Goal: Task Accomplishment & Management: Use online tool/utility

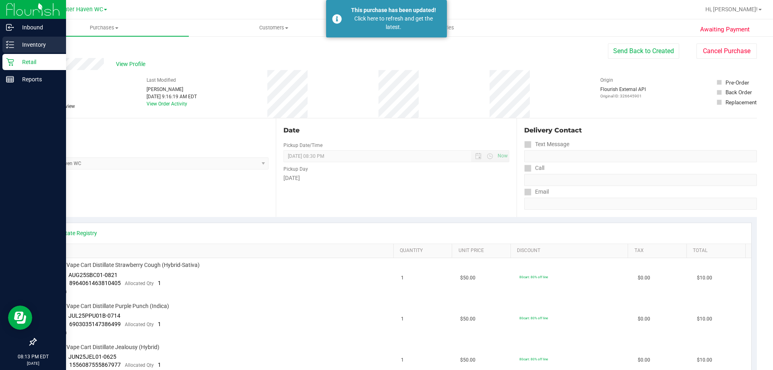
scroll to position [81, 0]
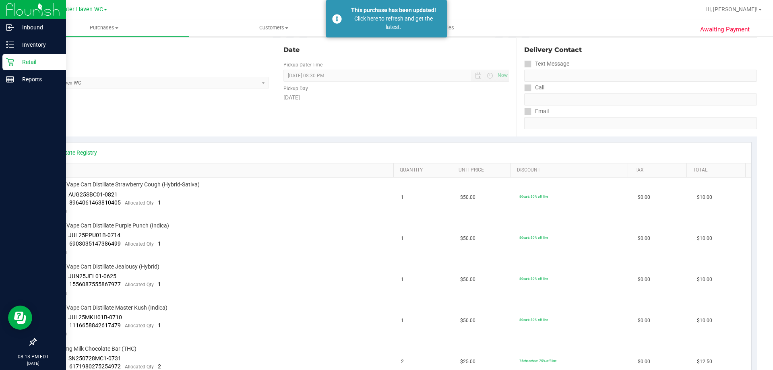
click at [33, 60] on p "Retail" at bounding box center [38, 62] width 48 height 10
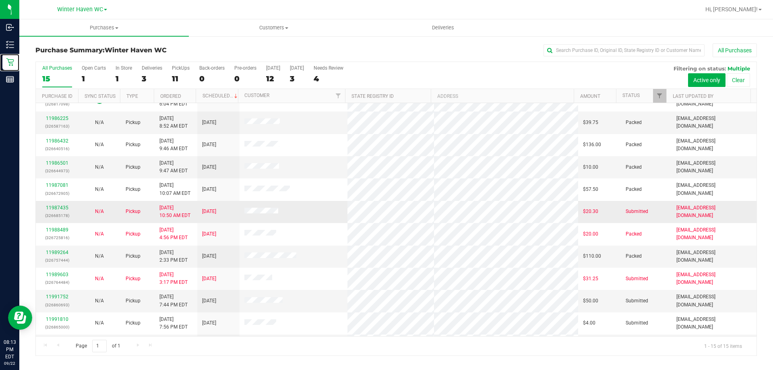
scroll to position [101, 0]
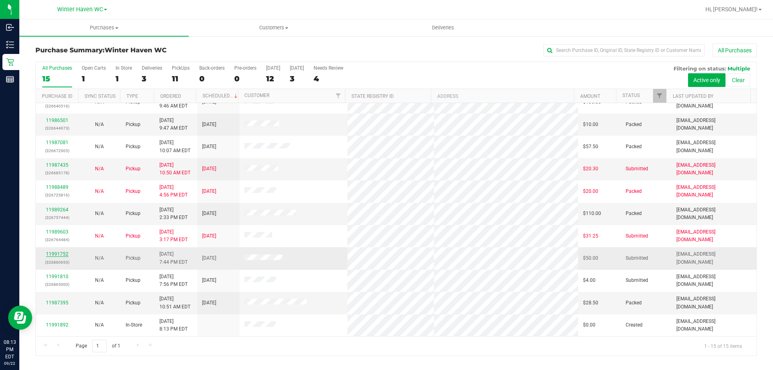
click at [60, 253] on link "11991752" at bounding box center [57, 254] width 23 height 6
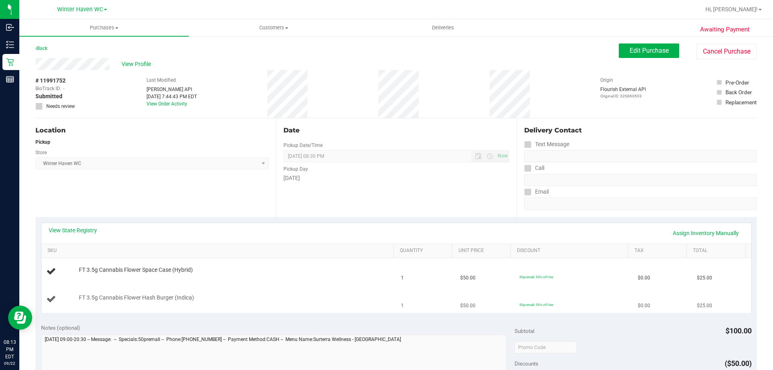
click at [309, 290] on td "FT 3.5g Cannabis Flower Hash Burger (Indica)" at bounding box center [218, 299] width 355 height 27
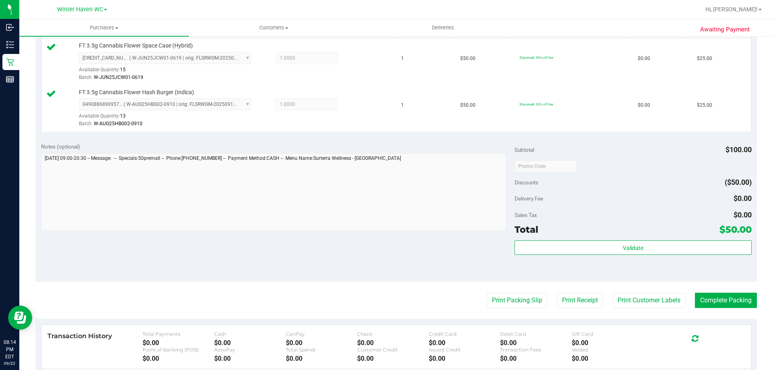
scroll to position [282, 0]
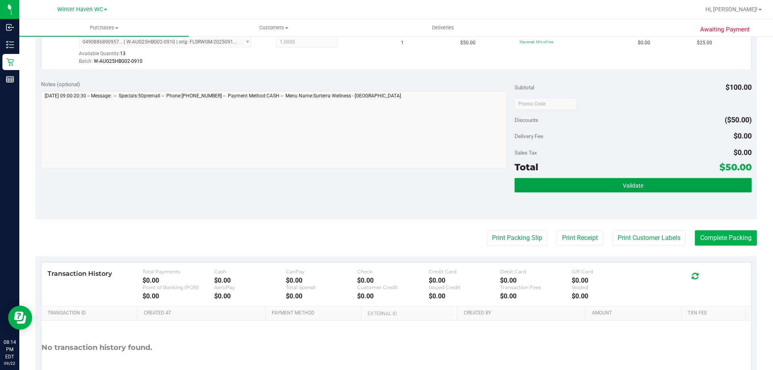
click at [635, 181] on button "Validate" at bounding box center [633, 185] width 237 height 15
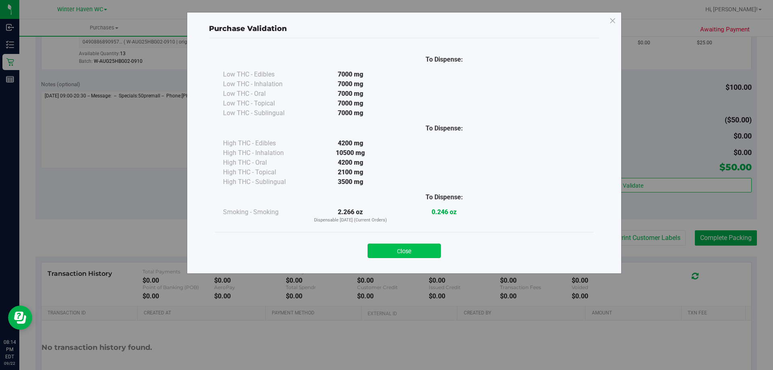
click at [410, 253] on button "Close" at bounding box center [404, 251] width 73 height 15
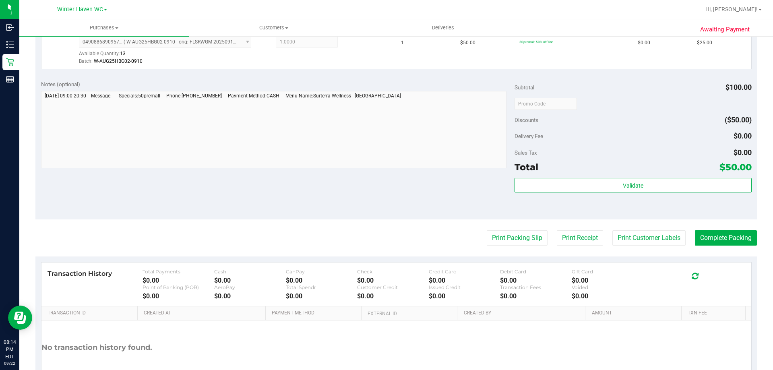
click at [661, 229] on purchase-details "Back Edit Purchase Cancel Purchase View Profile # 11991752 BioTrack ID: - Submi…" at bounding box center [396, 85] width 722 height 646
click at [644, 236] on button "Print Customer Labels" at bounding box center [649, 237] width 73 height 15
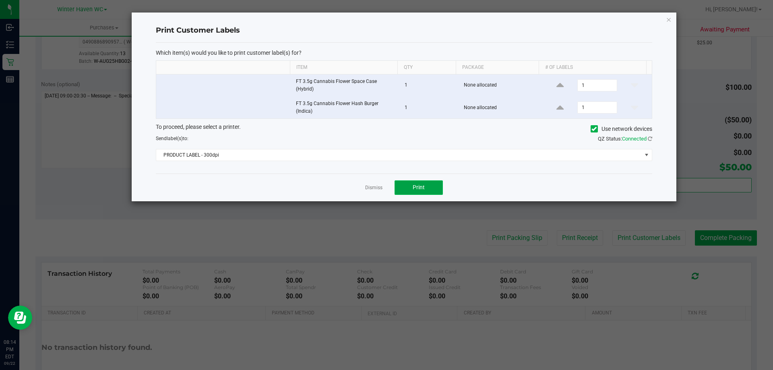
click at [437, 184] on button "Print" at bounding box center [419, 187] width 48 height 15
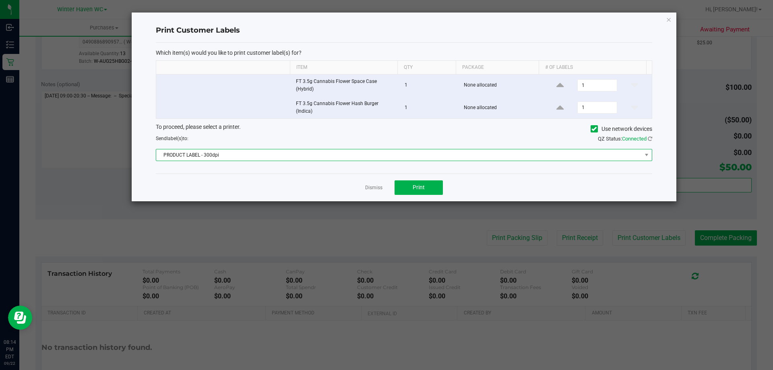
click at [385, 152] on span "PRODUCT LABEL - 300dpi" at bounding box center [399, 154] width 486 height 11
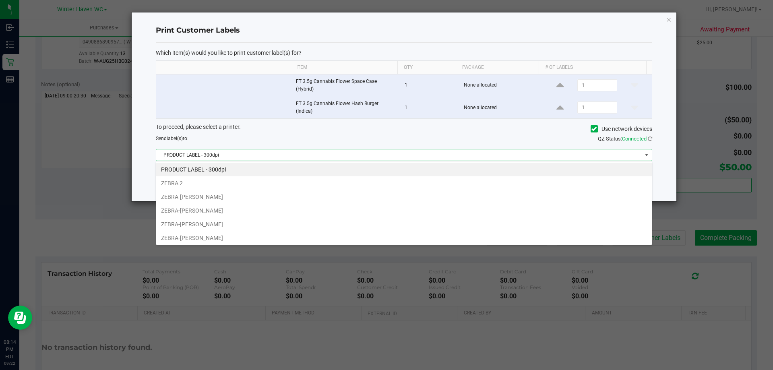
scroll to position [12, 496]
click at [185, 192] on li "ZEBRA-[PERSON_NAME]" at bounding box center [404, 197] width 496 height 14
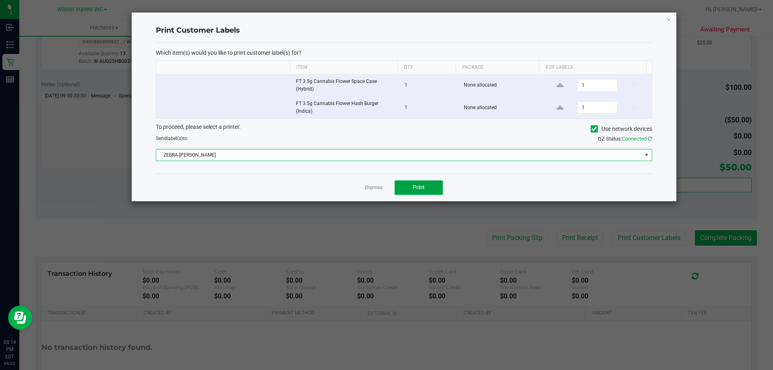
click at [427, 187] on button "Print" at bounding box center [419, 187] width 48 height 15
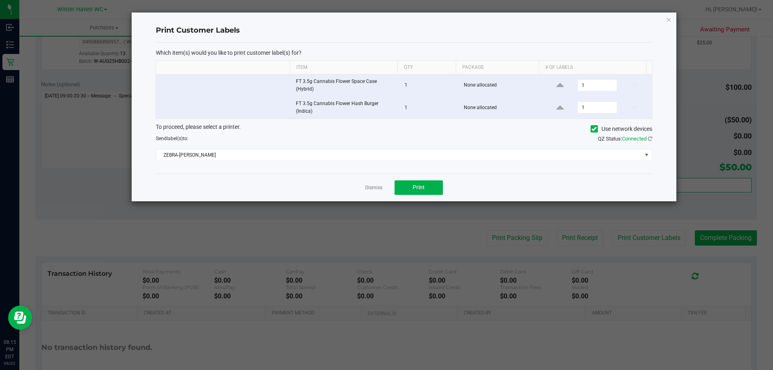
click at [378, 185] on link "Dismiss" at bounding box center [373, 187] width 17 height 7
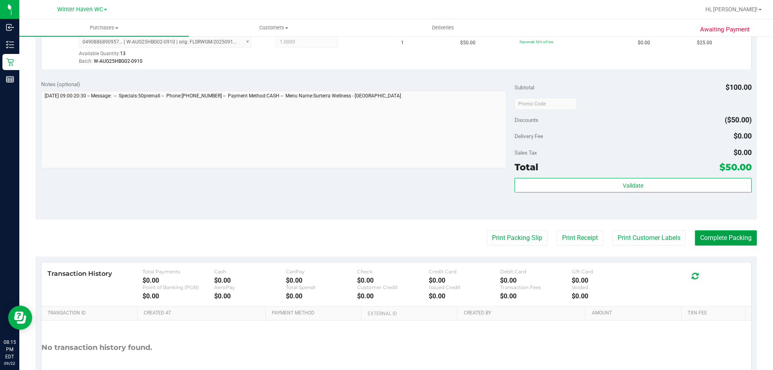
click at [707, 236] on button "Complete Packing" at bounding box center [726, 237] width 62 height 15
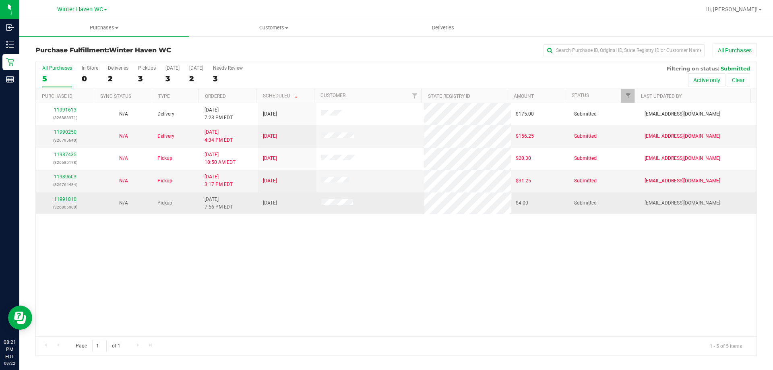
click at [60, 201] on link "11991810" at bounding box center [65, 200] width 23 height 6
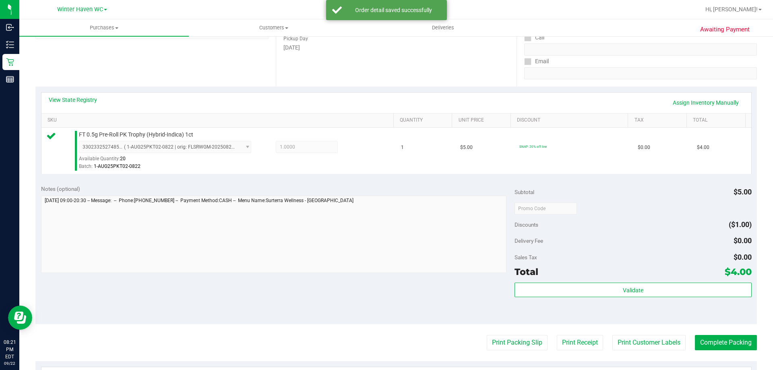
scroll to position [201, 0]
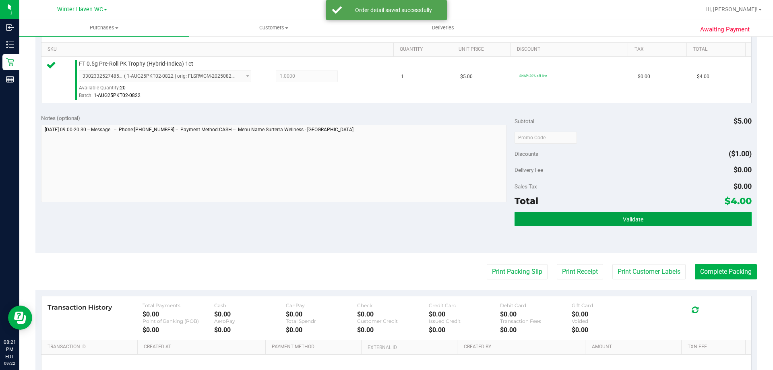
click at [710, 223] on button "Validate" at bounding box center [633, 219] width 237 height 15
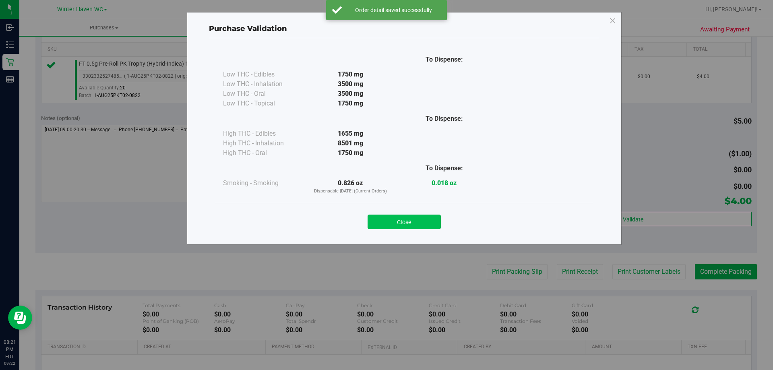
click at [423, 219] on button "Close" at bounding box center [404, 222] width 73 height 15
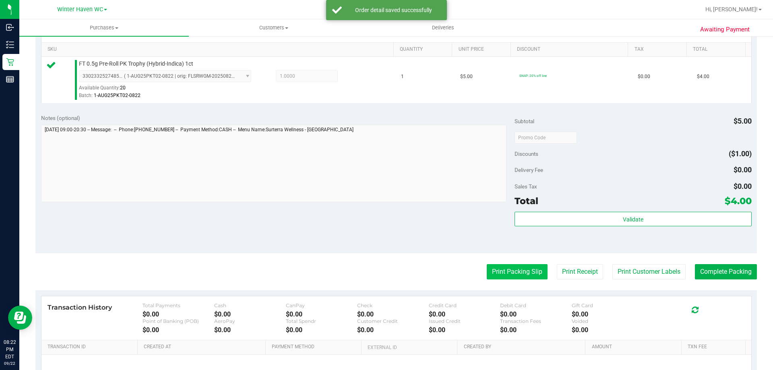
click at [491, 266] on button "Print Packing Slip" at bounding box center [517, 271] width 61 height 15
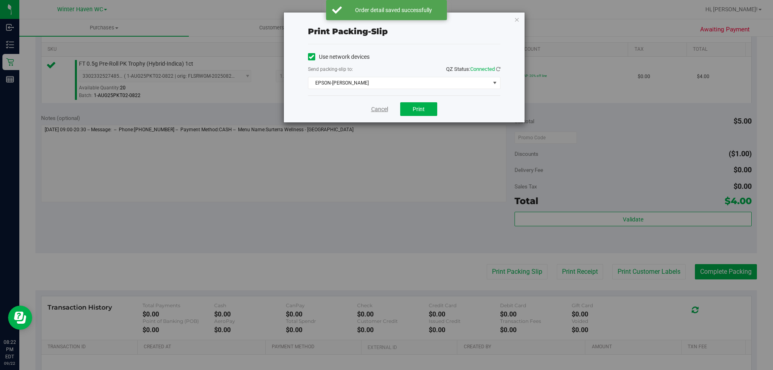
click at [384, 110] on link "Cancel" at bounding box center [379, 109] width 17 height 8
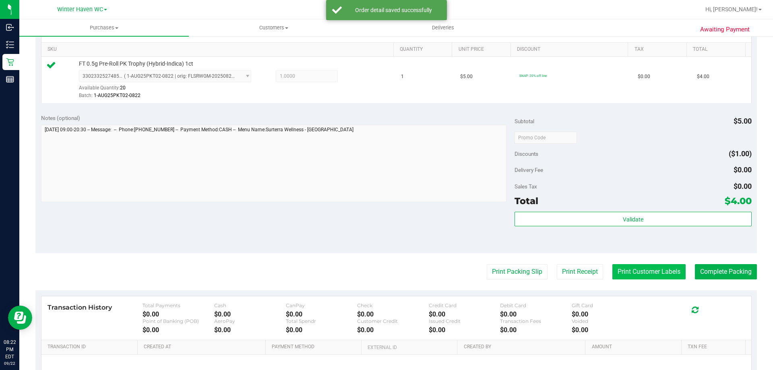
click at [661, 271] on button "Print Customer Labels" at bounding box center [649, 271] width 73 height 15
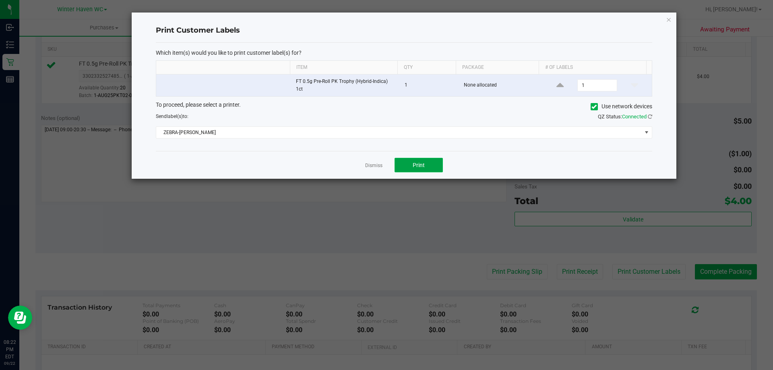
click at [395, 164] on button "Print" at bounding box center [419, 165] width 48 height 15
click at [377, 164] on link "Dismiss" at bounding box center [373, 165] width 17 height 7
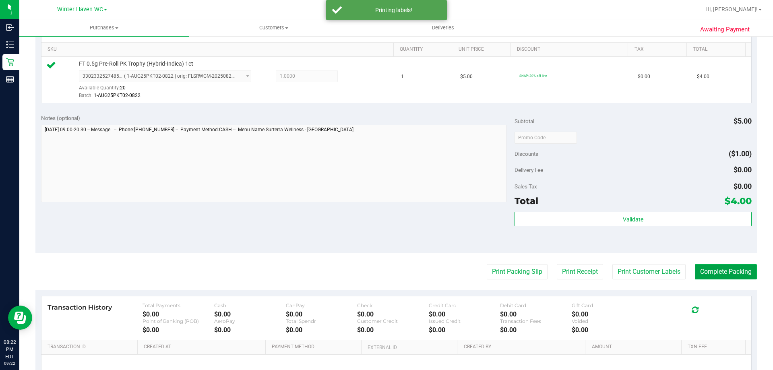
click at [708, 273] on button "Complete Packing" at bounding box center [726, 271] width 62 height 15
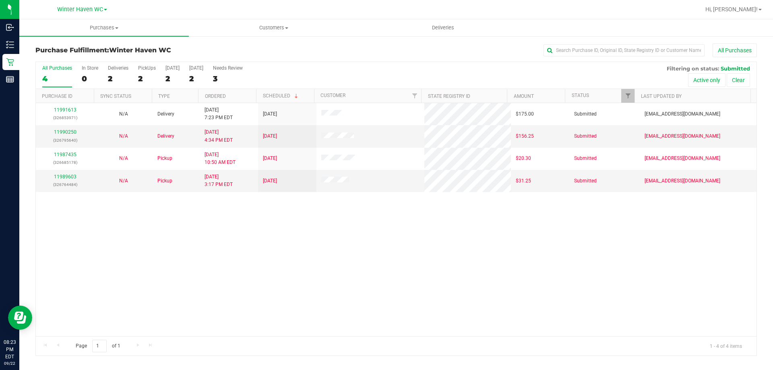
click at [292, 218] on div "11991613 (326853971) N/A Delivery [DATE] 7:23 PM EDT 9/23/2025 $175.00 Submitte…" at bounding box center [396, 219] width 721 height 233
click at [262, 73] on div "All Purchases 4 In Store 0 Deliveries 2 PickUps 2 [DATE] 2 [DATE] 2 Needs Revie…" at bounding box center [396, 75] width 721 height 27
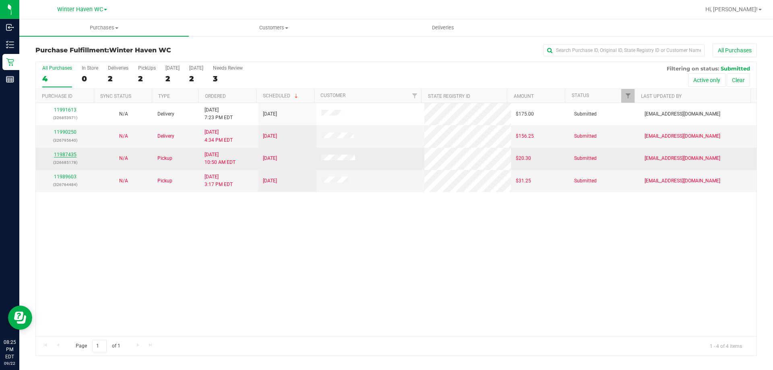
click at [64, 157] on link "11987435" at bounding box center [65, 155] width 23 height 6
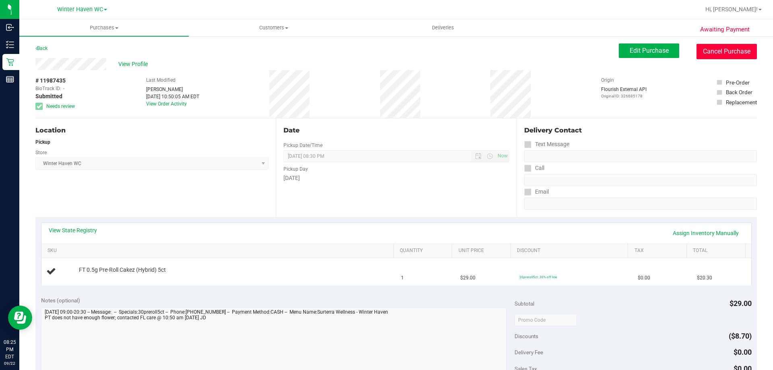
click at [704, 53] on button "Cancel Purchase" at bounding box center [727, 51] width 60 height 15
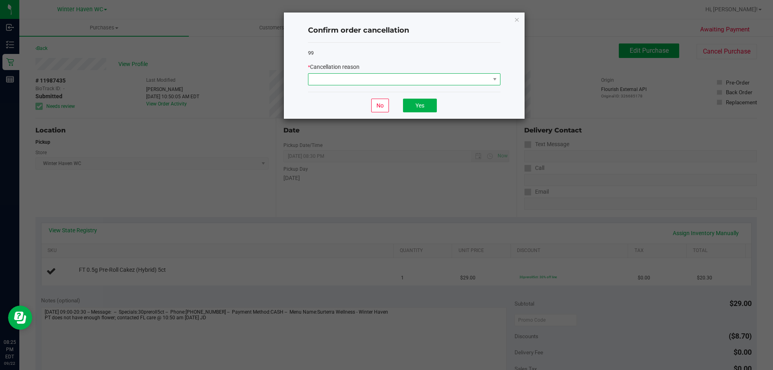
click at [447, 78] on span at bounding box center [400, 79] width 182 height 11
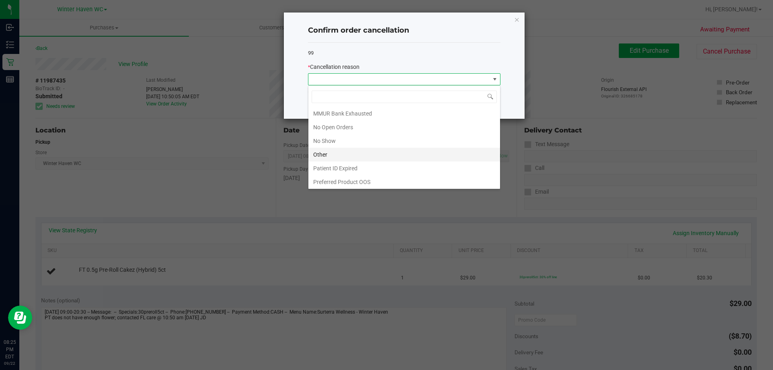
scroll to position [56, 0]
click at [349, 140] on li "No Show" at bounding box center [405, 140] width 192 height 14
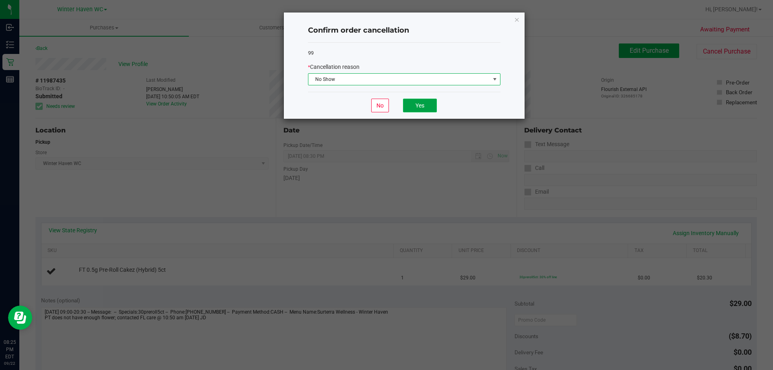
click at [416, 107] on button "Yes" at bounding box center [420, 106] width 34 height 14
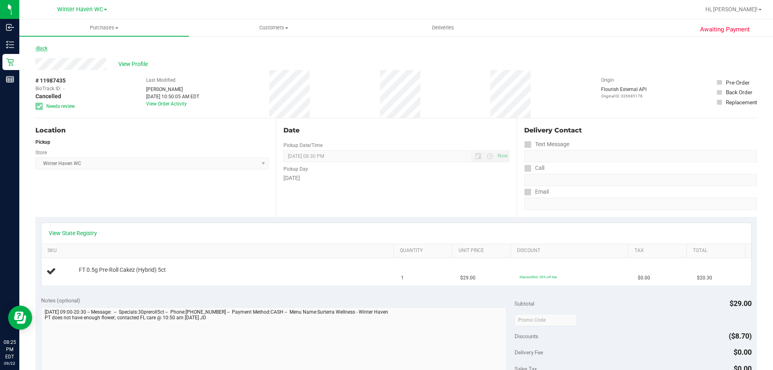
click at [43, 50] on link "Back" at bounding box center [41, 49] width 12 height 6
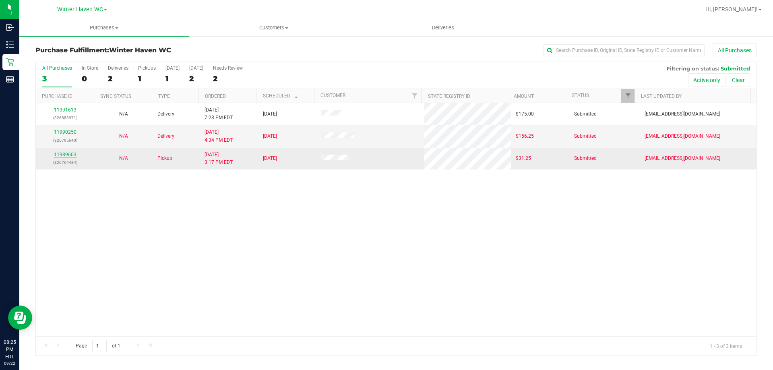
click at [70, 153] on link "11989603" at bounding box center [65, 155] width 23 height 6
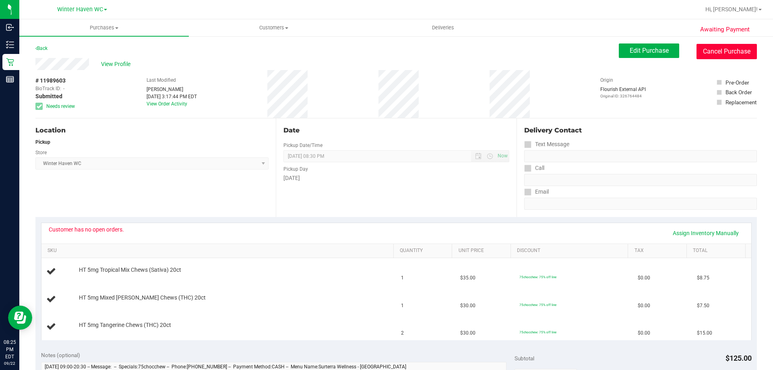
click at [711, 50] on button "Cancel Purchase" at bounding box center [727, 51] width 60 height 15
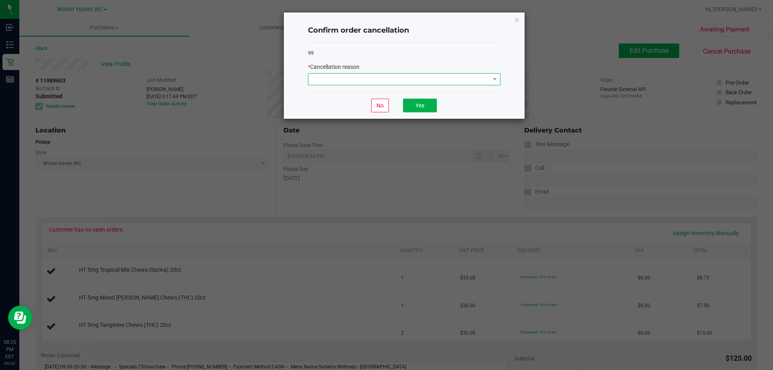
click at [400, 76] on span at bounding box center [400, 79] width 182 height 11
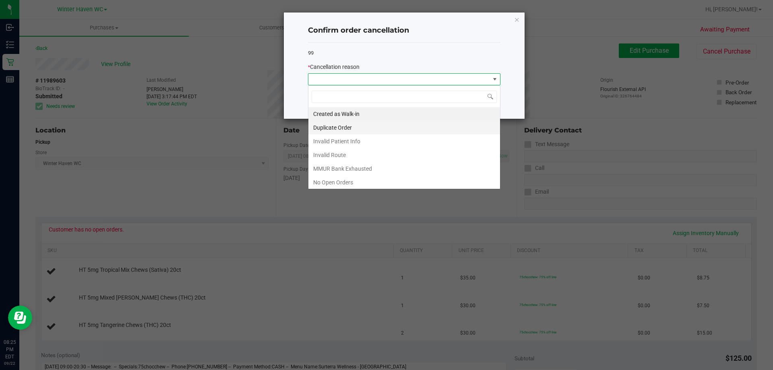
scroll to position [12, 193]
click at [366, 181] on li "No Open Orders" at bounding box center [405, 183] width 192 height 14
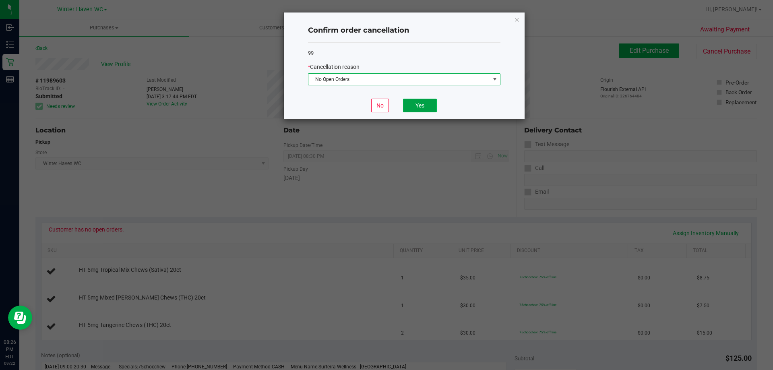
click at [428, 99] on button "Yes" at bounding box center [420, 106] width 34 height 14
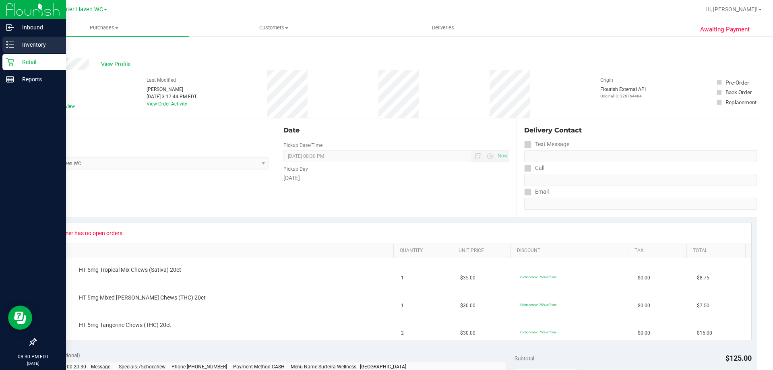
click at [8, 48] on icon at bounding box center [10, 45] width 8 height 8
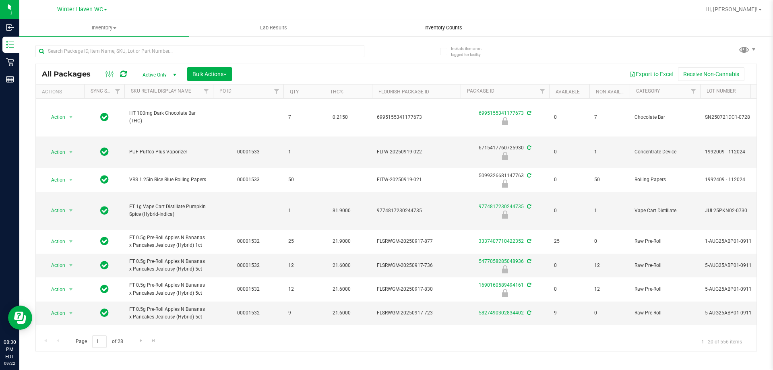
click at [433, 29] on span "Inventory Counts" at bounding box center [444, 27] width 60 height 7
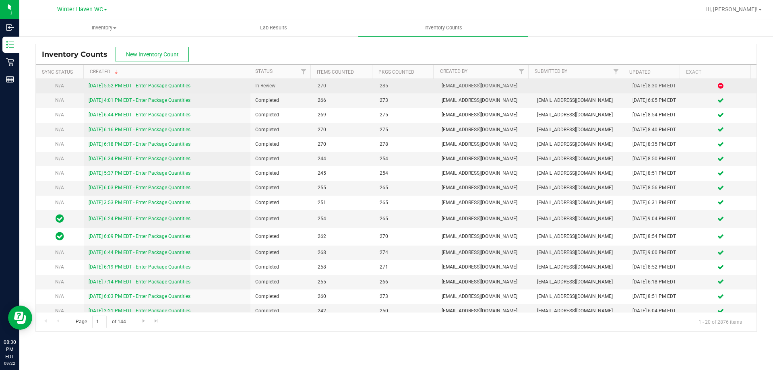
click at [174, 85] on link "[DATE] 5:52 PM EDT - Enter Package Quantities" at bounding box center [140, 86] width 102 height 6
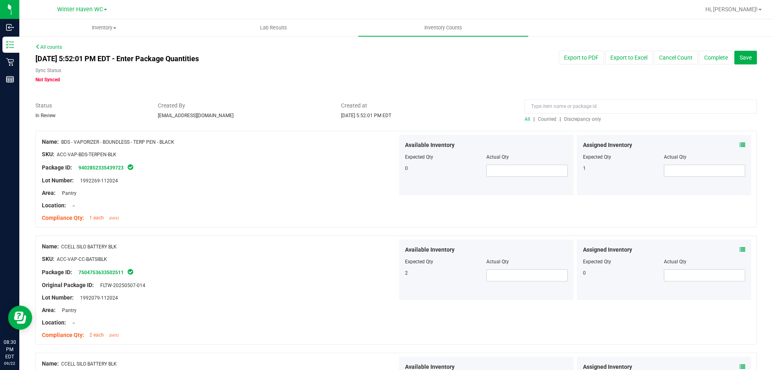
click at [584, 119] on span "Discrepancy only" at bounding box center [582, 119] width 37 height 6
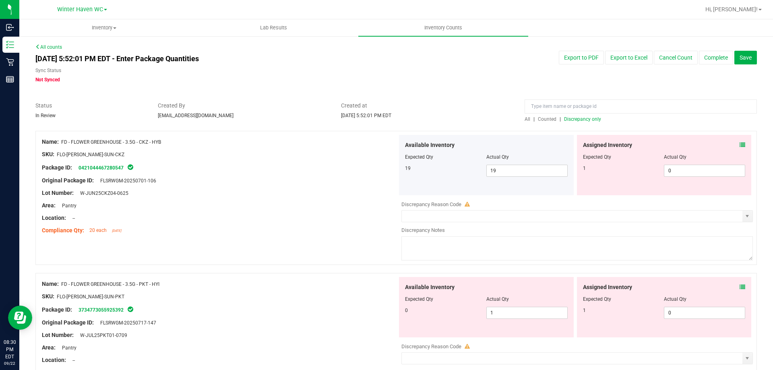
click at [740, 141] on span at bounding box center [743, 145] width 6 height 8
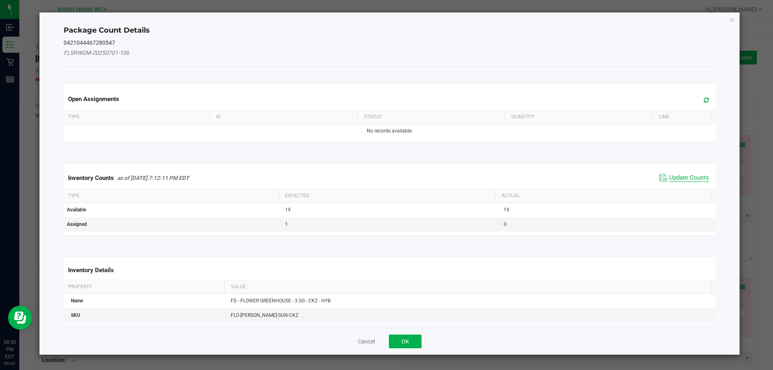
click at [679, 178] on span "Update Counts" at bounding box center [689, 178] width 40 height 8
click at [679, 178] on span "Update Counts" at bounding box center [689, 177] width 40 height 7
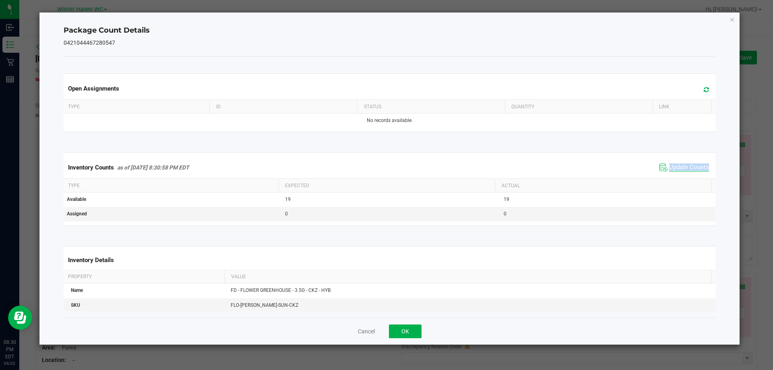
click at [679, 178] on div "Inventory Counts as of [DATE] 8:30:58 PM EDT Update Counts" at bounding box center [390, 168] width 656 height 22
drag, startPoint x: 730, startPoint y: 21, endPoint x: 737, endPoint y: 48, distance: 27.6
click at [731, 21] on icon "Close" at bounding box center [733, 20] width 6 height 10
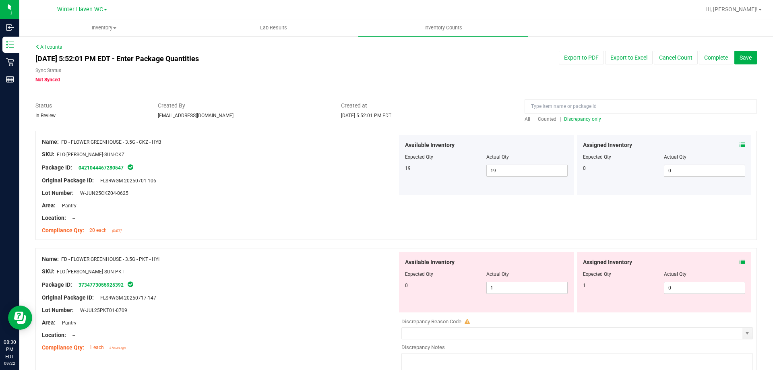
click at [740, 263] on icon at bounding box center [743, 262] width 6 height 6
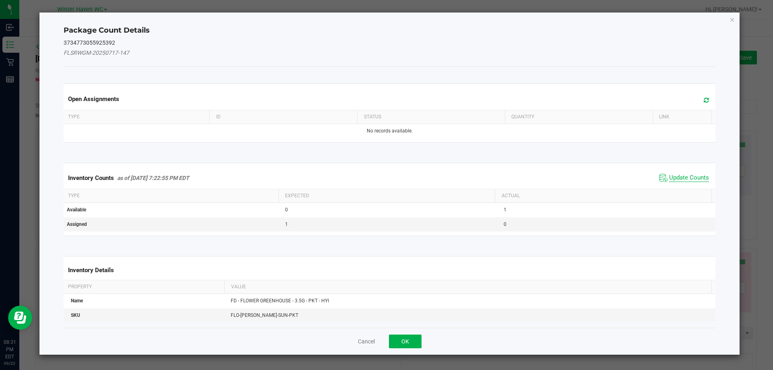
click at [690, 177] on span "Update Counts" at bounding box center [689, 178] width 40 height 8
click at [685, 172] on span "Update Counts" at bounding box center [686, 177] width 52 height 11
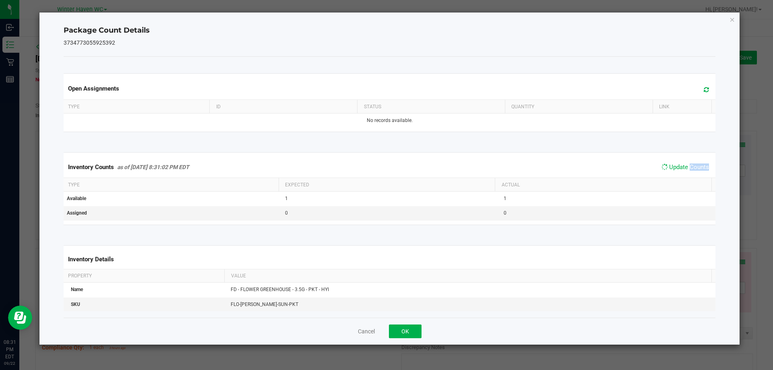
click at [685, 172] on span "Update Counts" at bounding box center [686, 167] width 52 height 11
click at [731, 18] on icon "Close" at bounding box center [733, 20] width 6 height 10
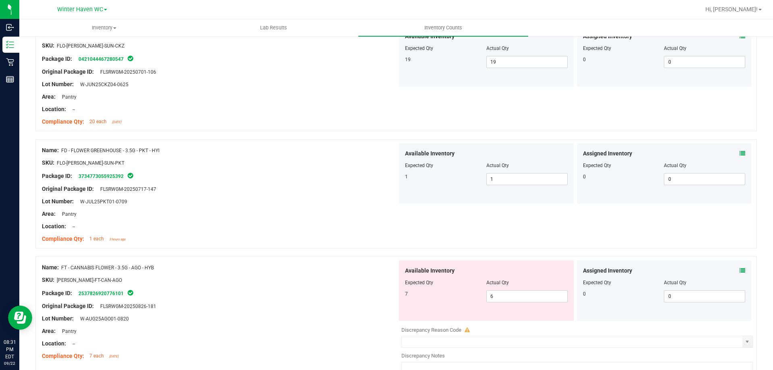
scroll to position [121, 0]
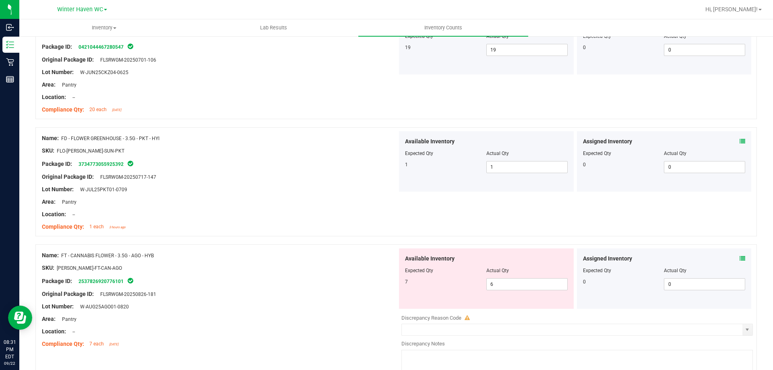
click at [740, 142] on icon at bounding box center [743, 142] width 6 height 6
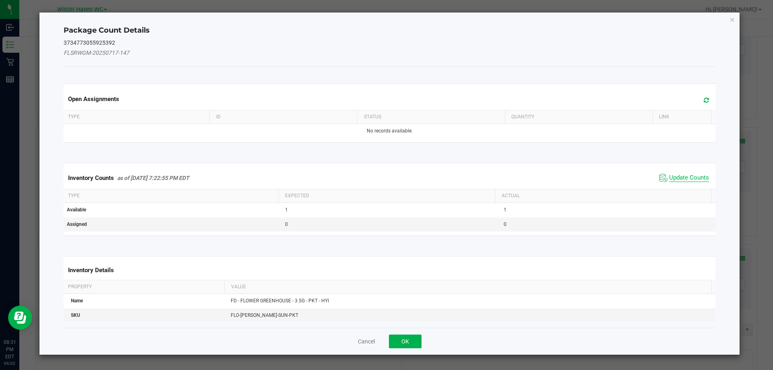
click at [682, 176] on span "Update Counts" at bounding box center [689, 178] width 40 height 8
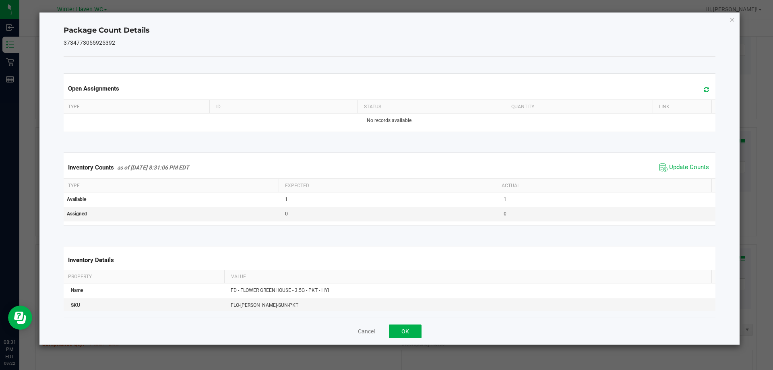
click at [733, 13] on div "Package Count Details 3734773055925392 Open Assignments Type ID Status Quantity…" at bounding box center [389, 178] width 701 height 332
click at [735, 21] on icon "Close" at bounding box center [733, 20] width 6 height 10
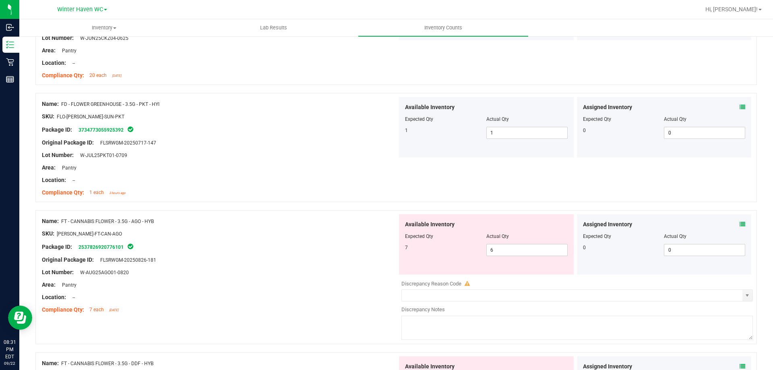
scroll to position [201, 0]
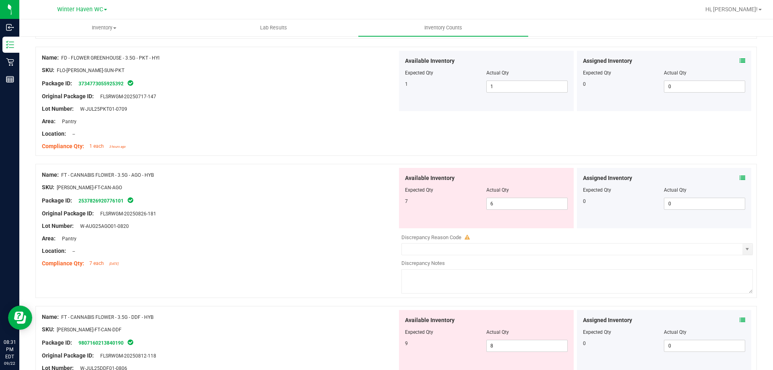
click at [740, 176] on icon at bounding box center [743, 178] width 6 height 6
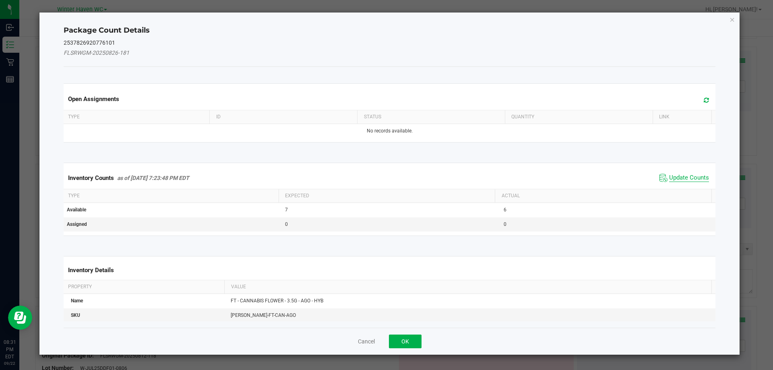
click at [677, 177] on span "Update Counts" at bounding box center [689, 178] width 40 height 8
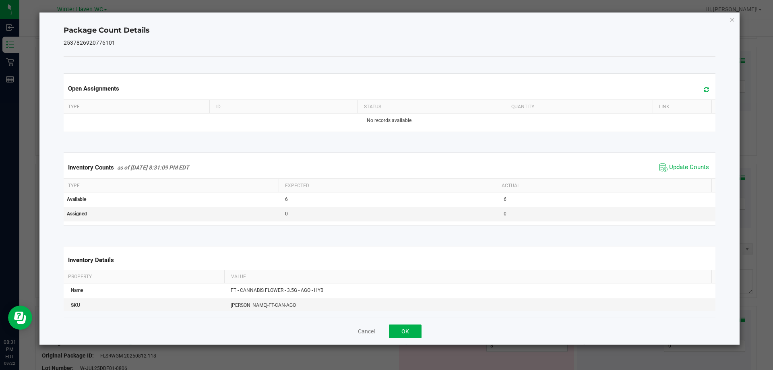
drag, startPoint x: 677, startPoint y: 177, endPoint x: 676, endPoint y: 172, distance: 5.4
click at [676, 175] on div "Inventory Counts as of [DATE] 8:31:09 PM EDT Update Counts" at bounding box center [390, 168] width 656 height 22
click at [674, 167] on span "Update Counts" at bounding box center [689, 168] width 40 height 8
click at [674, 167] on span "Update Counts" at bounding box center [689, 167] width 40 height 7
click at [733, 23] on icon "Close" at bounding box center [733, 20] width 6 height 10
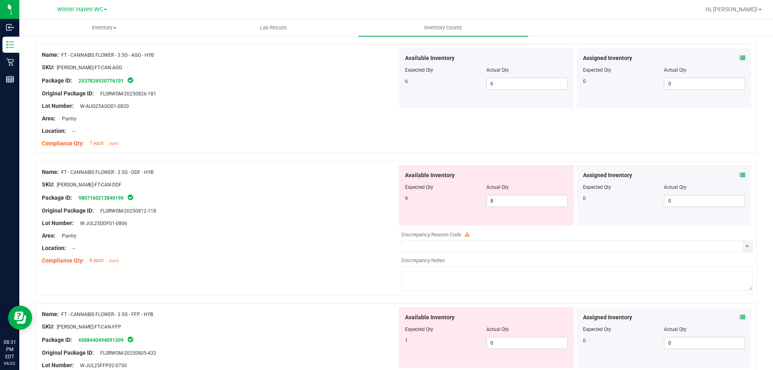
scroll to position [322, 0]
click at [740, 175] on icon at bounding box center [743, 175] width 6 height 6
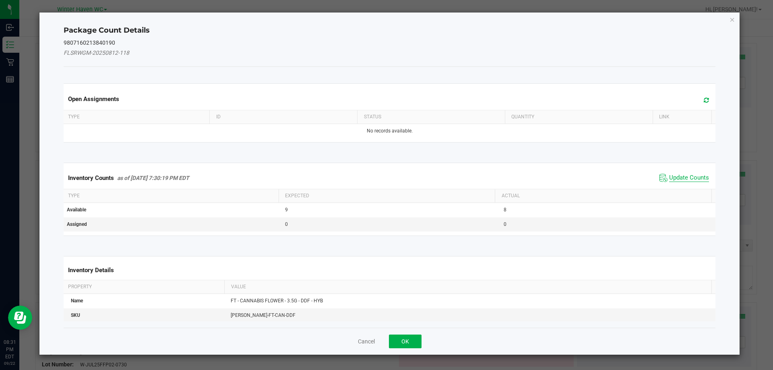
click at [671, 179] on span "Update Counts" at bounding box center [689, 178] width 40 height 8
click at [671, 177] on span "Update Counts" at bounding box center [689, 177] width 40 height 7
click at [671, 177] on div "Inventory Counts as of [DATE] 7:30:19 PM EDT Update Counts" at bounding box center [390, 177] width 656 height 21
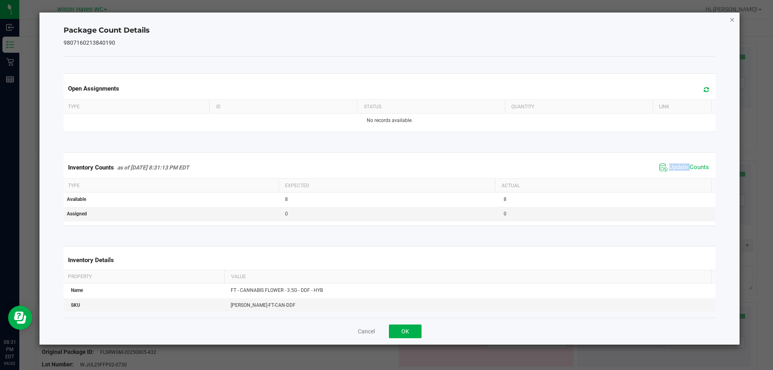
click at [734, 19] on icon "Close" at bounding box center [733, 20] width 6 height 10
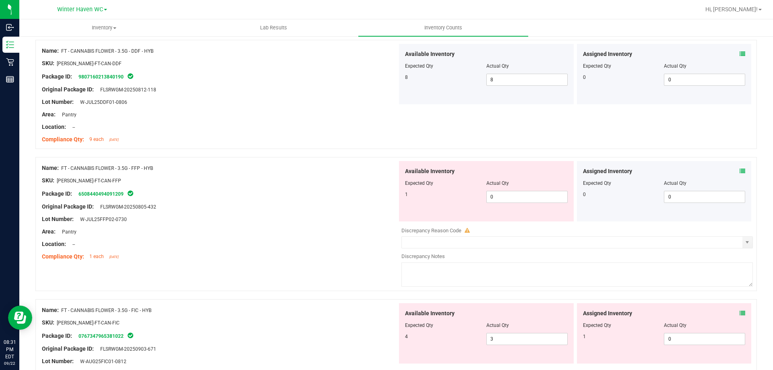
scroll to position [443, 0]
click at [740, 170] on icon at bounding box center [743, 171] width 6 height 6
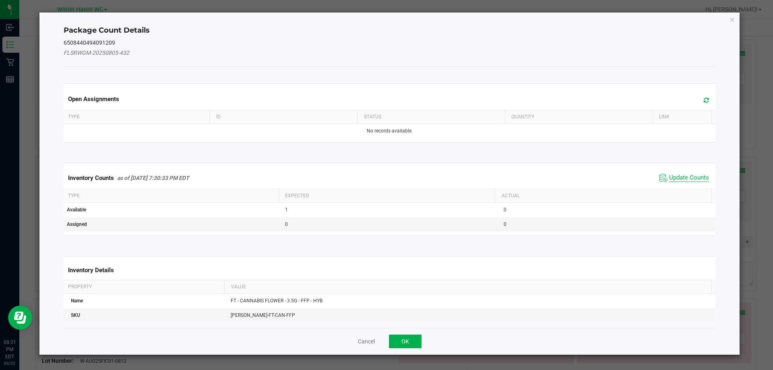
click at [675, 178] on span "Update Counts" at bounding box center [689, 178] width 40 height 8
click at [675, 178] on span "Update Counts" at bounding box center [689, 177] width 40 height 7
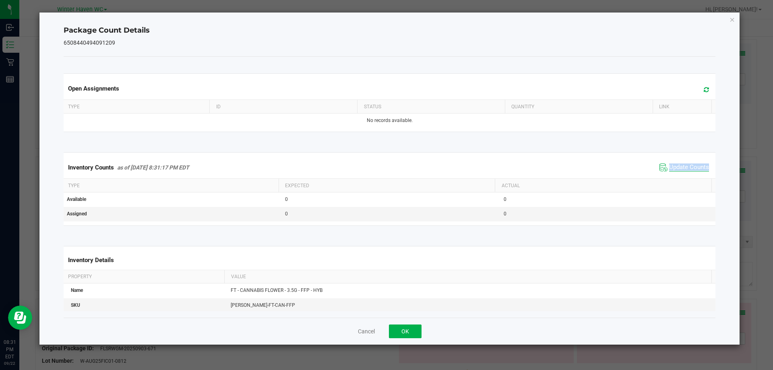
click at [675, 178] on div "Inventory Counts as of [DATE] 8:31:17 PM EDT Update Counts" at bounding box center [390, 168] width 656 height 22
click at [731, 20] on icon "Close" at bounding box center [733, 20] width 6 height 10
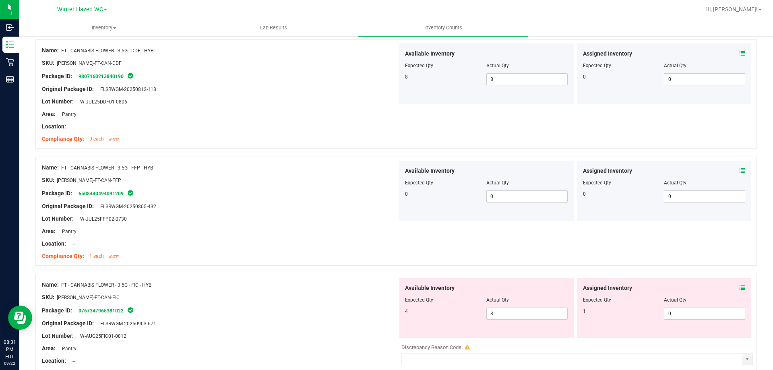
scroll to position [524, 0]
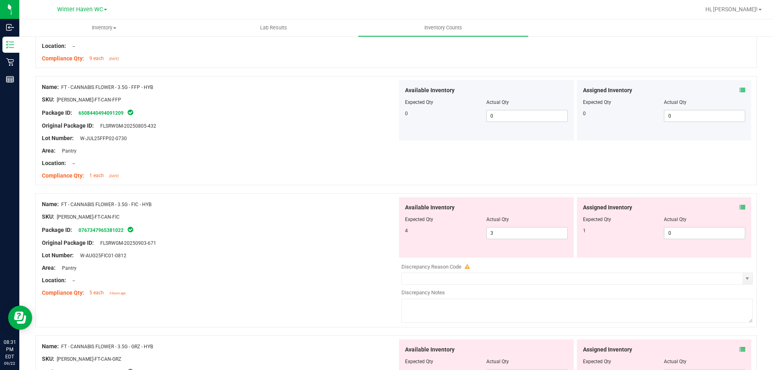
click at [740, 208] on icon at bounding box center [743, 208] width 6 height 6
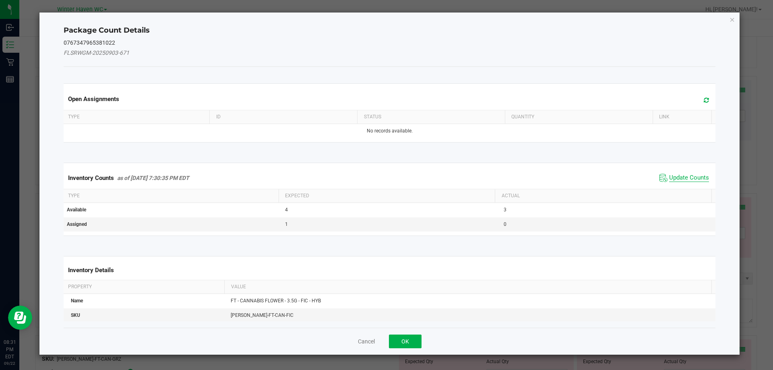
click at [671, 175] on span "Update Counts" at bounding box center [689, 178] width 40 height 8
click at [671, 175] on span "Update Counts" at bounding box center [689, 177] width 40 height 7
click at [671, 176] on div "Inventory Counts as of [DATE] 7:30:35 PM EDT Update Counts" at bounding box center [390, 177] width 656 height 21
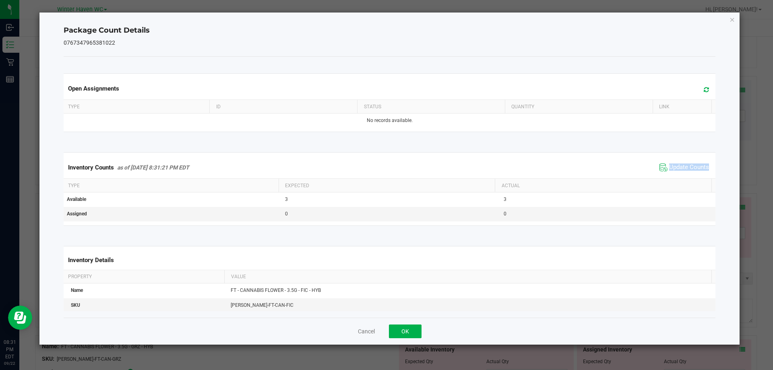
click at [671, 176] on div "Inventory Counts as of [DATE] 8:31:21 PM EDT Update Counts" at bounding box center [390, 168] width 656 height 22
click at [735, 17] on div "Package Count Details 0767347965381022 Open Assignments Type ID Status Quantity…" at bounding box center [389, 178] width 701 height 332
click at [732, 20] on icon "Close" at bounding box center [733, 20] width 6 height 10
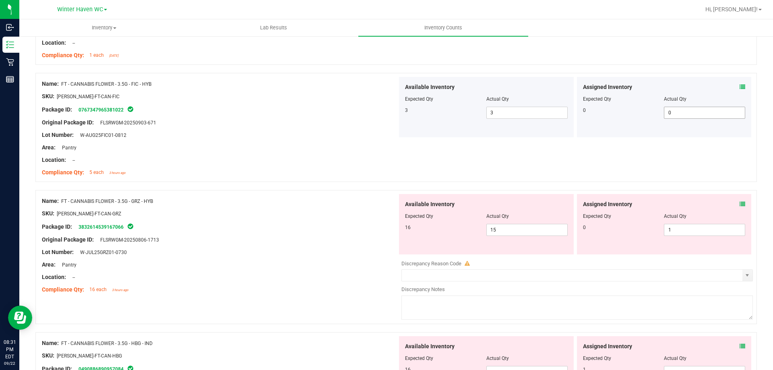
scroll to position [644, 0]
click at [740, 203] on icon at bounding box center [743, 204] width 6 height 6
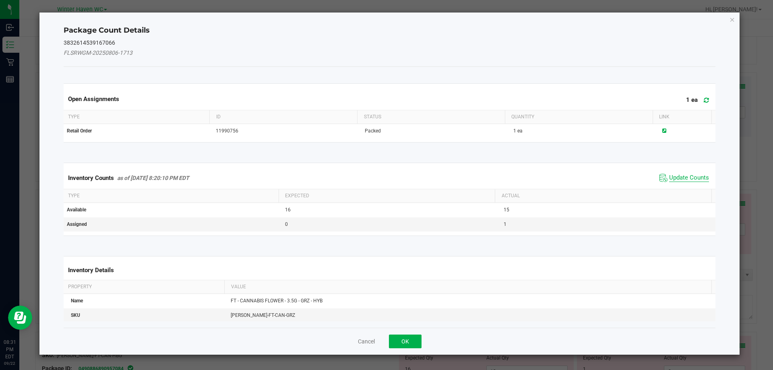
click at [677, 178] on span "Update Counts" at bounding box center [689, 178] width 40 height 8
click at [677, 178] on span "Update Counts" at bounding box center [689, 177] width 40 height 7
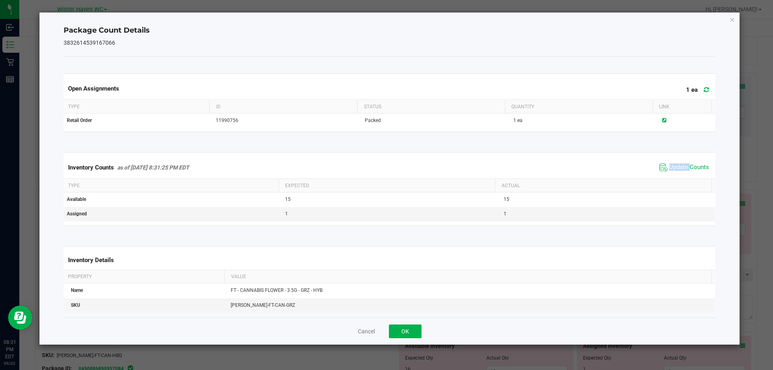
click at [677, 176] on div "Inventory Counts as of [DATE] 8:31:25 PM EDT Update Counts" at bounding box center [390, 168] width 656 height 22
click at [676, 172] on span "Update Counts" at bounding box center [685, 168] width 54 height 12
click at [676, 172] on span "Update Counts" at bounding box center [686, 167] width 52 height 11
click at [731, 22] on icon "Close" at bounding box center [733, 20] width 6 height 10
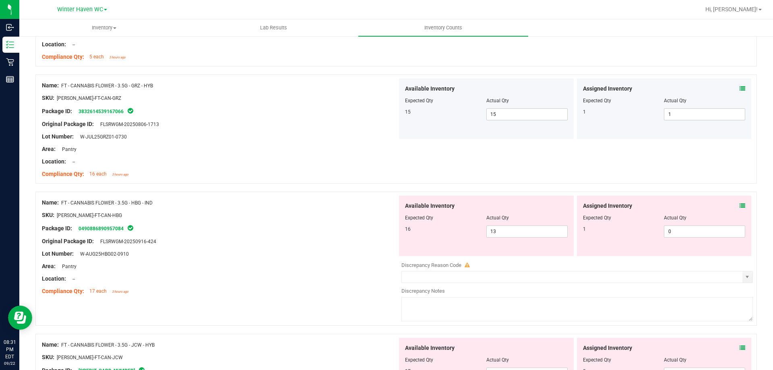
scroll to position [765, 0]
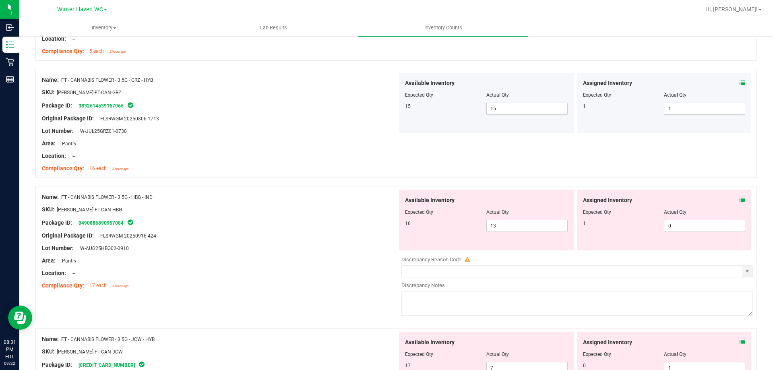
click at [740, 200] on icon at bounding box center [743, 200] width 6 height 6
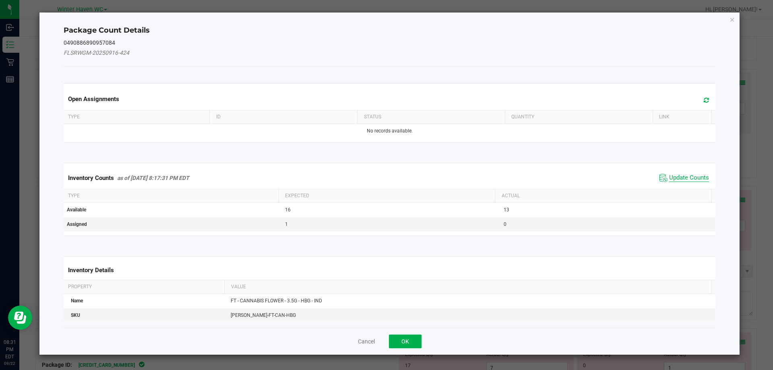
click at [670, 177] on span "Update Counts" at bounding box center [689, 178] width 40 height 8
click at [670, 177] on span "Update Counts" at bounding box center [689, 177] width 40 height 7
click at [670, 177] on div "Inventory Counts as of [DATE] 8:17:31 PM EDT Update Counts" at bounding box center [390, 177] width 656 height 21
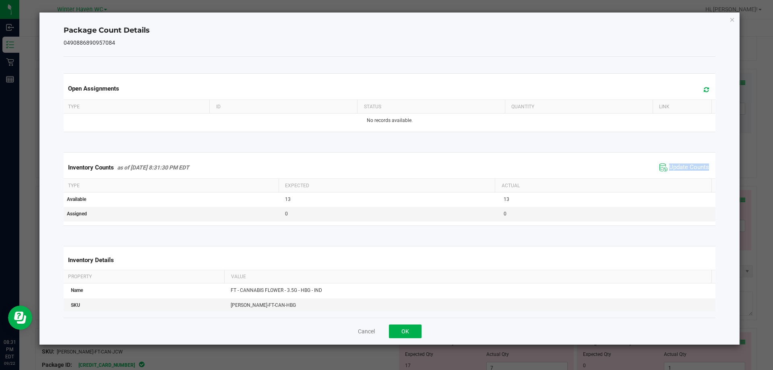
click at [670, 176] on div "Inventory Counts as of [DATE] 8:31:30 PM EDT Update Counts" at bounding box center [390, 168] width 656 height 22
click at [733, 19] on icon "Close" at bounding box center [733, 20] width 6 height 10
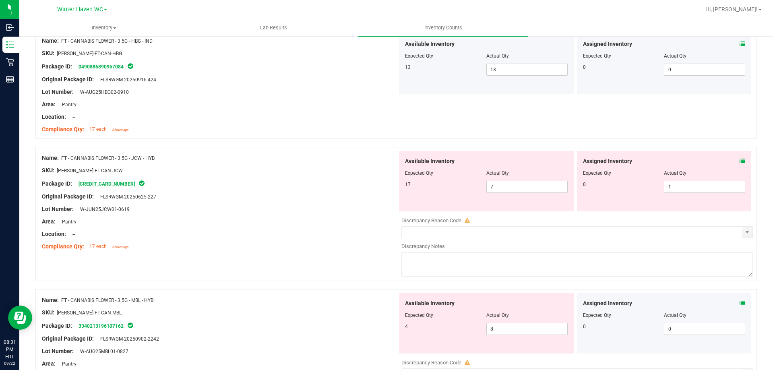
scroll to position [926, 0]
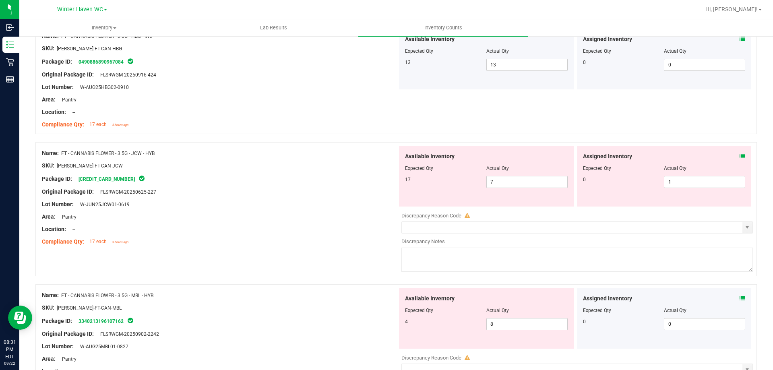
click at [740, 155] on icon at bounding box center [743, 156] width 6 height 6
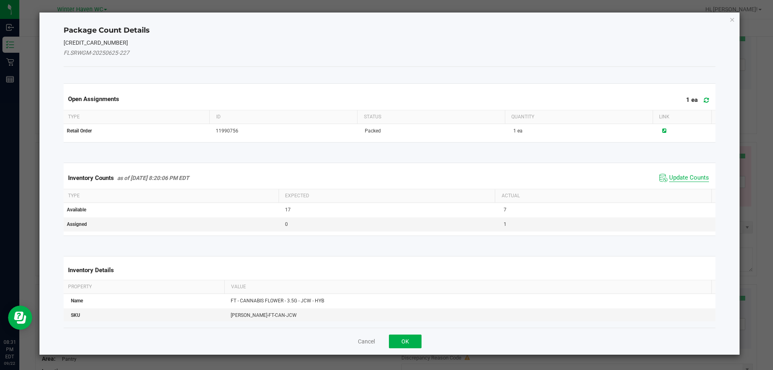
click at [692, 177] on span "Update Counts" at bounding box center [689, 178] width 40 height 8
click at [692, 177] on span "Update Counts" at bounding box center [689, 177] width 40 height 7
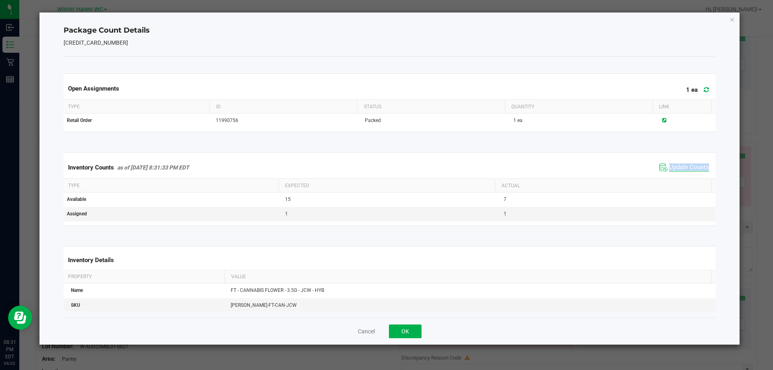
click at [692, 177] on div "Inventory Counts as of [DATE] 8:31:33 PM EDT Update Counts" at bounding box center [390, 168] width 656 height 22
click at [685, 167] on span "Update Counts" at bounding box center [689, 168] width 40 height 8
click at [685, 167] on span "Update Counts" at bounding box center [689, 167] width 40 height 7
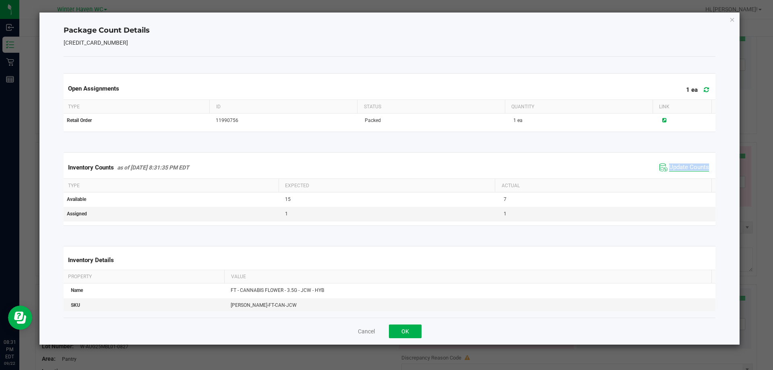
click at [685, 167] on span "Update Counts" at bounding box center [689, 168] width 40 height 8
click at [733, 21] on icon "Close" at bounding box center [733, 20] width 6 height 10
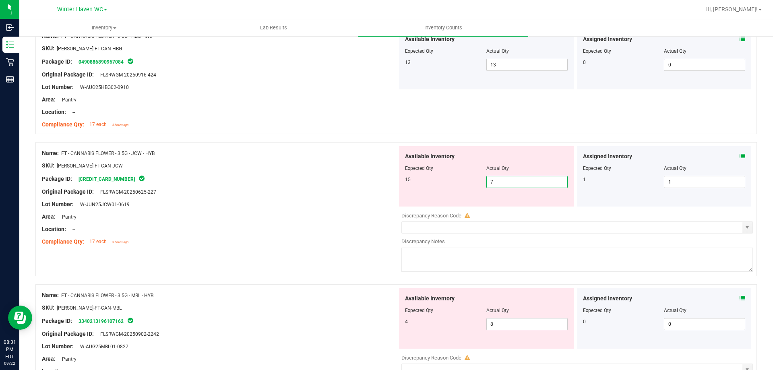
drag, startPoint x: 502, startPoint y: 183, endPoint x: 489, endPoint y: 181, distance: 13.8
click at [489, 181] on span "7 7" at bounding box center [527, 182] width 81 height 12
drag, startPoint x: 492, startPoint y: 184, endPoint x: 468, endPoint y: 180, distance: 24.1
click at [468, 180] on div "15 7 7" at bounding box center [486, 182] width 163 height 12
type input "15"
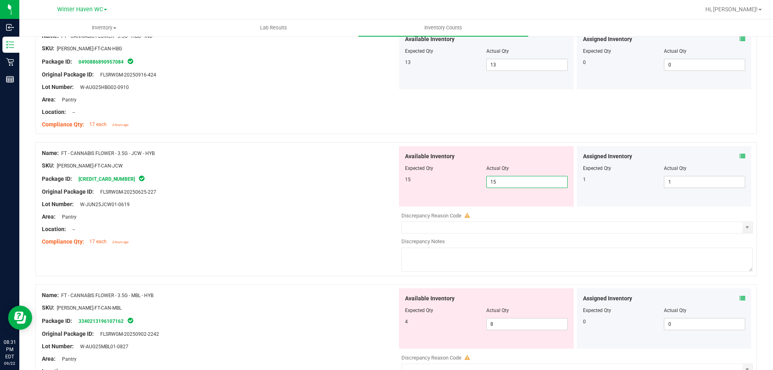
type input "15"
click at [333, 233] on div "Location: --" at bounding box center [220, 229] width 356 height 8
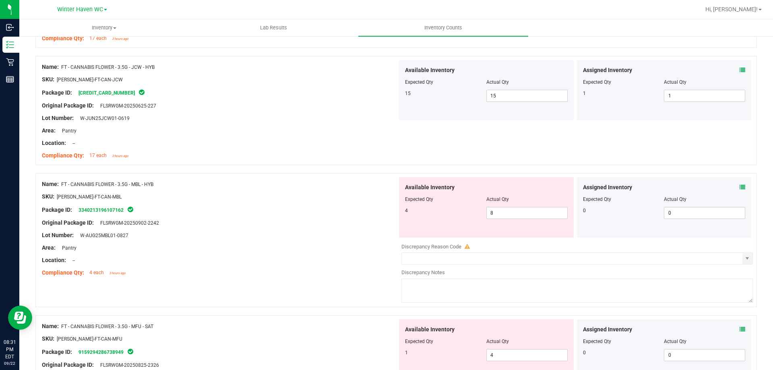
scroll to position [1047, 0]
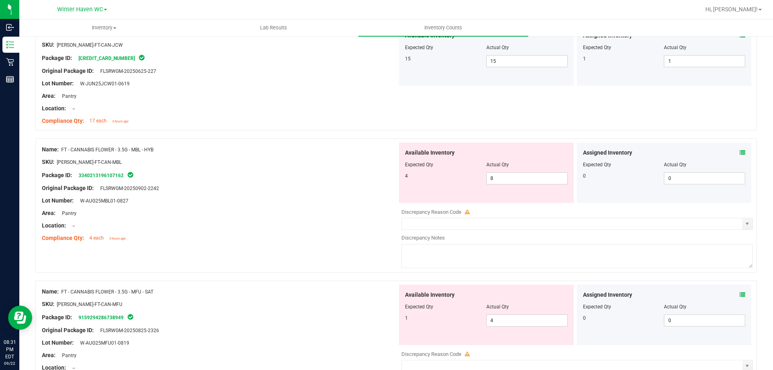
click at [740, 150] on icon at bounding box center [743, 153] width 6 height 6
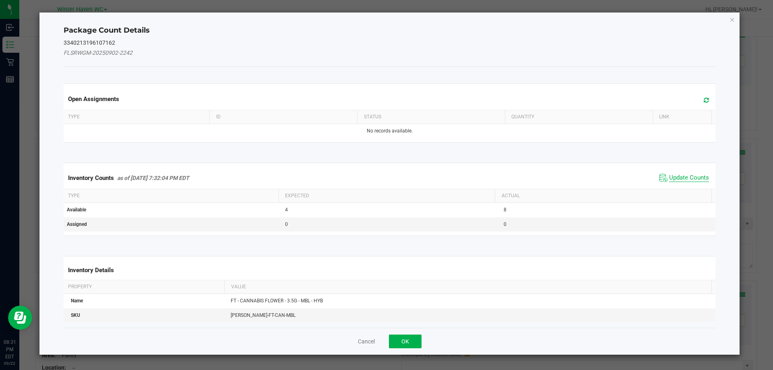
click at [686, 177] on span "Update Counts" at bounding box center [689, 178] width 40 height 8
click at [685, 176] on span "Update Counts" at bounding box center [689, 177] width 40 height 7
click at [685, 175] on span "Update Counts" at bounding box center [689, 177] width 40 height 7
click at [684, 174] on div "Inventory Counts as of [DATE] 7:32:04 PM EDT Update Counts" at bounding box center [390, 177] width 656 height 21
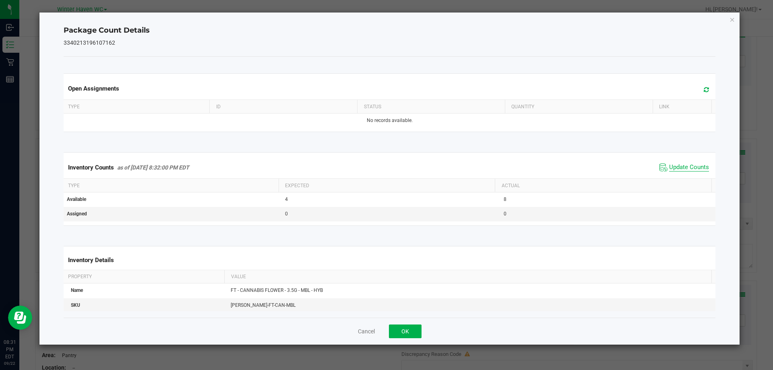
click at [684, 164] on span "Update Counts" at bounding box center [689, 168] width 40 height 8
click at [684, 164] on span "Update Counts" at bounding box center [689, 167] width 40 height 7
click at [732, 21] on icon "Close" at bounding box center [733, 20] width 6 height 10
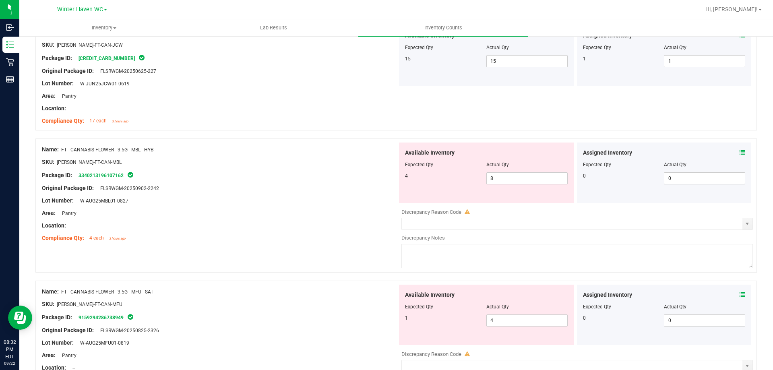
drag, startPoint x: 294, startPoint y: 219, endPoint x: 292, endPoint y: 202, distance: 17.0
click at [293, 203] on div "Name: FT - CANNABIS FLOWER - 3.5G - MBL - HYB SKU: [PERSON_NAME]-FT-CAN-MBL Pac…" at bounding box center [220, 194] width 356 height 103
drag, startPoint x: 504, startPoint y: 184, endPoint x: 455, endPoint y: 177, distance: 49.3
click at [456, 177] on div "Available Inventory Expected Qty Actual Qty 4 8 8" at bounding box center [486, 173] width 175 height 60
click at [330, 214] on div "Area: Pantry" at bounding box center [220, 213] width 356 height 8
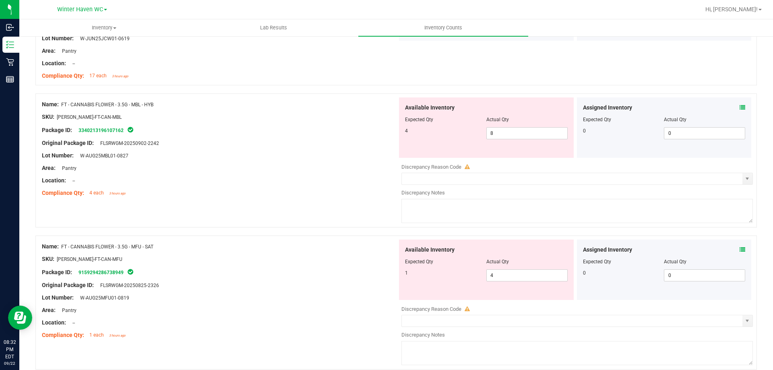
scroll to position [1168, 0]
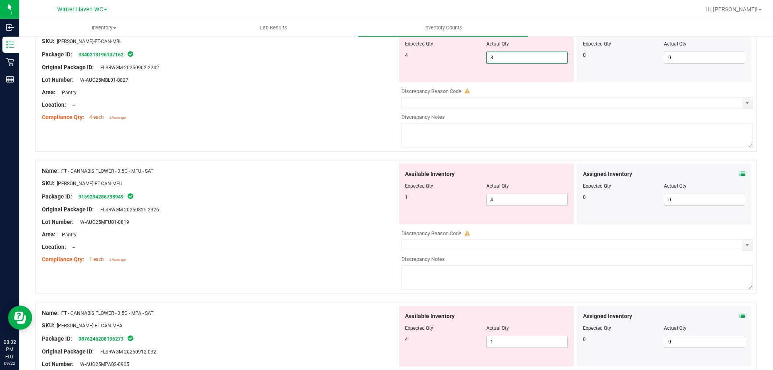
drag, startPoint x: 519, startPoint y: 56, endPoint x: 454, endPoint y: 61, distance: 65.8
click at [454, 61] on div "4 8 8" at bounding box center [486, 58] width 163 height 12
type input "4"
click at [357, 103] on div "Location: --" at bounding box center [220, 105] width 356 height 8
type input "4"
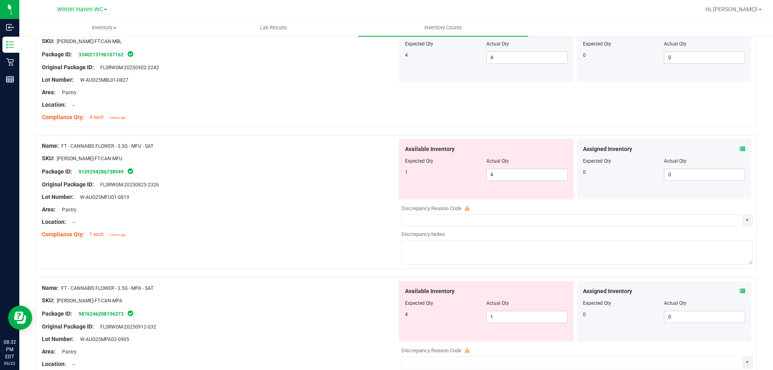
click at [740, 149] on icon at bounding box center [743, 149] width 6 height 6
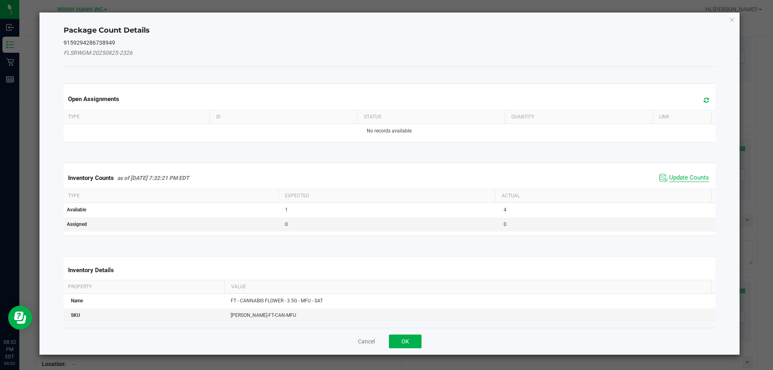
click at [679, 174] on span "Update Counts" at bounding box center [689, 178] width 40 height 8
click at [679, 174] on span "Update Counts" at bounding box center [689, 177] width 40 height 7
click at [679, 174] on span "Update Counts" at bounding box center [686, 177] width 52 height 11
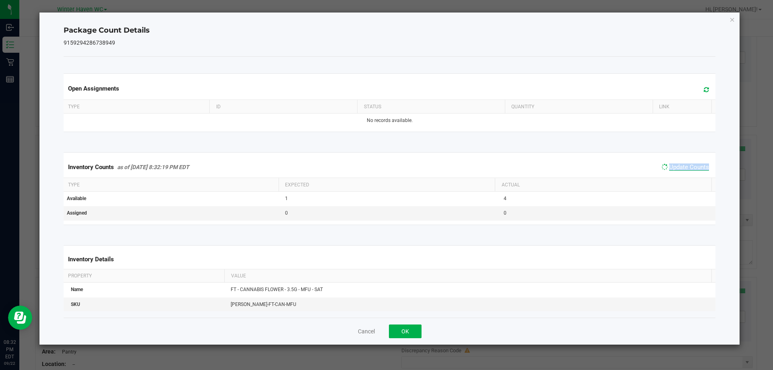
click at [679, 174] on div "Inventory Counts as of [DATE] 8:32:19 PM EDT Update Counts" at bounding box center [390, 167] width 656 height 21
click at [678, 168] on span "Update Counts" at bounding box center [689, 167] width 40 height 7
click at [677, 168] on span "Update Counts" at bounding box center [689, 167] width 40 height 7
click at [677, 167] on span "Update Counts" at bounding box center [689, 167] width 40 height 7
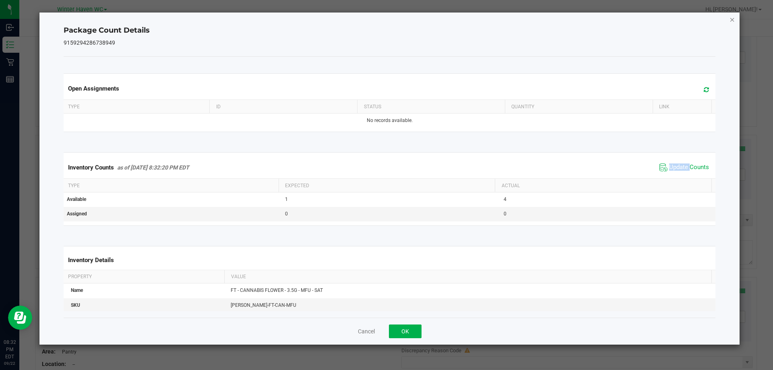
click at [731, 21] on icon "Close" at bounding box center [733, 20] width 6 height 10
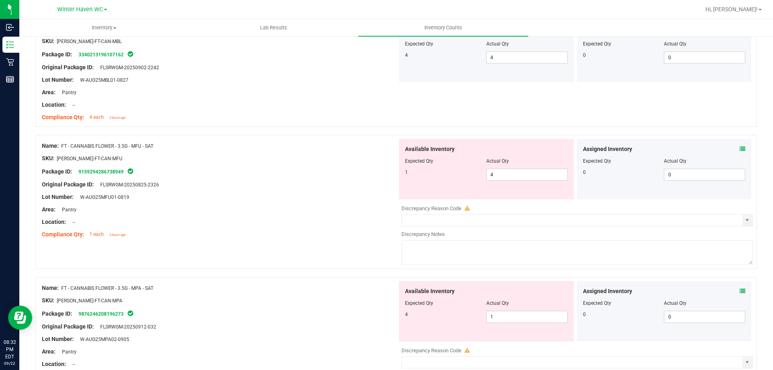
click at [313, 203] on div at bounding box center [220, 203] width 356 height 4
drag, startPoint x: 498, startPoint y: 178, endPoint x: 464, endPoint y: 176, distance: 34.3
click at [464, 176] on div "1 4 4" at bounding box center [486, 175] width 163 height 12
type input "1"
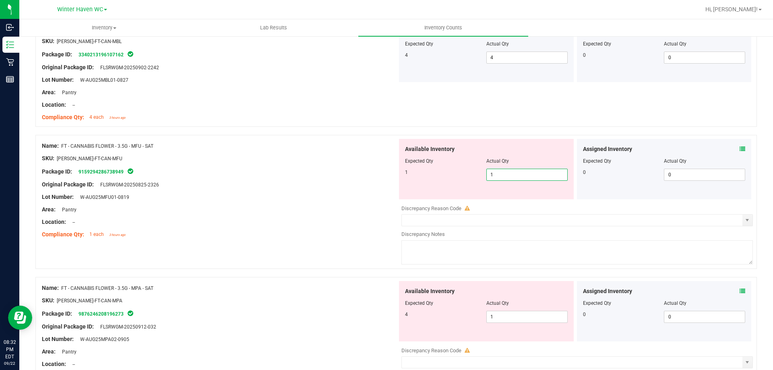
click at [388, 220] on div "Location: --" at bounding box center [220, 222] width 356 height 8
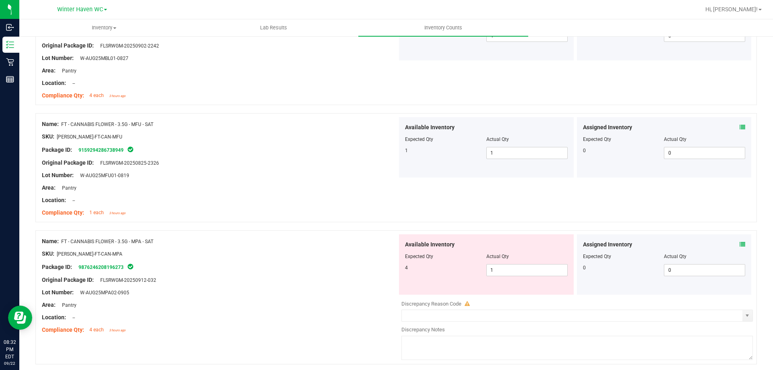
scroll to position [1208, 0]
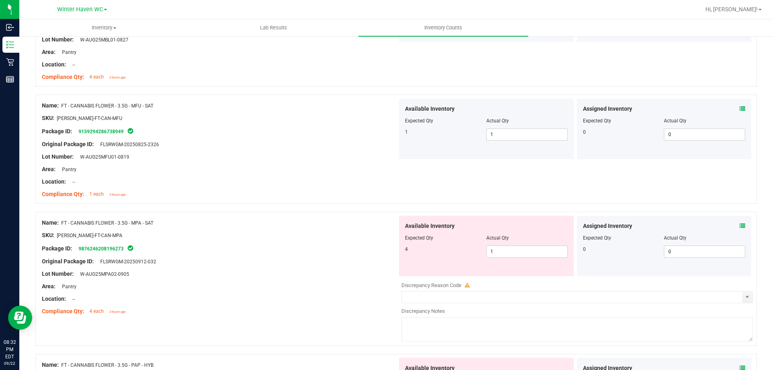
click at [374, 236] on div "SKU: [PERSON_NAME]-FT-CAN-MPA" at bounding box center [220, 235] width 356 height 8
click at [740, 224] on icon at bounding box center [743, 226] width 6 height 6
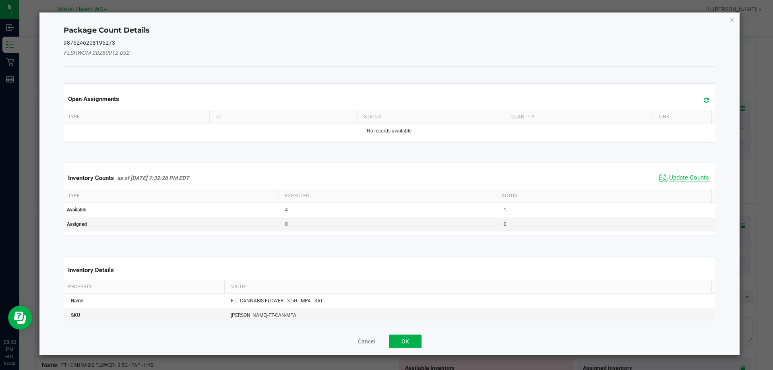
click at [681, 178] on span "Update Counts" at bounding box center [689, 178] width 40 height 8
click at [678, 176] on div "Inventory Counts as of [DATE] 7:32:26 PM EDT Update Counts" at bounding box center [390, 177] width 656 height 21
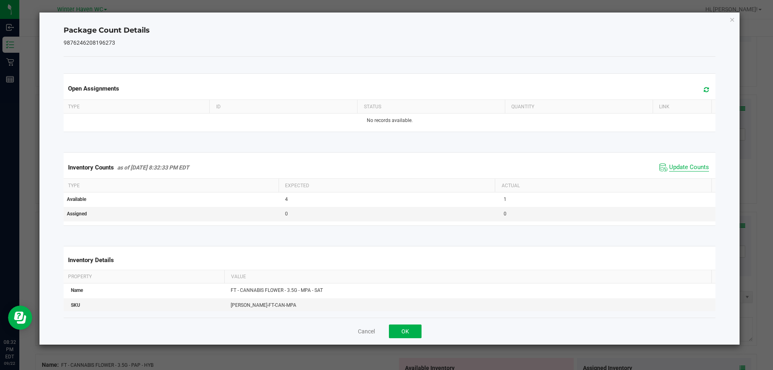
click at [673, 170] on span "Update Counts" at bounding box center [689, 168] width 40 height 8
click at [673, 169] on span "Update Counts" at bounding box center [689, 168] width 40 height 8
click at [735, 17] on icon "Close" at bounding box center [733, 20] width 6 height 10
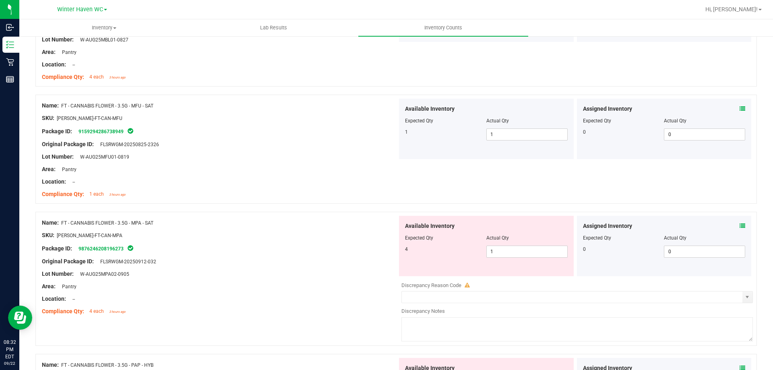
drag, startPoint x: 735, startPoint y: 17, endPoint x: 296, endPoint y: 228, distance: 487.1
click at [296, 228] on div at bounding box center [220, 229] width 356 height 4
drag, startPoint x: 493, startPoint y: 251, endPoint x: 476, endPoint y: 249, distance: 16.6
click at [476, 249] on div "4 1 1" at bounding box center [486, 252] width 163 height 12
type input "4"
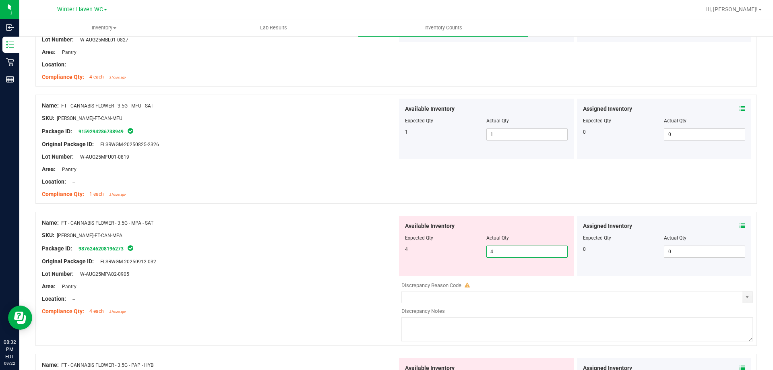
type input "4"
click at [377, 267] on div at bounding box center [220, 268] width 356 height 4
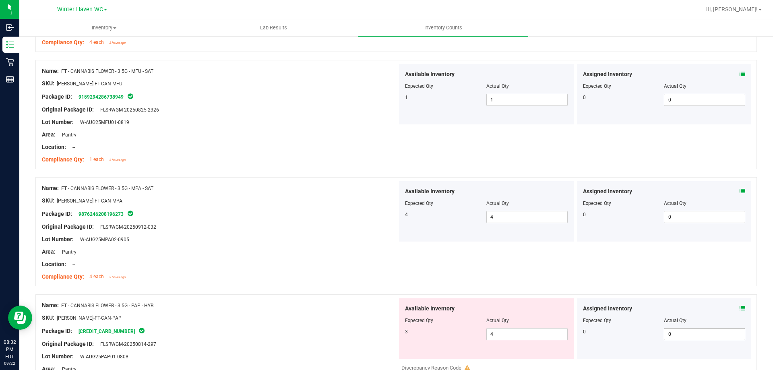
scroll to position [1329, 0]
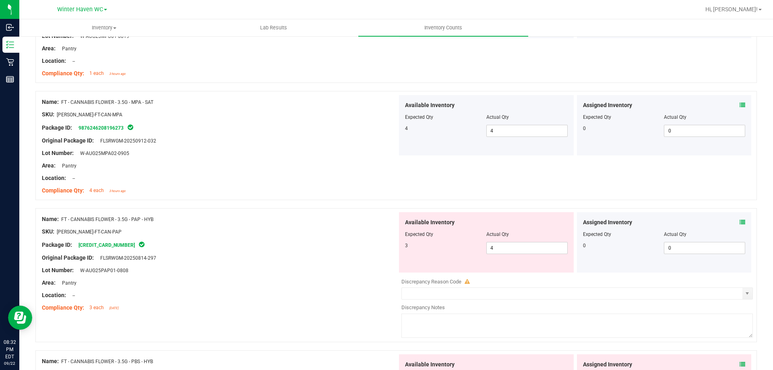
click at [740, 223] on icon at bounding box center [743, 223] width 6 height 6
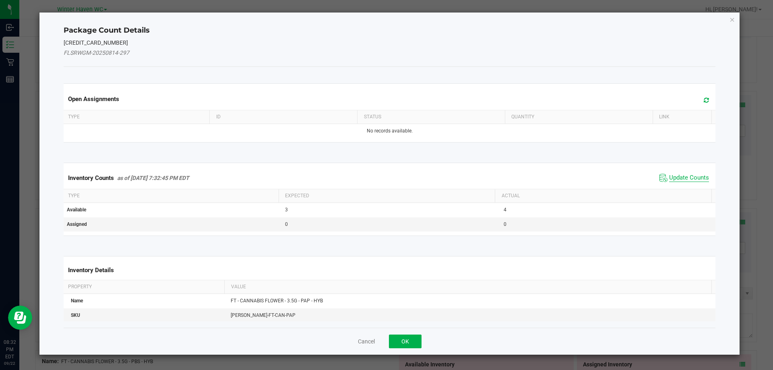
click at [688, 178] on span "Update Counts" at bounding box center [689, 178] width 40 height 8
click at [688, 178] on span "Update Counts" at bounding box center [689, 177] width 40 height 7
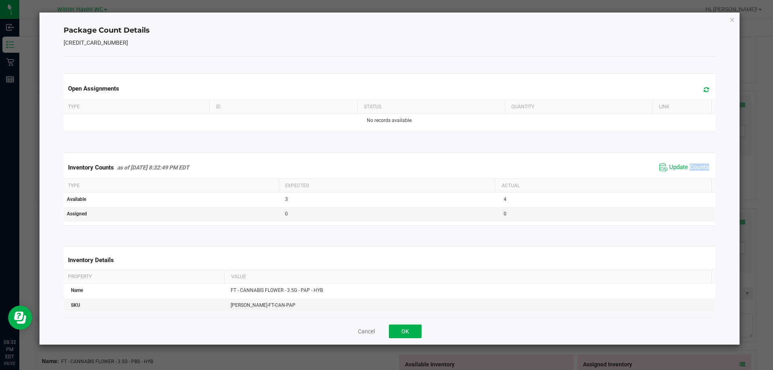
click at [686, 174] on div "Inventory Counts as of [DATE] 8:32:49 PM EDT Update Counts" at bounding box center [390, 168] width 656 height 22
drag, startPoint x: 731, startPoint y: 19, endPoint x: 724, endPoint y: 64, distance: 45.7
click at [731, 19] on icon "Close" at bounding box center [733, 20] width 6 height 10
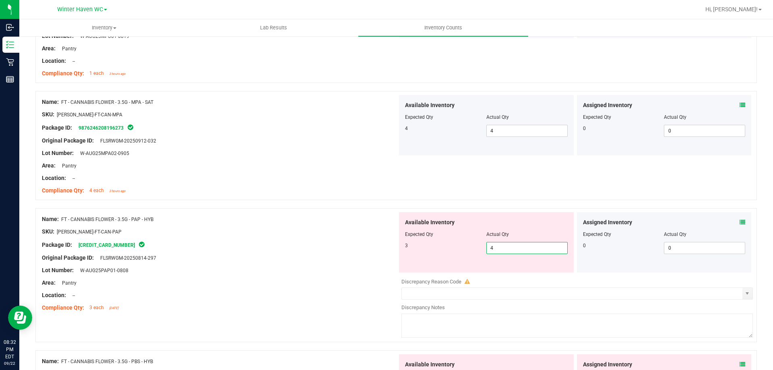
drag, startPoint x: 497, startPoint y: 250, endPoint x: 460, endPoint y: 249, distance: 37.1
click at [464, 249] on div "3 4 4" at bounding box center [486, 248] width 163 height 12
type input "3"
click at [358, 274] on div "Lot Number: W-AUG25PAP01-0808" at bounding box center [220, 270] width 356 height 8
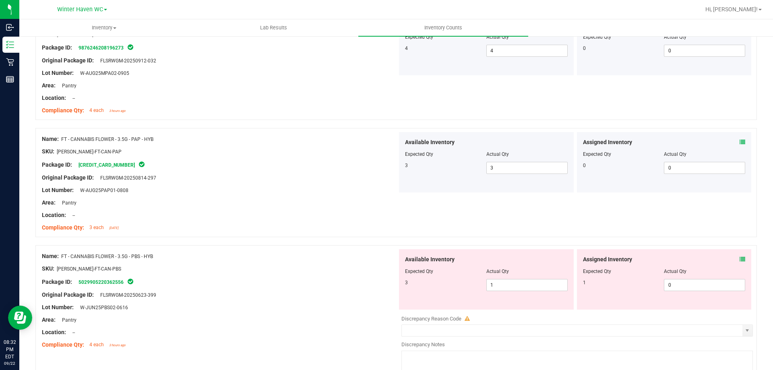
scroll to position [1410, 0]
click at [740, 259] on icon at bounding box center [743, 259] width 6 height 6
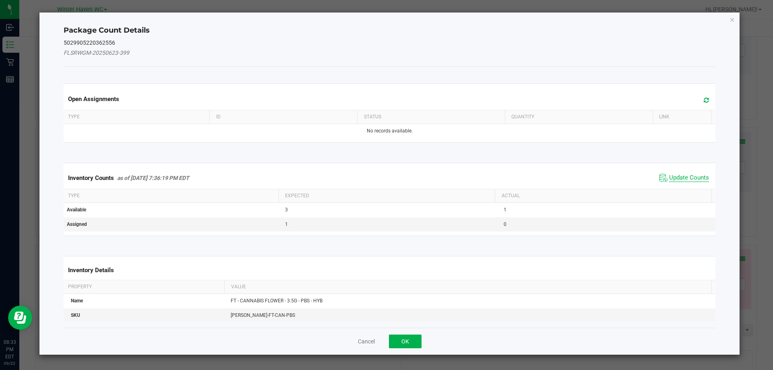
click at [689, 178] on span "Update Counts" at bounding box center [689, 178] width 40 height 8
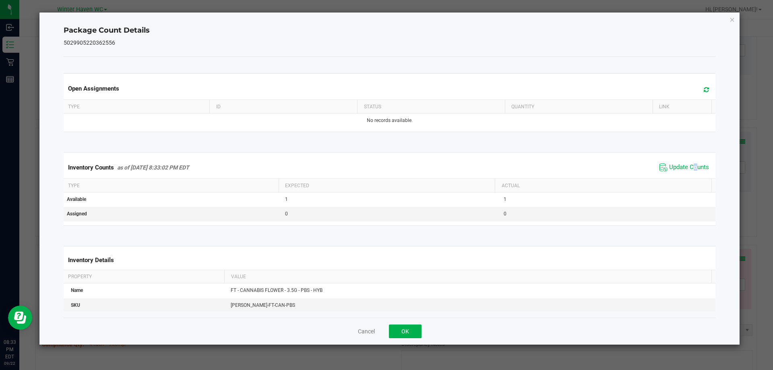
click at [686, 175] on div "Inventory Counts as of [DATE] 8:33:02 PM EDT Update Counts" at bounding box center [390, 168] width 656 height 22
click at [686, 174] on div "Inventory Counts as of [DATE] 8:33:02 PM EDT Update Counts" at bounding box center [390, 168] width 656 height 22
click at [731, 24] on div "Package Count Details 5029905220362556 Open Assignments Type ID Status Quantity…" at bounding box center [389, 178] width 701 height 332
click at [732, 21] on icon "Close" at bounding box center [733, 20] width 6 height 10
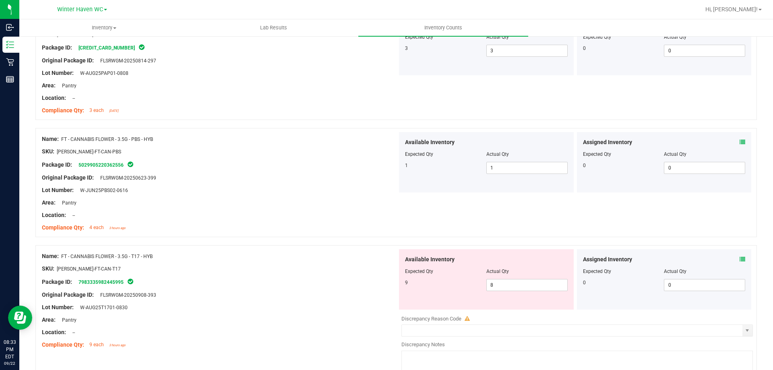
scroll to position [1531, 0]
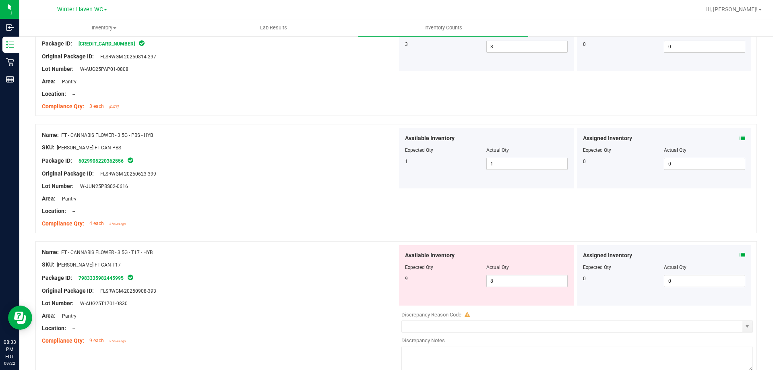
click at [740, 253] on icon at bounding box center [743, 256] width 6 height 6
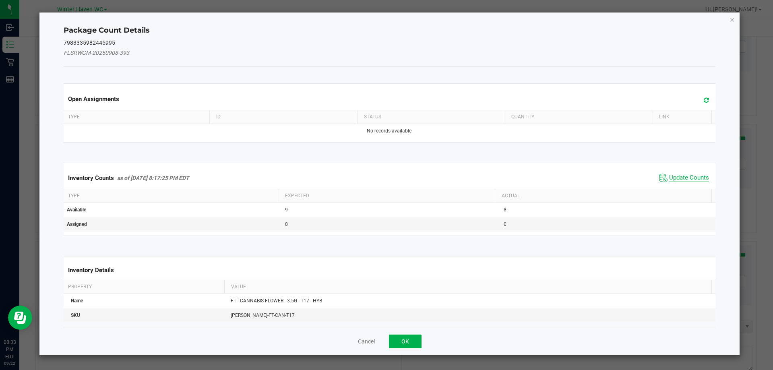
click at [687, 174] on span "Update Counts" at bounding box center [689, 178] width 40 height 8
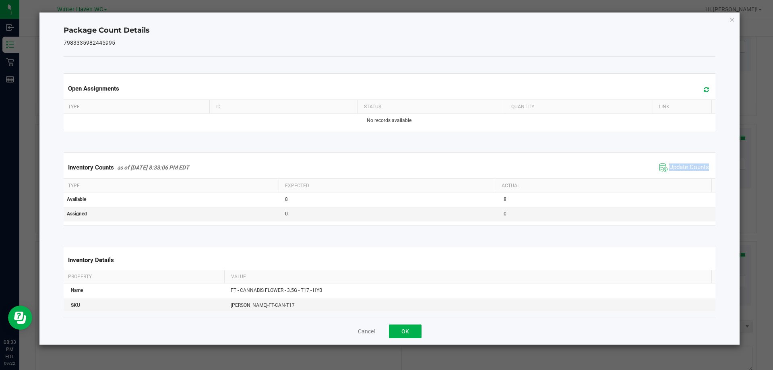
click at [686, 174] on div "Inventory Counts as of [DATE] 8:33:06 PM EDT Update Counts" at bounding box center [390, 168] width 656 height 22
click at [686, 168] on span "Update Counts" at bounding box center [689, 168] width 40 height 8
drag, startPoint x: 686, startPoint y: 168, endPoint x: 734, endPoint y: 72, distance: 106.8
click at [687, 166] on span "Update Counts" at bounding box center [689, 167] width 40 height 7
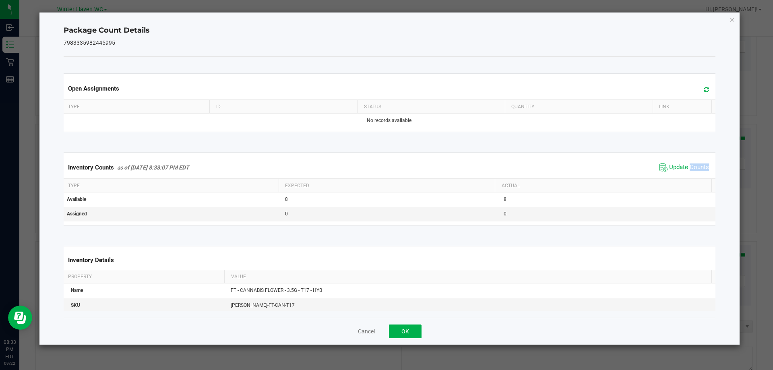
click at [734, 21] on icon "Close" at bounding box center [733, 20] width 6 height 10
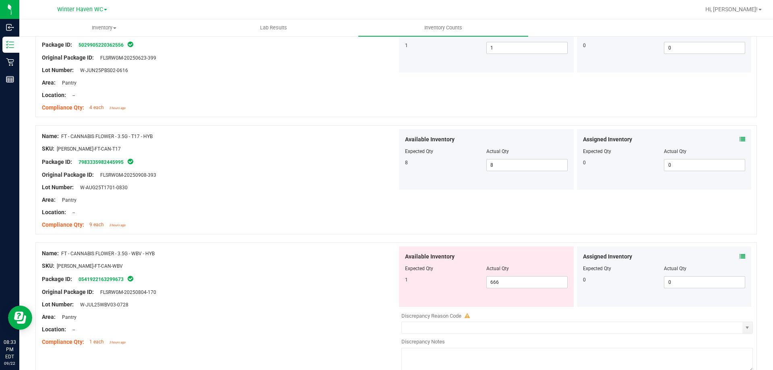
scroll to position [1651, 0]
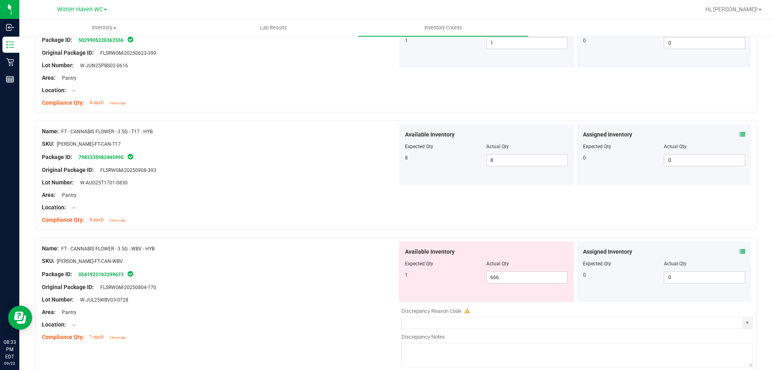
click at [740, 252] on icon at bounding box center [743, 252] width 6 height 6
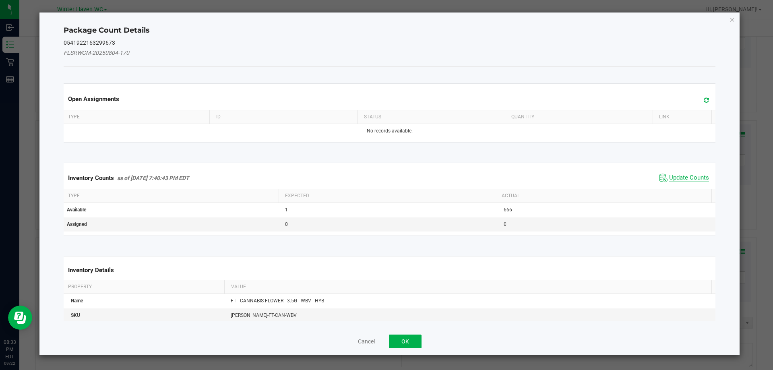
click at [682, 179] on span "Update Counts" at bounding box center [689, 178] width 40 height 8
click at [682, 178] on div "Inventory Counts as of [DATE] 7:40:43 PM EDT Update Counts" at bounding box center [390, 177] width 656 height 21
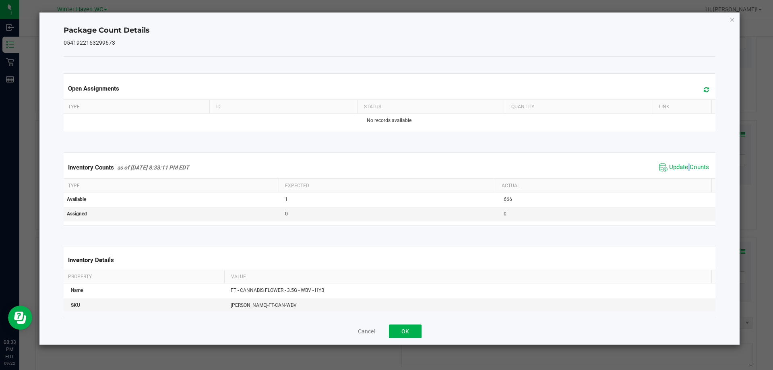
click at [682, 177] on div "Inventory Counts as of [DATE] 8:33:11 PM EDT Update Counts" at bounding box center [390, 168] width 656 height 22
click at [734, 21] on icon "Close" at bounding box center [733, 20] width 6 height 10
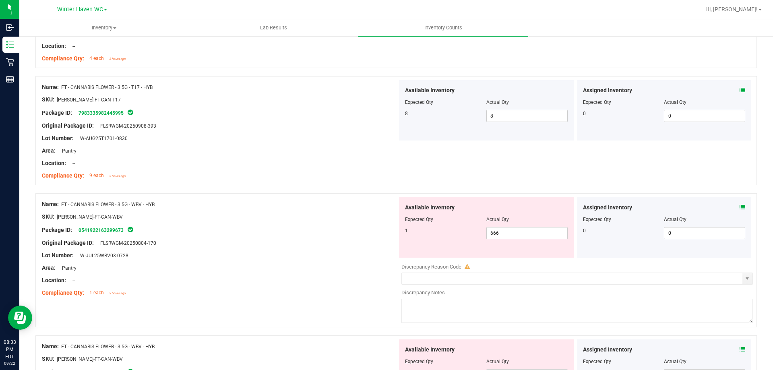
scroll to position [1772, 0]
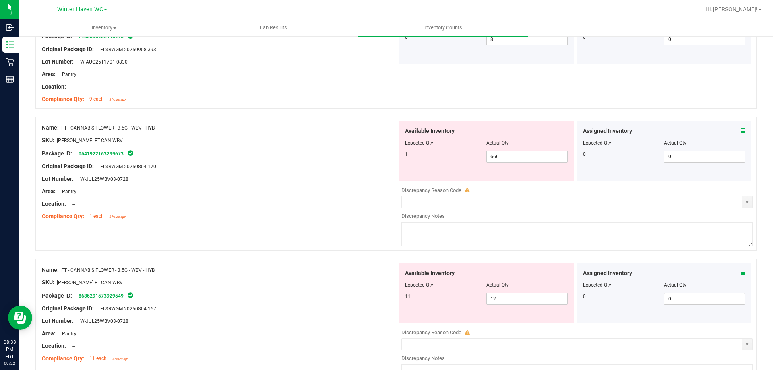
click at [740, 273] on icon at bounding box center [743, 273] width 6 height 6
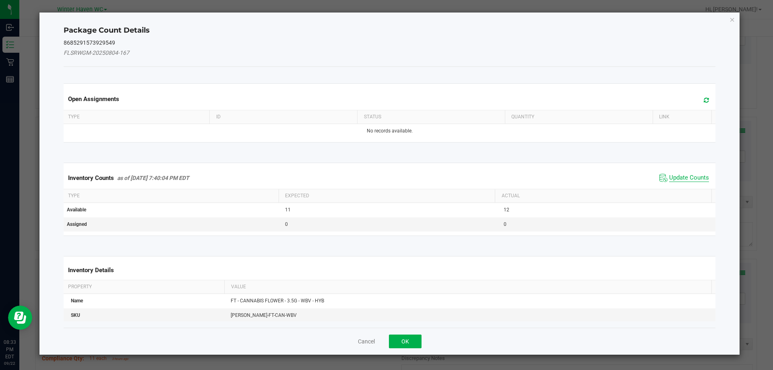
click at [690, 177] on span "Update Counts" at bounding box center [689, 178] width 40 height 8
click at [690, 177] on div "Inventory Counts as of [DATE] 7:40:04 PM EDT Update Counts" at bounding box center [390, 177] width 656 height 21
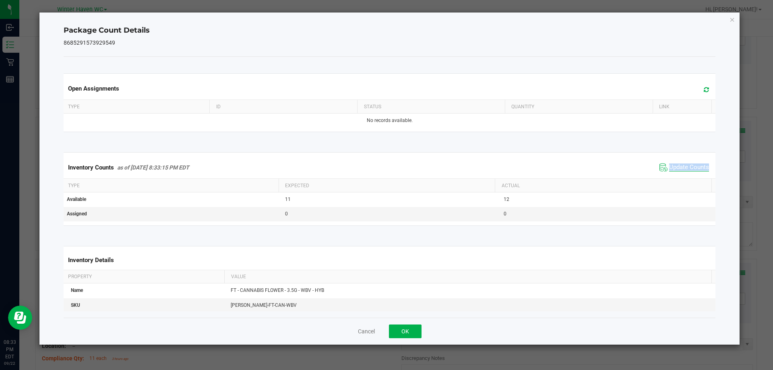
click at [690, 177] on div "Inventory Counts as of [DATE] 8:33:15 PM EDT Update Counts" at bounding box center [390, 168] width 656 height 22
click at [735, 20] on div "Package Count Details 8685291573929549 Open Assignments Type ID Status Quantity…" at bounding box center [389, 178] width 701 height 332
click at [735, 22] on div "Package Count Details 8685291573929549 Open Assignments Type ID Status Quantity…" at bounding box center [389, 178] width 701 height 332
click at [733, 20] on icon "Close" at bounding box center [733, 20] width 6 height 10
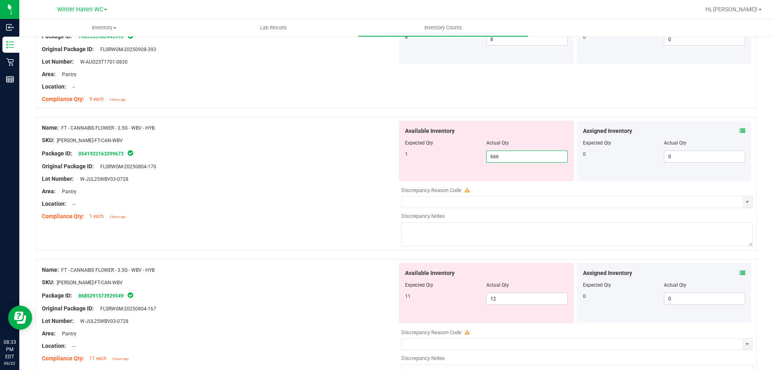
drag, startPoint x: 496, startPoint y: 155, endPoint x: 468, endPoint y: 155, distance: 28.2
click at [468, 155] on div "1 666 666" at bounding box center [486, 157] width 163 height 12
type input "1"
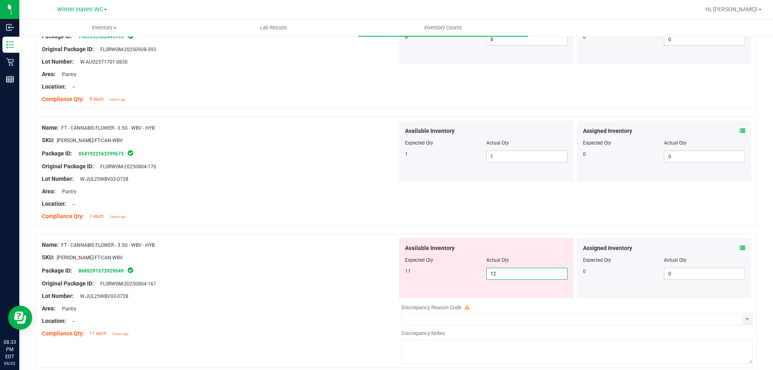
drag, startPoint x: 510, startPoint y: 300, endPoint x: 472, endPoint y: 286, distance: 39.9
click at [472, 286] on div "Available Inventory Expected Qty Actual Qty 11 12 12" at bounding box center [486, 268] width 175 height 60
type input "11"
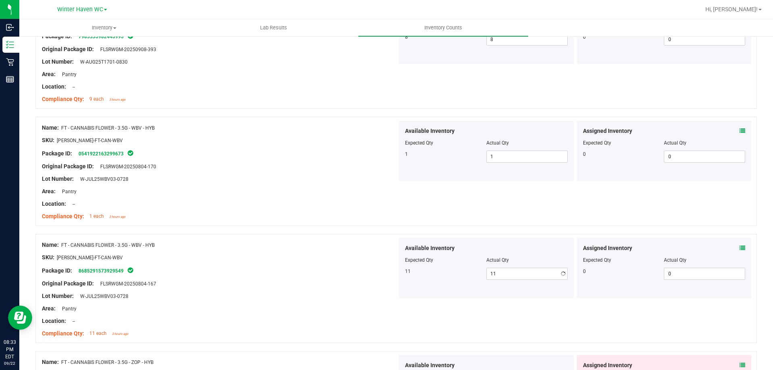
click at [358, 273] on div "Package ID: 8685291573929549" at bounding box center [220, 271] width 356 height 10
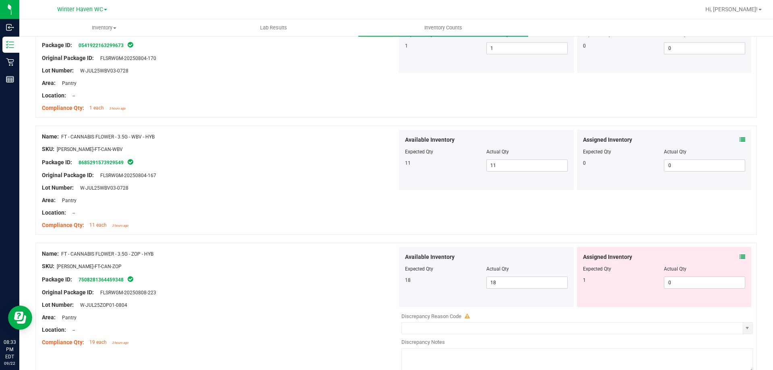
scroll to position [1893, 0]
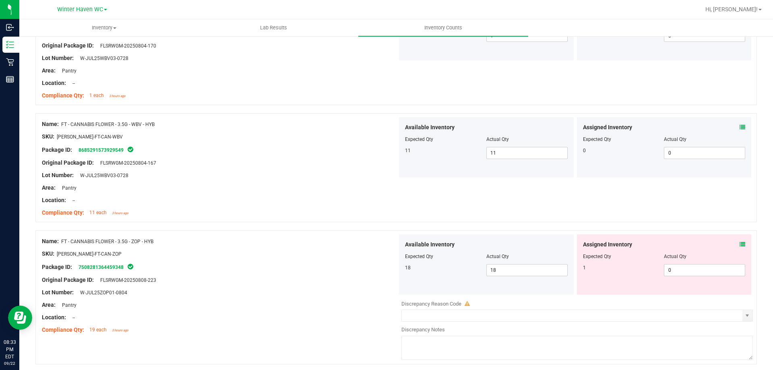
drag, startPoint x: 331, startPoint y: 275, endPoint x: 336, endPoint y: 276, distance: 4.0
click at [333, 275] on div at bounding box center [220, 274] width 356 height 4
click at [740, 242] on icon at bounding box center [743, 245] width 6 height 6
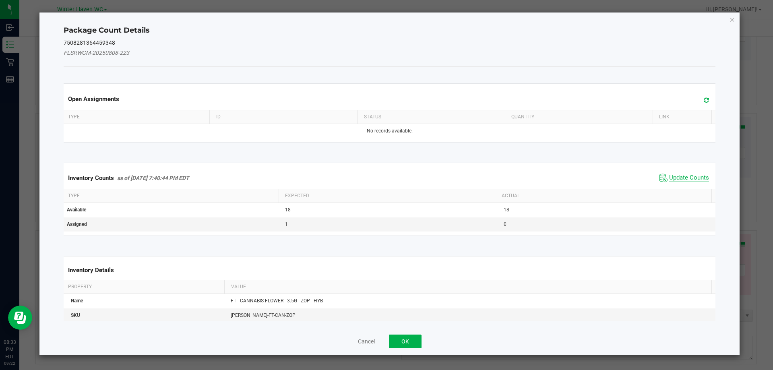
click at [686, 178] on span "Update Counts" at bounding box center [689, 178] width 40 height 8
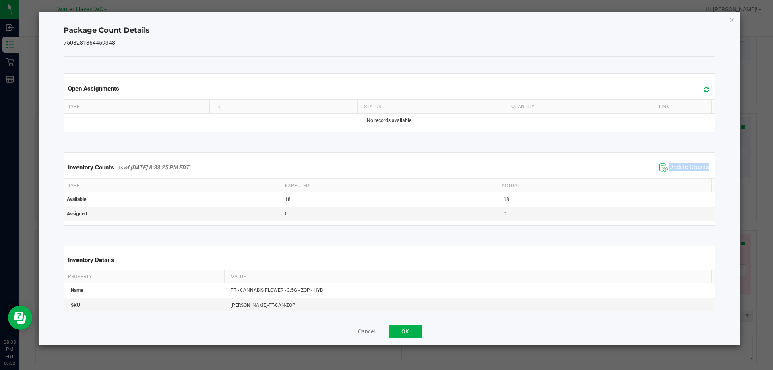
click at [686, 177] on div "Inventory Counts as of [DATE] 8:33:25 PM EDT Update Counts" at bounding box center [390, 168] width 656 height 22
click at [686, 176] on div "Inventory Counts as of [DATE] 8:33:25 PM EDT Update Counts" at bounding box center [390, 168] width 656 height 22
click at [731, 23] on icon "Close" at bounding box center [733, 20] width 6 height 10
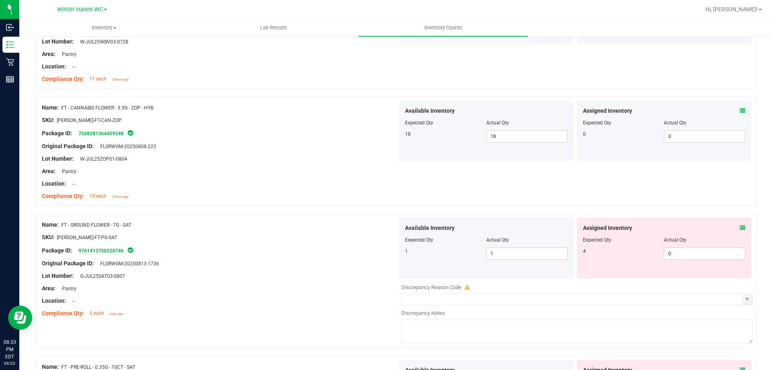
scroll to position [2054, 0]
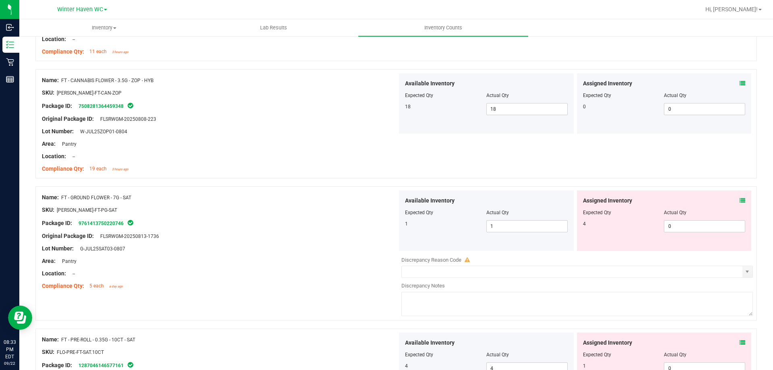
click at [740, 201] on icon at bounding box center [743, 201] width 6 height 6
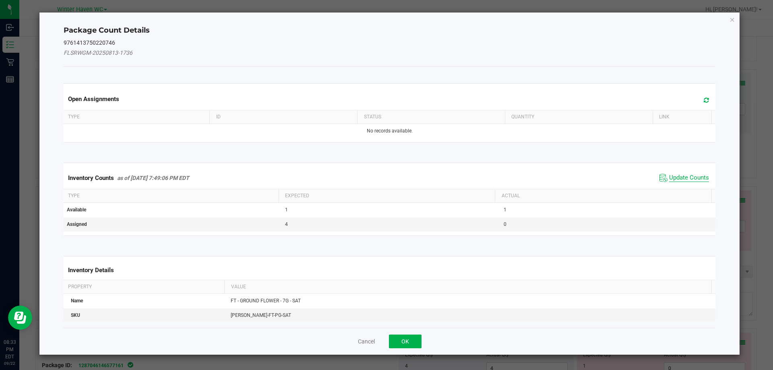
click at [685, 177] on span "Update Counts" at bounding box center [689, 178] width 40 height 8
click at [685, 177] on span "Update Counts" at bounding box center [689, 177] width 40 height 7
click at [685, 177] on div "Inventory Counts as of [DATE] 7:49:06 PM EDT Update Counts" at bounding box center [390, 177] width 656 height 21
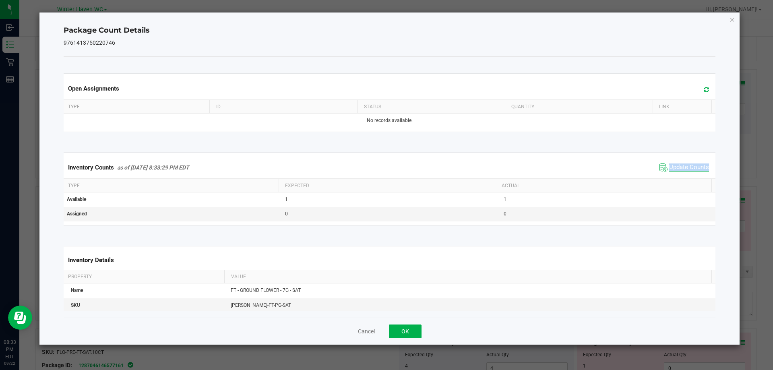
click at [685, 177] on div "Inventory Counts as of [DATE] 8:33:29 PM EDT Update Counts" at bounding box center [390, 168] width 656 height 22
click at [734, 18] on icon "Close" at bounding box center [733, 20] width 6 height 10
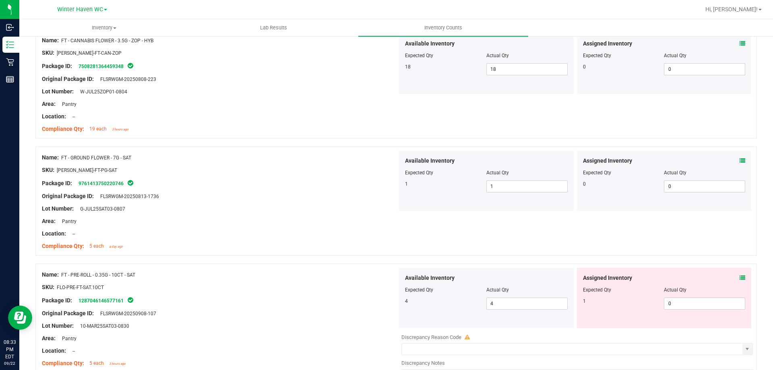
scroll to position [2157, 0]
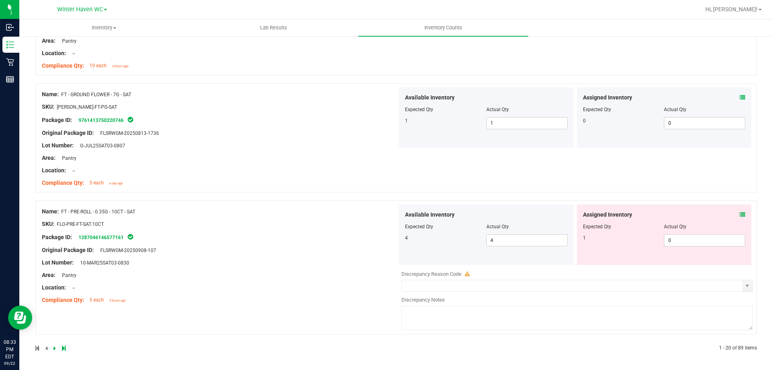
click at [740, 217] on div "Assigned Inventory Expected Qty Actual Qty 1 0 0" at bounding box center [664, 235] width 175 height 60
click at [740, 214] on icon at bounding box center [743, 215] width 6 height 6
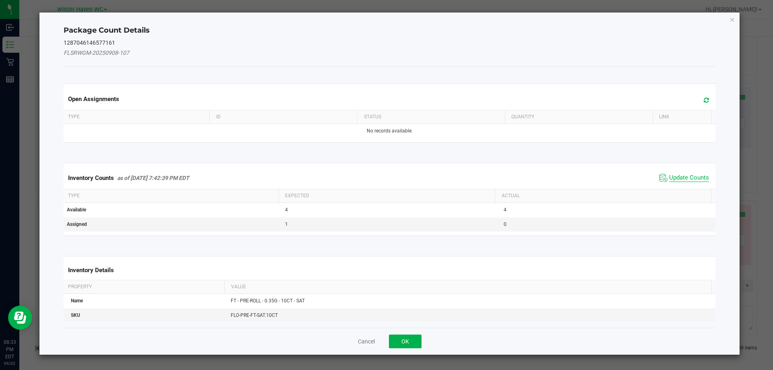
click at [681, 178] on span "Update Counts" at bounding box center [689, 178] width 40 height 8
click at [681, 178] on span "Update Counts" at bounding box center [689, 177] width 40 height 7
click at [681, 178] on div "Inventory Counts as of [DATE] 7:42:39 PM EDT Update Counts" at bounding box center [390, 177] width 656 height 21
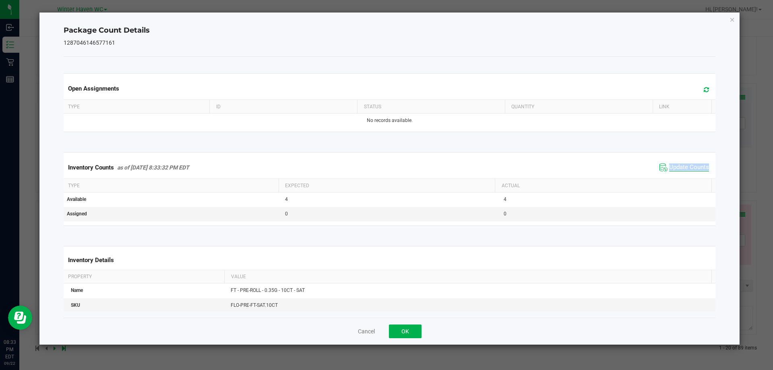
click at [681, 178] on div "Inventory Counts as of [DATE] 8:33:32 PM EDT Update Counts" at bounding box center [390, 168] width 656 height 22
click at [681, 177] on div "Inventory Counts as of [DATE] 8:33:32 PM EDT Update Counts" at bounding box center [390, 168] width 656 height 22
click at [732, 18] on icon "Close" at bounding box center [733, 20] width 6 height 10
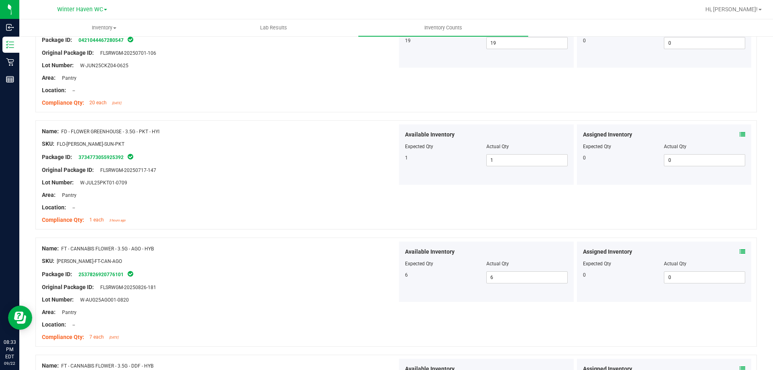
scroll to position [0, 0]
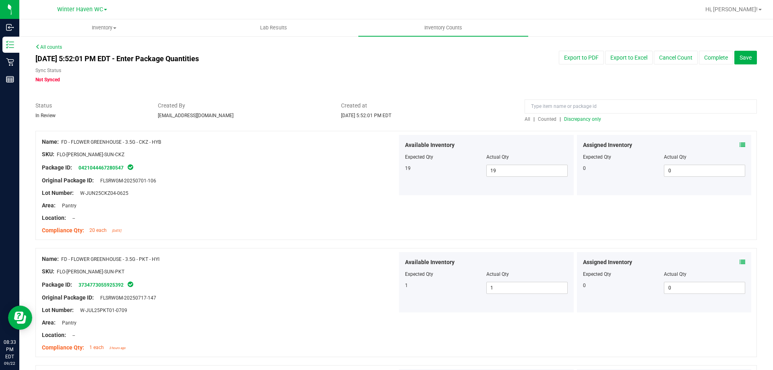
click at [590, 120] on span "Discrepancy only" at bounding box center [582, 119] width 37 height 6
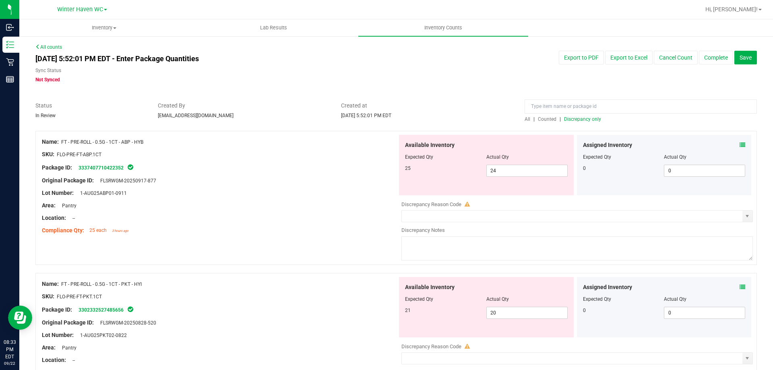
click at [740, 145] on icon at bounding box center [743, 145] width 6 height 6
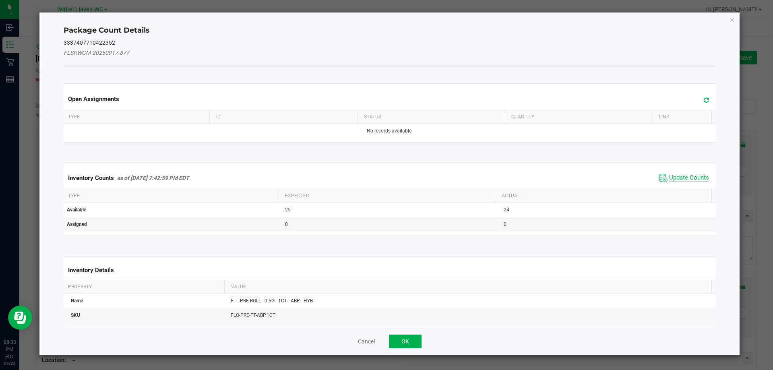
click at [669, 177] on span "Update Counts" at bounding box center [689, 178] width 40 height 8
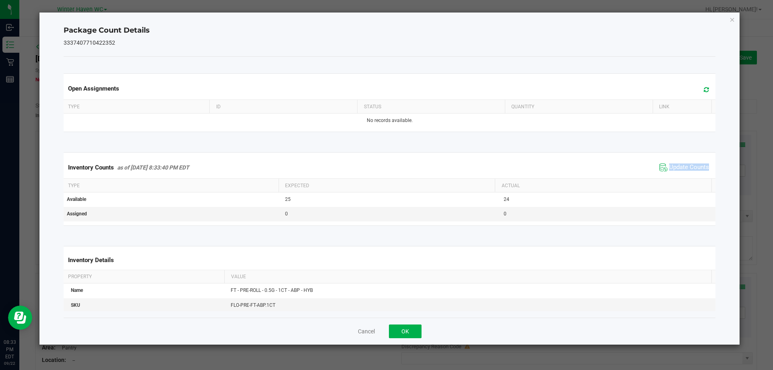
click at [668, 176] on div "Inventory Counts as of [DATE] 8:33:40 PM EDT Update Counts" at bounding box center [390, 168] width 656 height 22
click at [669, 174] on div "Inventory Counts as of [DATE] 8:33:40 PM EDT Update Counts" at bounding box center [390, 168] width 656 height 22
click at [733, 19] on icon "Close" at bounding box center [733, 20] width 6 height 10
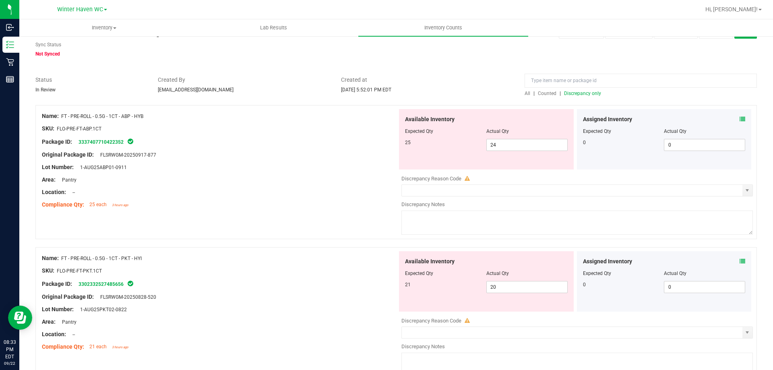
scroll to position [40, 0]
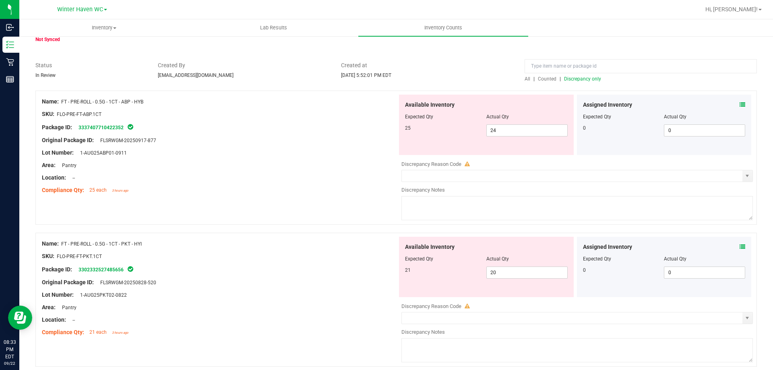
click at [740, 248] on icon at bounding box center [743, 247] width 6 height 6
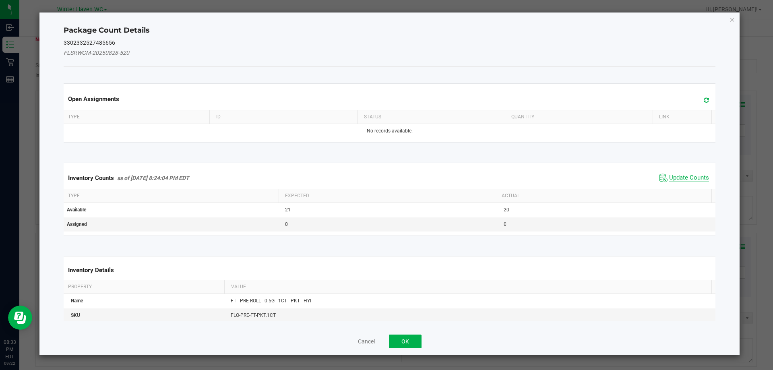
click at [686, 175] on span "Update Counts" at bounding box center [689, 178] width 40 height 8
click at [686, 175] on span "Update Counts" at bounding box center [689, 177] width 40 height 7
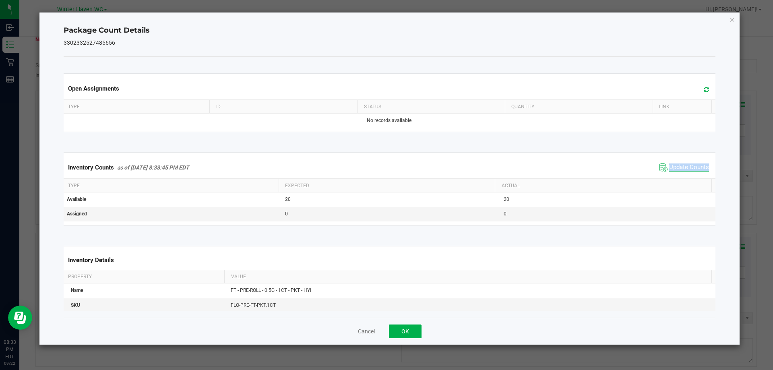
click at [686, 175] on div "Inventory Counts as of [DATE] 8:33:45 PM EDT Update Counts" at bounding box center [390, 168] width 656 height 22
click at [686, 170] on span "Update Counts" at bounding box center [689, 168] width 40 height 8
click at [686, 170] on span "Update Counts" at bounding box center [689, 167] width 40 height 7
click at [735, 21] on icon "Close" at bounding box center [733, 20] width 6 height 10
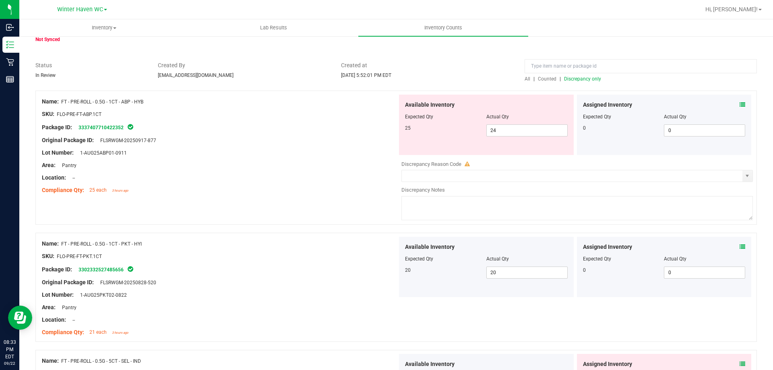
click at [735, 21] on ul "Inventory All packages All inventory Waste log Create inventory Lab Results Inv…" at bounding box center [405, 27] width 773 height 17
click at [377, 133] on div at bounding box center [220, 134] width 356 height 4
drag, startPoint x: 508, startPoint y: 127, endPoint x: 464, endPoint y: 125, distance: 44.4
click at [465, 130] on div "25 24 24" at bounding box center [486, 130] width 163 height 12
type input "25"
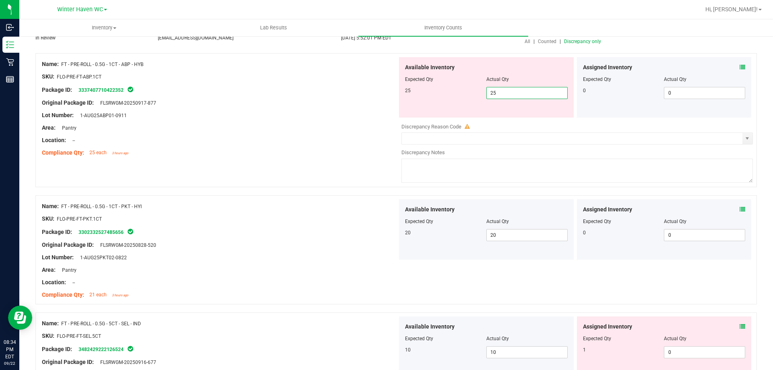
scroll to position [121, 0]
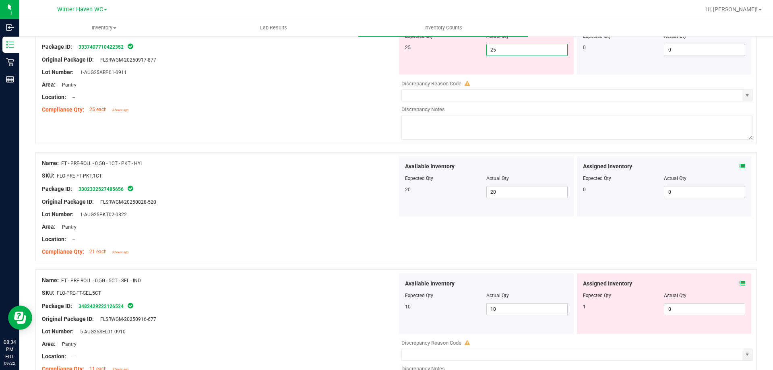
click at [367, 286] on div "Name: FT - PRE-ROLL - 0.5G - 5CT - SEL - IND SKU: FLO-PRE-FT-SEL.5CT Package ID…" at bounding box center [220, 324] width 356 height 103
type input "25"
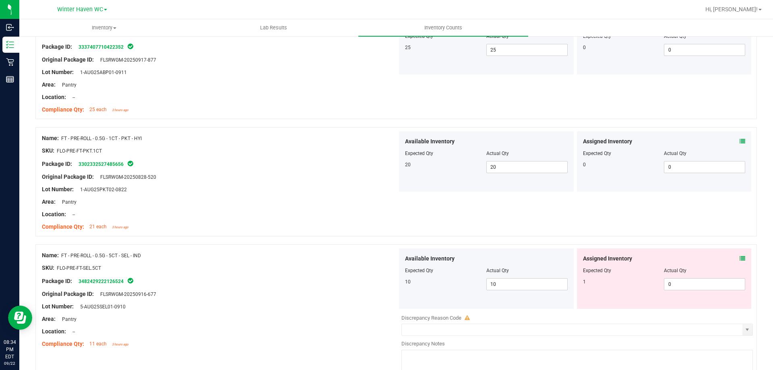
click at [740, 258] on icon at bounding box center [743, 259] width 6 height 6
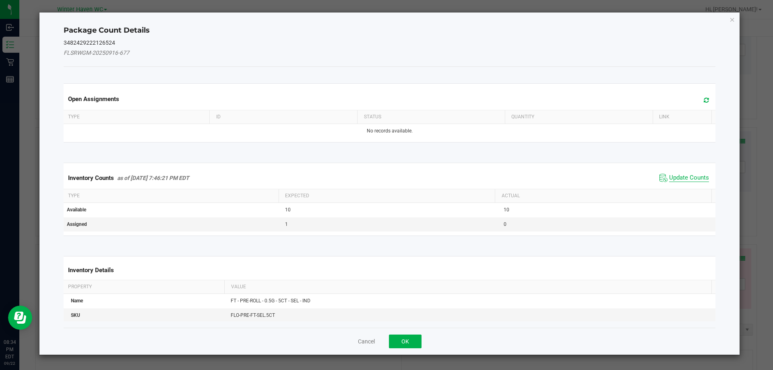
click at [678, 179] on span "Update Counts" at bounding box center [689, 178] width 40 height 8
click at [678, 179] on span "Update Counts" at bounding box center [689, 177] width 40 height 7
click at [678, 189] on th "Actual" at bounding box center [603, 196] width 217 height 14
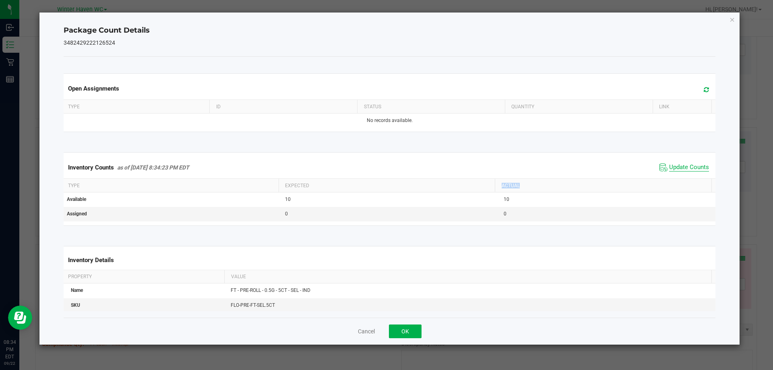
click at [678, 179] on th "Actual" at bounding box center [603, 186] width 217 height 14
click at [731, 21] on icon "Close" at bounding box center [733, 20] width 6 height 10
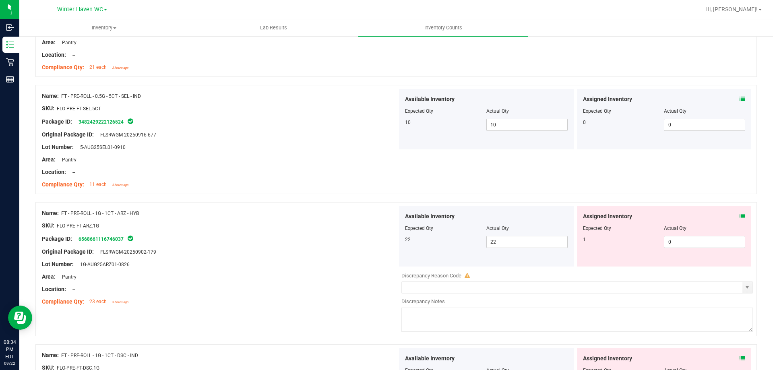
scroll to position [282, 0]
click at [740, 215] on icon at bounding box center [743, 215] width 6 height 6
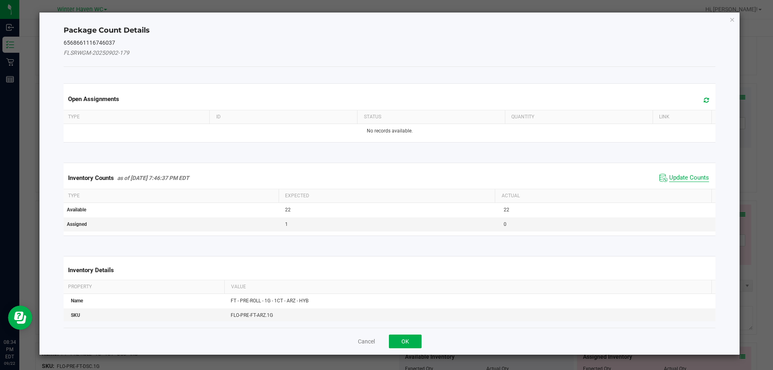
click at [670, 176] on span "Update Counts" at bounding box center [689, 178] width 40 height 8
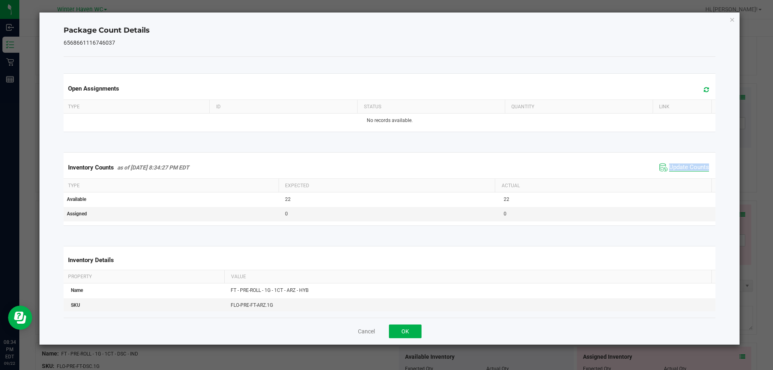
click at [670, 176] on div "Inventory Counts as of [DATE] 8:34:27 PM EDT Update Counts" at bounding box center [390, 168] width 656 height 22
click at [733, 20] on icon "Close" at bounding box center [733, 20] width 6 height 10
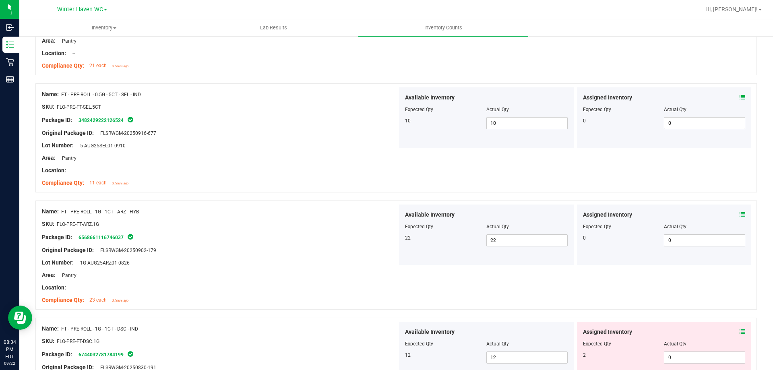
scroll to position [403, 0]
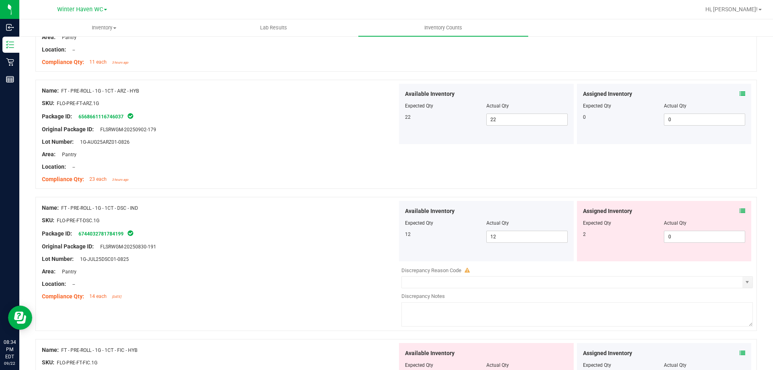
click at [740, 211] on icon at bounding box center [743, 211] width 6 height 6
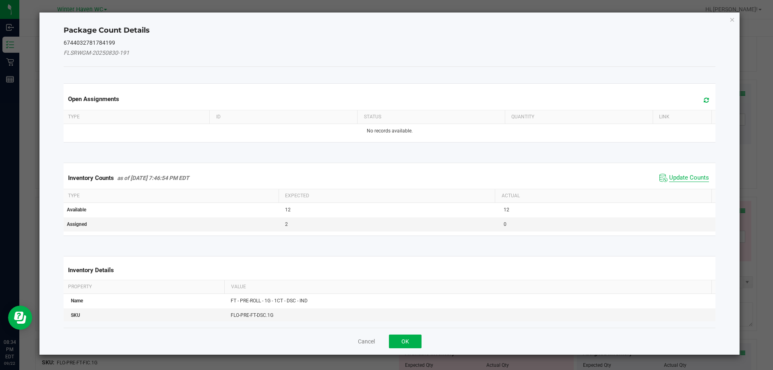
click at [687, 174] on span "Update Counts" at bounding box center [689, 178] width 40 height 8
click at [687, 174] on div "Inventory Counts as of [DATE] 7:46:54 PM EDT Update Counts" at bounding box center [390, 177] width 656 height 21
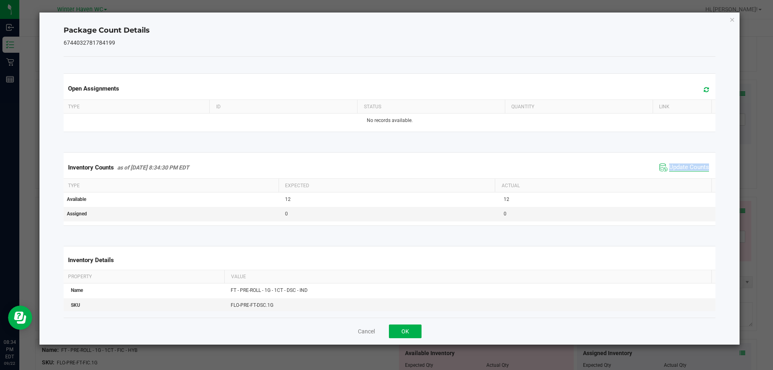
click at [687, 174] on div "Inventory Counts as of [DATE] 8:34:30 PM EDT Update Counts" at bounding box center [390, 168] width 656 height 22
drag, startPoint x: 687, startPoint y: 174, endPoint x: 687, endPoint y: 145, distance: 29.0
click at [687, 173] on div "Inventory Counts as of [DATE] 8:34:30 PM EDT Update Counts" at bounding box center [390, 168] width 656 height 22
click at [737, 20] on div "Package Count Details 6744032781784199 Open Assignments Type ID Status Quantity…" at bounding box center [389, 178] width 701 height 332
drag, startPoint x: 737, startPoint y: 20, endPoint x: 732, endPoint y: 23, distance: 5.8
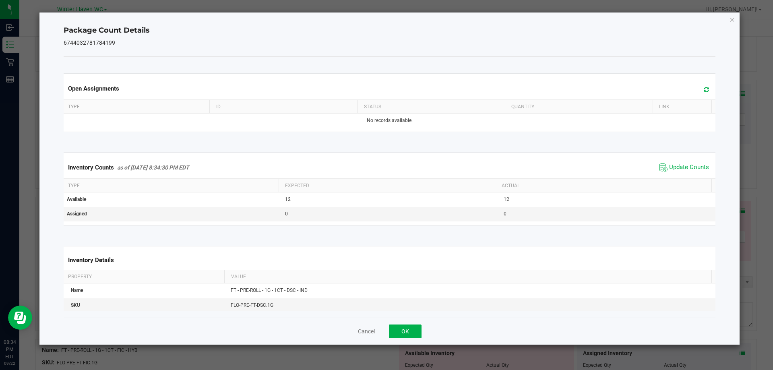
click at [733, 23] on icon "Close" at bounding box center [733, 20] width 6 height 10
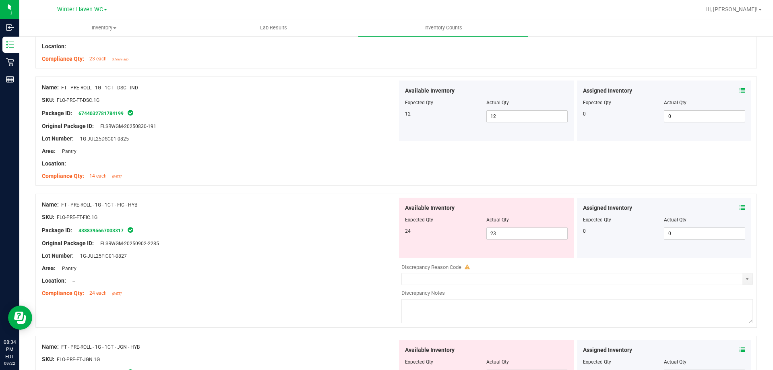
scroll to position [524, 0]
click at [740, 206] on icon at bounding box center [743, 208] width 6 height 6
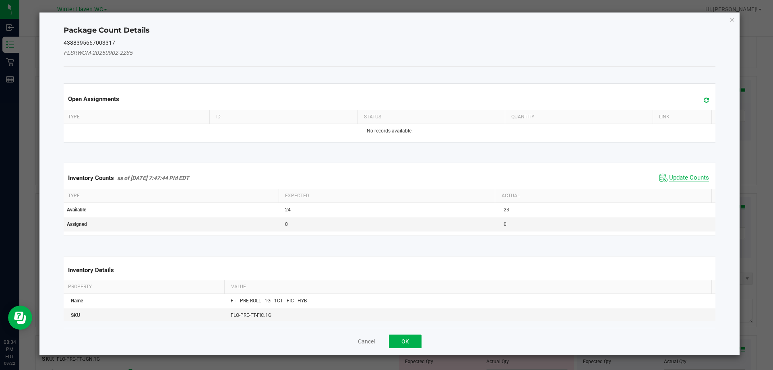
click at [679, 176] on span "Update Counts" at bounding box center [689, 178] width 40 height 8
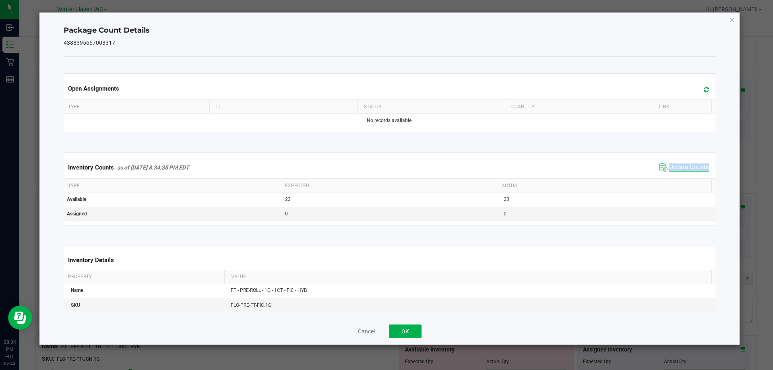
click at [679, 176] on div "Inventory Counts as of [DATE] 8:34:35 PM EDT Update Counts" at bounding box center [390, 168] width 656 height 22
click at [732, 22] on icon "Close" at bounding box center [733, 20] width 6 height 10
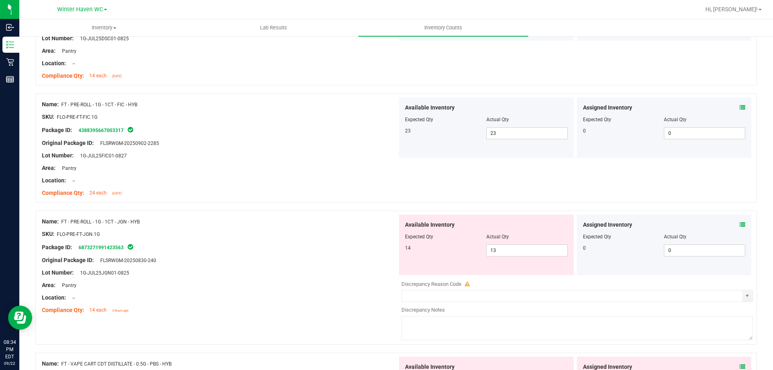
scroll to position [644, 0]
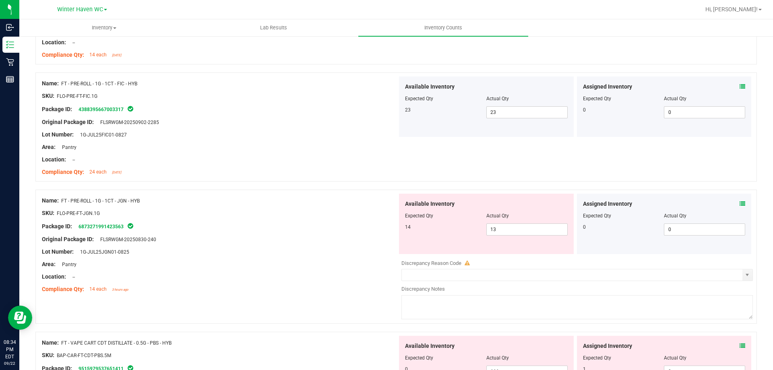
click at [740, 202] on icon at bounding box center [743, 204] width 6 height 6
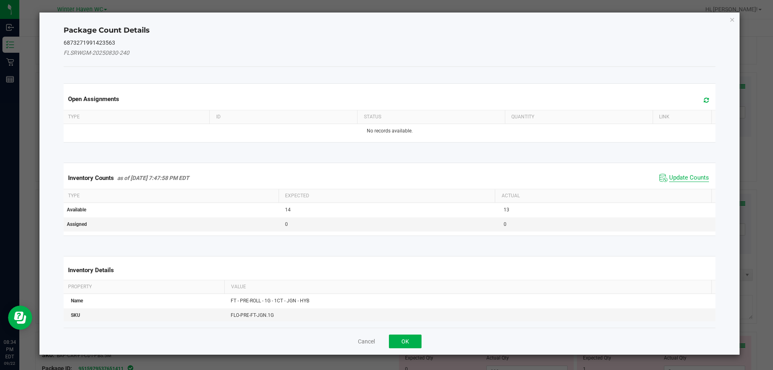
click at [682, 180] on span "Update Counts" at bounding box center [689, 178] width 40 height 8
click at [682, 179] on span "Update Counts" at bounding box center [689, 177] width 40 height 7
click at [682, 178] on div "Inventory Counts as of [DATE] 7:47:58 PM EDT Update Counts" at bounding box center [390, 177] width 656 height 21
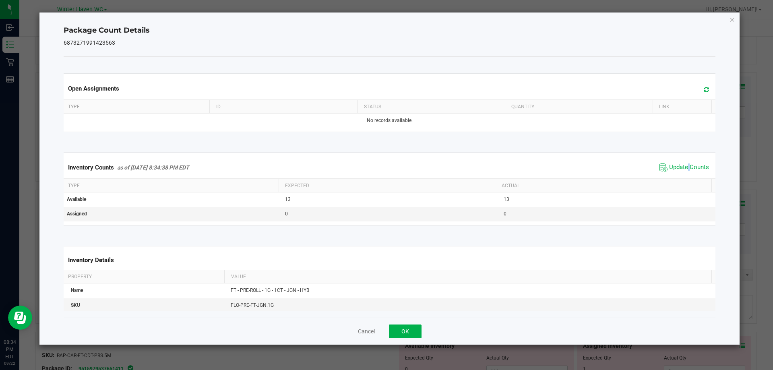
click at [682, 178] on div "Inventory Counts as of [DATE] 8:34:38 PM EDT Update Counts" at bounding box center [390, 168] width 656 height 22
click at [732, 22] on icon "Close" at bounding box center [733, 20] width 6 height 10
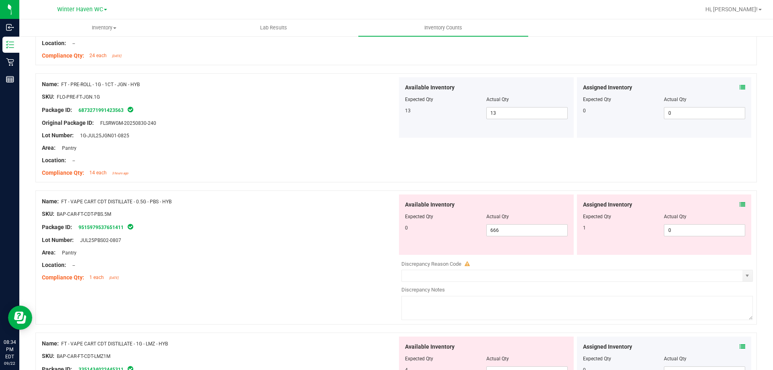
scroll to position [765, 0]
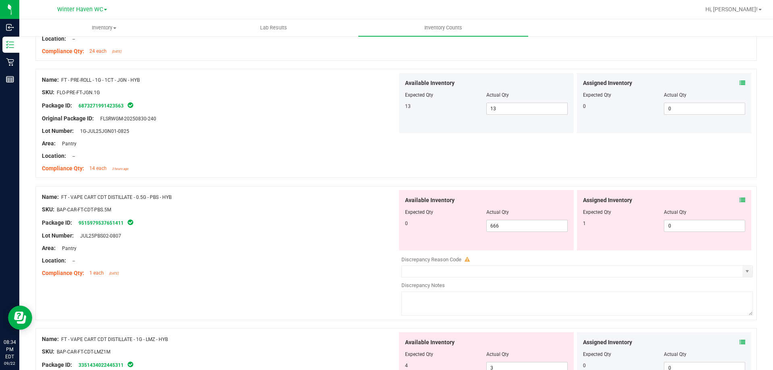
click at [740, 198] on icon at bounding box center [743, 200] width 6 height 6
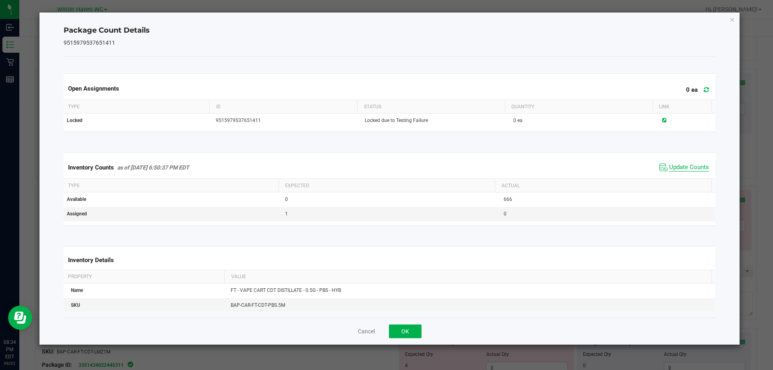
click at [686, 169] on span "Update Counts" at bounding box center [689, 168] width 40 height 8
click at [686, 169] on span "Update Counts" at bounding box center [689, 167] width 40 height 7
drag, startPoint x: 686, startPoint y: 169, endPoint x: 694, endPoint y: 110, distance: 59.8
click at [686, 168] on span "Update Counts" at bounding box center [689, 167] width 40 height 7
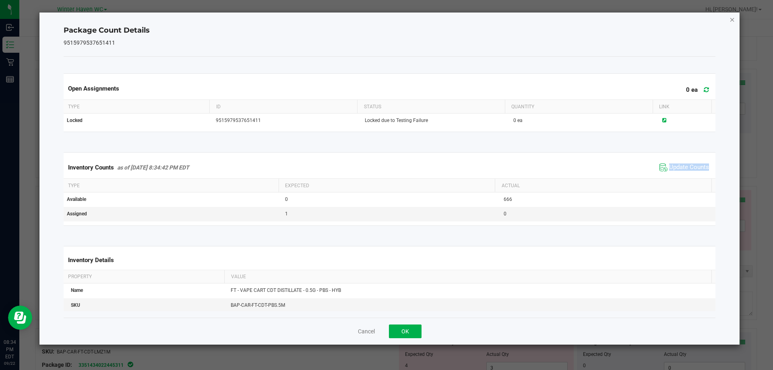
click at [732, 19] on icon "Close" at bounding box center [733, 20] width 6 height 10
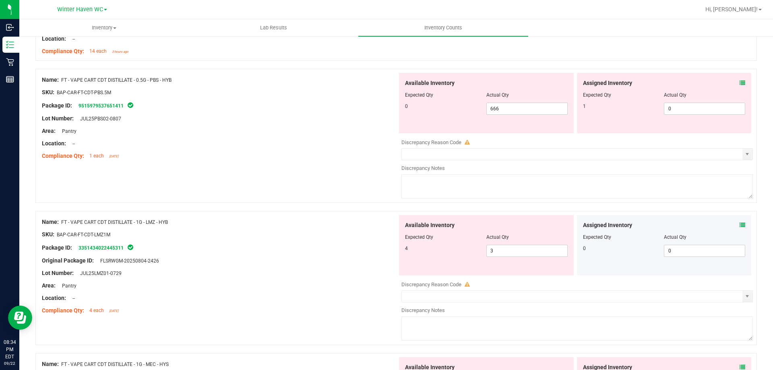
scroll to position [886, 0]
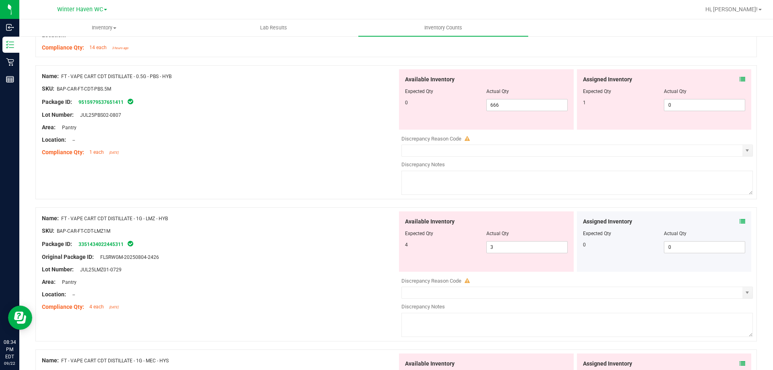
click at [740, 222] on icon at bounding box center [743, 222] width 6 height 6
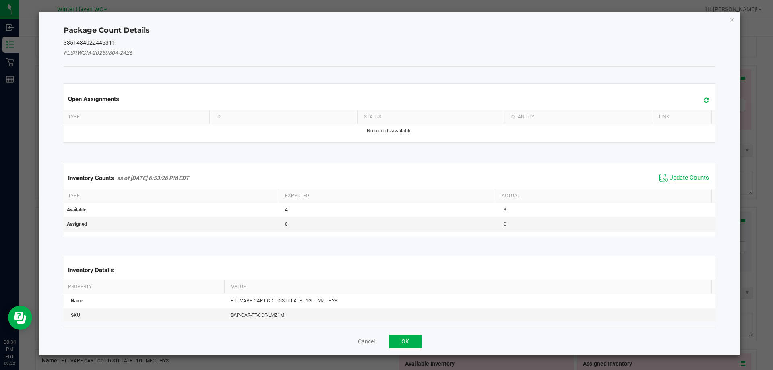
click at [683, 176] on span "Update Counts" at bounding box center [689, 178] width 40 height 8
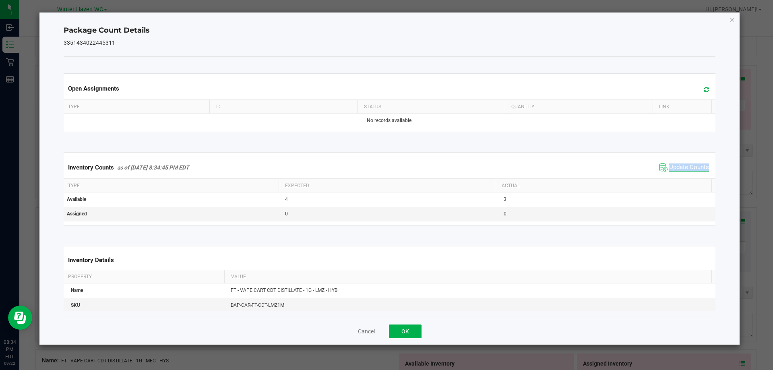
click at [683, 176] on div "Inventory Counts as of [DATE] 8:34:45 PM EDT Update Counts" at bounding box center [390, 168] width 656 height 22
click at [733, 20] on icon "Close" at bounding box center [733, 20] width 6 height 10
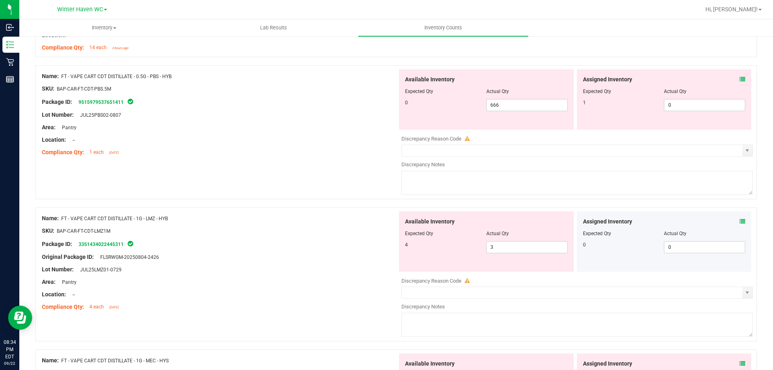
click at [313, 134] on div at bounding box center [220, 134] width 356 height 4
drag, startPoint x: 507, startPoint y: 104, endPoint x: 472, endPoint y: 104, distance: 35.0
click at [472, 104] on div "0 666 666" at bounding box center [486, 105] width 163 height 12
click at [358, 154] on div "Compliance Qty: 1 each [DATE]" at bounding box center [220, 152] width 356 height 8
click at [367, 236] on div at bounding box center [220, 237] width 356 height 4
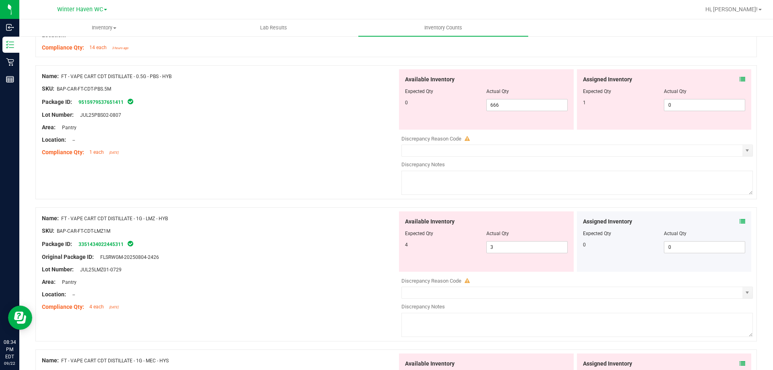
click at [740, 222] on icon at bounding box center [743, 222] width 6 height 6
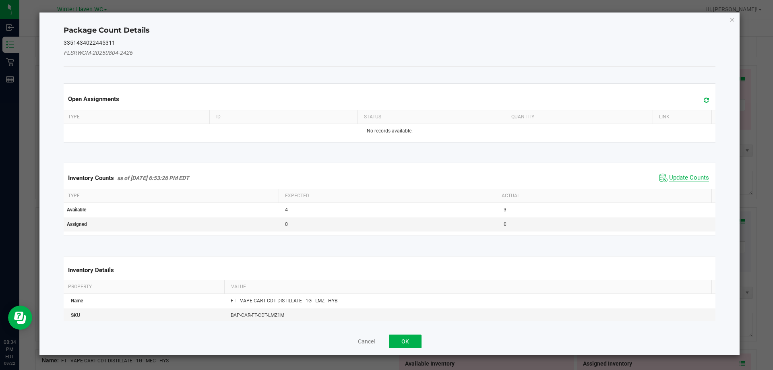
click at [674, 178] on span "Update Counts" at bounding box center [689, 178] width 40 height 8
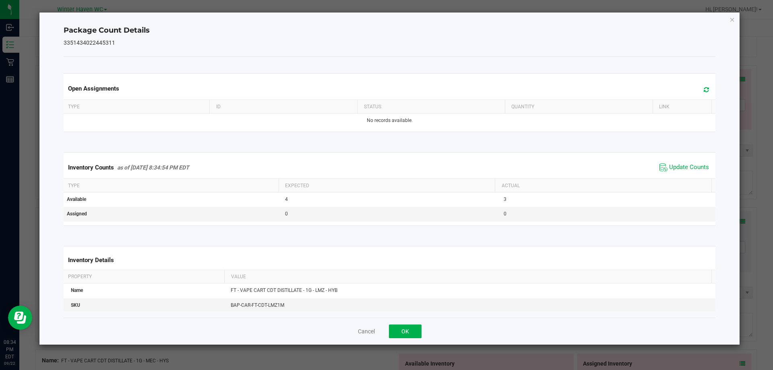
click at [674, 174] on div "Inventory Counts as of [DATE] 8:34:54 PM EDT Update Counts" at bounding box center [390, 168] width 656 height 22
click at [674, 171] on span "Update Counts" at bounding box center [689, 168] width 40 height 8
click at [674, 171] on span "Update Counts" at bounding box center [685, 168] width 54 height 12
click at [674, 171] on span "Update Counts" at bounding box center [689, 168] width 40 height 8
click at [674, 170] on span "Update Counts" at bounding box center [689, 168] width 40 height 8
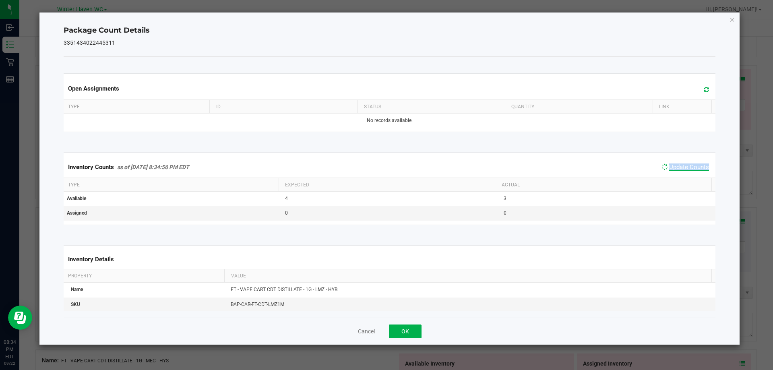
click at [674, 170] on span "Update Counts" at bounding box center [689, 167] width 40 height 7
click at [731, 19] on icon "Close" at bounding box center [733, 20] width 6 height 10
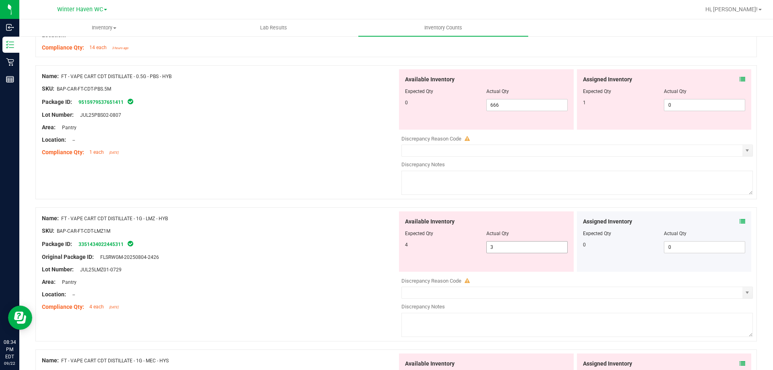
click at [497, 251] on span "3 3" at bounding box center [527, 247] width 81 height 12
drag, startPoint x: 493, startPoint y: 247, endPoint x: 465, endPoint y: 247, distance: 27.8
click at [465, 247] on div "4 3 3" at bounding box center [486, 247] width 163 height 12
type input "4"
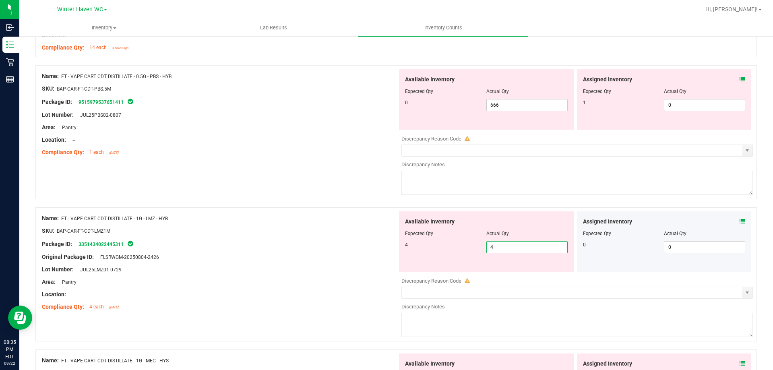
click at [377, 255] on div "Original Package ID: FLSRWGM-20250804-2426" at bounding box center [220, 257] width 356 height 8
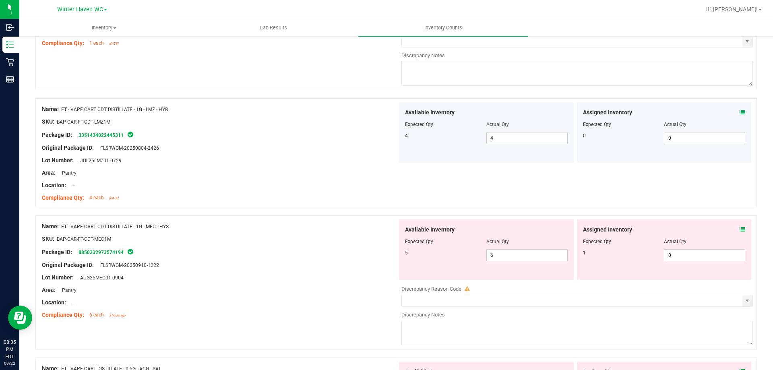
scroll to position [1007, 0]
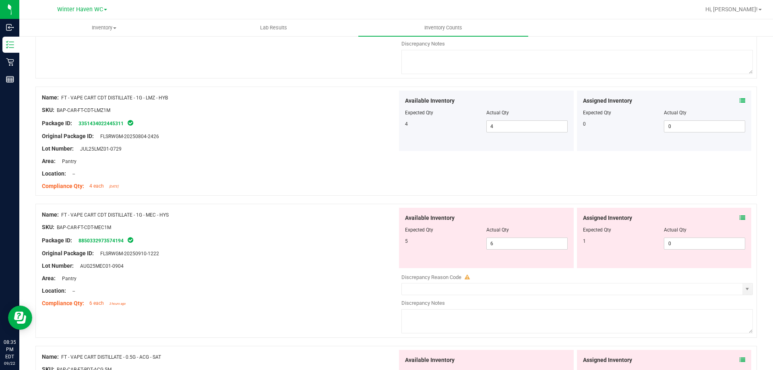
click at [740, 215] on icon at bounding box center [743, 218] width 6 height 6
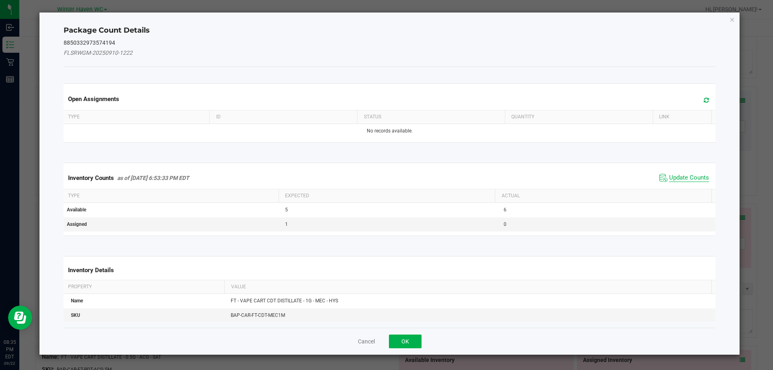
click at [679, 178] on span "Update Counts" at bounding box center [689, 178] width 40 height 8
click at [679, 178] on span "Update Counts" at bounding box center [689, 177] width 40 height 7
click at [679, 178] on div "Inventory Counts as of [DATE] 6:53:33 PM EDT Update Counts" at bounding box center [390, 177] width 656 height 21
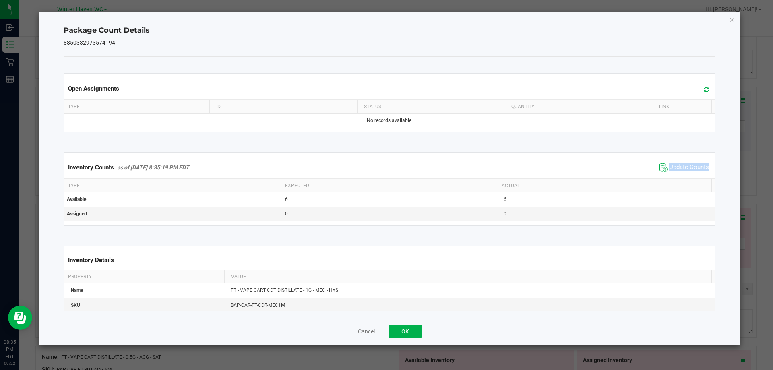
drag, startPoint x: 679, startPoint y: 178, endPoint x: 682, endPoint y: 138, distance: 40.7
click at [679, 177] on div "Inventory Counts as of [DATE] 8:35:19 PM EDT Update Counts" at bounding box center [390, 168] width 656 height 22
click at [735, 18] on div "Package Count Details 8850332973574194 Open Assignments Type ID Status Quantity…" at bounding box center [389, 178] width 701 height 332
click at [733, 19] on icon "Close" at bounding box center [733, 20] width 6 height 10
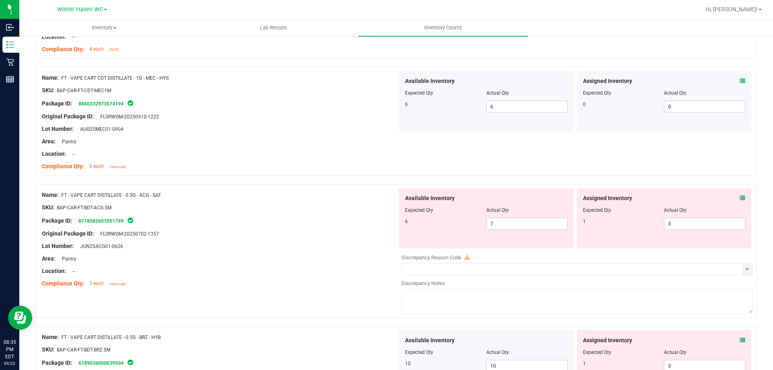
scroll to position [1168, 0]
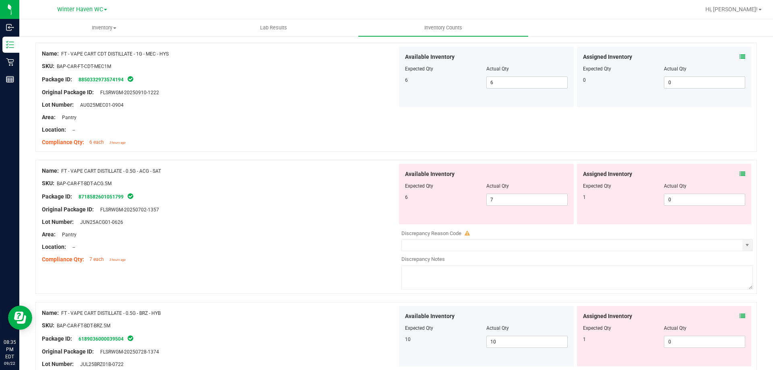
click at [740, 174] on div "Assigned Inventory Expected Qty Actual Qty 1 0 0" at bounding box center [664, 194] width 175 height 60
click at [733, 174] on div "Assigned Inventory" at bounding box center [664, 174] width 163 height 8
click at [740, 174] on icon at bounding box center [743, 174] width 6 height 6
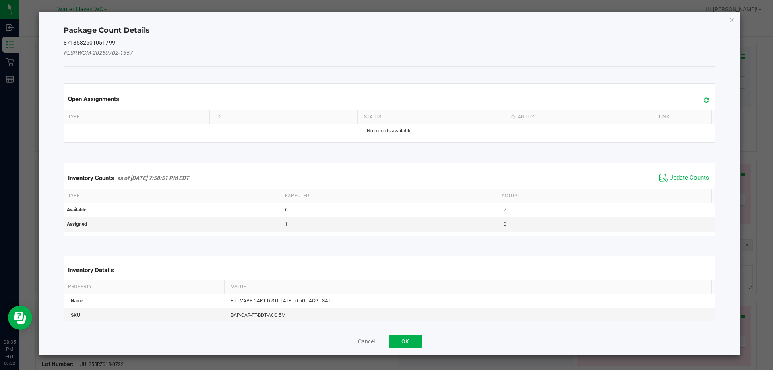
click at [676, 178] on span "Update Counts" at bounding box center [689, 178] width 40 height 8
click at [676, 178] on span "Update Counts" at bounding box center [689, 177] width 40 height 7
click at [676, 178] on div "Inventory Counts as of [DATE] 7:58:51 PM EDT Update Counts" at bounding box center [390, 177] width 656 height 21
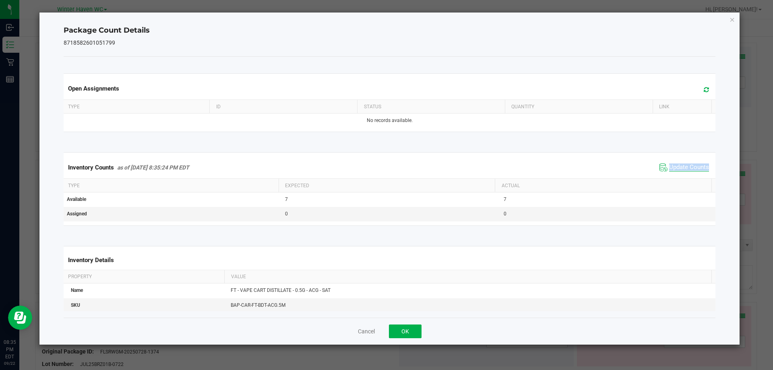
click at [676, 178] on div "Inventory Counts as of [DATE] 8:35:24 PM EDT Update Counts" at bounding box center [390, 168] width 656 height 22
click at [728, 21] on div "Package Count Details 8718582601051799 Open Assignments Type ID Status Quantity…" at bounding box center [389, 178] width 701 height 332
click at [732, 20] on icon "Close" at bounding box center [733, 20] width 6 height 10
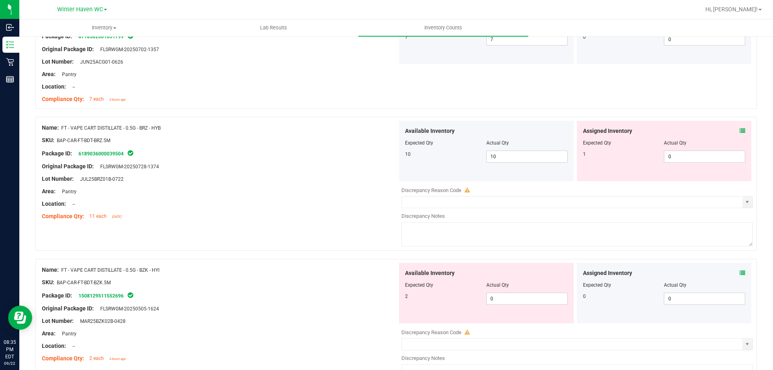
scroll to position [1329, 0]
click at [740, 127] on icon at bounding box center [743, 130] width 6 height 6
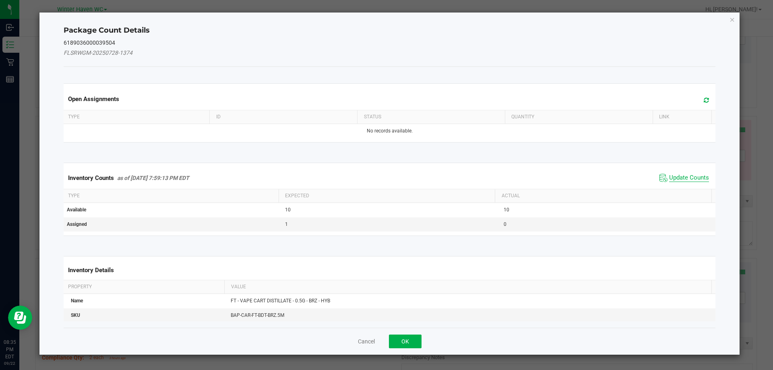
click at [674, 178] on span "Update Counts" at bounding box center [689, 178] width 40 height 8
click at [674, 178] on span "Update Counts" at bounding box center [689, 177] width 40 height 7
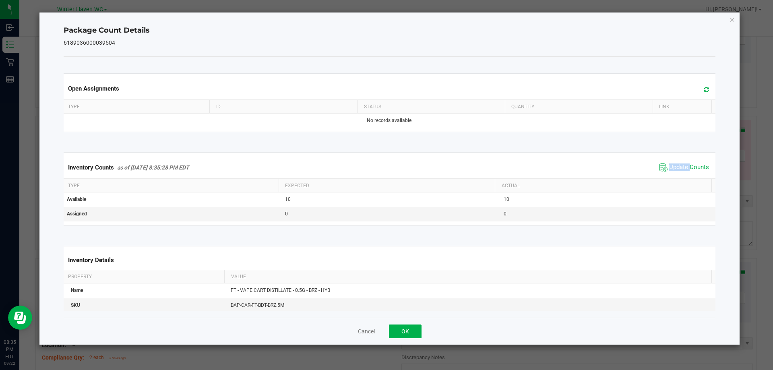
click at [673, 176] on div "Inventory Counts as of [DATE] 8:35:28 PM EDT Update Counts" at bounding box center [390, 168] width 656 height 22
click at [732, 21] on icon "Close" at bounding box center [733, 20] width 6 height 10
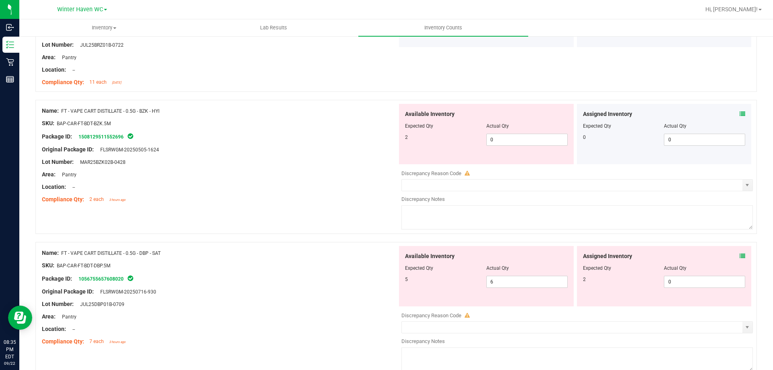
scroll to position [1490, 0]
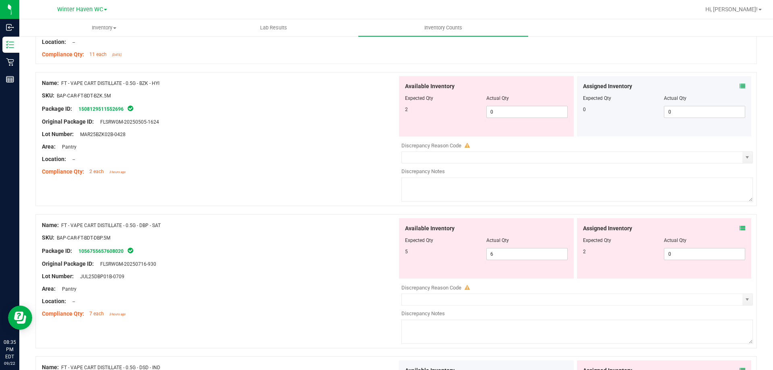
click at [740, 84] on icon at bounding box center [743, 86] width 6 height 6
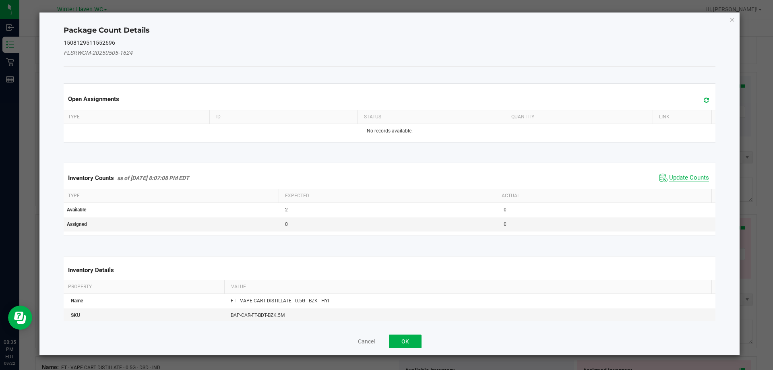
click at [683, 174] on span "Update Counts" at bounding box center [689, 178] width 40 height 8
click at [683, 173] on span "Update Counts" at bounding box center [686, 177] width 52 height 11
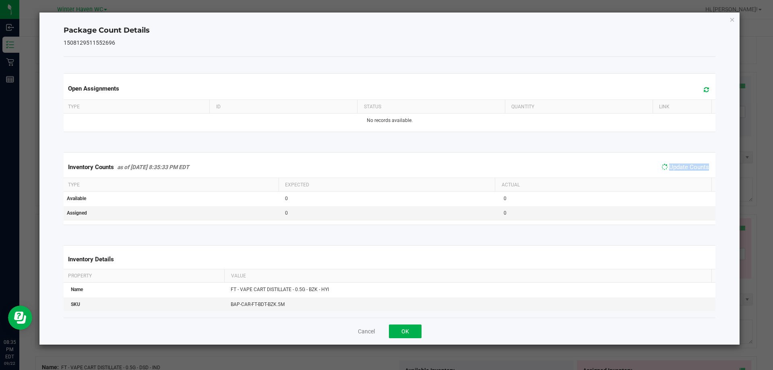
click at [683, 172] on span "Update Counts" at bounding box center [686, 167] width 52 height 11
drag, startPoint x: 731, startPoint y: 17, endPoint x: 732, endPoint y: 29, distance: 12.1
click at [731, 18] on icon "Close" at bounding box center [733, 20] width 6 height 10
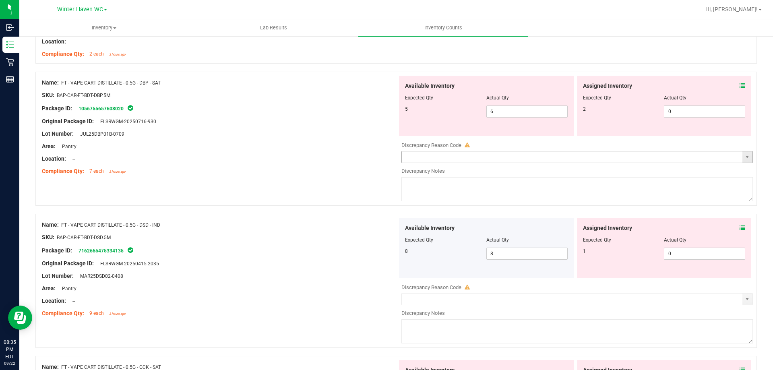
scroll to position [1651, 0]
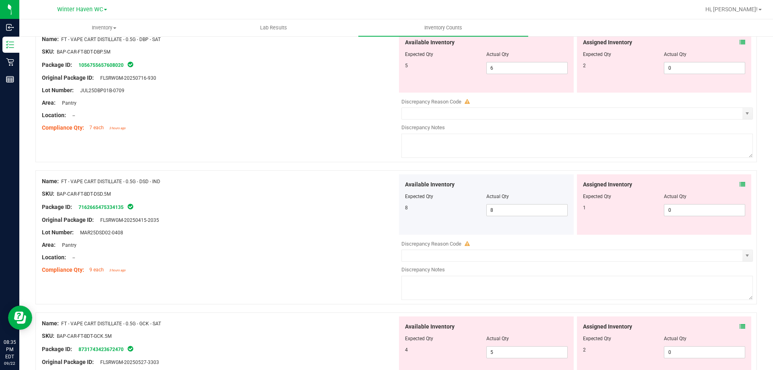
click at [740, 44] on icon at bounding box center [743, 42] width 6 height 6
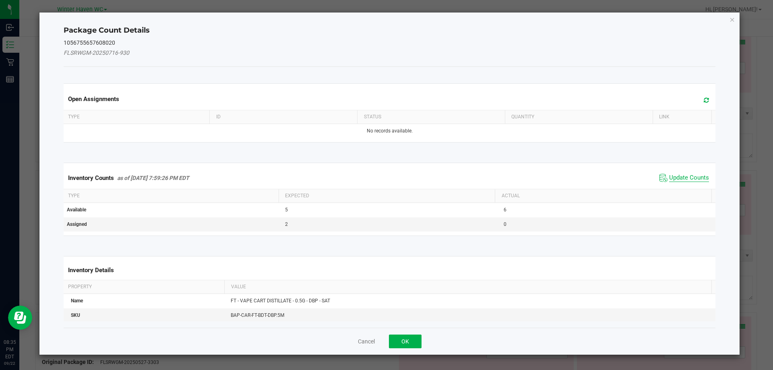
click at [686, 177] on span "Update Counts" at bounding box center [689, 178] width 40 height 8
click at [686, 176] on span "Update Counts" at bounding box center [689, 178] width 40 height 8
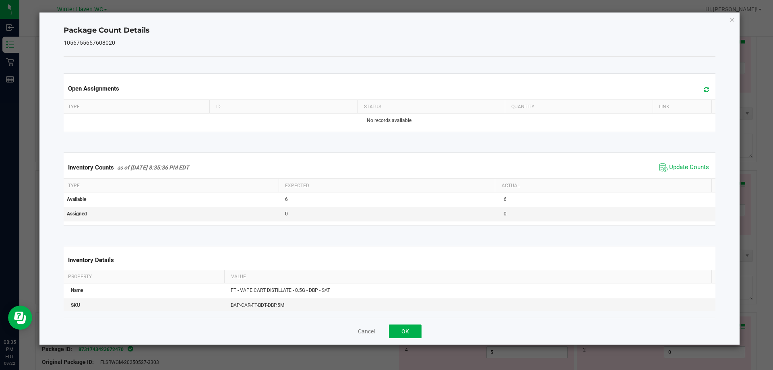
click at [686, 174] on div "Inventory Counts as of [DATE] 8:35:36 PM EDT Update Counts" at bounding box center [390, 168] width 656 height 22
drag, startPoint x: 731, startPoint y: 18, endPoint x: 727, endPoint y: 52, distance: 34.0
click at [731, 18] on icon "Close" at bounding box center [733, 20] width 6 height 10
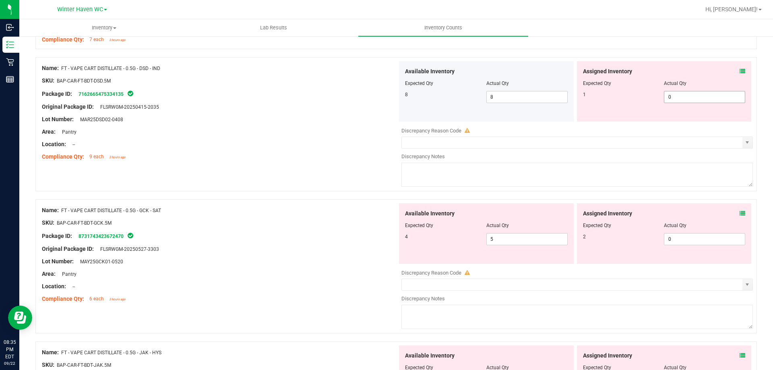
scroll to position [1772, 0]
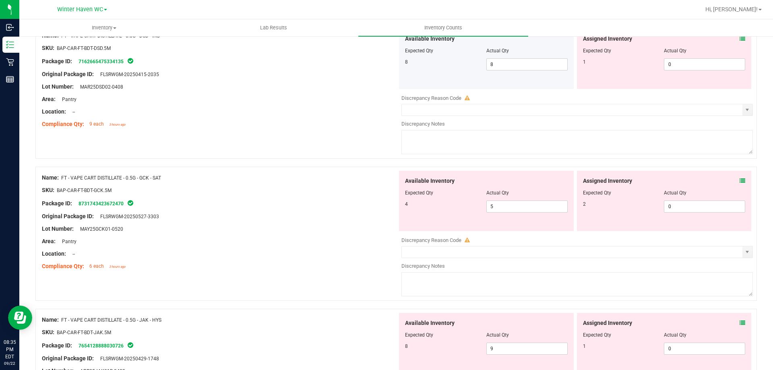
click at [740, 38] on icon at bounding box center [743, 39] width 6 height 6
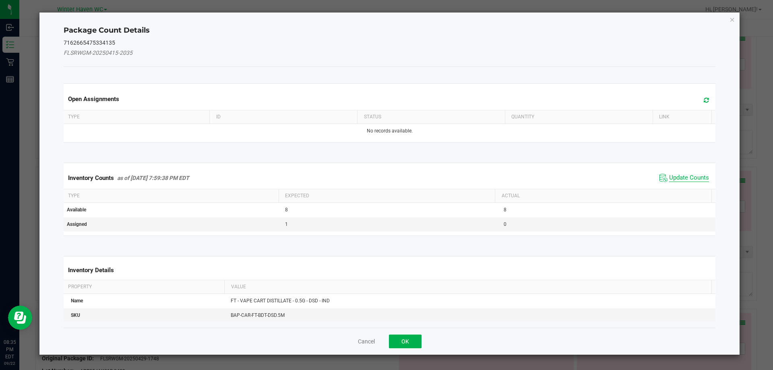
click at [679, 182] on span "Update Counts" at bounding box center [689, 178] width 40 height 8
click at [679, 182] on kendo-grid "Inventory Counts as of [DATE] 7:59:38 PM EDT Update Counts Type Expected Actual…" at bounding box center [390, 199] width 665 height 73
click at [679, 189] on th "Actual" at bounding box center [603, 196] width 217 height 14
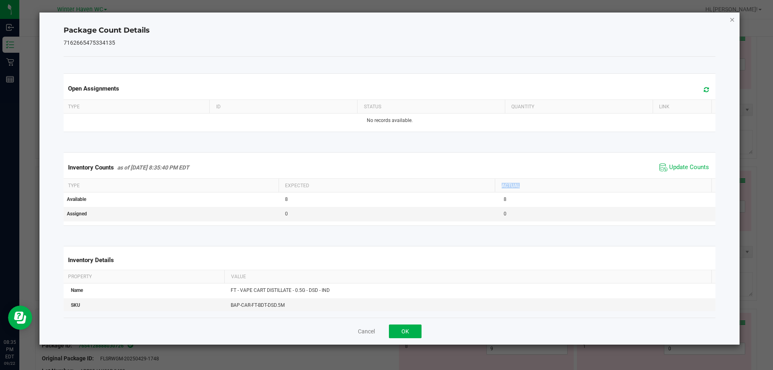
click at [733, 20] on icon "Close" at bounding box center [733, 20] width 6 height 10
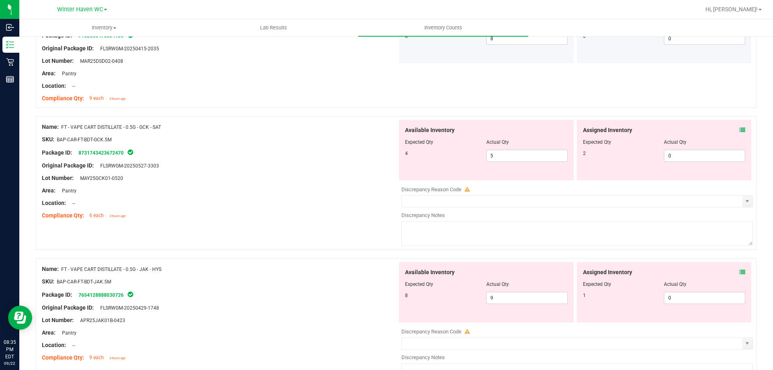
scroll to position [1813, 0]
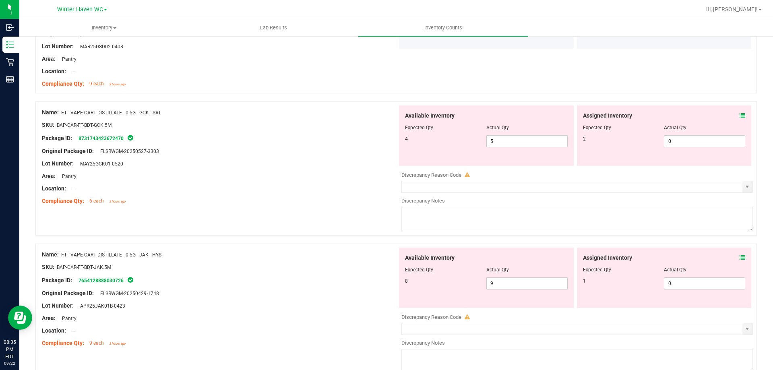
click at [740, 115] on icon at bounding box center [743, 116] width 6 height 6
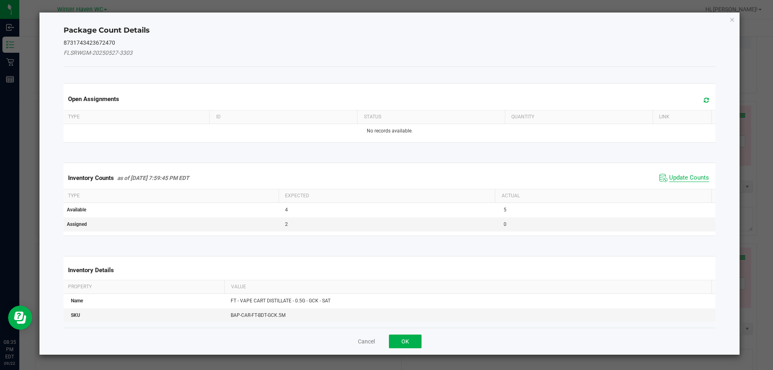
click at [683, 174] on span "Update Counts" at bounding box center [689, 178] width 40 height 8
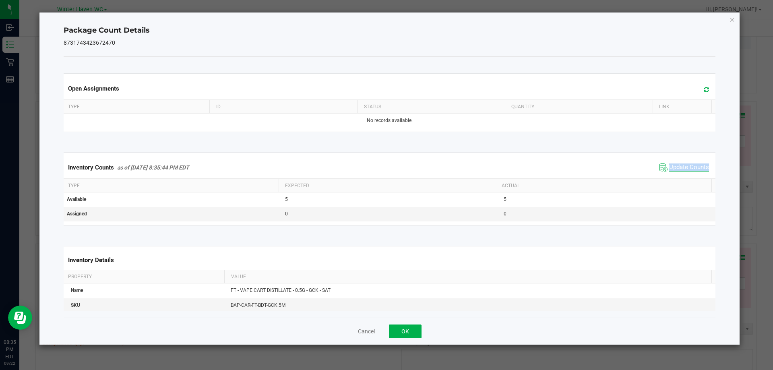
click at [683, 174] on div "Inventory Counts as of [DATE] 8:35:44 PM EDT Update Counts" at bounding box center [390, 168] width 656 height 22
click at [730, 22] on icon "Close" at bounding box center [733, 20] width 6 height 10
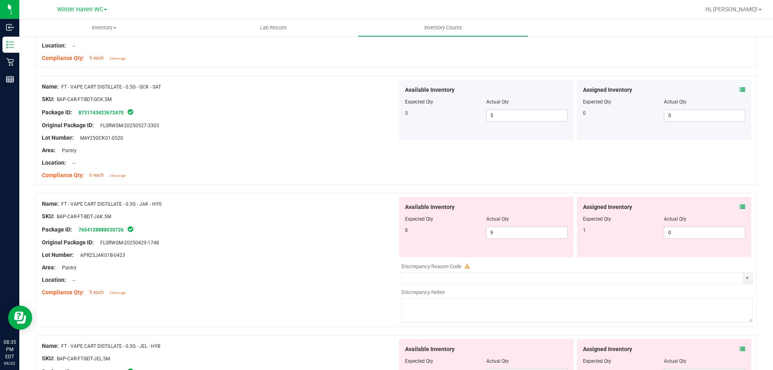
scroll to position [1853, 0]
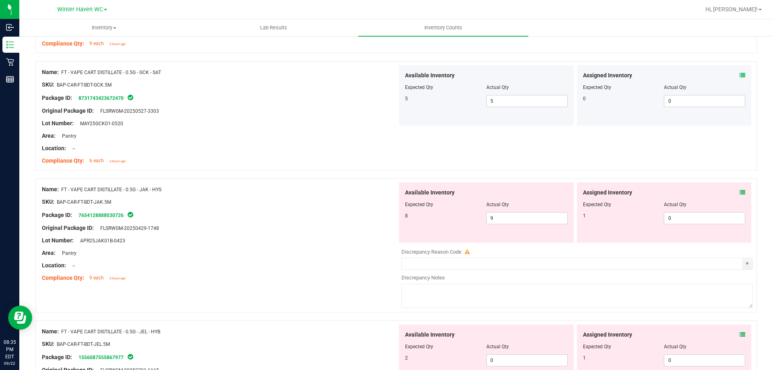
click at [740, 191] on icon at bounding box center [743, 193] width 6 height 6
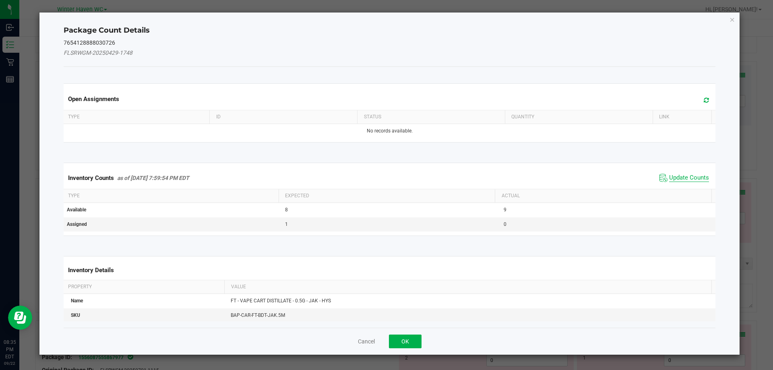
click at [690, 176] on span "Update Counts" at bounding box center [689, 178] width 40 height 8
click at [690, 176] on span "Update Counts" at bounding box center [689, 177] width 40 height 7
click at [690, 175] on div "Inventory Counts as of [DATE] 7:59:54 PM EDT Update Counts" at bounding box center [390, 177] width 656 height 21
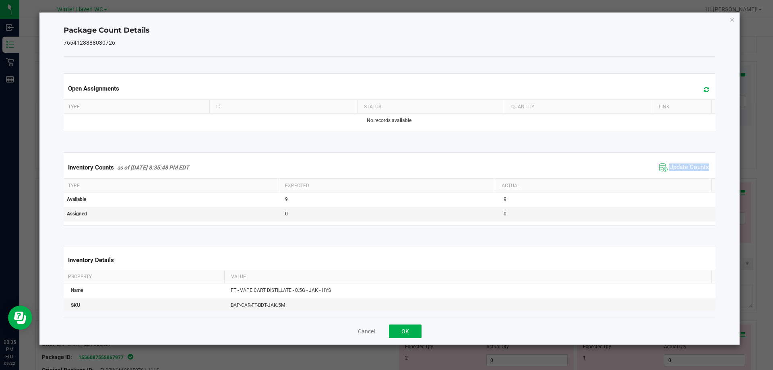
click at [691, 174] on div "Inventory Counts as of [DATE] 8:35:48 PM EDT Update Counts" at bounding box center [390, 168] width 656 height 22
click at [731, 19] on icon "Close" at bounding box center [733, 20] width 6 height 10
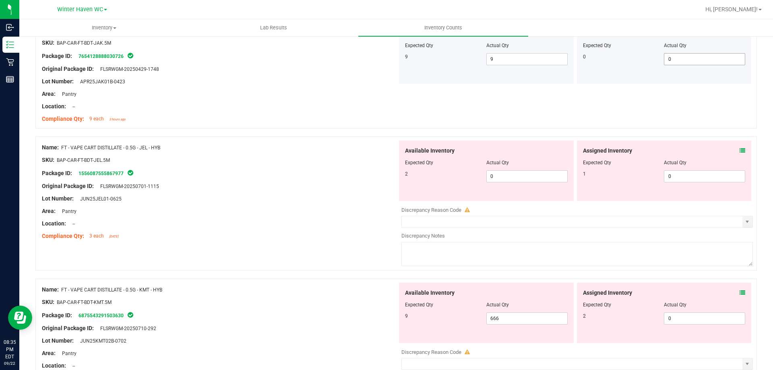
scroll to position [2014, 0]
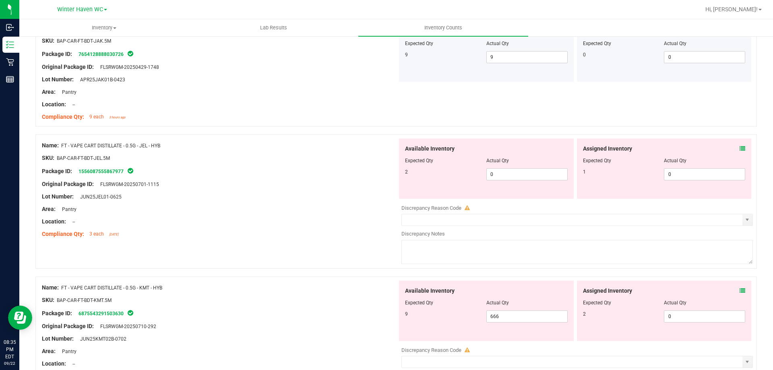
click at [740, 150] on icon at bounding box center [743, 149] width 6 height 6
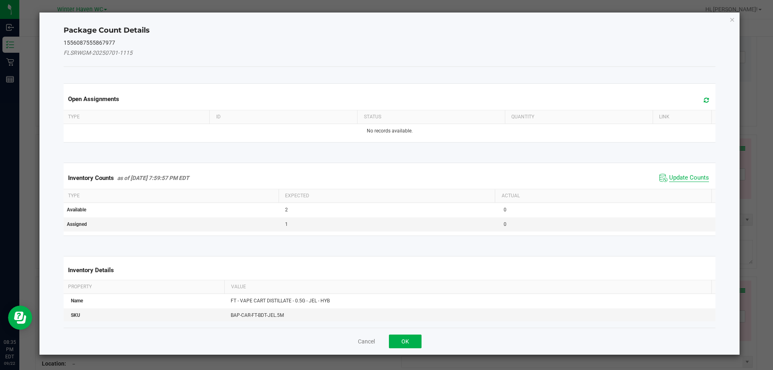
click at [690, 176] on span "Update Counts" at bounding box center [689, 178] width 40 height 8
click at [690, 176] on span "Update Counts" at bounding box center [689, 177] width 40 height 7
click at [690, 176] on div "Inventory Counts as of [DATE] 7:59:57 PM EDT Update Counts" at bounding box center [390, 177] width 656 height 21
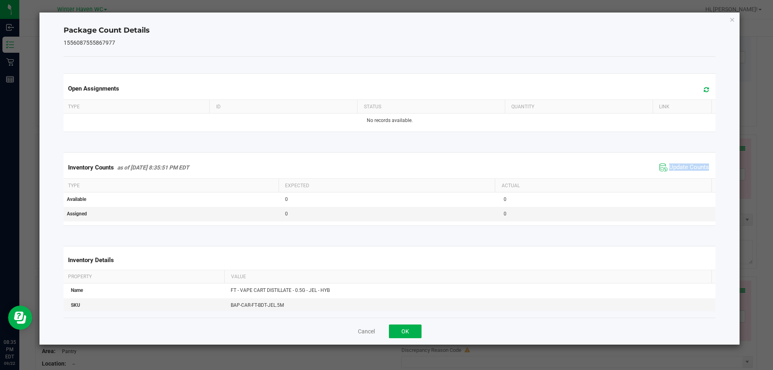
click at [690, 176] on div "Inventory Counts as of [DATE] 8:35:51 PM EDT Update Counts" at bounding box center [390, 168] width 656 height 22
click at [731, 20] on icon "Close" at bounding box center [733, 20] width 6 height 10
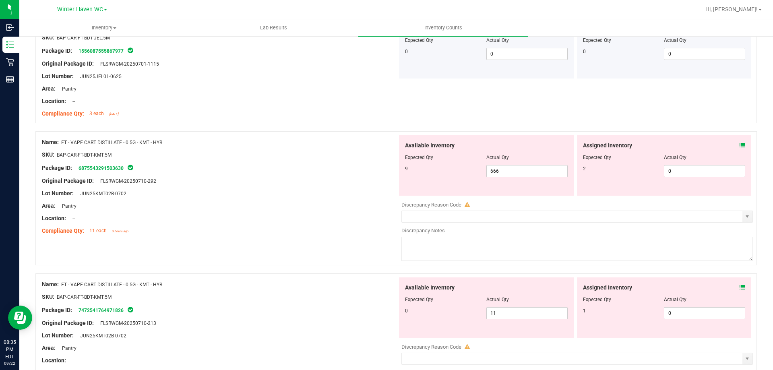
scroll to position [2135, 0]
click at [740, 143] on icon at bounding box center [743, 145] width 6 height 6
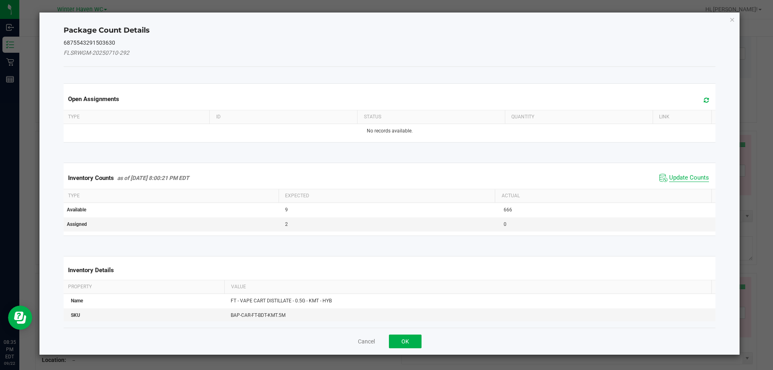
click at [681, 174] on span "Update Counts" at bounding box center [689, 178] width 40 height 8
click at [682, 174] on span "Update Counts" at bounding box center [689, 178] width 40 height 8
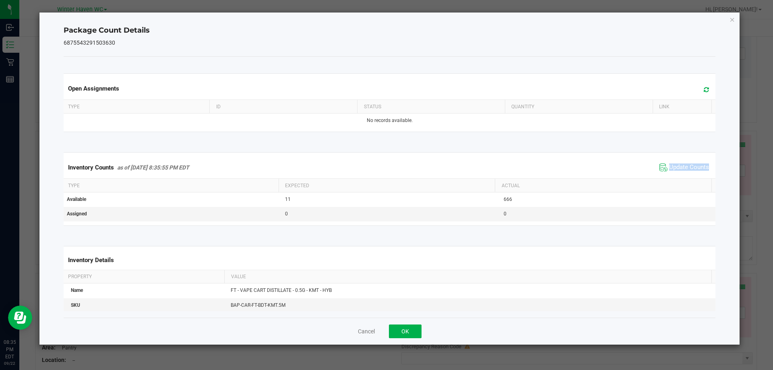
click at [682, 174] on div "Inventory Counts as of [DATE] 8:35:55 PM EDT Update Counts" at bounding box center [390, 168] width 656 height 22
click at [733, 19] on icon "Close" at bounding box center [733, 20] width 6 height 10
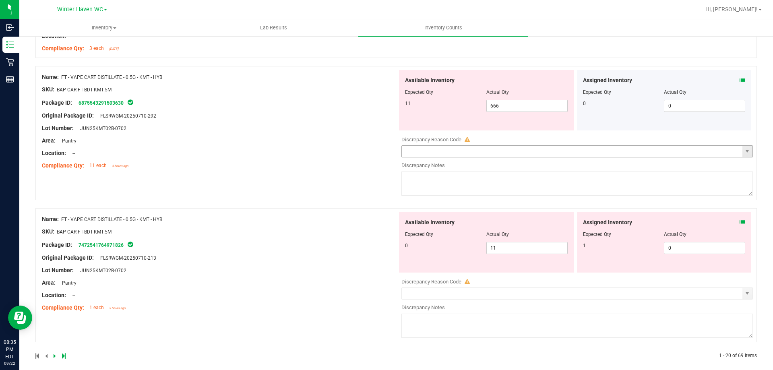
scroll to position [2207, 0]
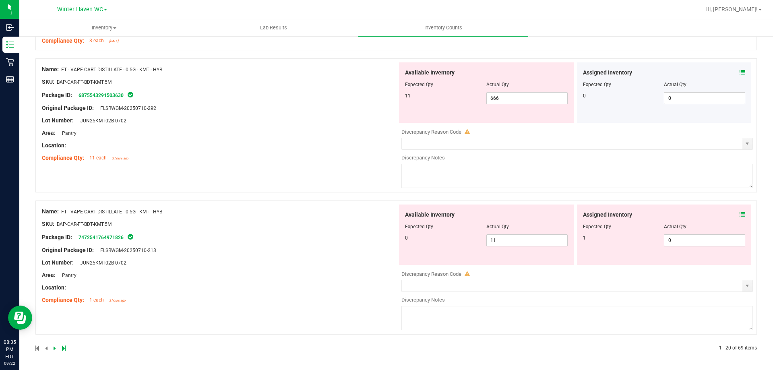
click at [740, 216] on icon at bounding box center [743, 215] width 6 height 6
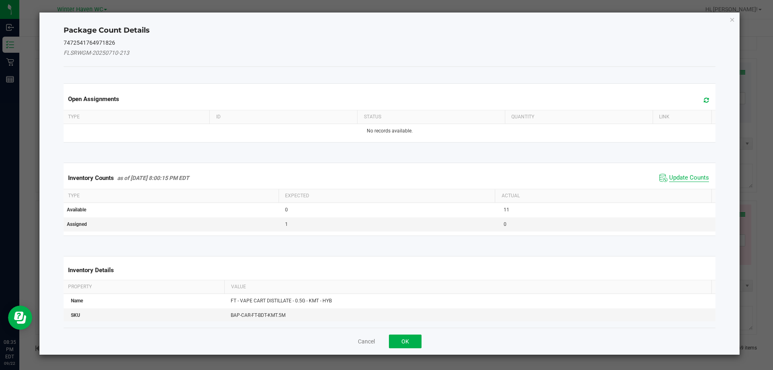
click at [688, 175] on span "Update Counts" at bounding box center [689, 178] width 40 height 8
click at [688, 175] on div "Inventory Counts as of [DATE] 8:00:15 PM EDT Update Counts" at bounding box center [390, 178] width 656 height 22
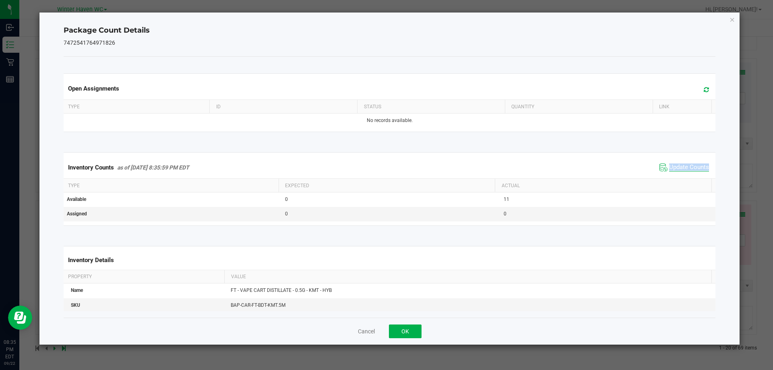
click at [688, 175] on div "Inventory Counts as of [DATE] 8:35:59 PM EDT Update Counts" at bounding box center [390, 168] width 656 height 22
click at [688, 174] on div "Inventory Counts as of [DATE] 8:35:59 PM EDT Update Counts" at bounding box center [390, 168] width 656 height 22
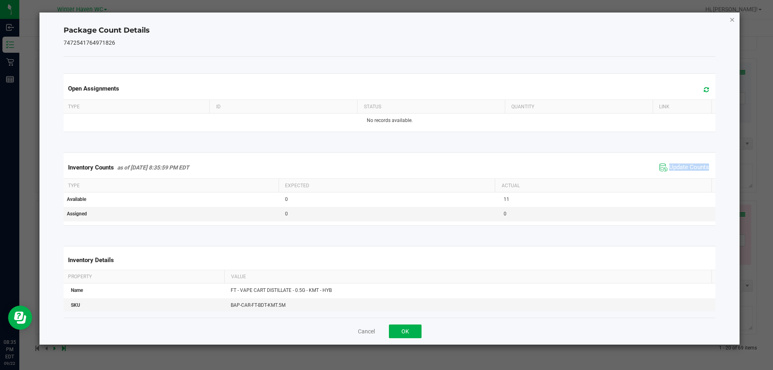
click at [731, 21] on icon "Close" at bounding box center [733, 20] width 6 height 10
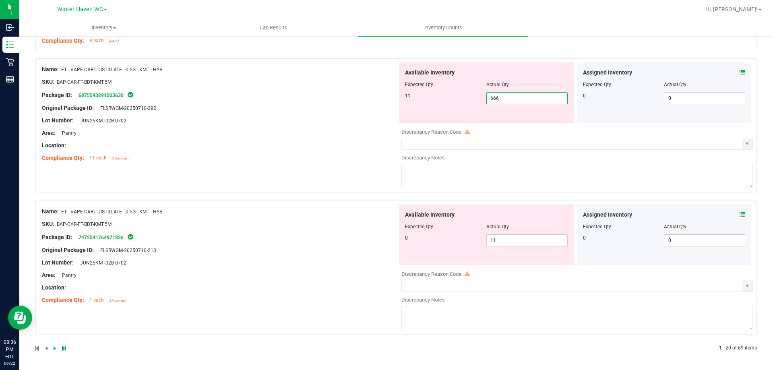
drag, startPoint x: 516, startPoint y: 97, endPoint x: 466, endPoint y: 93, distance: 50.5
click at [466, 94] on div "11 666 666" at bounding box center [486, 98] width 163 height 12
type input "11"
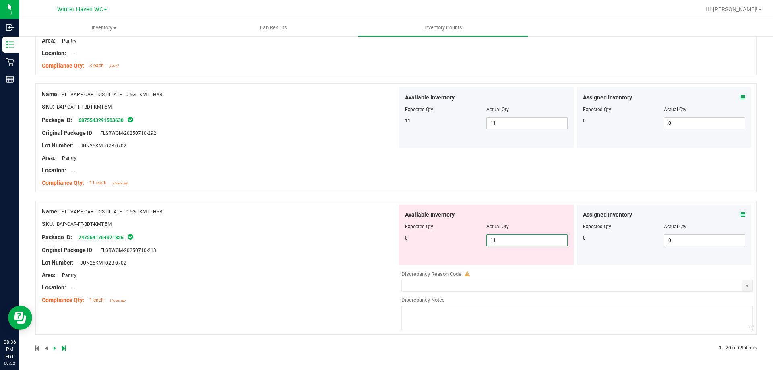
drag, startPoint x: 506, startPoint y: 239, endPoint x: 456, endPoint y: 232, distance: 50.8
click at [456, 232] on div "Available Inventory Expected Qty Actual Qty 0 11 11" at bounding box center [486, 235] width 175 height 60
type input "0"
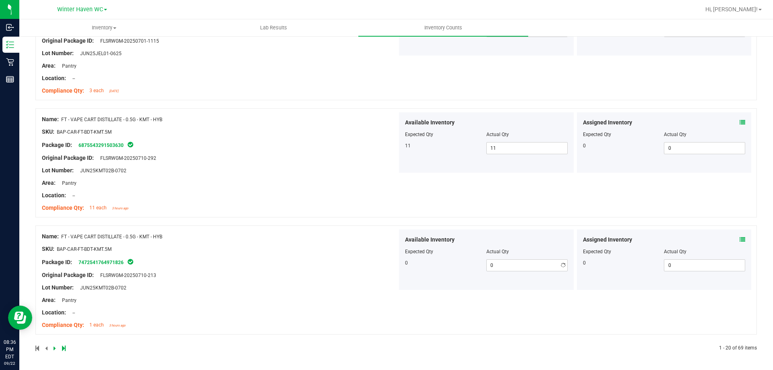
click at [347, 239] on div "Name: FT - VAPE CART DISTILLATE - 0.5G - KMT - HYB SKU: BAP-CAR-FT-BDT-KMT.5M P…" at bounding box center [220, 281] width 356 height 103
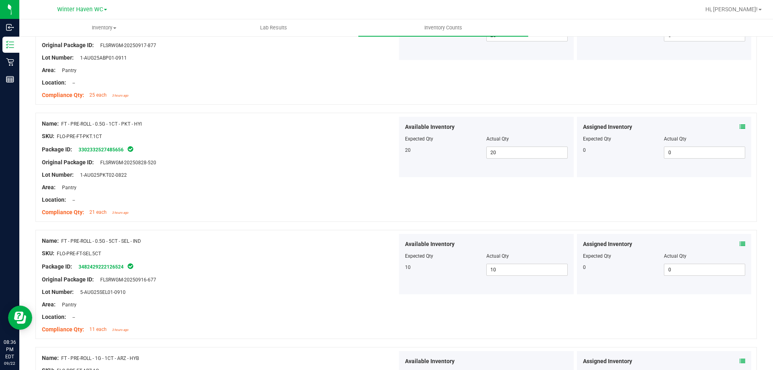
scroll to position [0, 0]
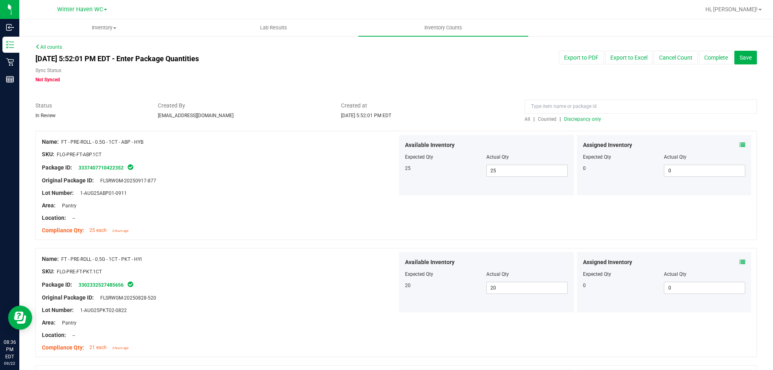
click at [581, 121] on span "Discrepancy only" at bounding box center [582, 119] width 37 height 6
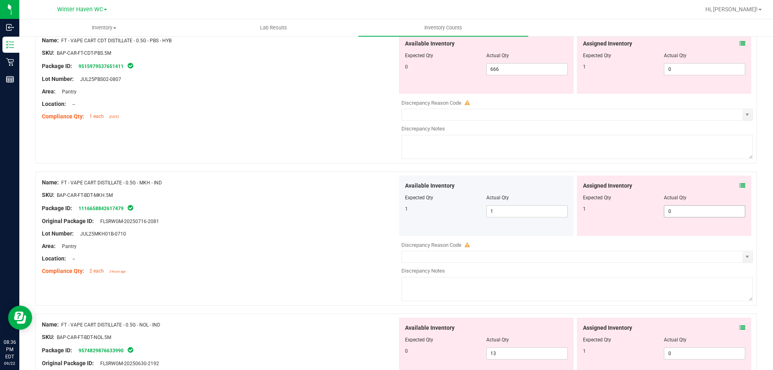
scroll to position [121, 0]
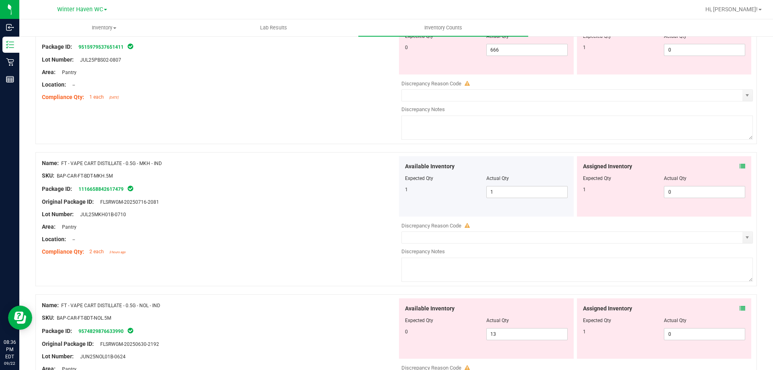
click at [740, 170] on span at bounding box center [743, 166] width 6 height 8
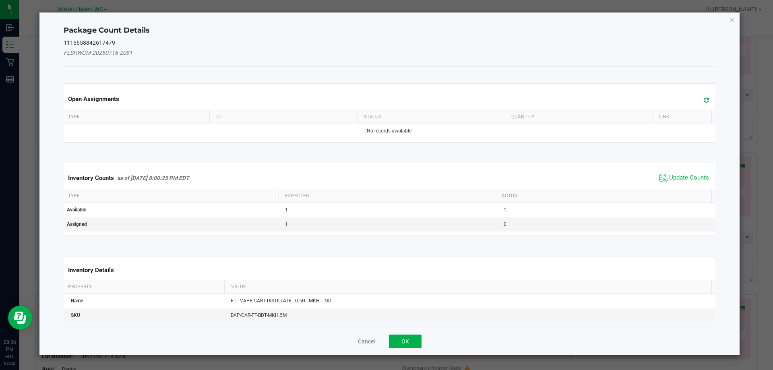
click at [737, 168] on div "Package Count Details 1116658842617479 FLSRWGM-20250716-2081 Open Assignments T…" at bounding box center [389, 183] width 701 height 342
click at [690, 175] on span "Update Counts" at bounding box center [689, 178] width 40 height 8
click at [690, 175] on span "Update Counts" at bounding box center [689, 177] width 40 height 7
click at [689, 175] on div "Inventory Counts as of [DATE] 8:00:25 PM EDT Update Counts" at bounding box center [390, 177] width 656 height 21
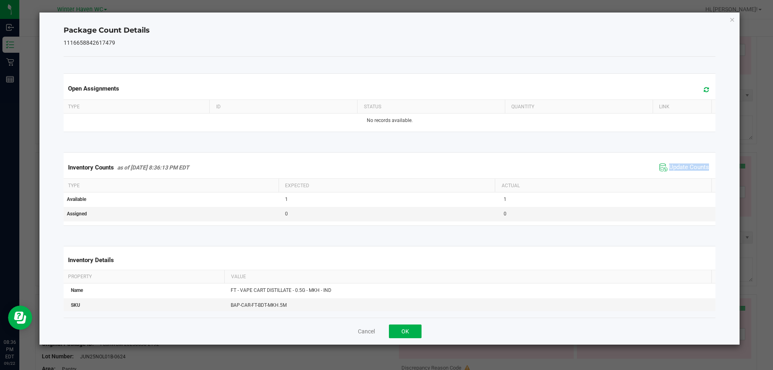
click at [688, 175] on div "Inventory Counts as of [DATE] 8:36:13 PM EDT Update Counts" at bounding box center [390, 168] width 656 height 22
click at [732, 18] on icon "Close" at bounding box center [733, 20] width 6 height 10
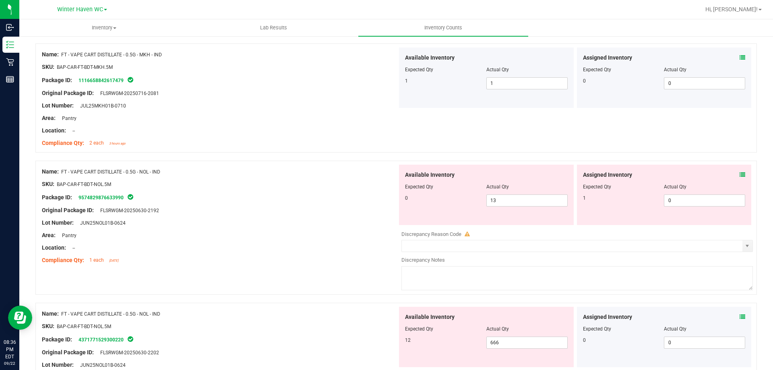
scroll to position [242, 0]
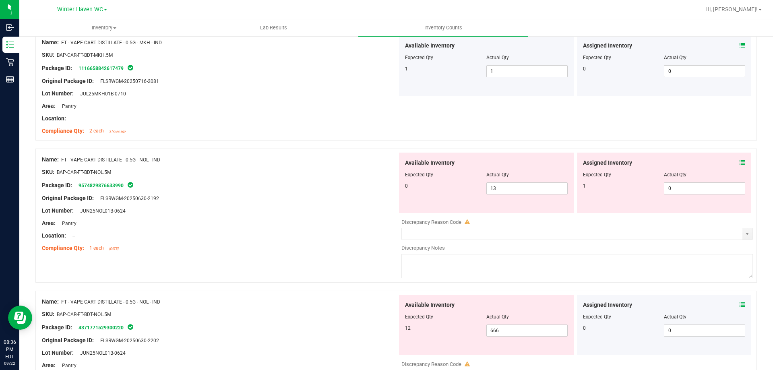
click at [733, 162] on div "Assigned Inventory" at bounding box center [664, 163] width 163 height 8
click at [740, 162] on icon at bounding box center [743, 163] width 6 height 6
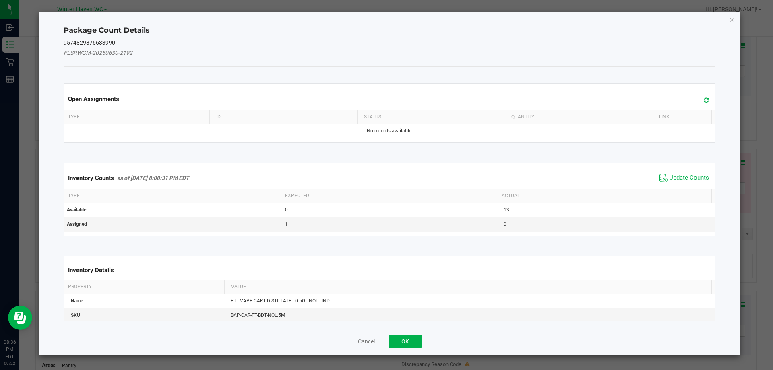
click at [679, 174] on span "Update Counts" at bounding box center [689, 178] width 40 height 8
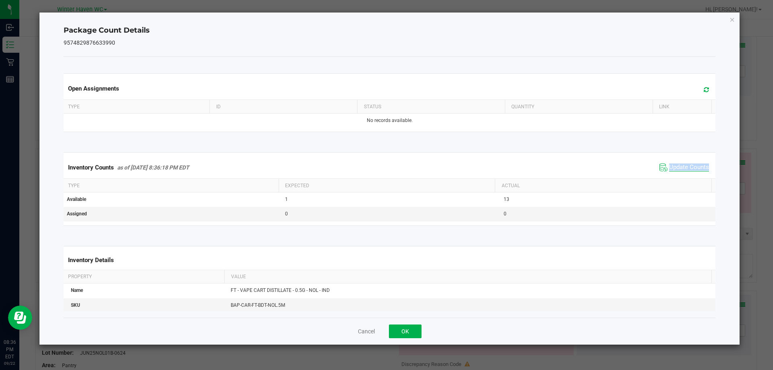
click at [679, 174] on div "Inventory Counts as of [DATE] 8:36:18 PM EDT Update Counts" at bounding box center [390, 168] width 656 height 22
click at [679, 173] on span "Update Counts" at bounding box center [685, 168] width 54 height 12
click at [730, 19] on icon "Close" at bounding box center [733, 20] width 6 height 10
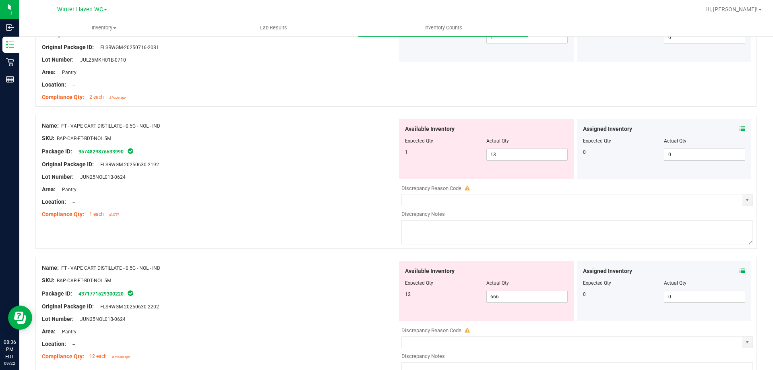
scroll to position [322, 0]
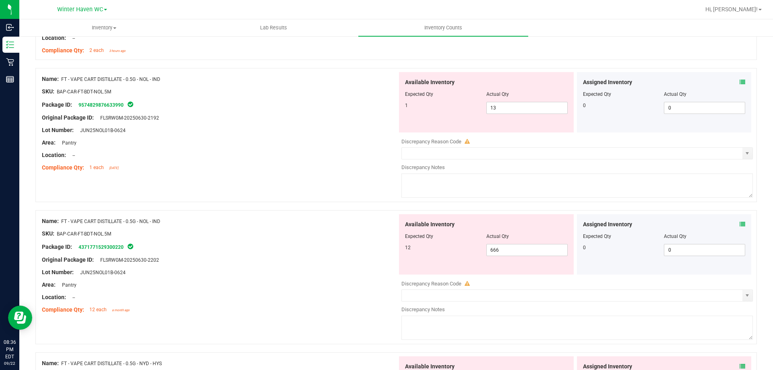
click at [740, 226] on icon at bounding box center [743, 225] width 6 height 6
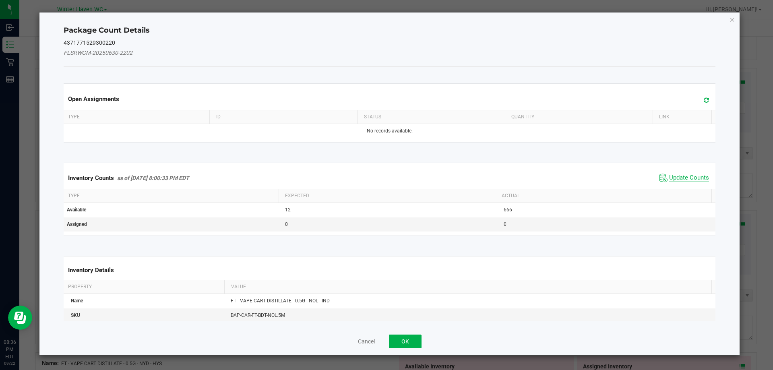
click at [686, 179] on span "Update Counts" at bounding box center [689, 178] width 40 height 8
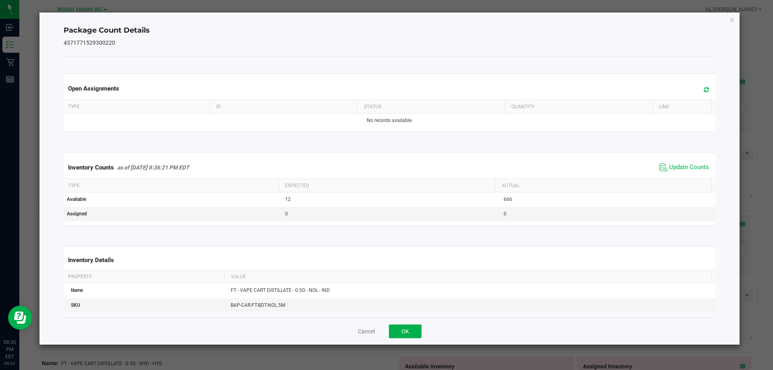
click at [684, 177] on div "Inventory Counts as of [DATE] 8:36:21 PM EDT Update Counts" at bounding box center [390, 168] width 656 height 22
click at [731, 20] on icon "Close" at bounding box center [733, 20] width 6 height 10
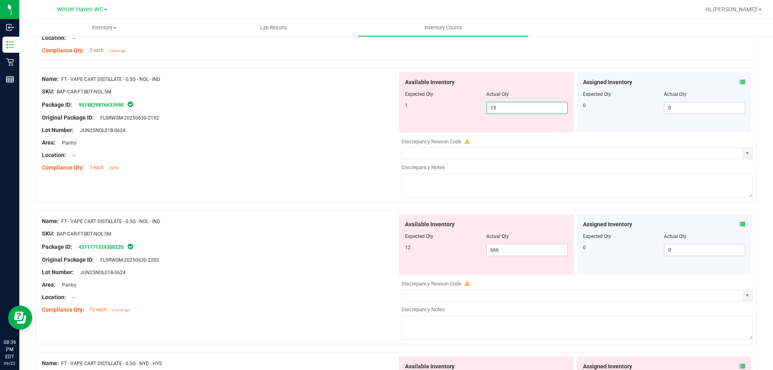
drag, startPoint x: 475, startPoint y: 107, endPoint x: 433, endPoint y: 105, distance: 42.0
click at [433, 105] on div "1 13 13" at bounding box center [486, 108] width 163 height 12
type input "1"
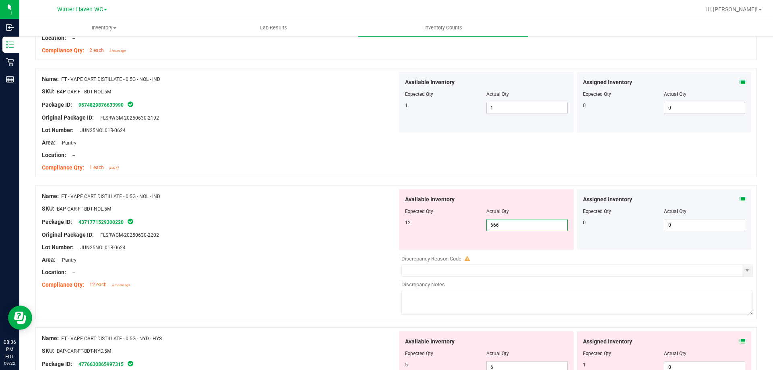
drag, startPoint x: 457, startPoint y: 242, endPoint x: 449, endPoint y: 239, distance: 8.7
click at [449, 240] on div "Available Inventory Expected Qty Actual Qty 12 666 666" at bounding box center [486, 219] width 175 height 60
type input "12"
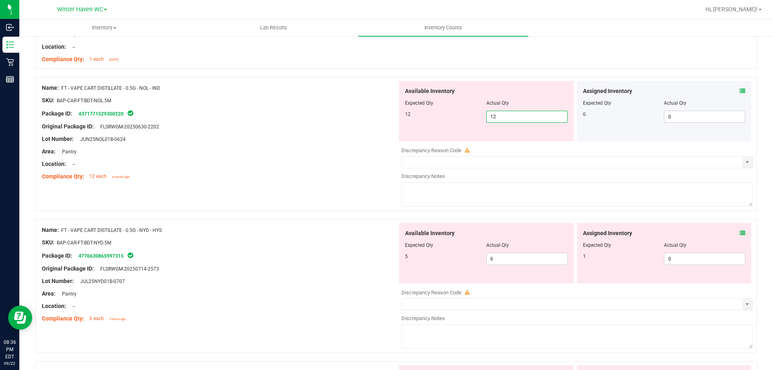
scroll to position [443, 0]
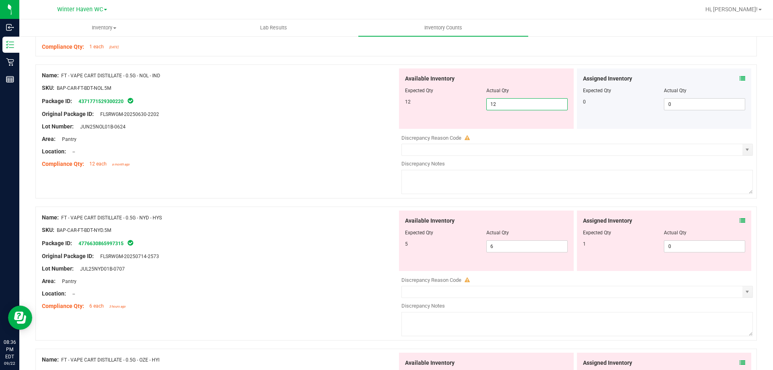
click at [739, 220] on div "Assigned Inventory Expected Qty Actual Qty 1 0 0" at bounding box center [664, 241] width 175 height 60
type input "12"
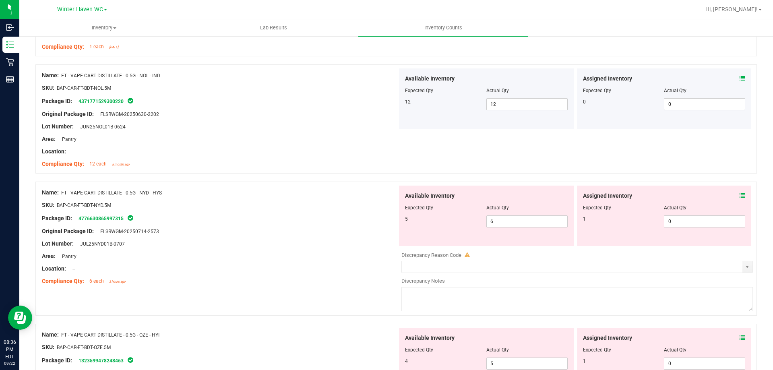
click at [740, 198] on icon at bounding box center [743, 196] width 6 height 6
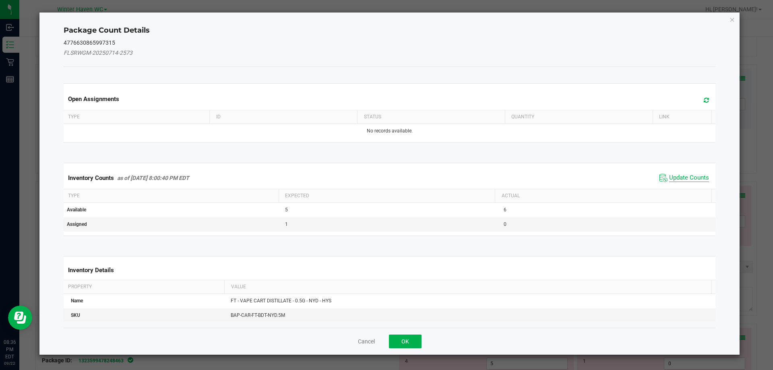
click at [676, 176] on span "Update Counts" at bounding box center [689, 178] width 40 height 8
click at [676, 176] on div "Inventory Counts as of [DATE] 8:00:40 PM EDT Update Counts" at bounding box center [390, 177] width 656 height 21
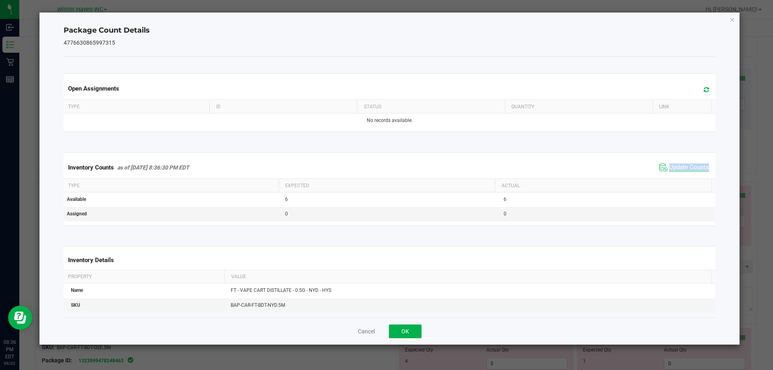
click at [676, 176] on div "Inventory Counts as of [DATE] 8:36:30 PM EDT Update Counts" at bounding box center [390, 168] width 656 height 22
click at [729, 20] on div "Package Count Details 4776630865997315 Open Assignments Type ID Status Quantity…" at bounding box center [389, 178] width 701 height 332
click at [730, 21] on icon "Close" at bounding box center [733, 20] width 6 height 10
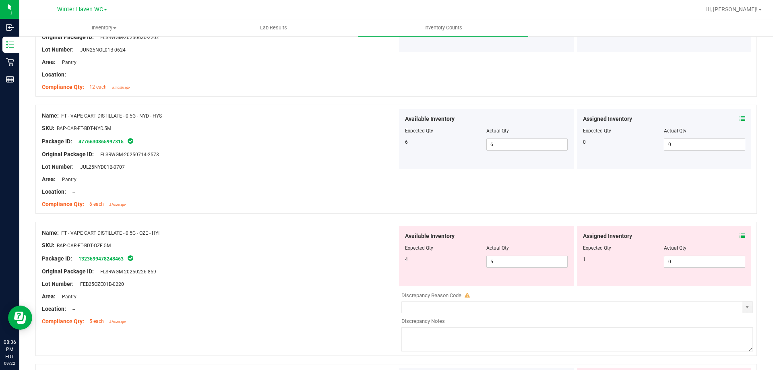
scroll to position [524, 0]
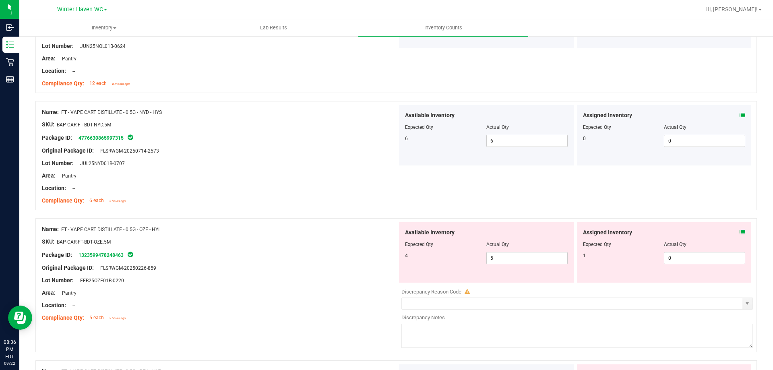
click at [740, 232] on icon at bounding box center [743, 233] width 6 height 6
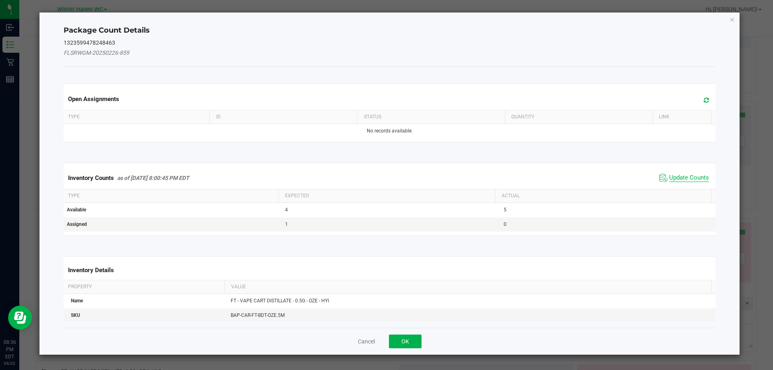
click at [672, 177] on span "Update Counts" at bounding box center [689, 178] width 40 height 8
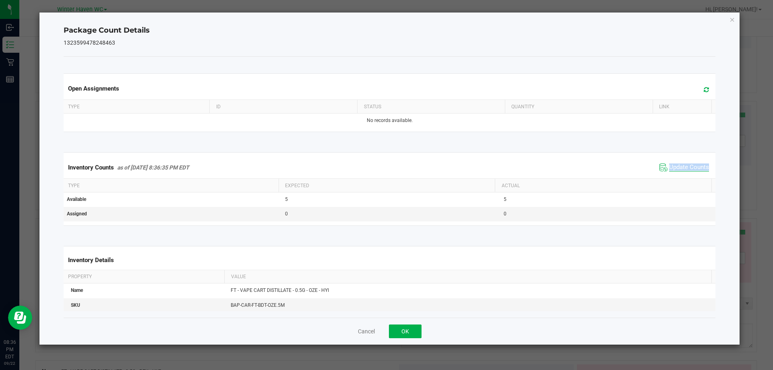
click at [672, 177] on div "Inventory Counts as of [DATE] 8:36:35 PM EDT Update Counts" at bounding box center [390, 168] width 656 height 22
click at [672, 176] on div "Inventory Counts as of [DATE] 8:36:35 PM EDT Update Counts" at bounding box center [390, 168] width 656 height 22
click at [731, 20] on icon "Close" at bounding box center [733, 20] width 6 height 10
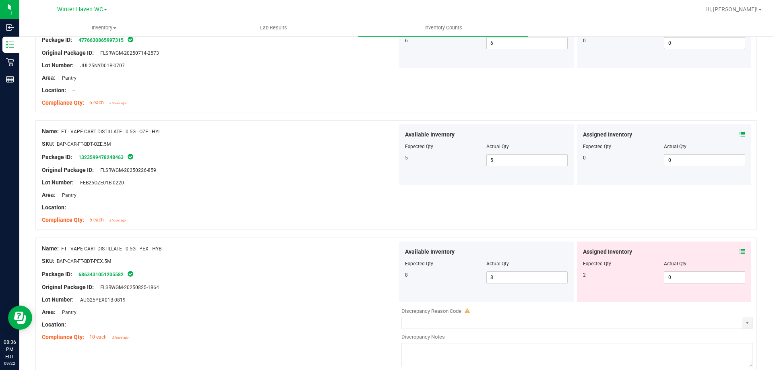
scroll to position [644, 0]
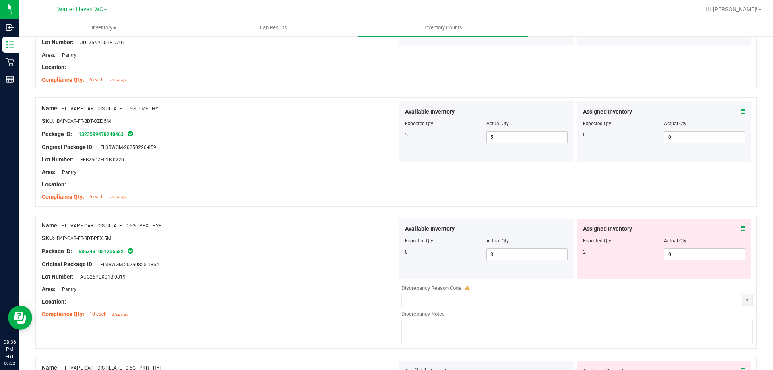
click at [740, 230] on icon at bounding box center [743, 229] width 6 height 6
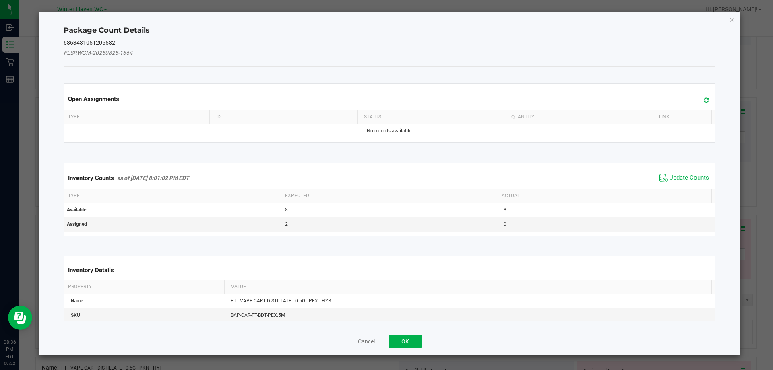
click at [693, 177] on span "Update Counts" at bounding box center [689, 178] width 40 height 8
click at [693, 177] on div "Inventory Counts as of [DATE] 8:01:02 PM EDT Update Counts" at bounding box center [390, 178] width 656 height 22
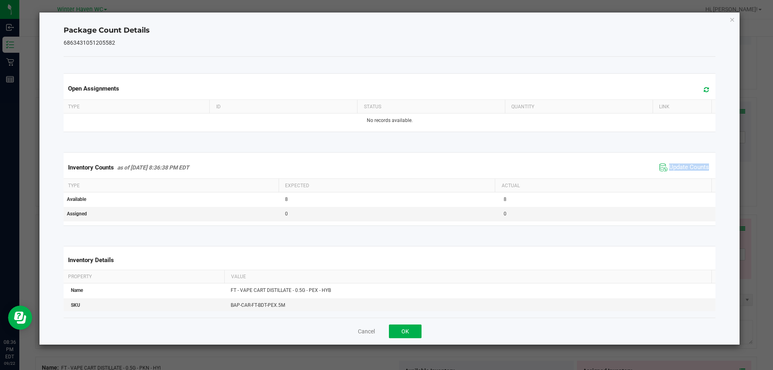
click at [692, 177] on div "Inventory Counts as of [DATE] 8:36:38 PM EDT Update Counts" at bounding box center [390, 168] width 656 height 22
click at [733, 18] on icon "Close" at bounding box center [733, 20] width 6 height 10
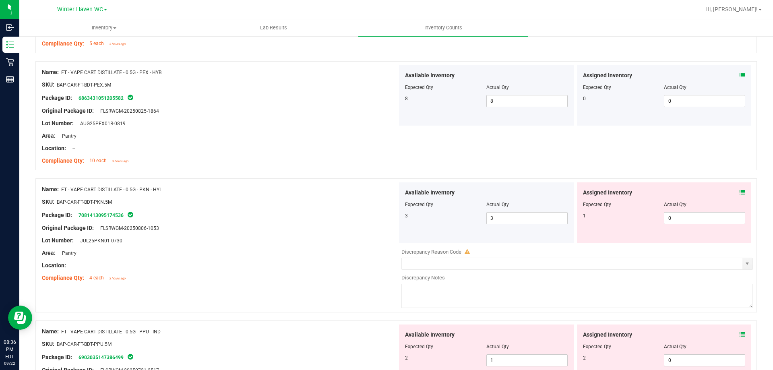
scroll to position [806, 0]
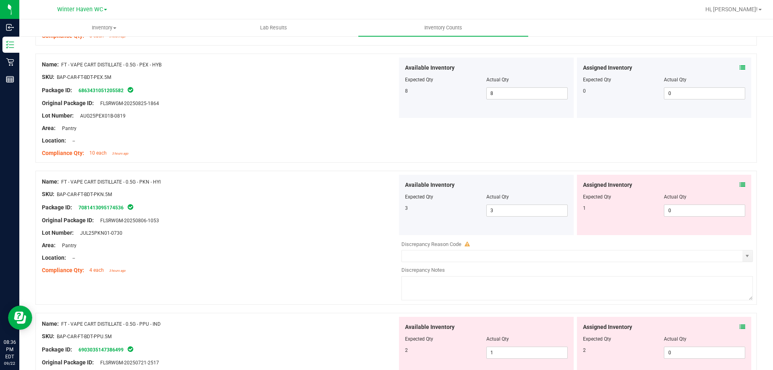
click at [740, 186] on icon at bounding box center [743, 185] width 6 height 6
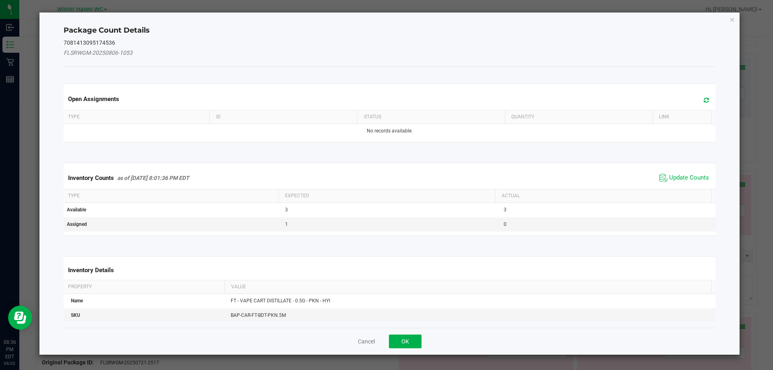
click at [691, 172] on span "Update Counts" at bounding box center [685, 178] width 54 height 12
click at [691, 172] on span "Update Counts" at bounding box center [686, 177] width 52 height 11
click at [691, 174] on span "Update Counts" at bounding box center [689, 177] width 40 height 7
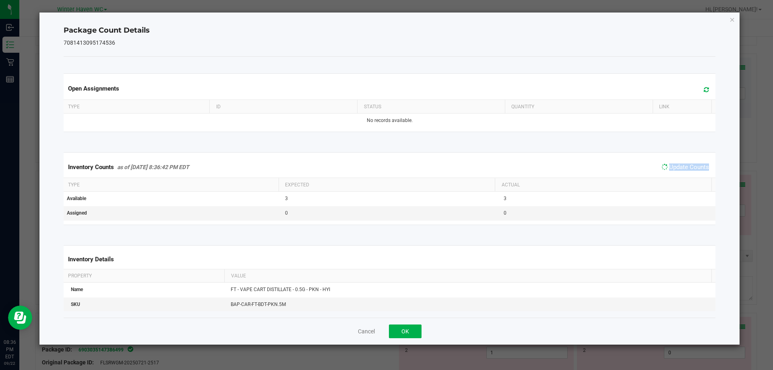
click at [691, 172] on span "Update Counts" at bounding box center [686, 167] width 52 height 11
click at [732, 21] on icon "Close" at bounding box center [733, 20] width 6 height 10
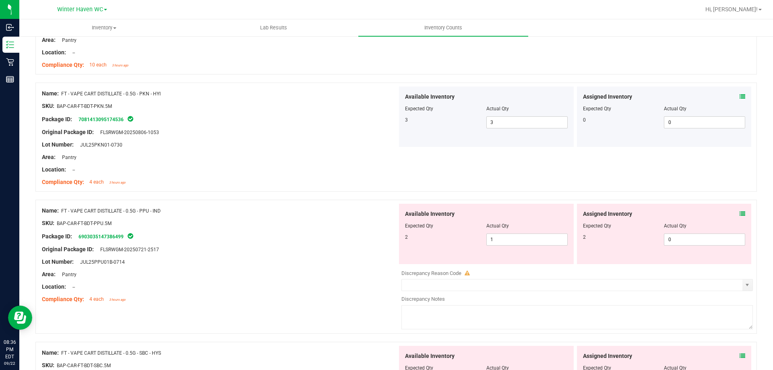
scroll to position [926, 0]
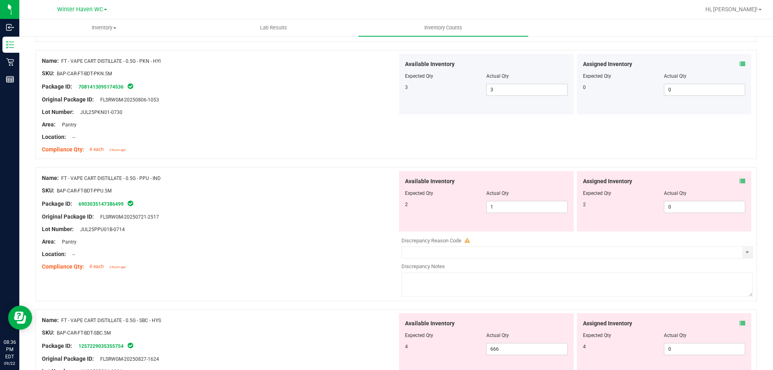
click at [740, 180] on icon at bounding box center [743, 181] width 6 height 6
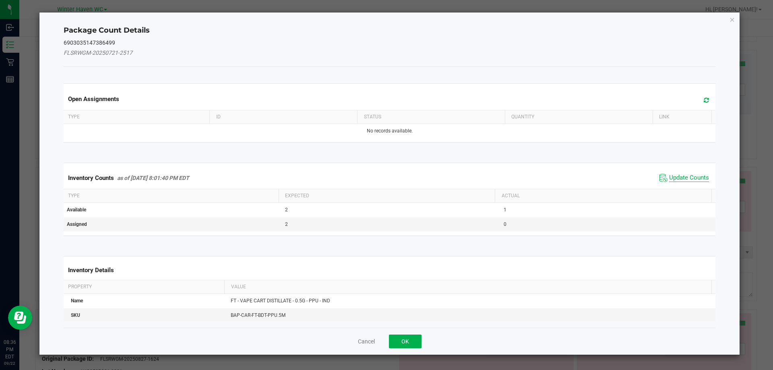
click at [671, 176] on span "Update Counts" at bounding box center [689, 178] width 40 height 8
click at [671, 176] on div "Inventory Counts as of [DATE] 8:01:40 PM EDT Update Counts" at bounding box center [390, 177] width 656 height 21
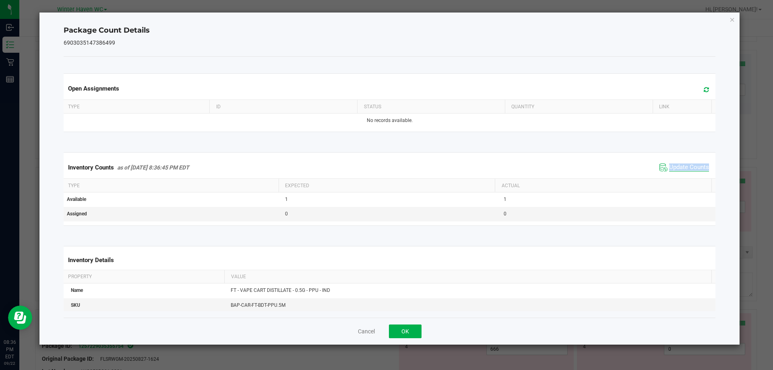
click at [671, 176] on div "Inventory Counts as of [DATE] 8:36:45 PM EDT Update Counts" at bounding box center [390, 168] width 656 height 22
click at [733, 21] on icon "Close" at bounding box center [733, 20] width 6 height 10
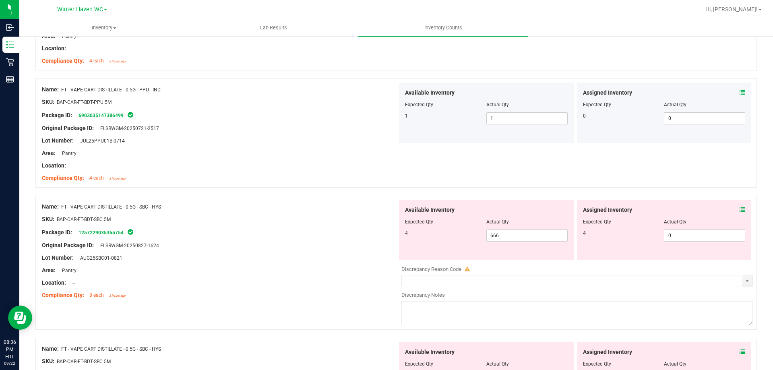
scroll to position [1047, 0]
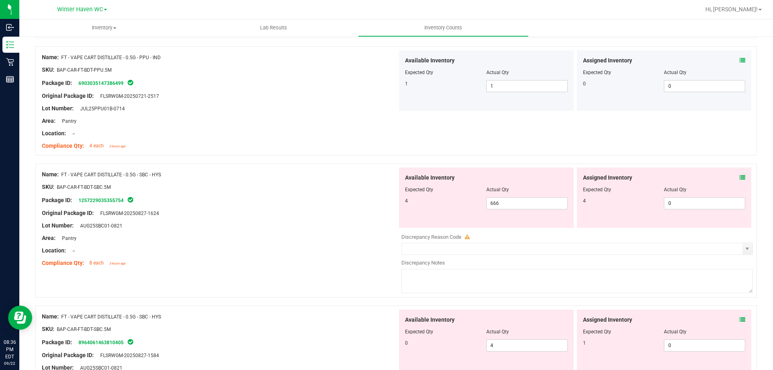
click at [740, 178] on icon at bounding box center [743, 178] width 6 height 6
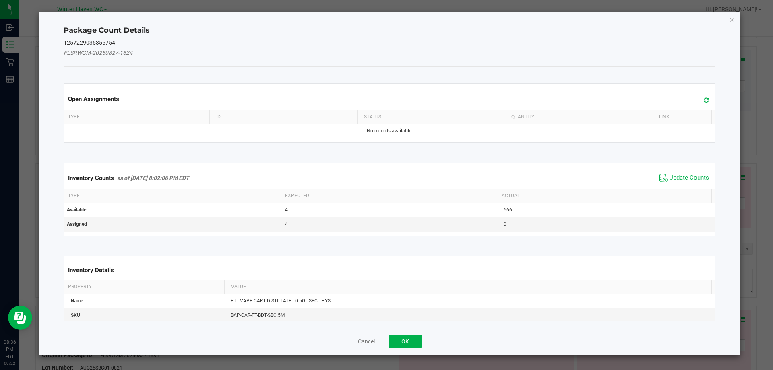
click at [670, 175] on span "Update Counts" at bounding box center [689, 178] width 40 height 8
click at [670, 175] on span "Update Counts" at bounding box center [689, 177] width 40 height 7
click at [670, 175] on div "Inventory Counts as of [DATE] 8:02:06 PM EDT Update Counts" at bounding box center [390, 177] width 656 height 21
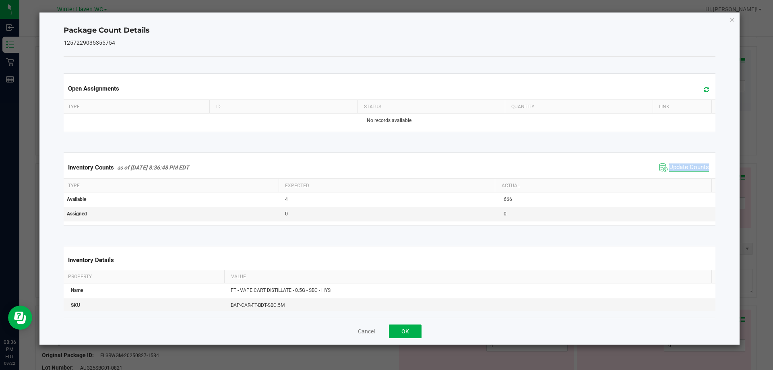
click at [670, 175] on div "Inventory Counts as of [DATE] 8:36:48 PM EDT Update Counts" at bounding box center [390, 168] width 656 height 22
click at [670, 174] on div "Inventory Counts as of [DATE] 8:36:48 PM EDT Update Counts" at bounding box center [390, 168] width 656 height 22
click at [732, 20] on icon "Close" at bounding box center [733, 20] width 6 height 10
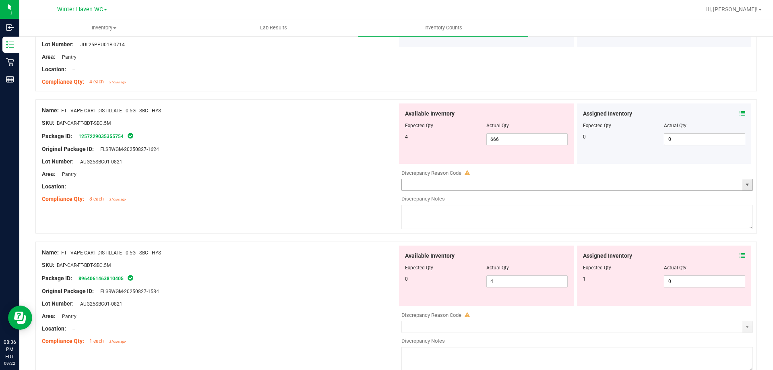
scroll to position [1128, 0]
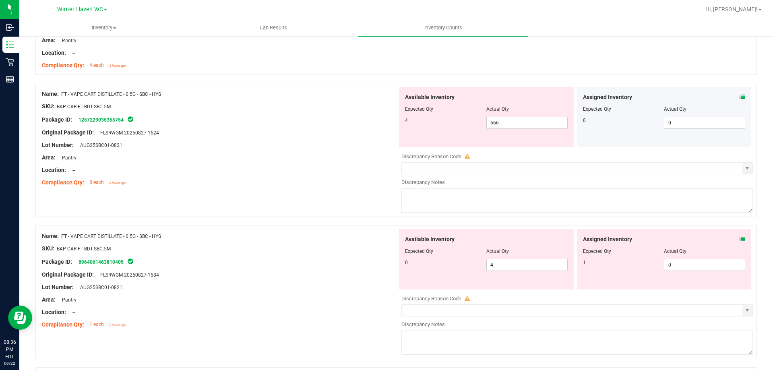
click at [740, 240] on icon at bounding box center [743, 239] width 6 height 6
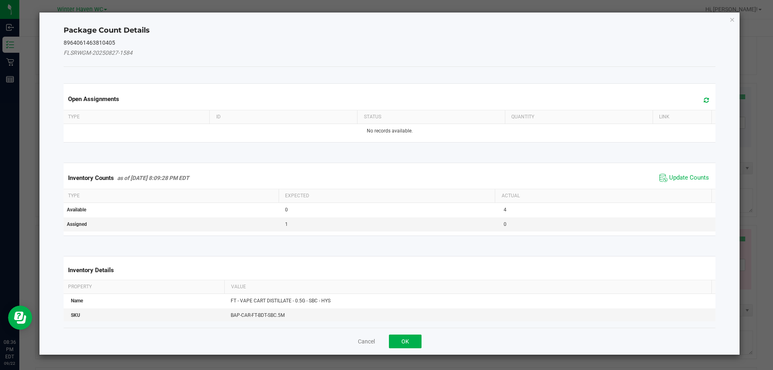
click at [682, 172] on span "Update Counts" at bounding box center [685, 178] width 54 height 12
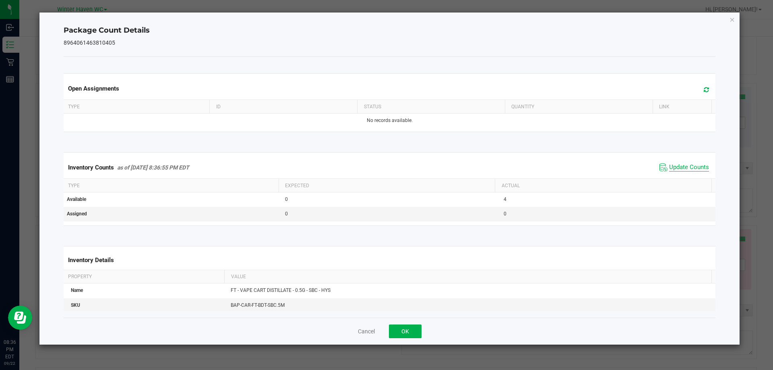
click at [681, 175] on div "Inventory Counts as of [DATE] 8:36:55 PM EDT Update Counts" at bounding box center [390, 168] width 656 height 22
click at [678, 162] on span "Update Counts" at bounding box center [685, 168] width 54 height 12
click at [678, 162] on span "Update Counts" at bounding box center [686, 167] width 52 height 11
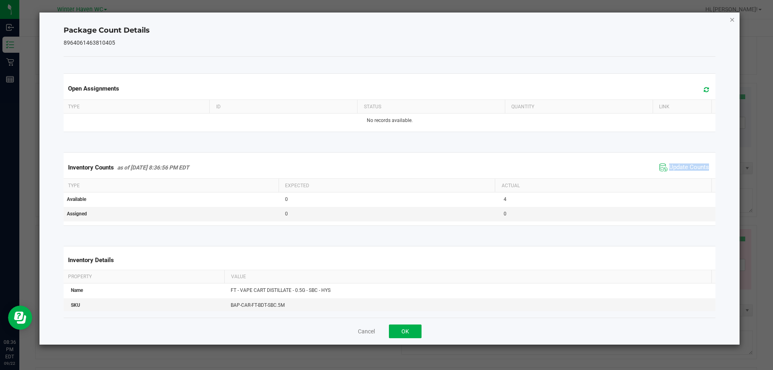
click at [730, 21] on icon "Close" at bounding box center [733, 20] width 6 height 10
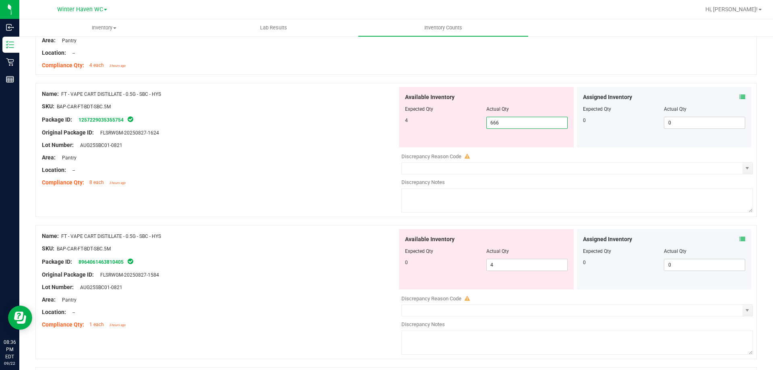
drag, startPoint x: 501, startPoint y: 124, endPoint x: 467, endPoint y: 124, distance: 34.2
click at [466, 124] on div "4 666 666" at bounding box center [486, 123] width 163 height 12
type input "4"
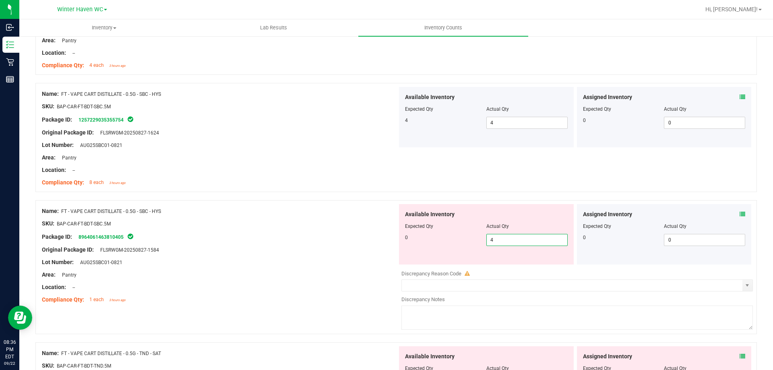
drag, startPoint x: 497, startPoint y: 263, endPoint x: 485, endPoint y: 261, distance: 12.3
click at [485, 262] on div "Available Inventory Expected Qty Actual Qty 0 4 4" at bounding box center [486, 234] width 175 height 60
type input "0"
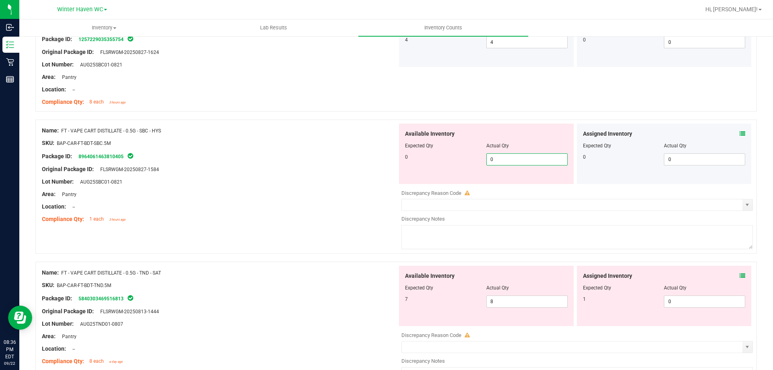
type input "0"
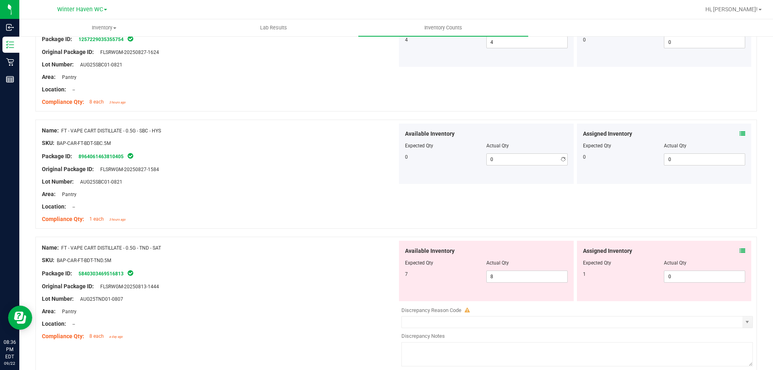
drag, startPoint x: 346, startPoint y: 291, endPoint x: 563, endPoint y: 282, distance: 217.7
click at [346, 291] on div "Name: FT - VAPE CART DISTILLATE - 0.5G - TND - SAT SKU: BAP-CAR-FT-BDT-TND.5M P…" at bounding box center [220, 292] width 356 height 103
click at [740, 251] on icon at bounding box center [743, 251] width 6 height 6
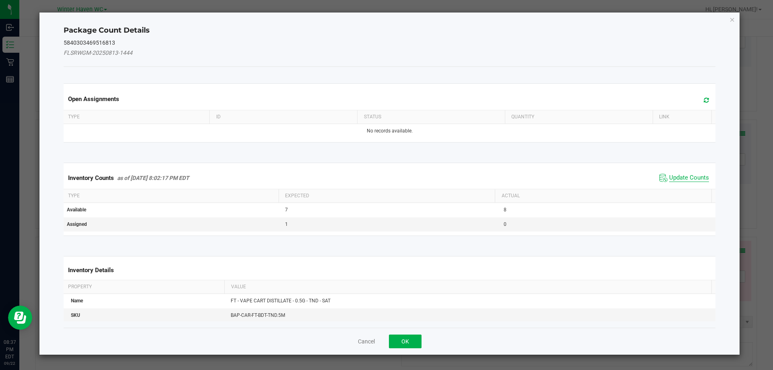
click at [679, 179] on span "Update Counts" at bounding box center [689, 178] width 40 height 8
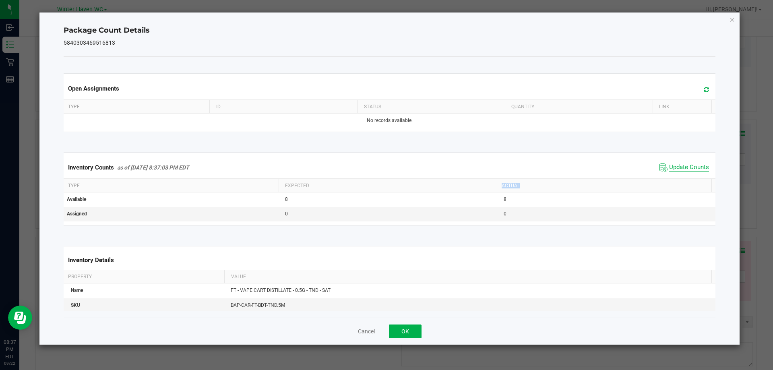
click at [679, 179] on th "Actual" at bounding box center [603, 186] width 217 height 14
click at [678, 179] on th "Actual" at bounding box center [603, 186] width 217 height 14
drag, startPoint x: 731, startPoint y: 19, endPoint x: 732, endPoint y: 26, distance: 7.7
click at [731, 19] on icon "Close" at bounding box center [733, 20] width 6 height 10
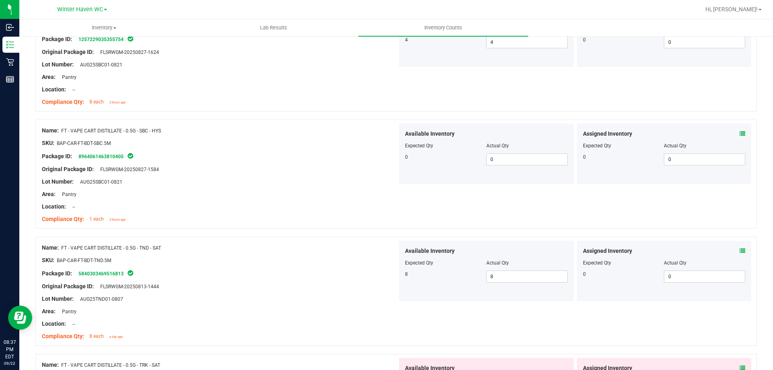
drag, startPoint x: 732, startPoint y: 26, endPoint x: 439, endPoint y: 287, distance: 392.6
click at [346, 338] on div "Compliance Qty: 8 each a day ago" at bounding box center [220, 336] width 356 height 8
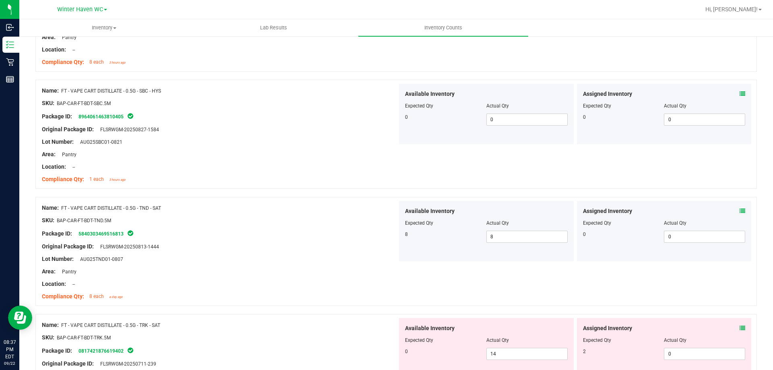
scroll to position [1329, 0]
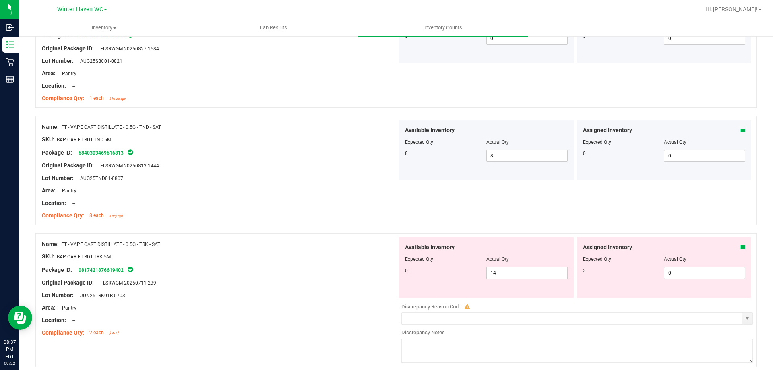
click at [740, 248] on icon at bounding box center [743, 247] width 6 height 6
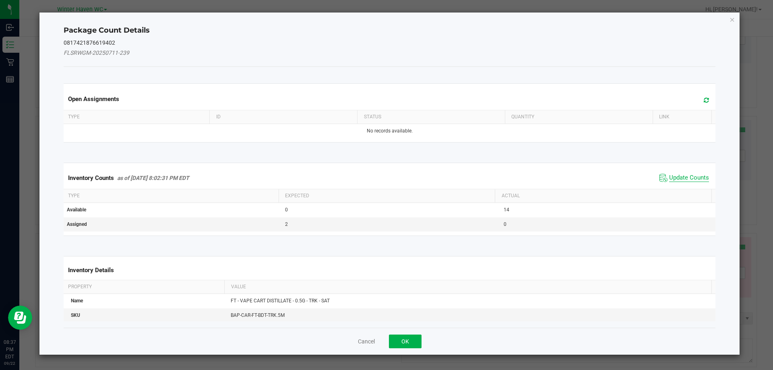
click at [696, 175] on span "Update Counts" at bounding box center [689, 178] width 40 height 8
click at [696, 175] on span "Update Counts" at bounding box center [689, 177] width 40 height 7
click at [696, 175] on div "Inventory Counts as of [DATE] 8:02:31 PM EDT Update Counts" at bounding box center [390, 177] width 656 height 21
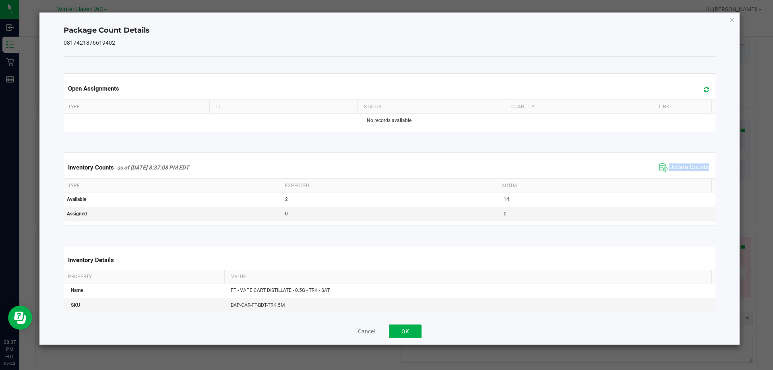
click at [696, 175] on div "Inventory Counts as of [DATE] 8:37:08 PM EDT Update Counts" at bounding box center [390, 168] width 656 height 22
click at [730, 18] on icon "Close" at bounding box center [733, 20] width 6 height 10
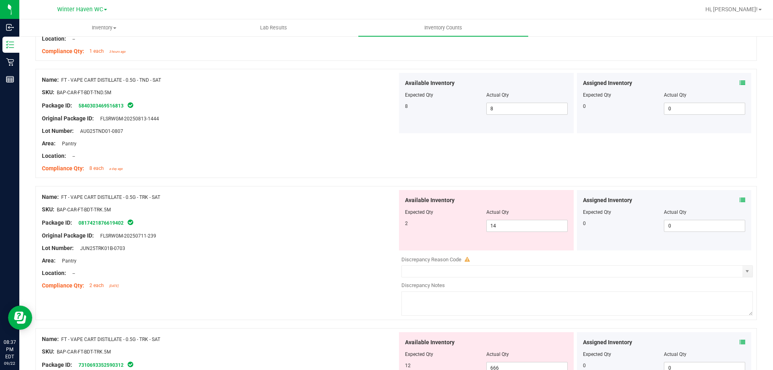
scroll to position [1450, 0]
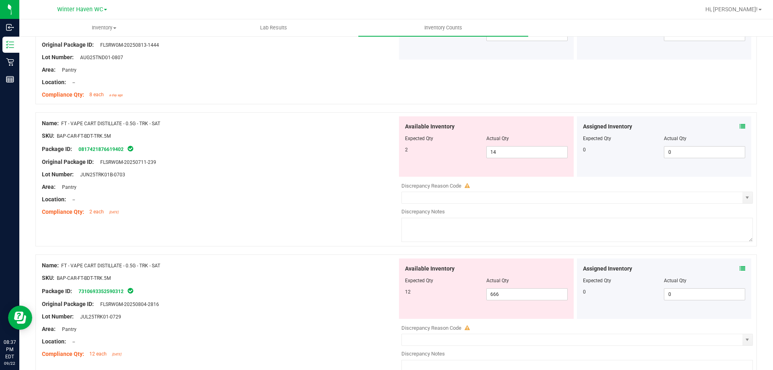
click at [740, 269] on icon at bounding box center [743, 269] width 6 height 6
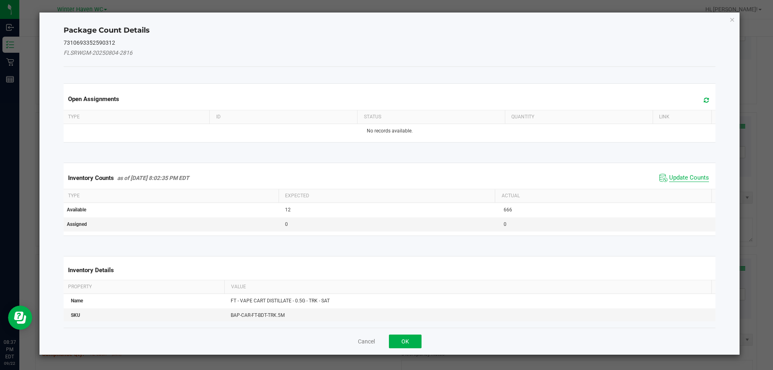
click at [675, 178] on span "Update Counts" at bounding box center [689, 178] width 40 height 8
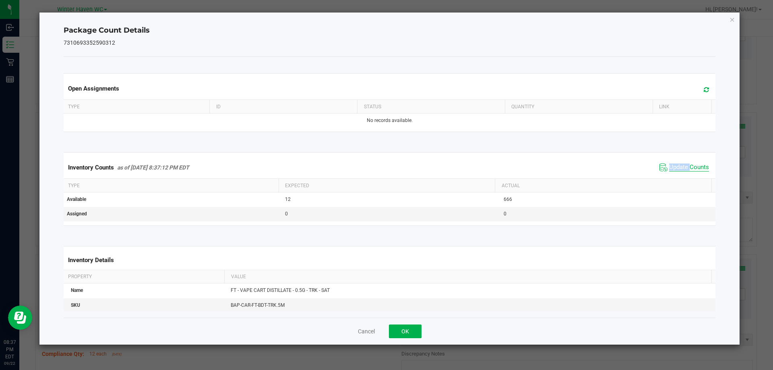
click at [675, 178] on div "Inventory Counts as of [DATE] 8:37:12 PM EDT Update Counts" at bounding box center [390, 168] width 656 height 22
click at [731, 19] on icon "Close" at bounding box center [733, 20] width 6 height 10
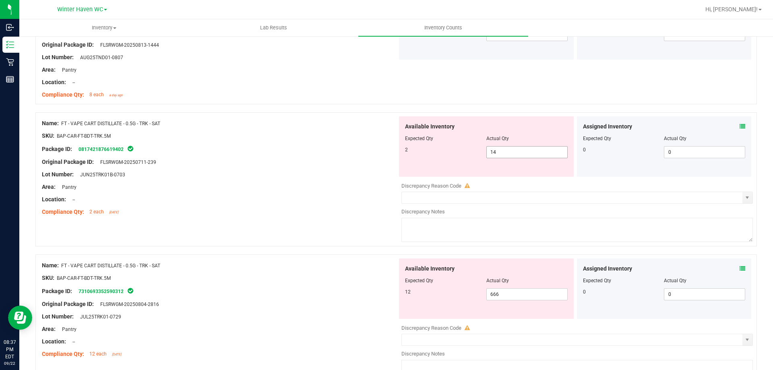
drag, startPoint x: 731, startPoint y: 19, endPoint x: 504, endPoint y: 151, distance: 263.3
click at [504, 151] on span "14 14" at bounding box center [527, 152] width 81 height 12
drag, startPoint x: 505, startPoint y: 151, endPoint x: 476, endPoint y: 152, distance: 28.6
click at [476, 152] on div "2 14 14" at bounding box center [486, 152] width 163 height 12
type input "2"
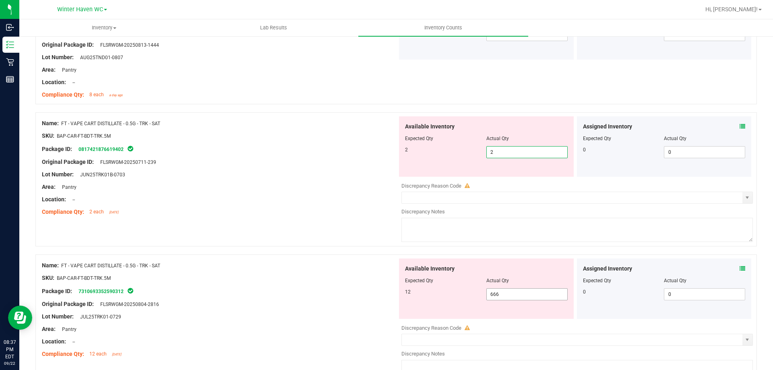
type input "2"
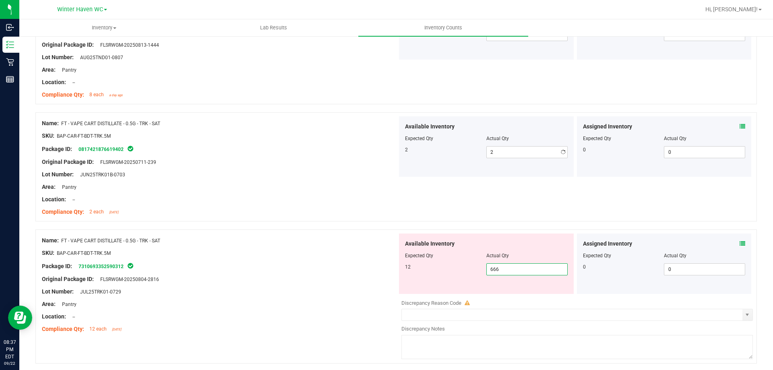
drag, startPoint x: 516, startPoint y: 299, endPoint x: 485, endPoint y: 283, distance: 35.3
click at [485, 284] on div "Available Inventory Expected Qty Actual Qty 12 666 666" at bounding box center [486, 264] width 175 height 60
type input "12"
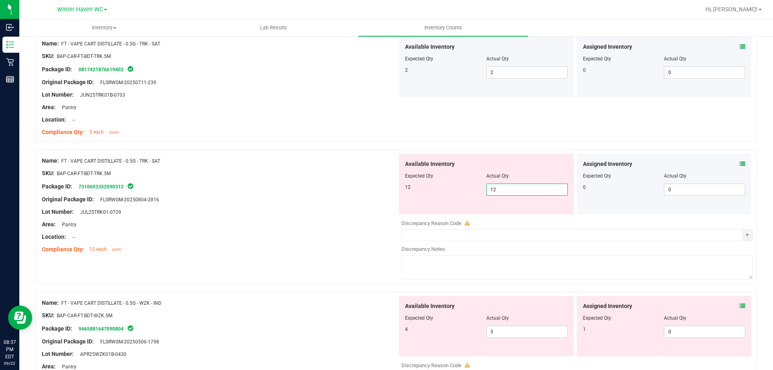
scroll to position [1531, 0]
type input "12"
click at [331, 309] on div "Name: FT - VAPE CART DISTILLATE - 0.5G - WZK - IND SKU: BAP-CAR-FT-BDT-WZK.5M P…" at bounding box center [220, 346] width 356 height 103
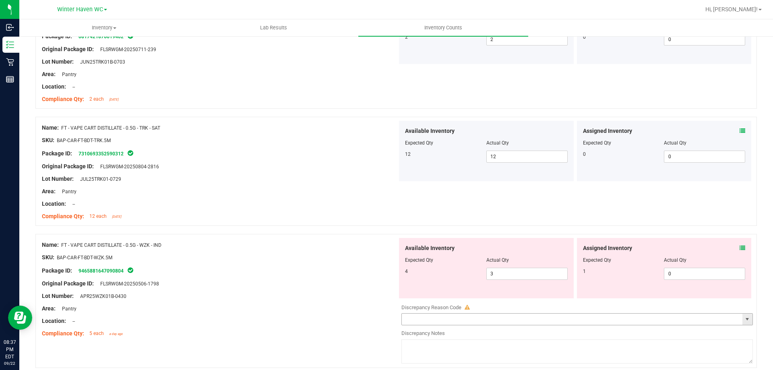
scroll to position [1611, 0]
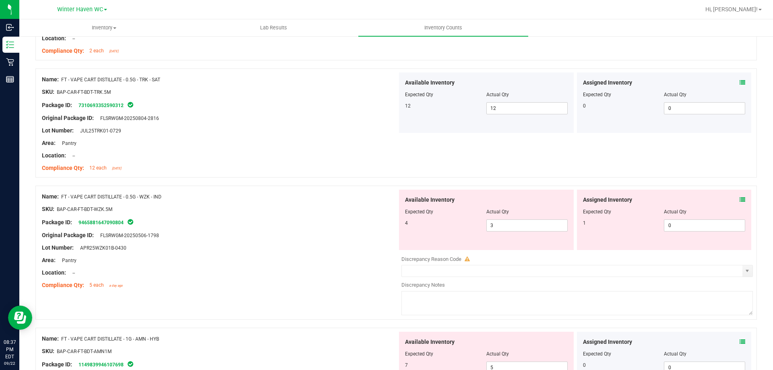
click at [740, 199] on icon at bounding box center [743, 200] width 6 height 6
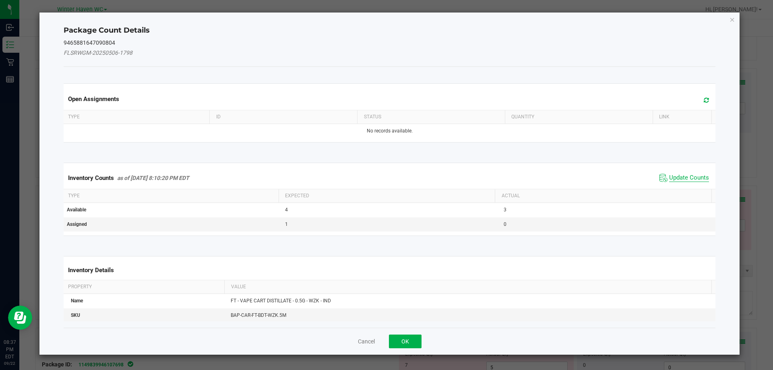
click at [679, 177] on span "Update Counts" at bounding box center [689, 178] width 40 height 8
click at [679, 177] on span "Update Counts" at bounding box center [689, 177] width 40 height 7
click at [679, 177] on div "Inventory Counts as of [DATE] 8:10:20 PM EDT Update Counts" at bounding box center [390, 177] width 656 height 21
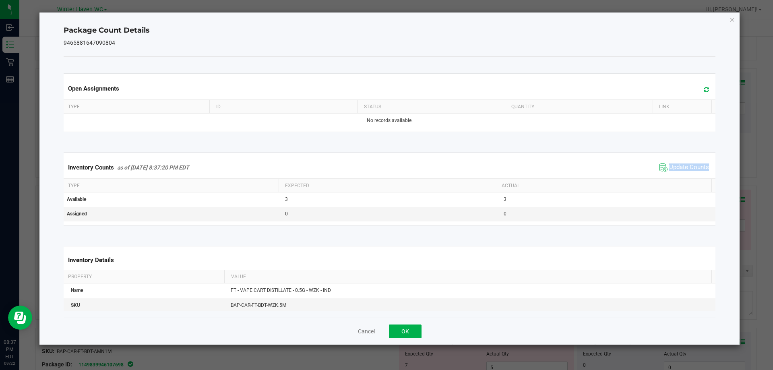
click at [679, 176] on div "Inventory Counts as of [DATE] 8:37:20 PM EDT Update Counts" at bounding box center [390, 168] width 656 height 22
click at [732, 17] on icon "Close" at bounding box center [733, 20] width 6 height 10
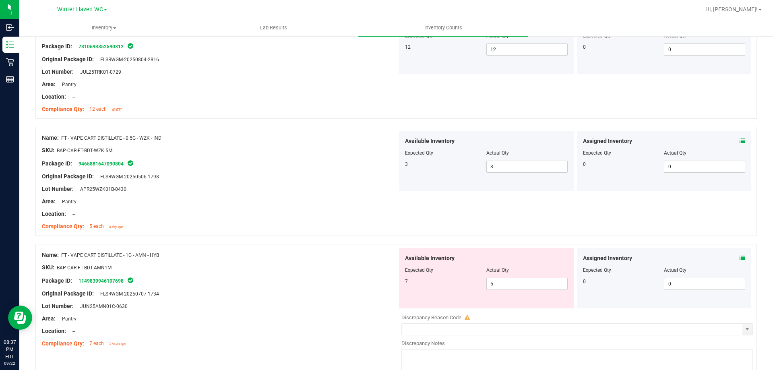
scroll to position [1732, 0]
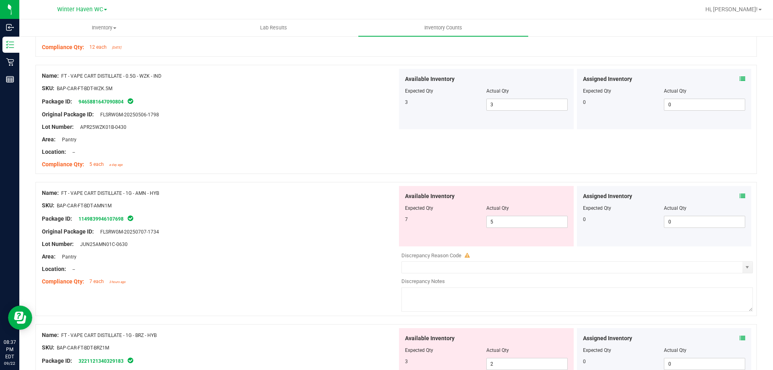
click at [332, 239] on div at bounding box center [220, 238] width 356 height 4
click at [740, 193] on icon at bounding box center [743, 196] width 6 height 6
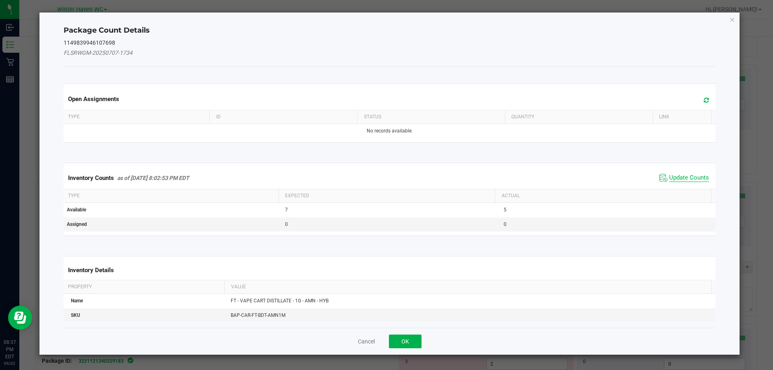
click at [683, 179] on span "Update Counts" at bounding box center [689, 178] width 40 height 8
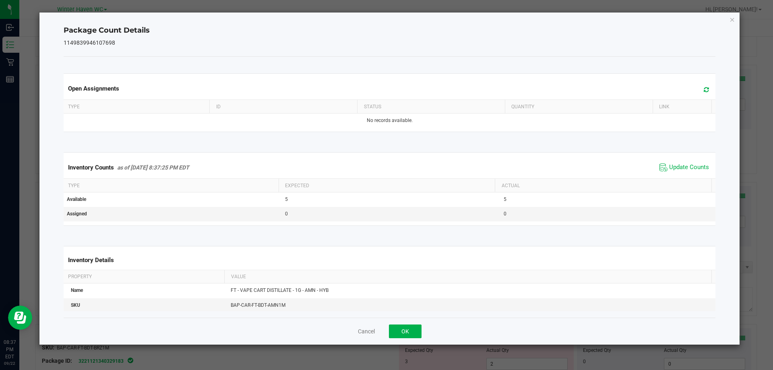
click at [679, 178] on div "Inventory Counts as of [DATE] 8:37:25 PM EDT Update Counts" at bounding box center [390, 168] width 656 height 22
click at [731, 21] on icon "Close" at bounding box center [733, 20] width 6 height 10
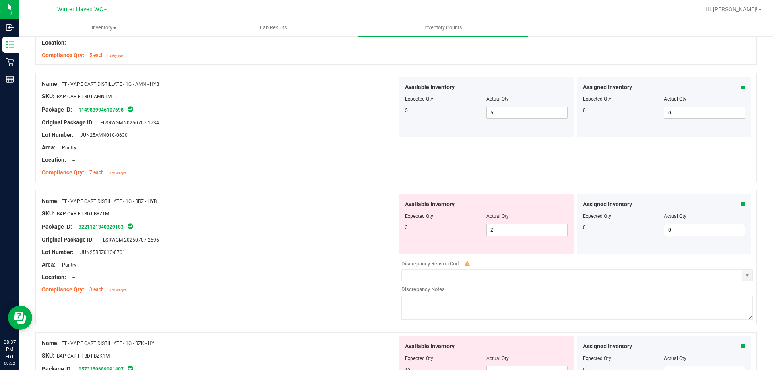
scroll to position [1853, 0]
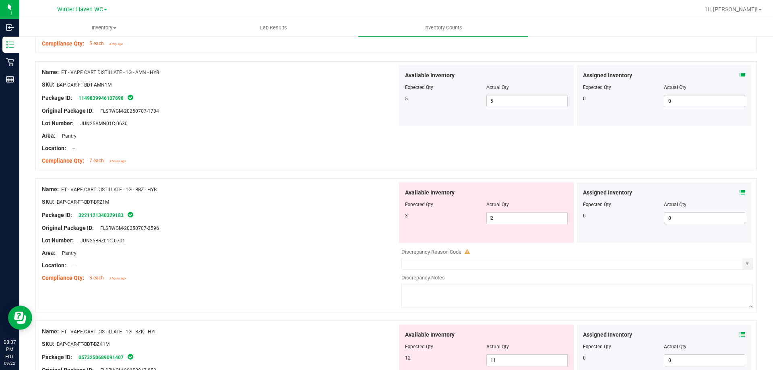
click at [740, 190] on icon at bounding box center [743, 193] width 6 height 6
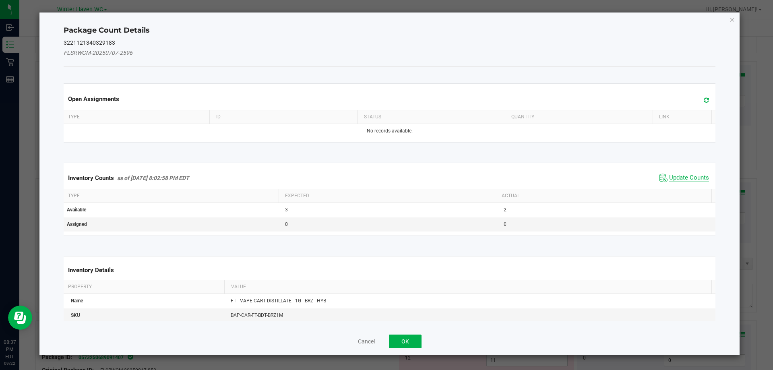
click at [688, 175] on span "Update Counts" at bounding box center [689, 178] width 40 height 8
click at [688, 175] on span "Update Counts" at bounding box center [689, 177] width 40 height 7
click at [688, 175] on div "Inventory Counts as of [DATE] 8:02:58 PM EDT Update Counts" at bounding box center [390, 177] width 656 height 21
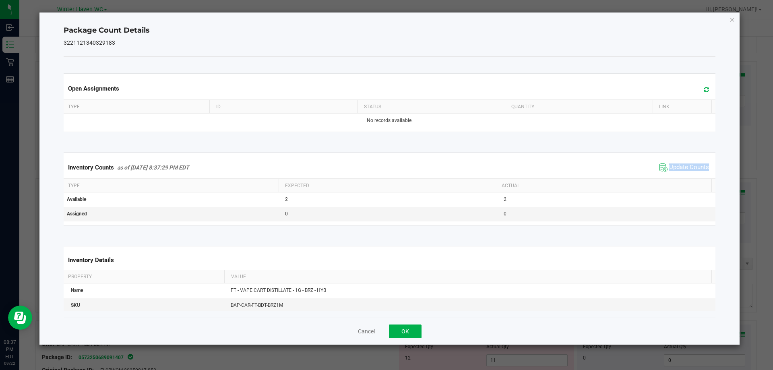
drag, startPoint x: 688, startPoint y: 175, endPoint x: 698, endPoint y: 148, distance: 28.6
click at [688, 174] on div "Inventory Counts as of [DATE] 8:37:29 PM EDT Update Counts" at bounding box center [390, 168] width 656 height 22
click at [732, 20] on icon "Close" at bounding box center [733, 20] width 6 height 10
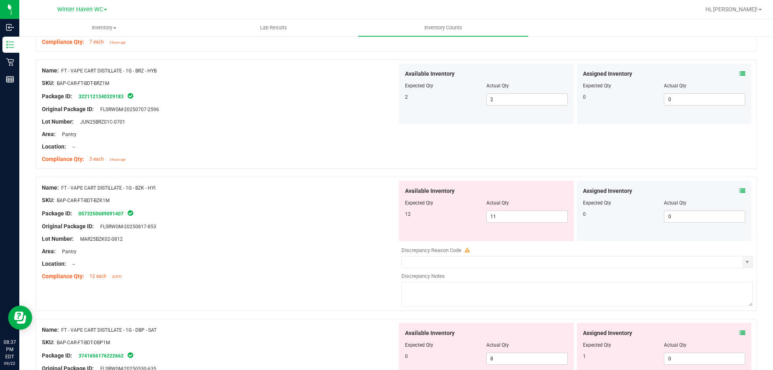
scroll to position [1974, 0]
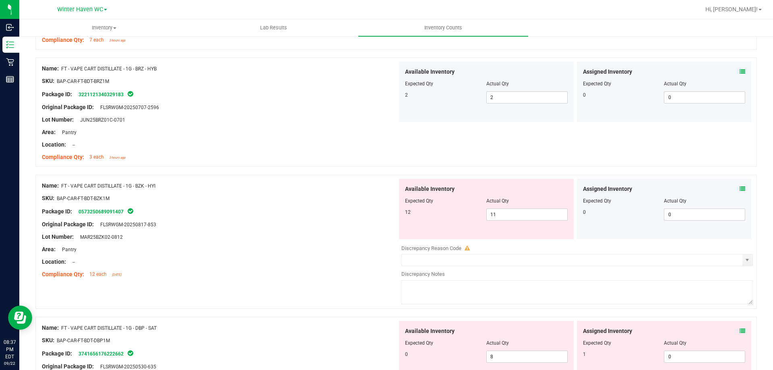
click at [740, 188] on icon at bounding box center [743, 189] width 6 height 6
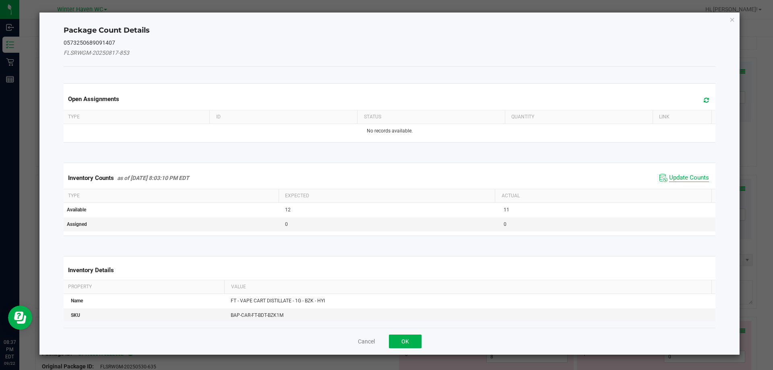
click at [682, 176] on span "Update Counts" at bounding box center [689, 178] width 40 height 8
click at [682, 176] on div "Inventory Counts as of [DATE] 8:03:10 PM EDT Update Counts" at bounding box center [390, 177] width 656 height 21
click at [682, 174] on div "Inventory Counts as of [DATE] 8:03:10 PM EDT Update Counts" at bounding box center [390, 177] width 656 height 21
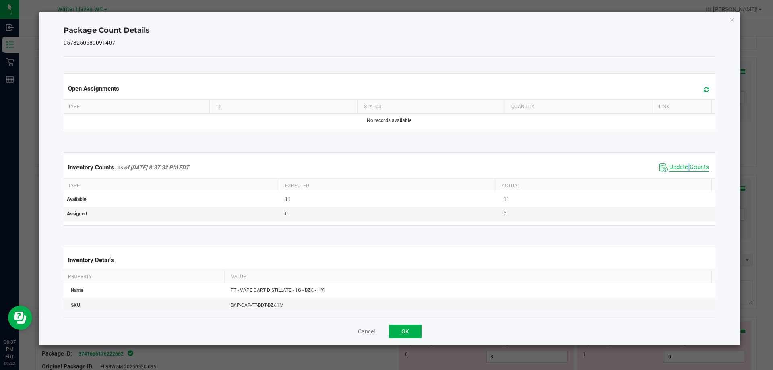
click at [682, 172] on span "Update Counts" at bounding box center [685, 168] width 54 height 12
click at [732, 19] on icon "Close" at bounding box center [733, 20] width 6 height 10
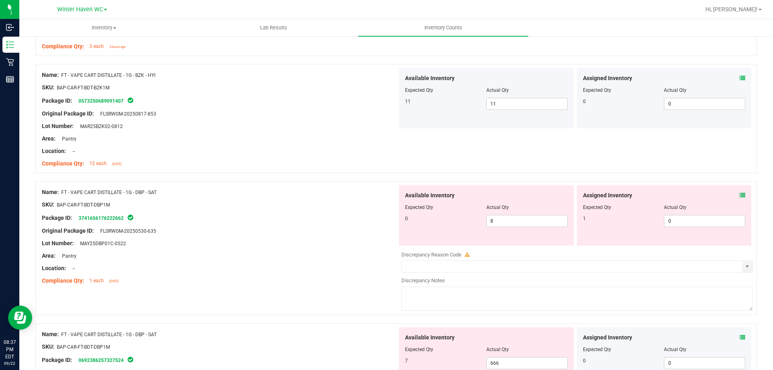
scroll to position [2094, 0]
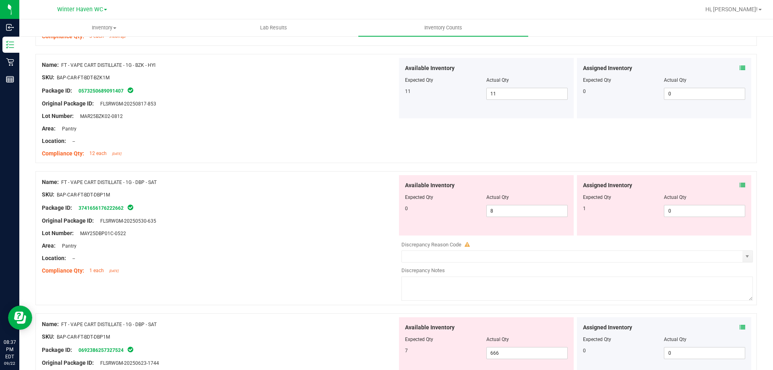
click at [740, 187] on icon at bounding box center [743, 185] width 6 height 6
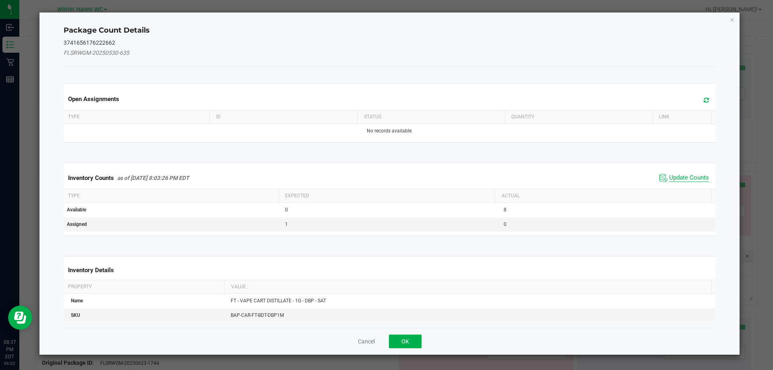
click at [681, 178] on span "Update Counts" at bounding box center [689, 178] width 40 height 8
click at [681, 177] on div "Inventory Counts as of [DATE] 8:03:26 PM EDT Update Counts" at bounding box center [390, 178] width 656 height 22
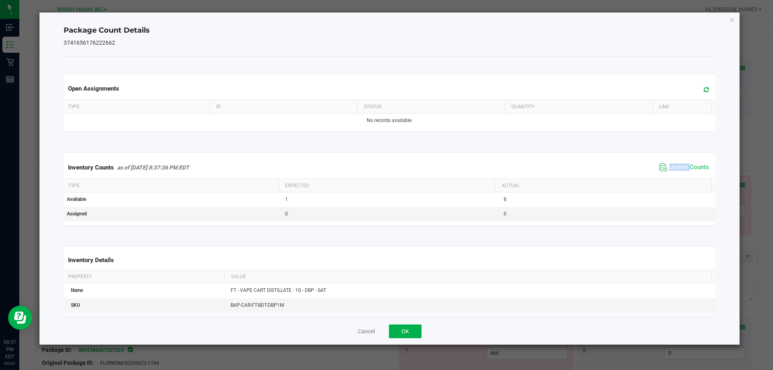
click at [681, 176] on div "Inventory Counts as of [DATE] 8:37:36 PM EDT Update Counts" at bounding box center [390, 168] width 656 height 22
click at [731, 21] on icon "Close" at bounding box center [733, 20] width 6 height 10
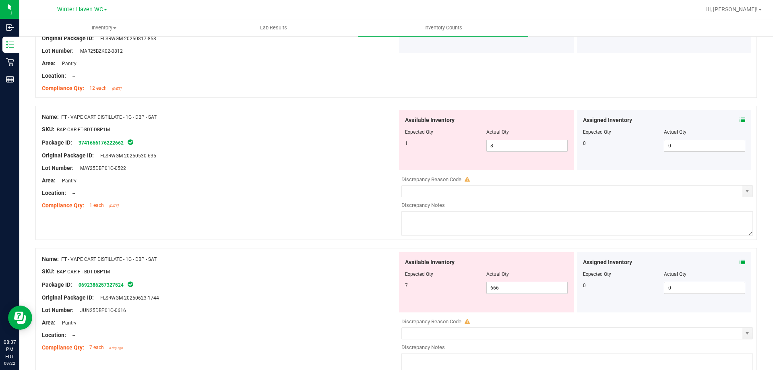
scroll to position [2175, 0]
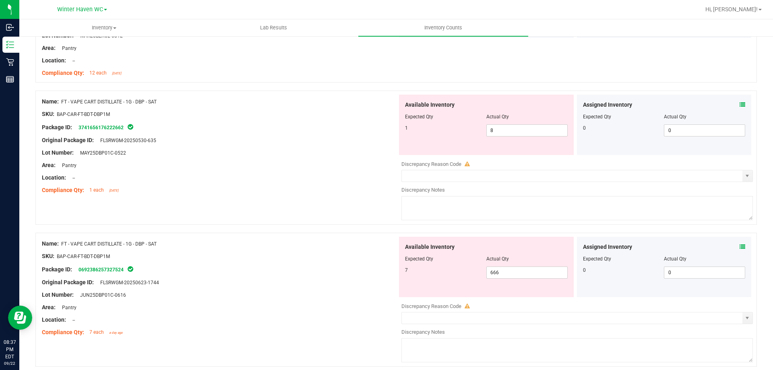
click at [740, 247] on icon at bounding box center [743, 247] width 6 height 6
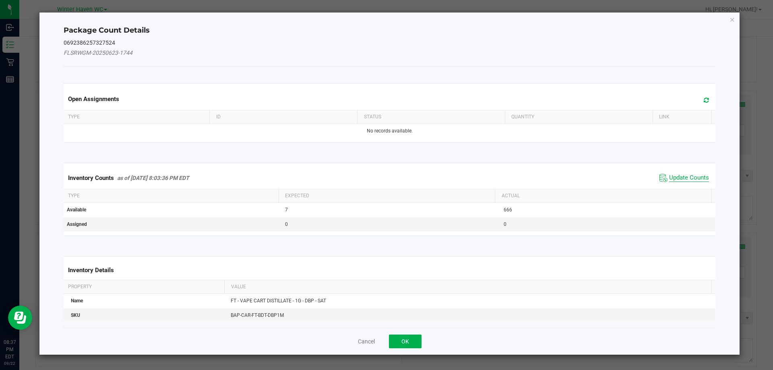
click at [670, 176] on span "Update Counts" at bounding box center [689, 178] width 40 height 8
click at [670, 176] on span "Update Counts" at bounding box center [689, 177] width 40 height 7
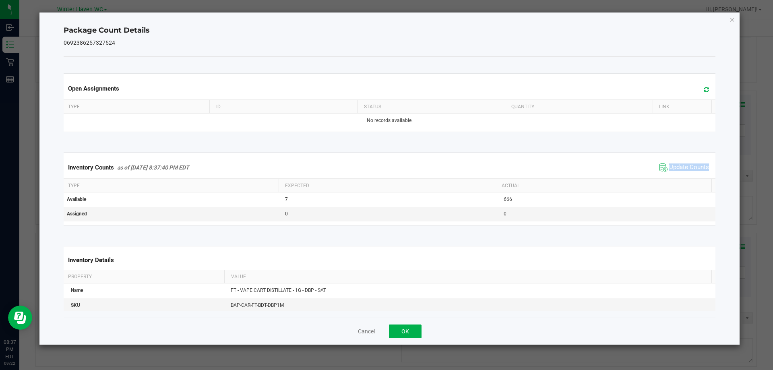
click at [670, 176] on div "Inventory Counts as of [DATE] 8:37:40 PM EDT Update Counts" at bounding box center [390, 168] width 656 height 22
click at [735, 19] on icon "Close" at bounding box center [733, 20] width 6 height 10
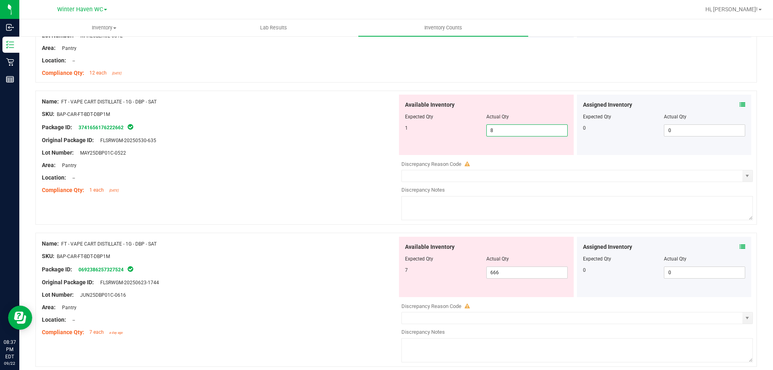
drag, startPoint x: 483, startPoint y: 130, endPoint x: 472, endPoint y: 130, distance: 10.5
click at [472, 130] on div "1 8 8" at bounding box center [486, 130] width 163 height 12
type input "1"
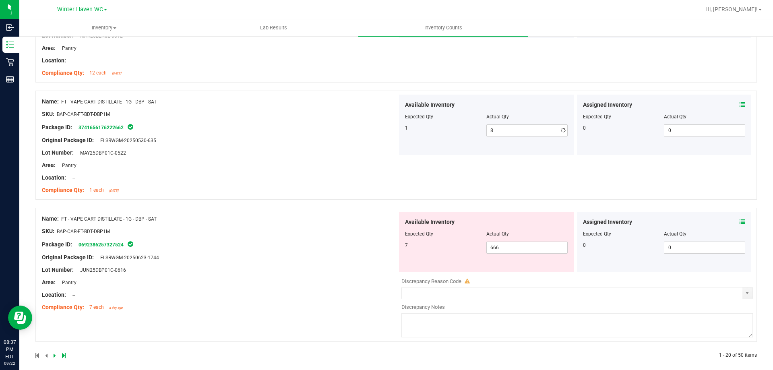
type input "1"
drag, startPoint x: 522, startPoint y: 273, endPoint x: 469, endPoint y: 270, distance: 53.2
click at [469, 270] on div "Available Inventory Expected Qty Actual Qty 7 666 666" at bounding box center [486, 242] width 175 height 60
type input "7"
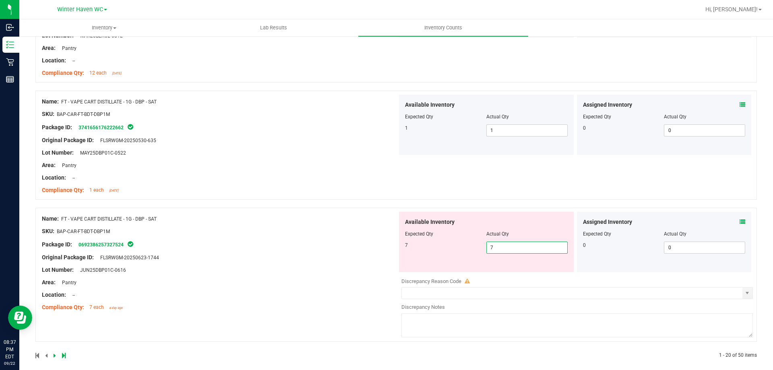
click at [360, 269] on div "Name: FT - VAPE CART DISTILLATE - 1G - DBP - SAT SKU: BAP-CAR-FT-BDT-DBP1M Pack…" at bounding box center [220, 263] width 356 height 103
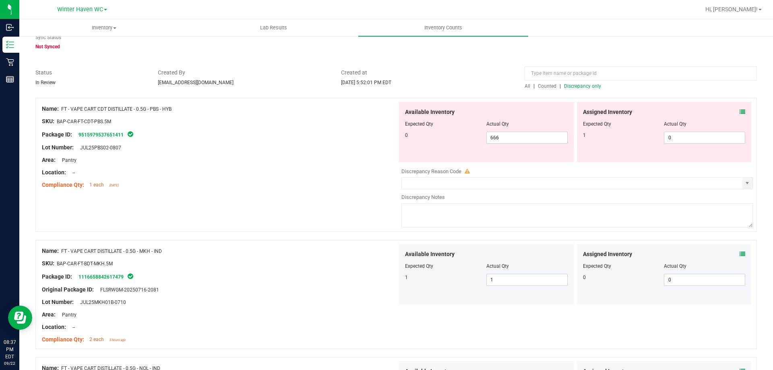
scroll to position [0, 0]
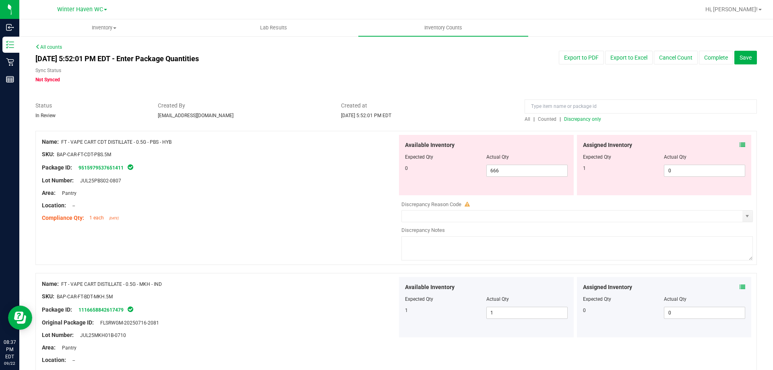
click at [593, 119] on span "Discrepancy only" at bounding box center [582, 119] width 37 height 6
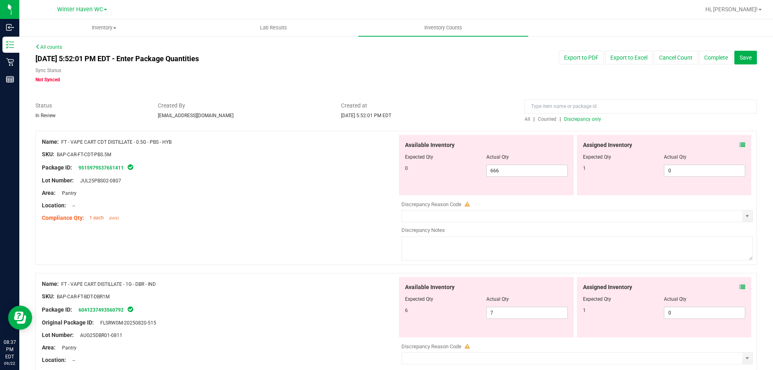
click at [740, 286] on icon at bounding box center [743, 287] width 6 height 6
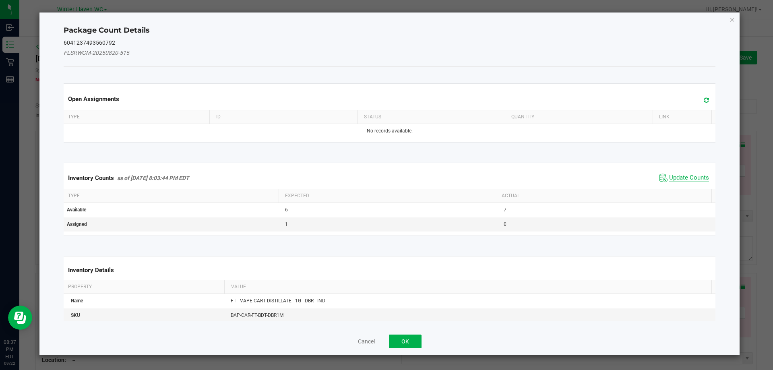
click at [677, 177] on span "Update Counts" at bounding box center [689, 178] width 40 height 8
click at [677, 177] on div "Inventory Counts as of [DATE] 8:03:44 PM EDT Update Counts" at bounding box center [390, 177] width 656 height 21
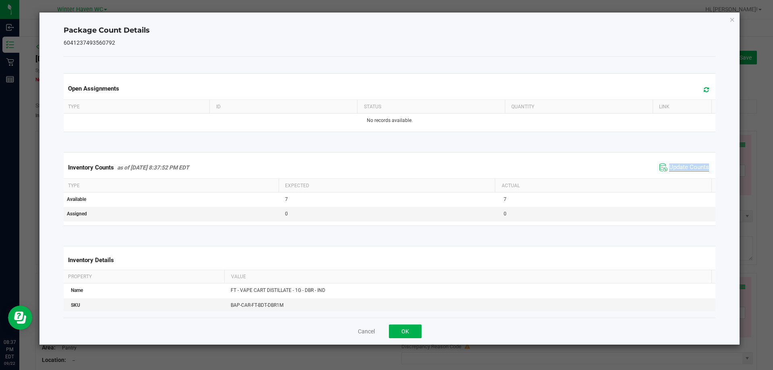
click at [677, 177] on div "Inventory Counts as of [DATE] 8:37:52 PM EDT Update Counts" at bounding box center [390, 168] width 656 height 22
click at [734, 20] on icon "Close" at bounding box center [733, 20] width 6 height 10
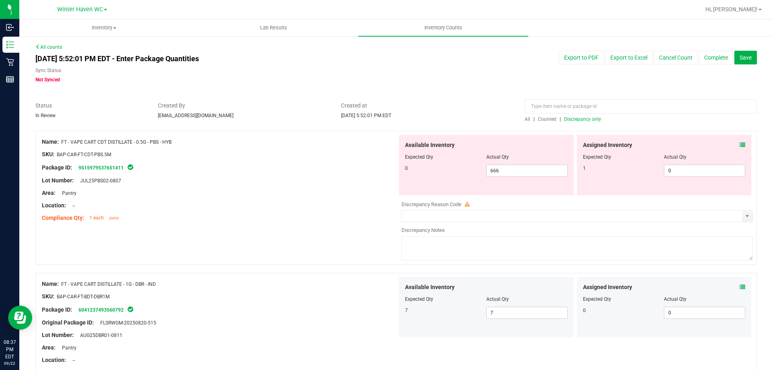
drag, startPoint x: 735, startPoint y: 24, endPoint x: 398, endPoint y: 310, distance: 441.5
click at [326, 326] on div "Original Package ID: FLSRWGM-20250820-515" at bounding box center [220, 323] width 356 height 8
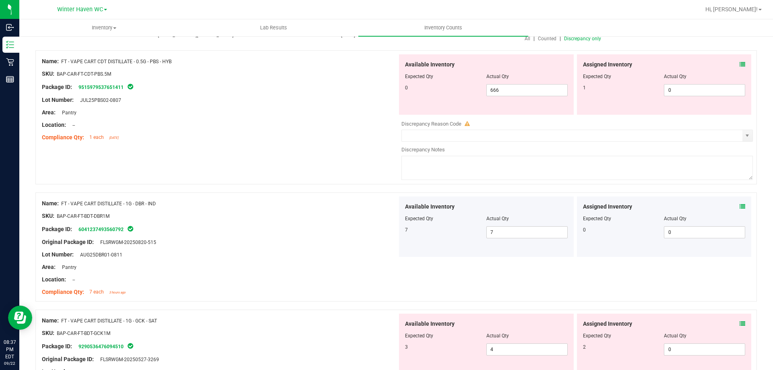
click at [740, 323] on icon at bounding box center [743, 324] width 6 height 6
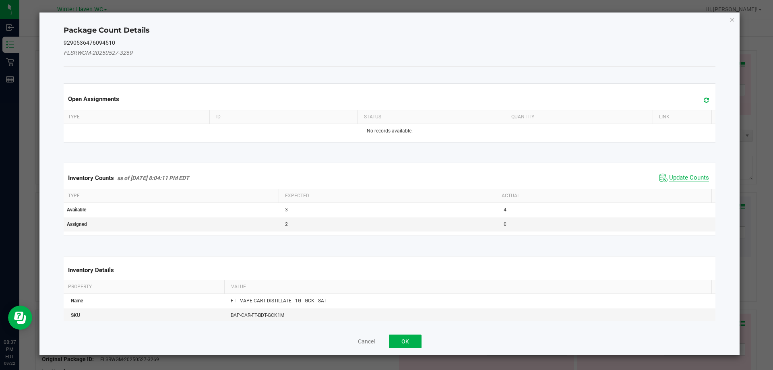
click at [671, 176] on span "Update Counts" at bounding box center [689, 178] width 40 height 8
click at [671, 176] on span "Update Counts" at bounding box center [689, 177] width 40 height 7
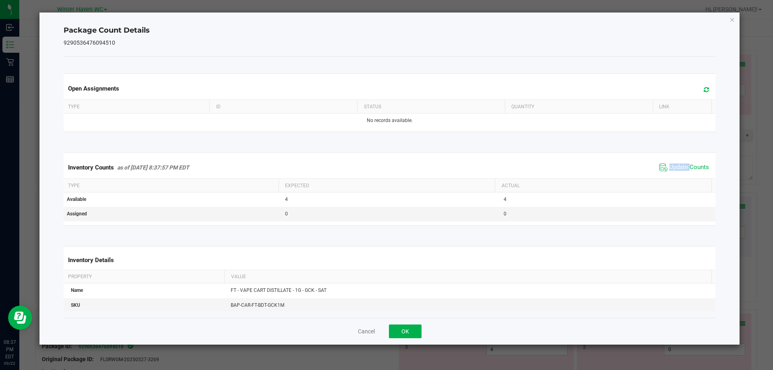
click at [671, 175] on div "Inventory Counts as of [DATE] 8:37:57 PM EDT Update Counts" at bounding box center [390, 168] width 656 height 22
click at [731, 19] on icon "Close" at bounding box center [733, 20] width 6 height 10
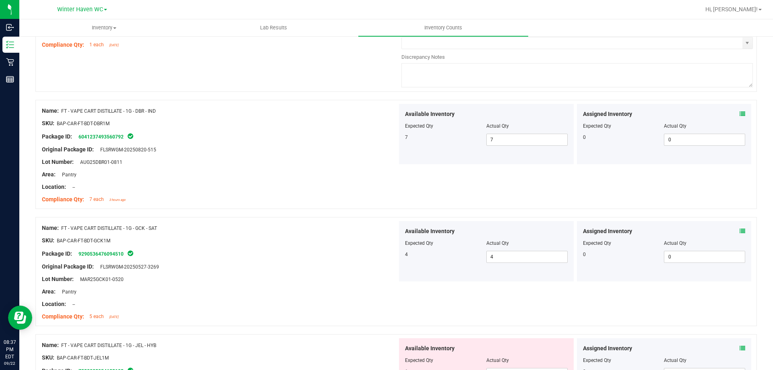
scroll to position [201, 0]
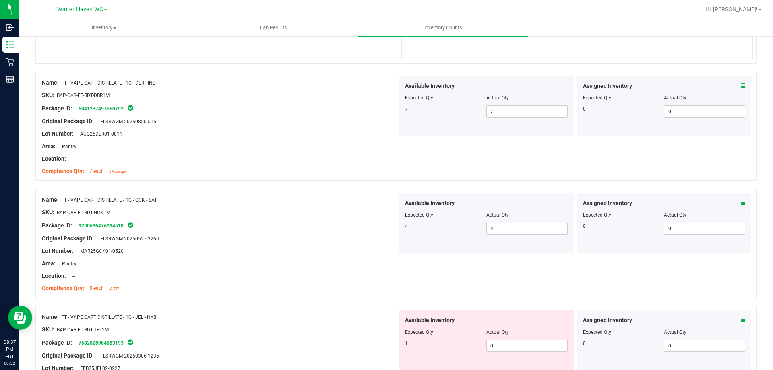
click at [740, 203] on icon at bounding box center [743, 203] width 6 height 6
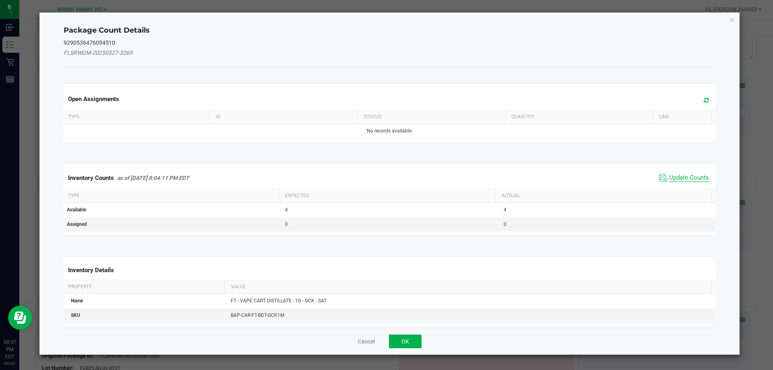
click at [675, 180] on span "Update Counts" at bounding box center [689, 178] width 40 height 8
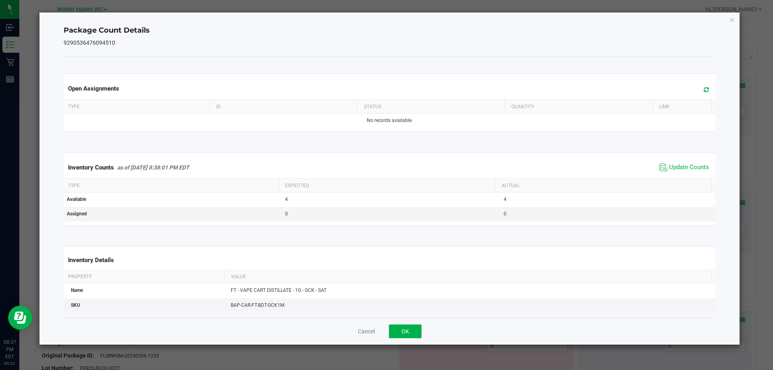
click at [673, 178] on div "Inventory Counts as of [DATE] 8:38:01 PM EDT Update Counts" at bounding box center [390, 168] width 656 height 22
click at [673, 177] on div "Inventory Counts as of [DATE] 8:38:01 PM EDT Update Counts" at bounding box center [390, 168] width 656 height 22
click at [673, 176] on div "Inventory Counts as of [DATE] 8:38:01 PM EDT Update Counts" at bounding box center [390, 168] width 656 height 22
click at [732, 25] on div "Package Count Details 9290536476094510 Open Assignments Type ID Status Quantity…" at bounding box center [389, 178] width 701 height 332
click at [732, 23] on icon "Close" at bounding box center [733, 20] width 6 height 10
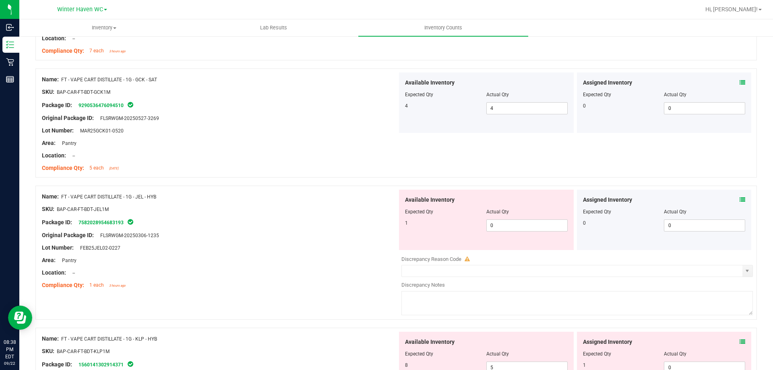
scroll to position [322, 0]
drag, startPoint x: 737, startPoint y: 196, endPoint x: 736, endPoint y: 201, distance: 4.9
click at [740, 201] on span at bounding box center [743, 199] width 6 height 8
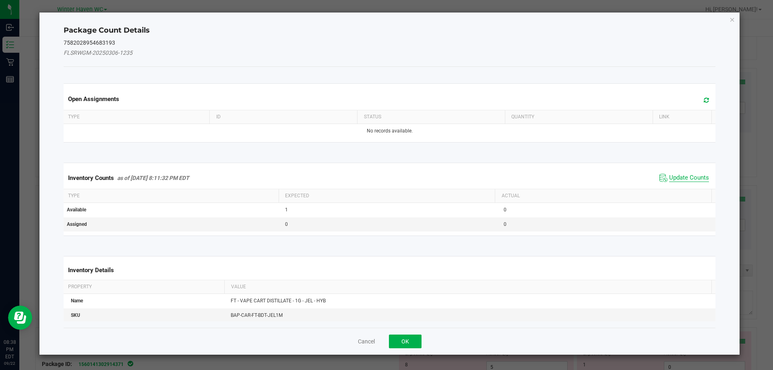
click at [672, 176] on span "Update Counts" at bounding box center [689, 178] width 40 height 8
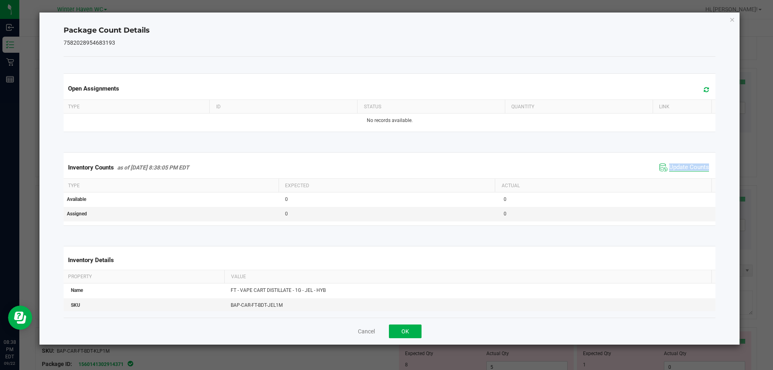
click at [672, 176] on div "Inventory Counts as of [DATE] 8:38:05 PM EDT Update Counts" at bounding box center [390, 168] width 656 height 22
click at [734, 20] on icon "Close" at bounding box center [733, 20] width 6 height 10
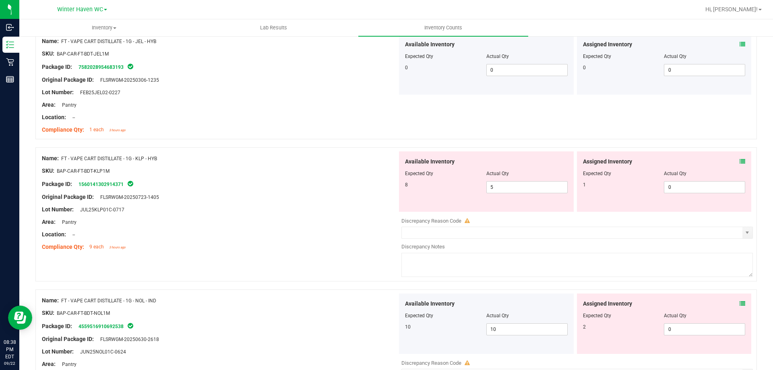
scroll to position [483, 0]
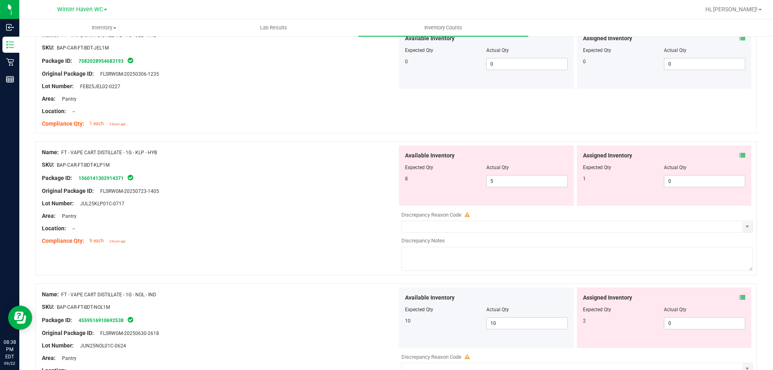
click at [740, 153] on icon at bounding box center [743, 156] width 6 height 6
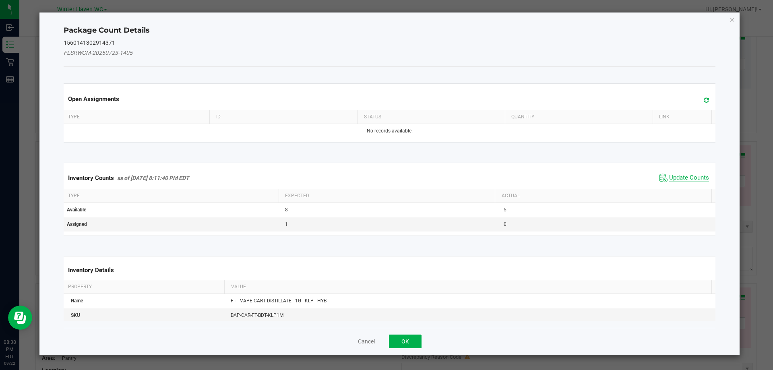
click at [686, 176] on span "Update Counts" at bounding box center [689, 178] width 40 height 8
click at [686, 176] on span "Update Counts" at bounding box center [689, 177] width 40 height 7
click at [686, 176] on div "Inventory Counts as of [DATE] 8:11:40 PM EDT Update Counts" at bounding box center [390, 177] width 656 height 21
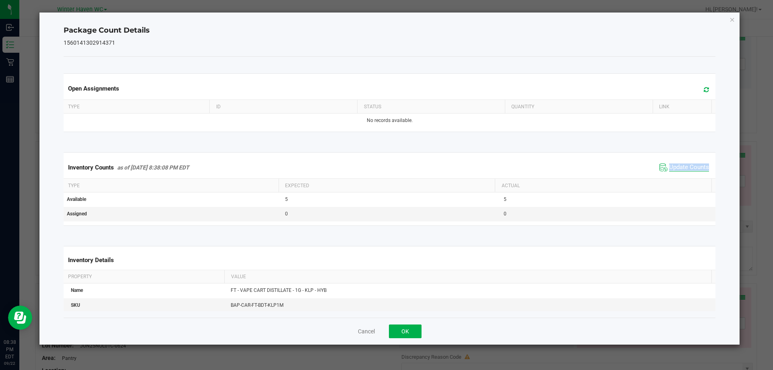
click at [686, 176] on div "Inventory Counts as of [DATE] 8:38:08 PM EDT Update Counts" at bounding box center [390, 168] width 656 height 22
click at [732, 17] on icon "Close" at bounding box center [733, 20] width 6 height 10
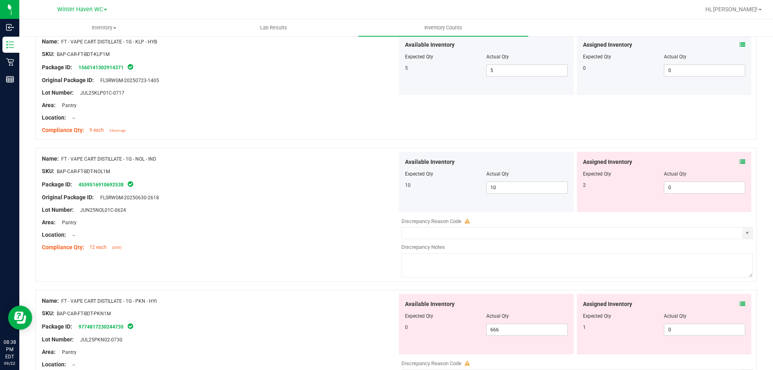
scroll to position [604, 0]
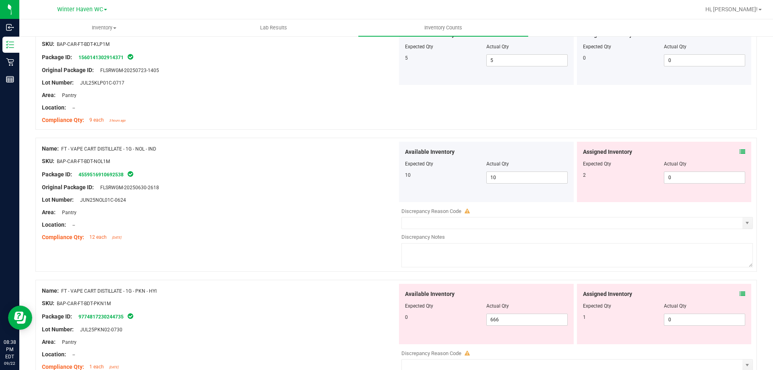
click at [740, 151] on icon at bounding box center [743, 152] width 6 height 6
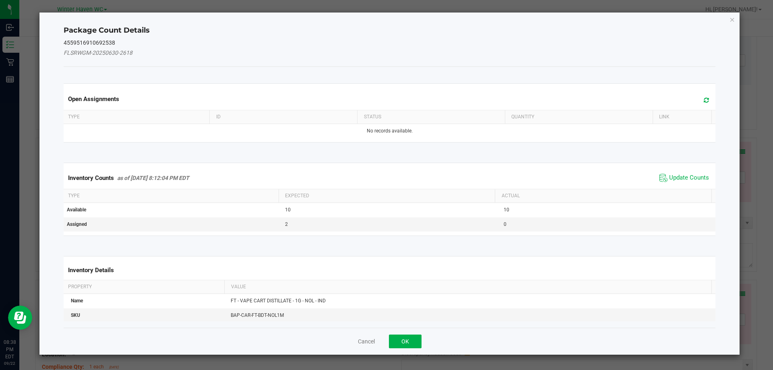
click at [694, 173] on span "Update Counts" at bounding box center [685, 178] width 54 height 12
click at [694, 173] on span "Update Counts" at bounding box center [686, 177] width 52 height 11
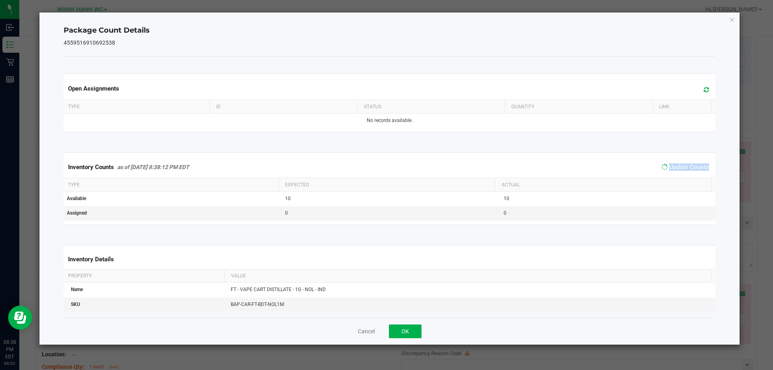
click at [694, 173] on span "Update Counts" at bounding box center [686, 167] width 52 height 11
click at [735, 19] on icon "Close" at bounding box center [733, 20] width 6 height 10
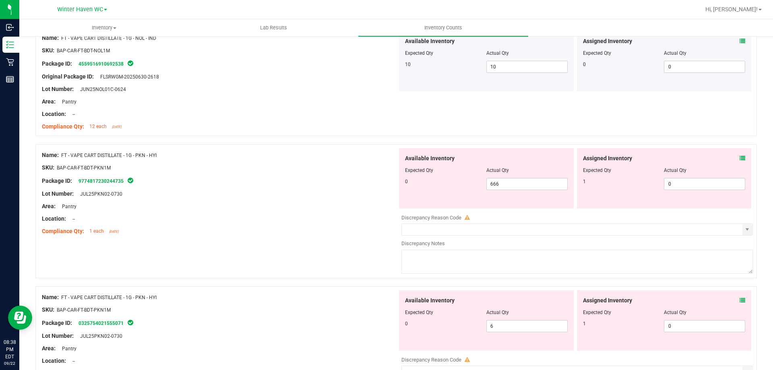
scroll to position [725, 0]
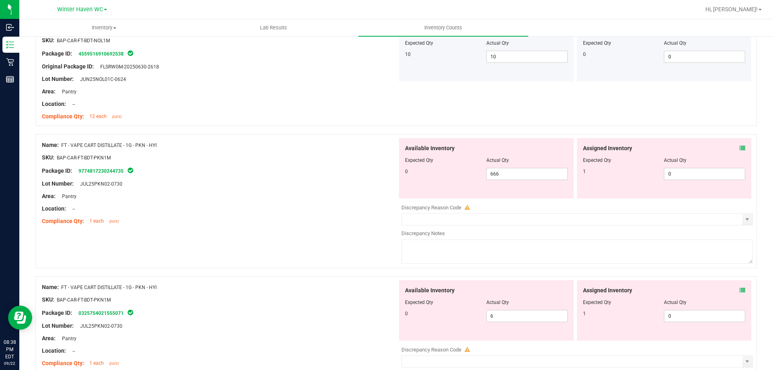
click at [740, 147] on icon at bounding box center [743, 148] width 6 height 6
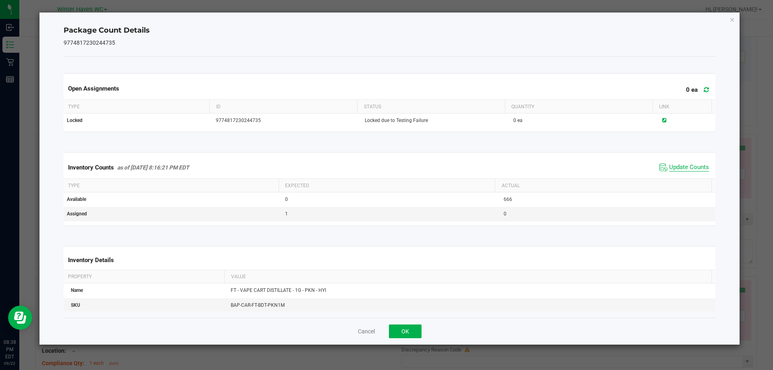
click at [682, 166] on span "Update Counts" at bounding box center [689, 168] width 40 height 8
click at [682, 166] on span "Update Counts" at bounding box center [689, 167] width 40 height 7
click at [682, 165] on span "Update Counts" at bounding box center [689, 167] width 40 height 7
click at [731, 22] on icon "Close" at bounding box center [733, 20] width 6 height 10
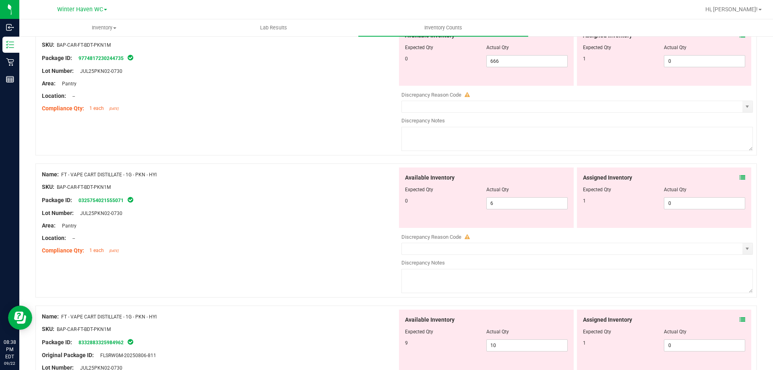
scroll to position [846, 0]
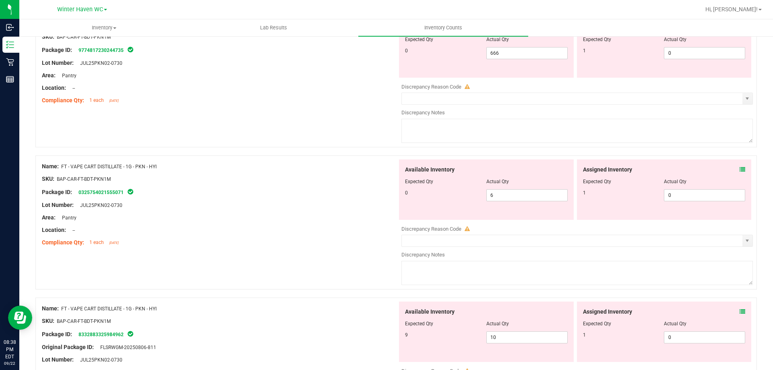
click at [740, 167] on icon at bounding box center [743, 170] width 6 height 6
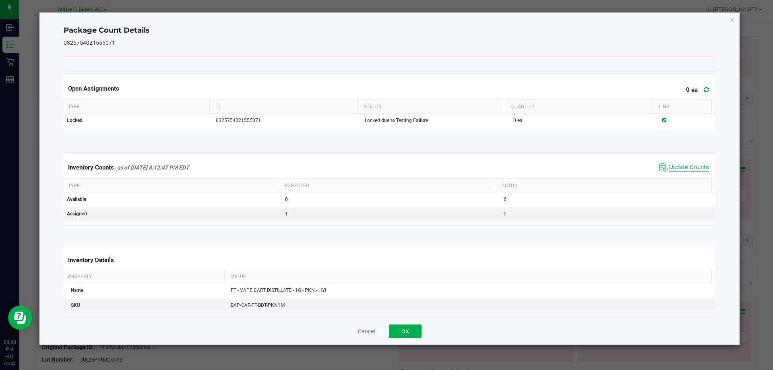
click at [686, 166] on span "Update Counts" at bounding box center [689, 168] width 40 height 8
click at [686, 166] on span "Update Counts" at bounding box center [689, 167] width 40 height 7
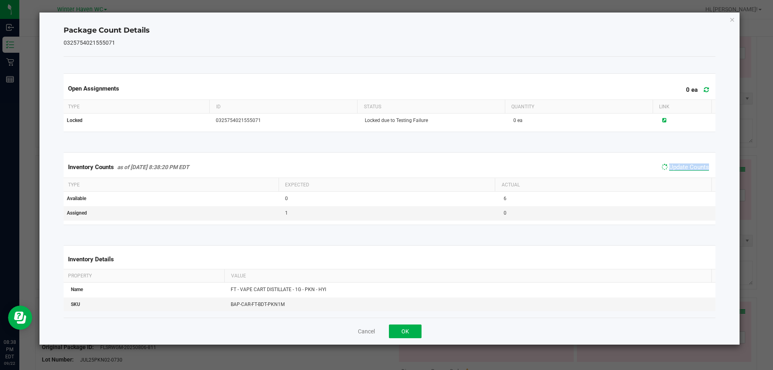
click at [686, 166] on span "Update Counts" at bounding box center [689, 167] width 40 height 7
click at [733, 20] on icon "Close" at bounding box center [733, 20] width 6 height 10
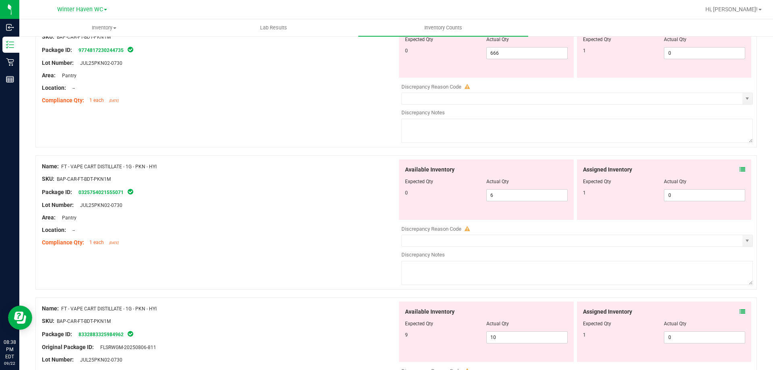
scroll to position [886, 0]
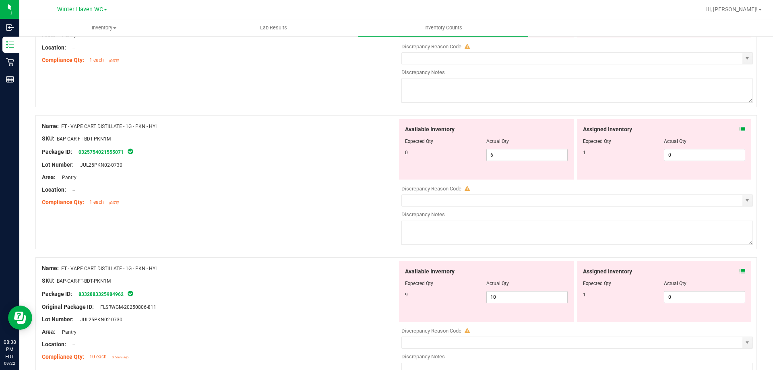
click at [371, 280] on div "SKU: BAP-CAR-FT-BDT-PKN1M" at bounding box center [220, 281] width 356 height 8
click at [740, 273] on icon at bounding box center [743, 272] width 6 height 6
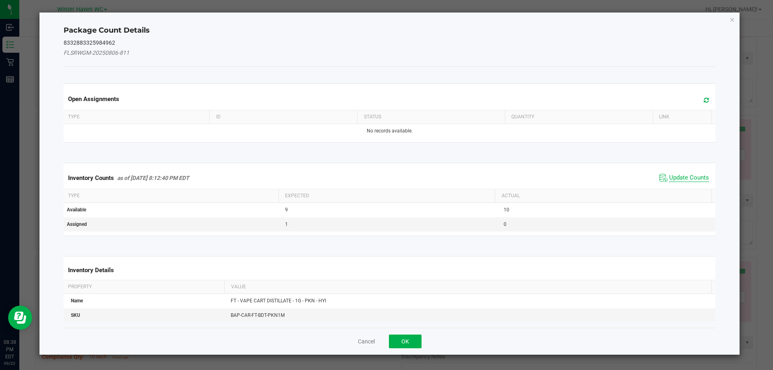
click at [678, 180] on span "Update Counts" at bounding box center [689, 178] width 40 height 8
click at [678, 180] on kendo-grid "Inventory Counts as of [DATE] 8:12:40 PM EDT Update Counts Type Expected Actual…" at bounding box center [390, 199] width 665 height 73
click at [678, 189] on th "Actual" at bounding box center [603, 196] width 217 height 14
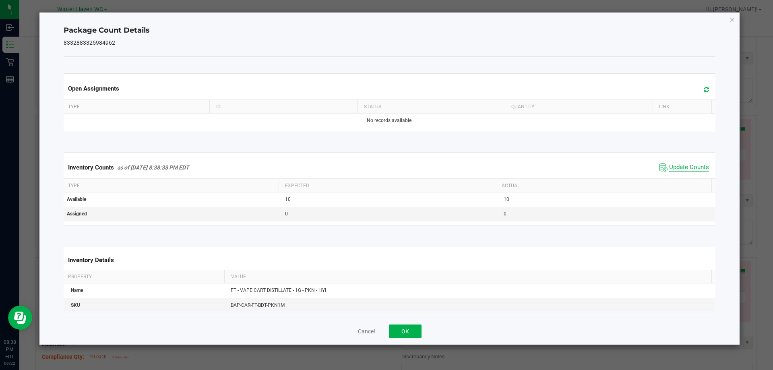
click at [682, 167] on span "Update Counts" at bounding box center [689, 168] width 40 height 8
click at [682, 167] on span "Update Counts" at bounding box center [689, 167] width 40 height 7
click at [733, 19] on icon "Close" at bounding box center [733, 20] width 6 height 10
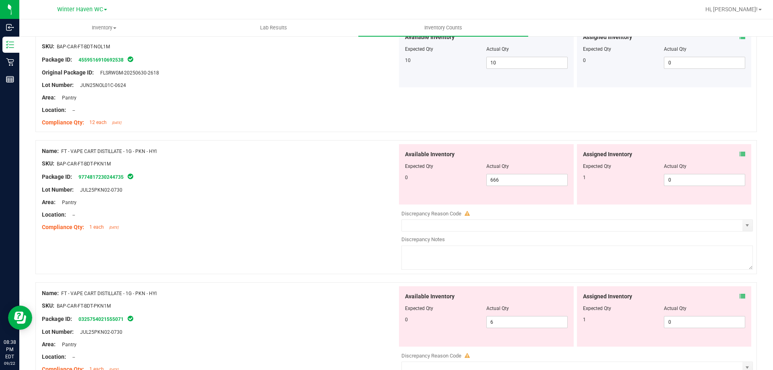
scroll to position [765, 0]
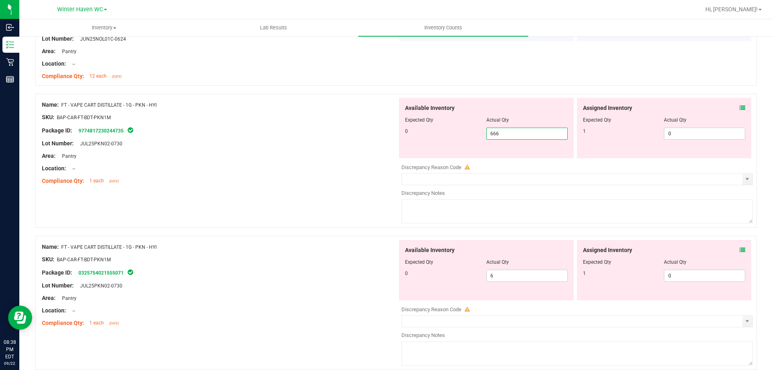
drag, startPoint x: 447, startPoint y: 133, endPoint x: 436, endPoint y: 133, distance: 11.7
click at [436, 133] on div "0 666 666" at bounding box center [486, 134] width 163 height 12
type input "0"
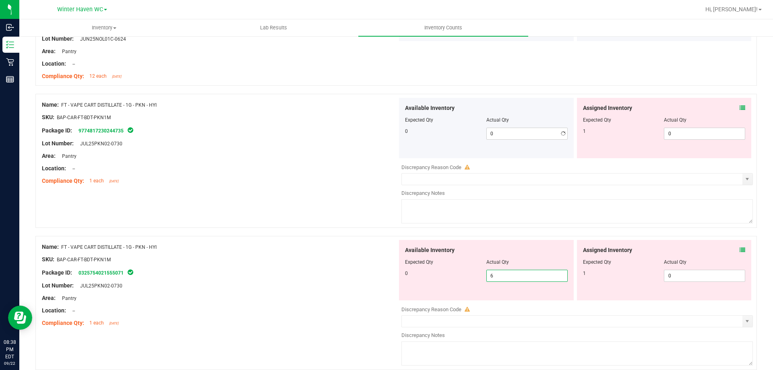
drag, startPoint x: 494, startPoint y: 277, endPoint x: 464, endPoint y: 273, distance: 30.4
click at [464, 273] on div "0 6 6" at bounding box center [486, 276] width 163 height 12
type input "0"
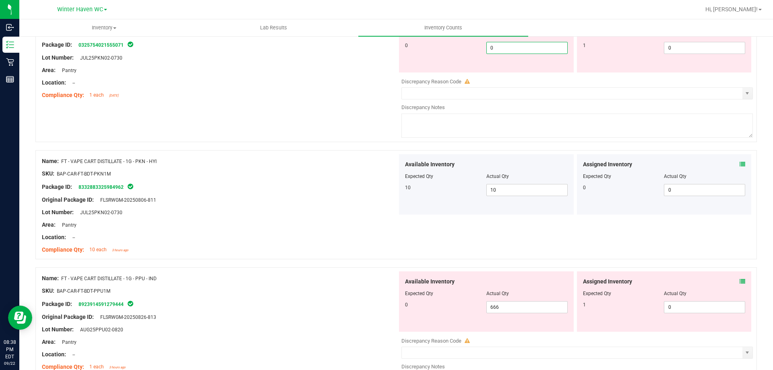
scroll to position [1007, 0]
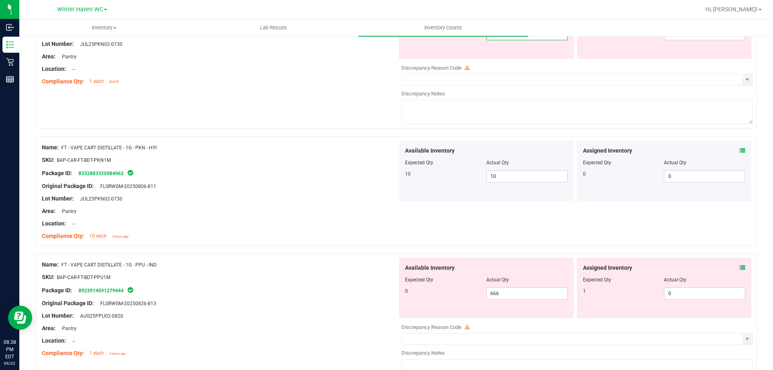
type input "0"
click at [348, 279] on div "SKU: BAP-CAR-FT-BDT-PPU1M" at bounding box center [220, 277] width 356 height 8
click at [740, 268] on icon at bounding box center [743, 268] width 6 height 6
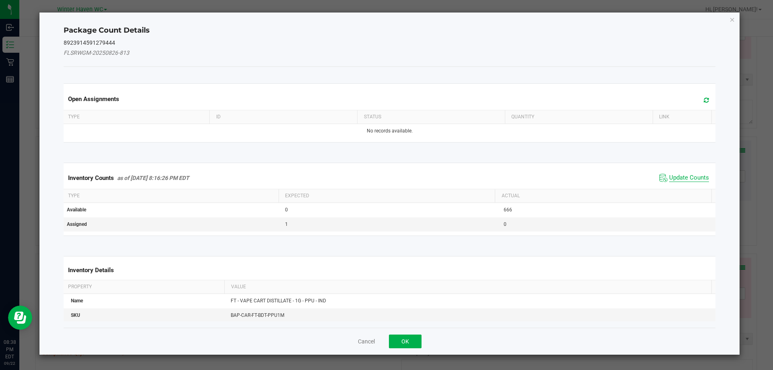
click at [679, 176] on span "Update Counts" at bounding box center [689, 178] width 40 height 8
click at [679, 176] on span "Update Counts" at bounding box center [689, 177] width 40 height 7
click at [679, 176] on div "Inventory Counts as of [DATE] 8:16:26 PM EDT Update Counts" at bounding box center [390, 177] width 656 height 21
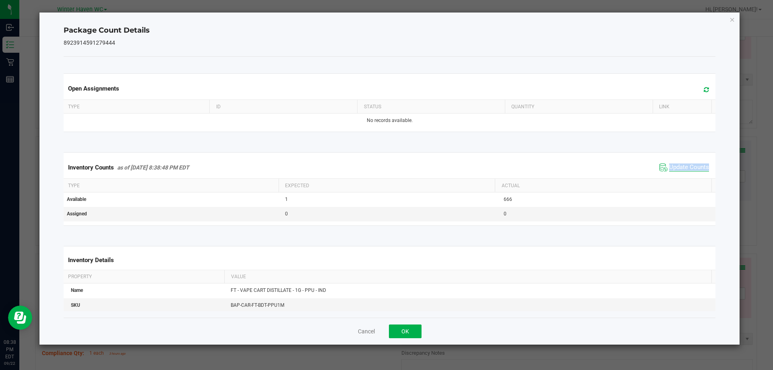
click at [679, 176] on div "Inventory Counts as of [DATE] 8:38:48 PM EDT Update Counts" at bounding box center [390, 168] width 656 height 22
click at [677, 168] on span "Update Counts" at bounding box center [689, 168] width 40 height 8
click at [677, 168] on span "Update Counts" at bounding box center [689, 167] width 40 height 7
click at [734, 18] on icon "Close" at bounding box center [733, 20] width 6 height 10
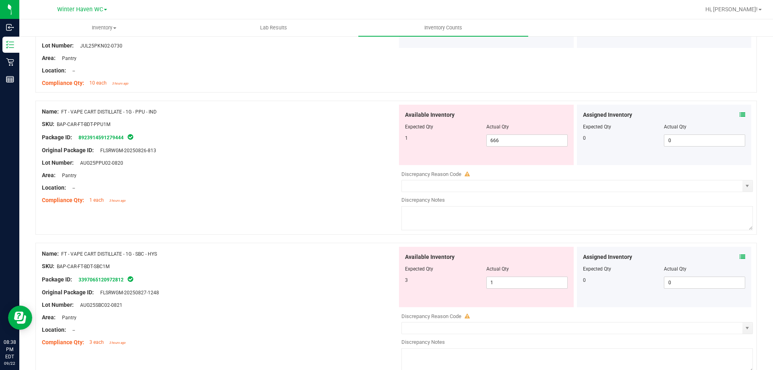
scroll to position [1168, 0]
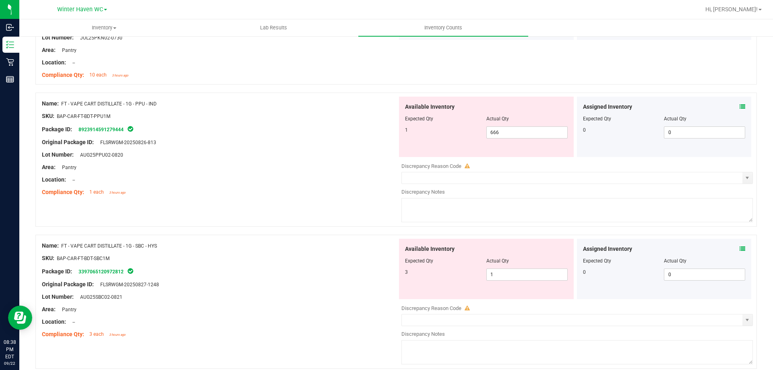
click at [740, 248] on icon at bounding box center [743, 249] width 6 height 6
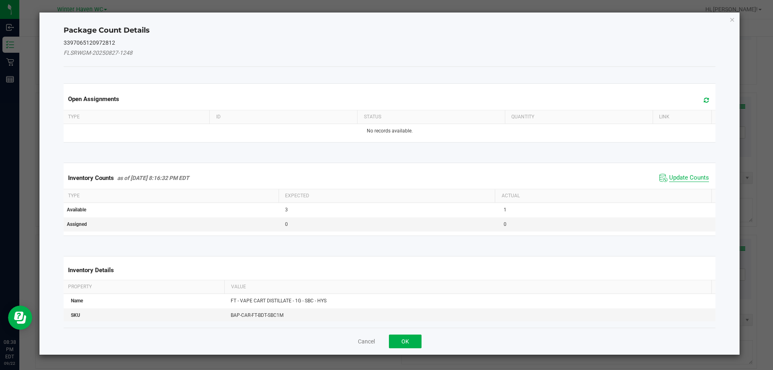
click at [675, 177] on span "Update Counts" at bounding box center [689, 178] width 40 height 8
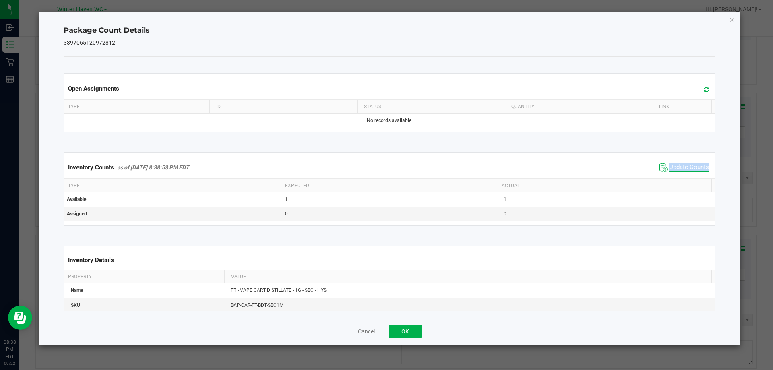
click at [675, 177] on div "Inventory Counts as of [DATE] 8:38:53 PM EDT Update Counts" at bounding box center [390, 168] width 656 height 22
click at [675, 175] on div "Inventory Counts as of [DATE] 8:38:53 PM EDT Update Counts" at bounding box center [390, 168] width 656 height 22
drag, startPoint x: 734, startPoint y: 16, endPoint x: 734, endPoint y: 26, distance: 9.7
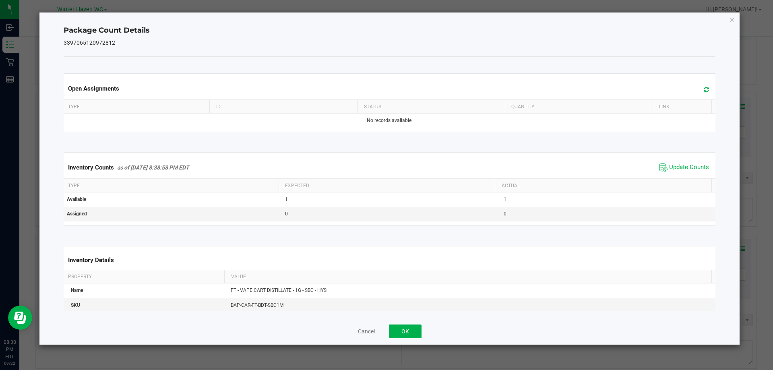
click at [734, 18] on icon "Close" at bounding box center [733, 20] width 6 height 10
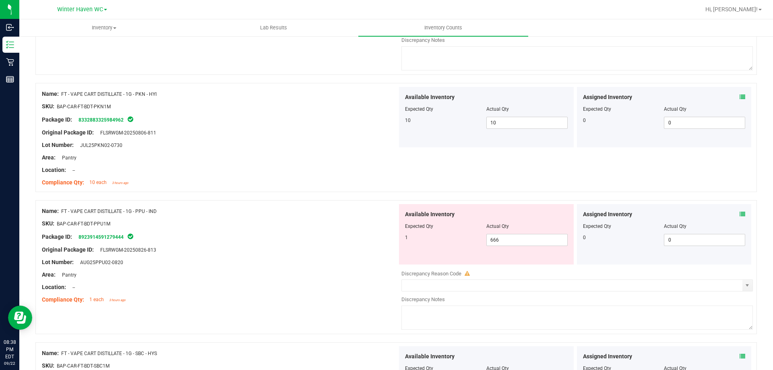
scroll to position [1128, 0]
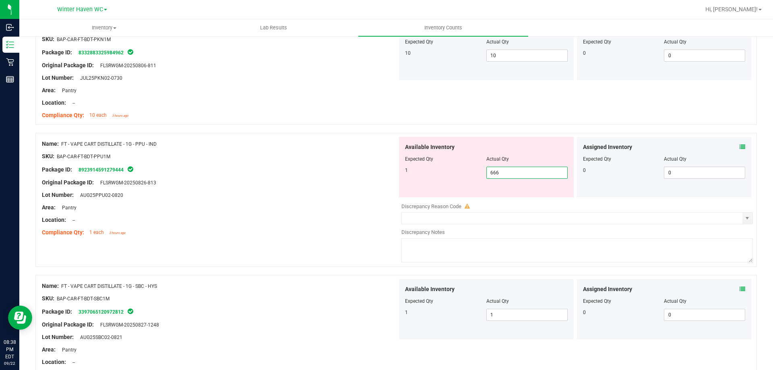
drag, startPoint x: 522, startPoint y: 172, endPoint x: 479, endPoint y: 170, distance: 42.4
click at [479, 170] on div "1 666 666" at bounding box center [486, 173] width 163 height 12
type input "1"
click at [356, 195] on div "Lot Number: AUG25PPU02-0820" at bounding box center [220, 195] width 356 height 8
type input "1"
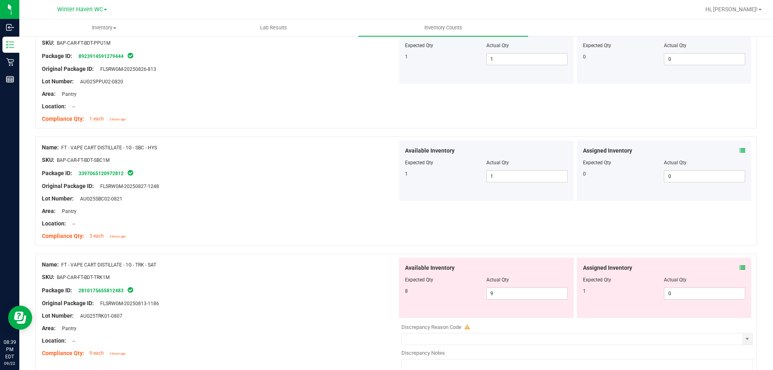
scroll to position [1168, 0]
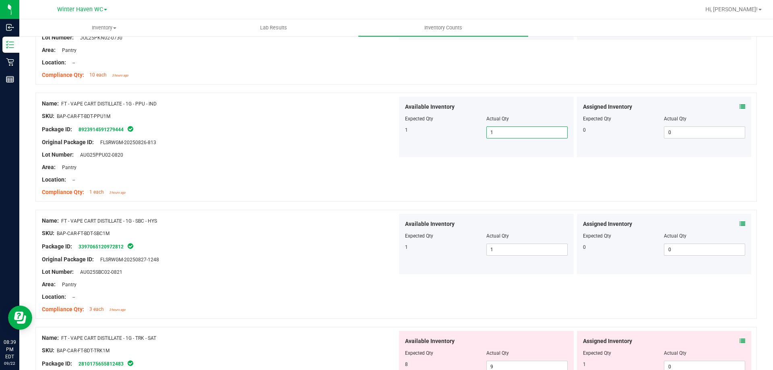
drag, startPoint x: 493, startPoint y: 131, endPoint x: 468, endPoint y: 131, distance: 25.4
click at [468, 131] on div "1 1 1" at bounding box center [486, 132] width 163 height 12
type input "6"
click at [358, 145] on div "Original Package ID: FLSRWGM-20250826-813" at bounding box center [220, 142] width 356 height 8
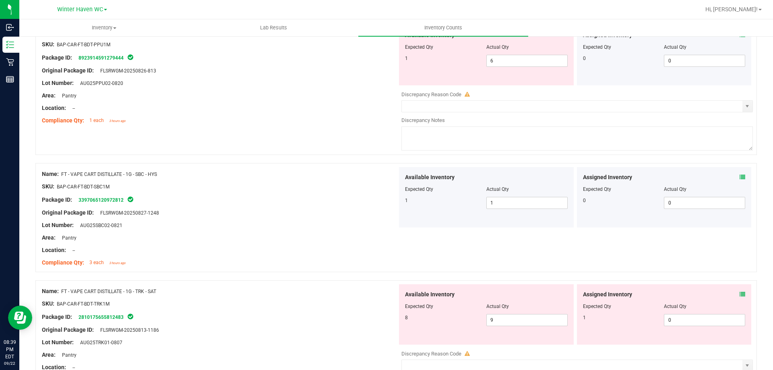
scroll to position [1289, 0]
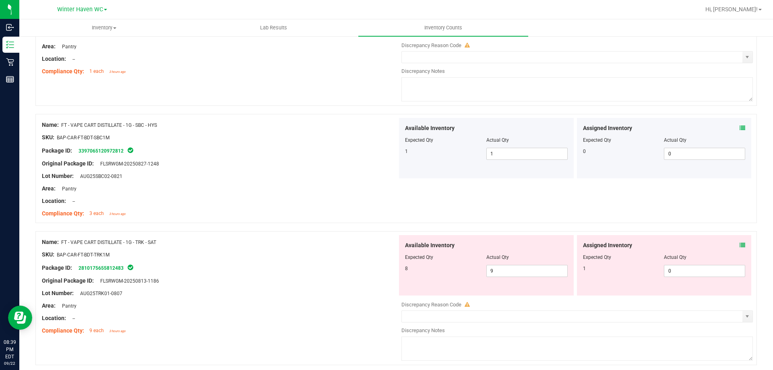
click at [346, 258] on div "SKU: BAP-CAR-FT-BDT-TRK1M" at bounding box center [220, 255] width 356 height 8
click at [740, 242] on icon at bounding box center [743, 245] width 6 height 6
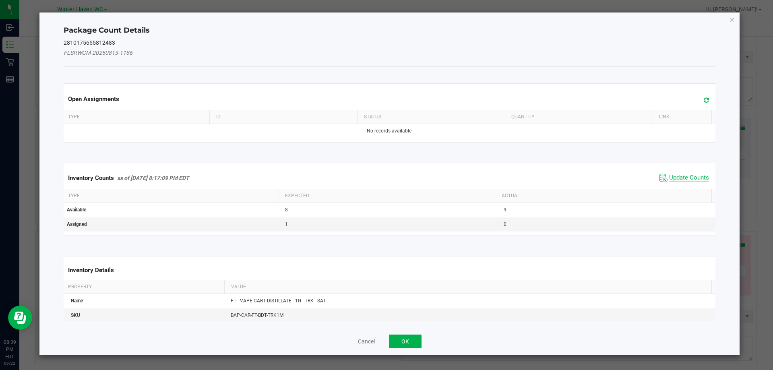
click at [679, 178] on span "Update Counts" at bounding box center [689, 178] width 40 height 8
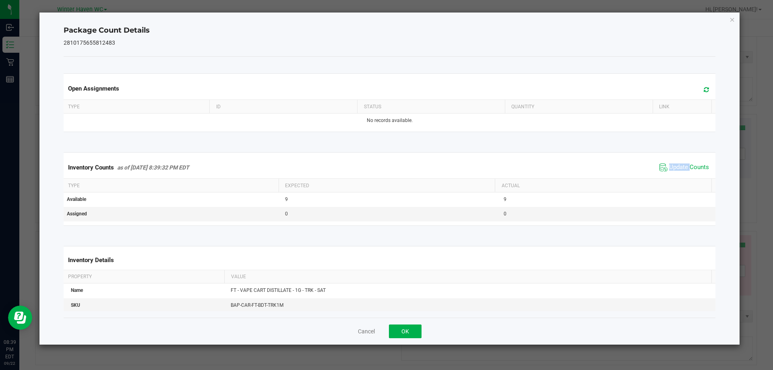
click at [675, 176] on div "Inventory Counts as of [DATE] 8:39:32 PM EDT Update Counts" at bounding box center [390, 168] width 656 height 22
click at [674, 172] on span "Update Counts" at bounding box center [689, 168] width 40 height 8
click at [674, 172] on span "Update Counts" at bounding box center [685, 168] width 54 height 12
click at [674, 171] on span "Update Counts" at bounding box center [689, 168] width 40 height 8
click at [730, 21] on icon "Close" at bounding box center [733, 20] width 6 height 10
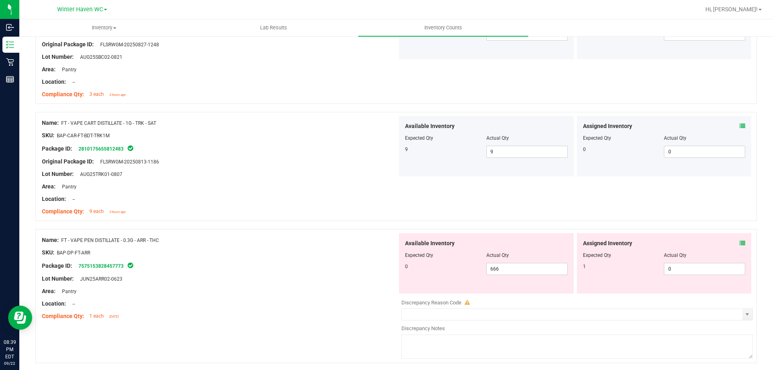
scroll to position [1450, 0]
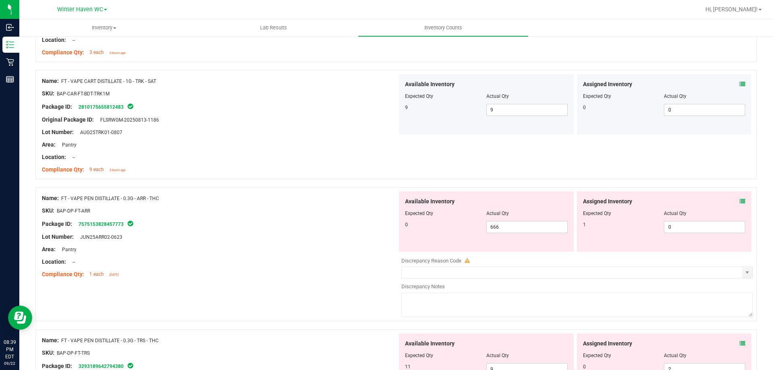
click at [740, 199] on icon at bounding box center [743, 202] width 6 height 6
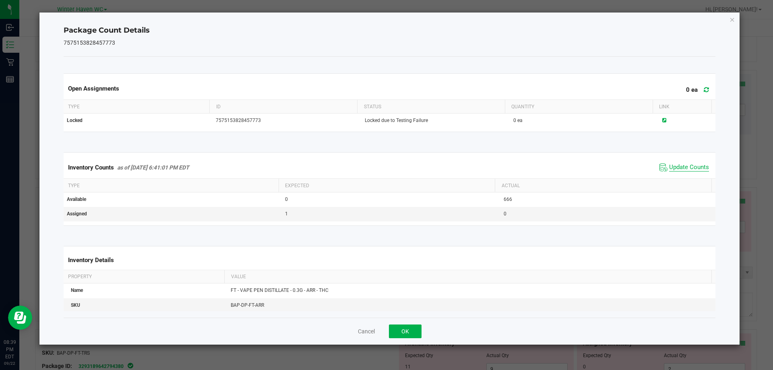
click at [677, 168] on span "Update Counts" at bounding box center [689, 168] width 40 height 8
click at [676, 166] on span "Update Counts" at bounding box center [689, 167] width 40 height 7
click at [675, 164] on span "Update Counts" at bounding box center [689, 167] width 40 height 7
click at [675, 164] on span "Update Counts" at bounding box center [689, 168] width 40 height 8
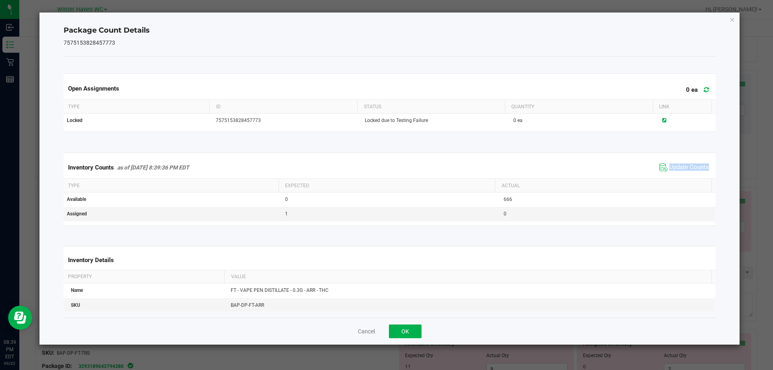
click at [732, 21] on icon "Close" at bounding box center [733, 20] width 6 height 10
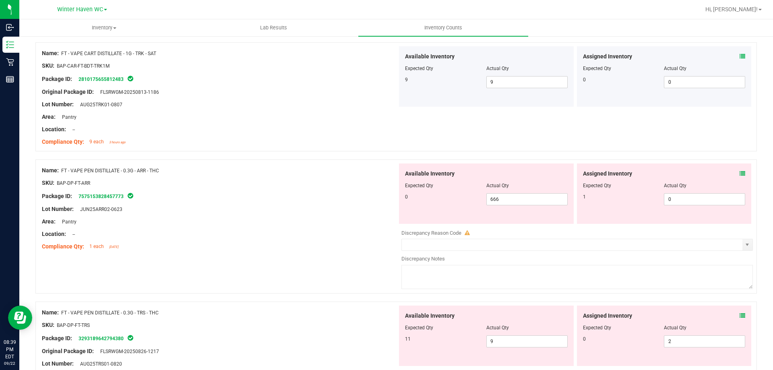
scroll to position [1490, 0]
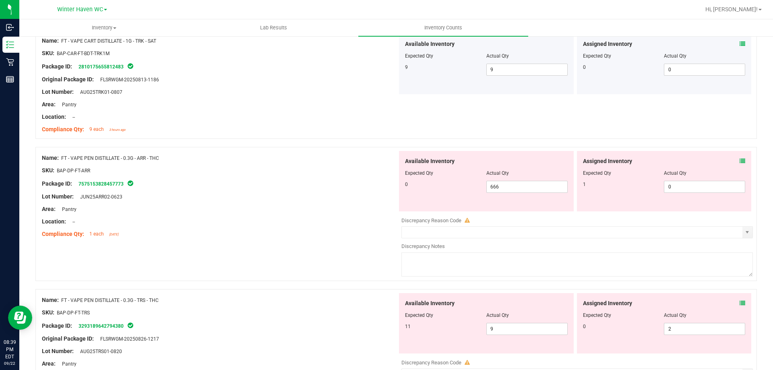
click at [740, 159] on icon at bounding box center [743, 161] width 6 height 6
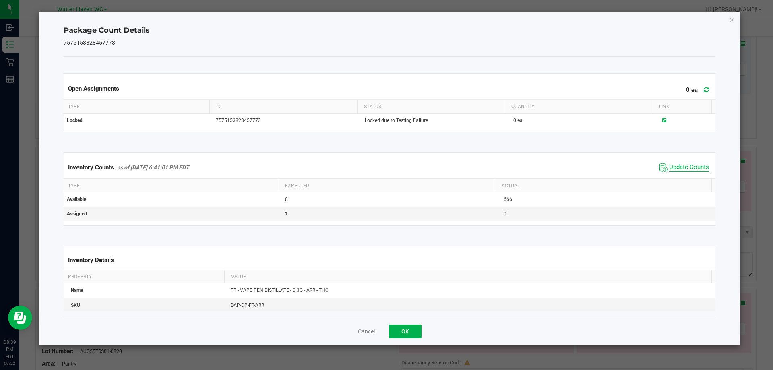
click at [693, 164] on span "Update Counts" at bounding box center [689, 168] width 40 height 8
click at [693, 164] on span "Update Counts" at bounding box center [689, 167] width 40 height 7
click at [693, 164] on span "Update Counts" at bounding box center [689, 168] width 40 height 8
click at [733, 21] on icon "Close" at bounding box center [733, 20] width 6 height 10
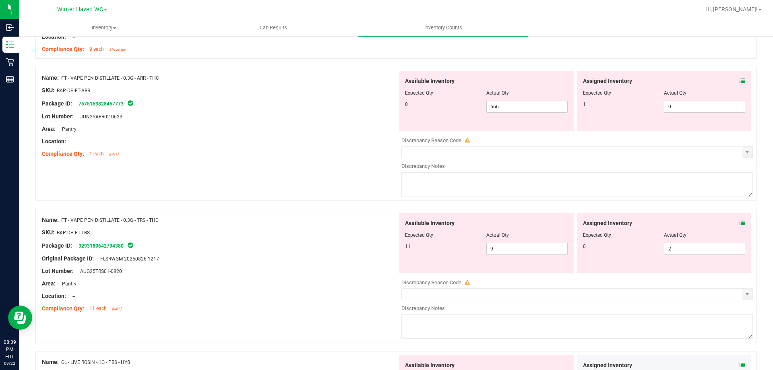
scroll to position [1571, 0]
drag, startPoint x: 514, startPoint y: 107, endPoint x: 455, endPoint y: 109, distance: 58.4
click at [457, 108] on div "0 666 666" at bounding box center [486, 106] width 163 height 12
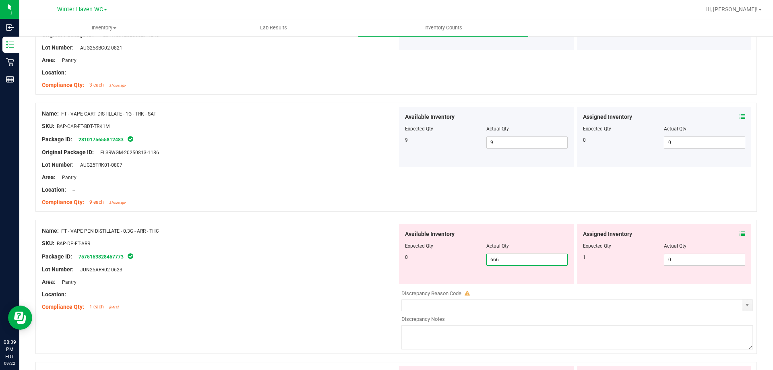
scroll to position [1531, 0]
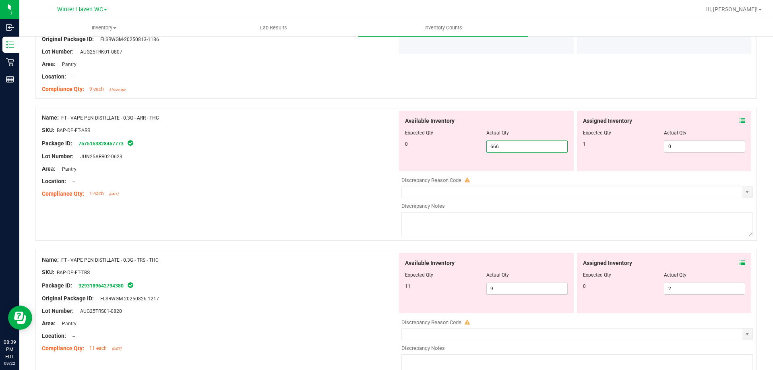
type input "0"
click at [340, 181] on div "Location: --" at bounding box center [220, 181] width 356 height 8
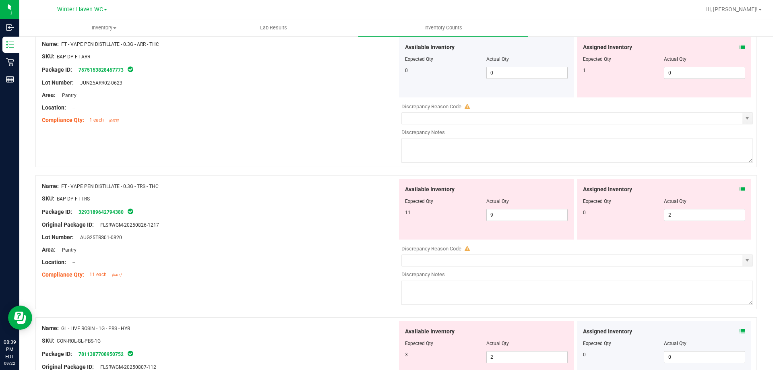
scroll to position [1611, 0]
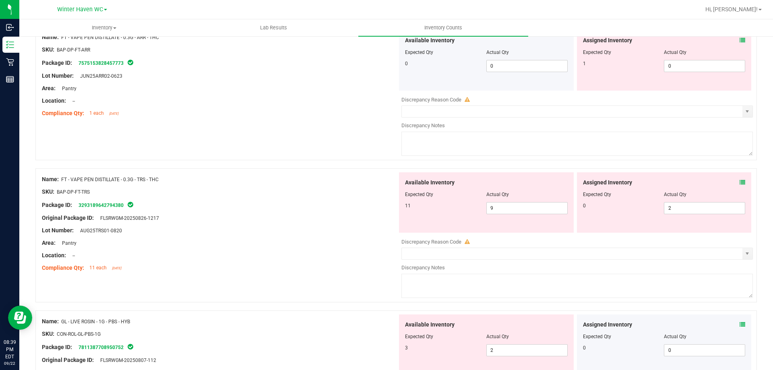
click at [326, 230] on div "Lot Number: AUG25TRS01-0820" at bounding box center [220, 230] width 356 height 8
click at [740, 182] on icon at bounding box center [743, 183] width 6 height 6
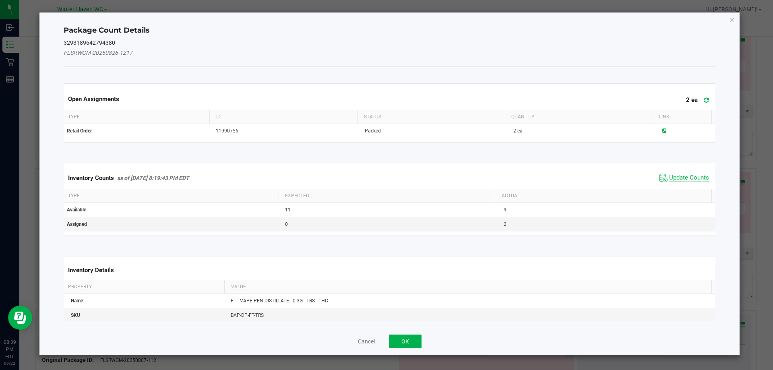
click at [696, 178] on span "Update Counts" at bounding box center [689, 178] width 40 height 8
click at [692, 176] on span "Update Counts" at bounding box center [689, 177] width 40 height 7
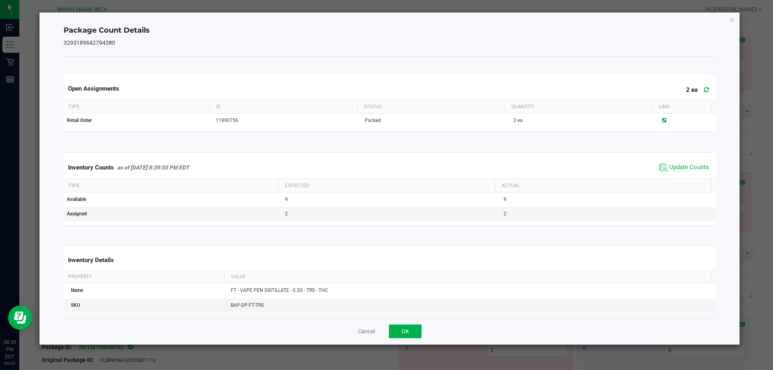
click at [691, 175] on div "Inventory Counts as of [DATE] 8:39:55 PM EDT Update Counts" at bounding box center [390, 168] width 656 height 22
click at [690, 175] on div "Inventory Counts as of [DATE] 8:39:55 PM EDT Update Counts" at bounding box center [390, 168] width 656 height 22
click at [689, 174] on span "Update Counts" at bounding box center [685, 168] width 54 height 12
click at [732, 20] on icon "Close" at bounding box center [733, 20] width 6 height 10
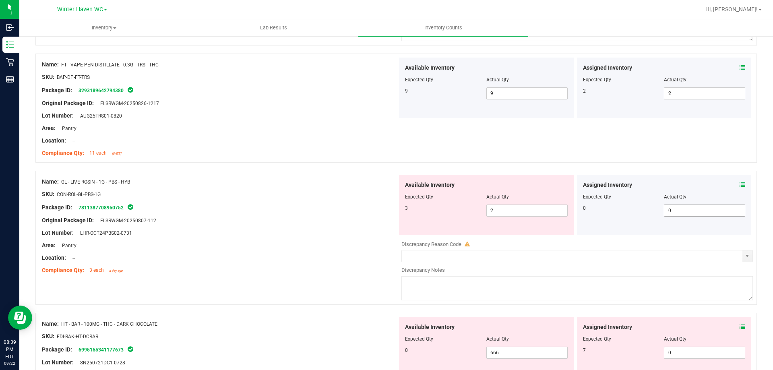
scroll to position [1732, 0]
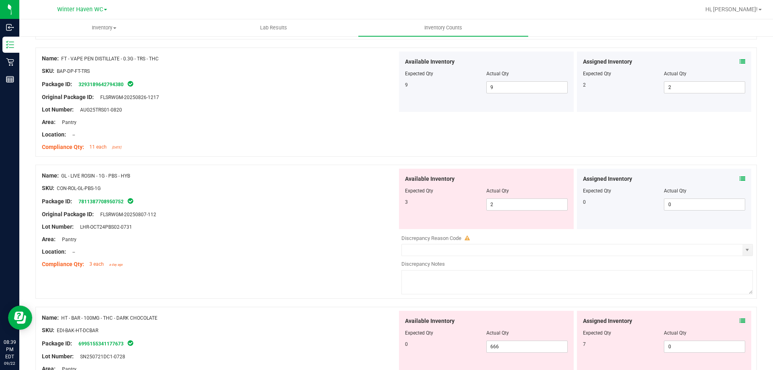
click at [740, 179] on icon at bounding box center [743, 179] width 6 height 6
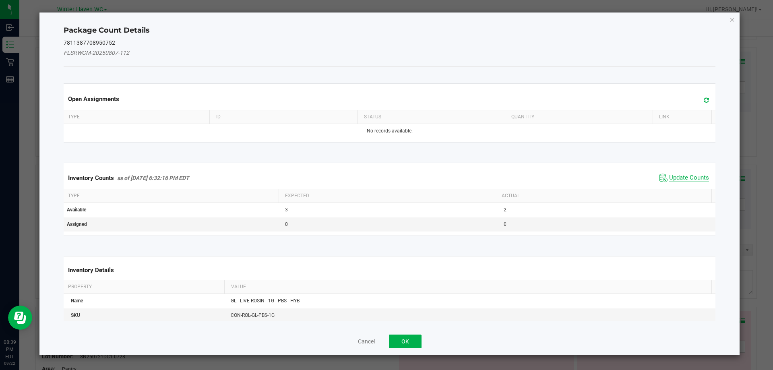
click at [681, 175] on span "Update Counts" at bounding box center [689, 178] width 40 height 8
click at [681, 175] on span "Update Counts" at bounding box center [689, 177] width 40 height 7
click at [681, 175] on div "Inventory Counts as of [DATE] 6:32:16 PM EDT Update Counts" at bounding box center [390, 177] width 656 height 21
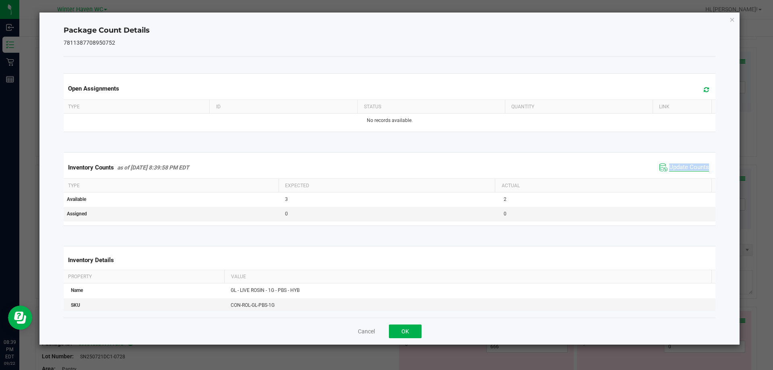
click at [681, 175] on div "Inventory Counts as of [DATE] 8:39:58 PM EDT Update Counts" at bounding box center [390, 168] width 656 height 22
click at [731, 20] on icon "Close" at bounding box center [733, 20] width 6 height 10
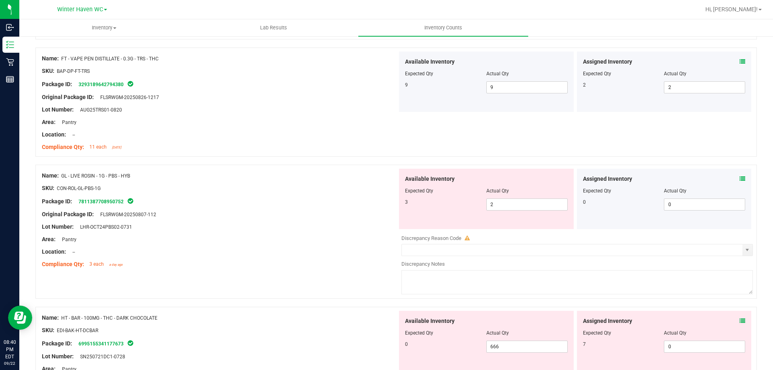
scroll to position [1772, 0]
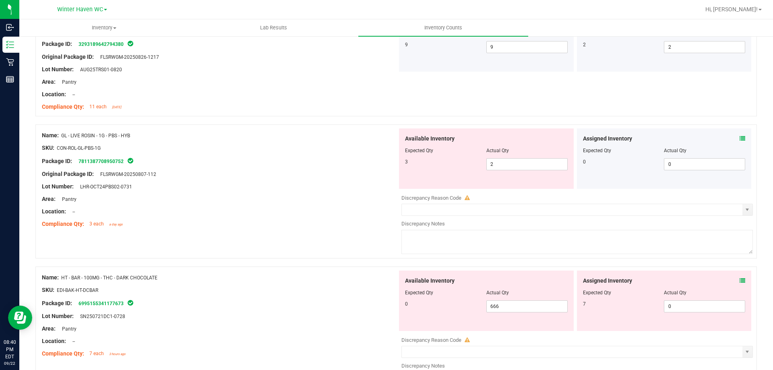
click at [322, 209] on div "Location: --" at bounding box center [220, 211] width 356 height 8
drag, startPoint x: 492, startPoint y: 166, endPoint x: 466, endPoint y: 150, distance: 30.9
click at [474, 164] on div "3 2 2" at bounding box center [486, 164] width 163 height 12
type input "3"
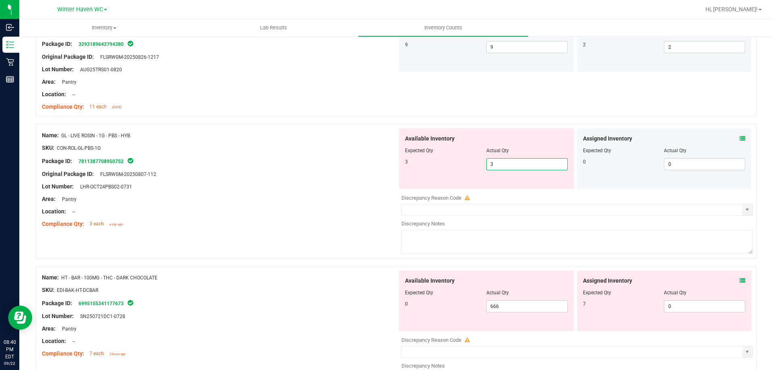
click at [281, 220] on div "Compliance Qty: 3 each a day ago" at bounding box center [220, 224] width 356 height 8
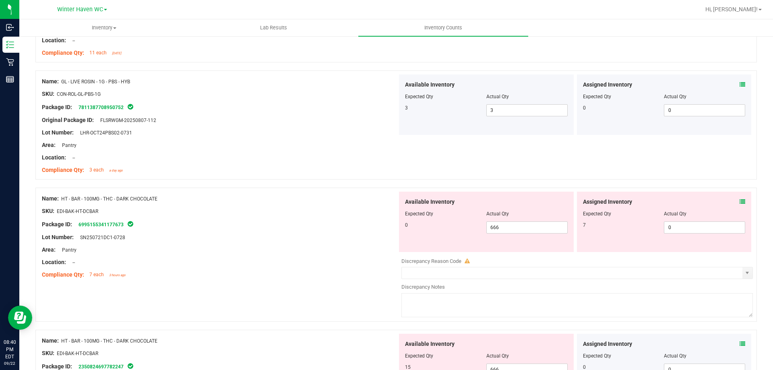
scroll to position [1893, 0]
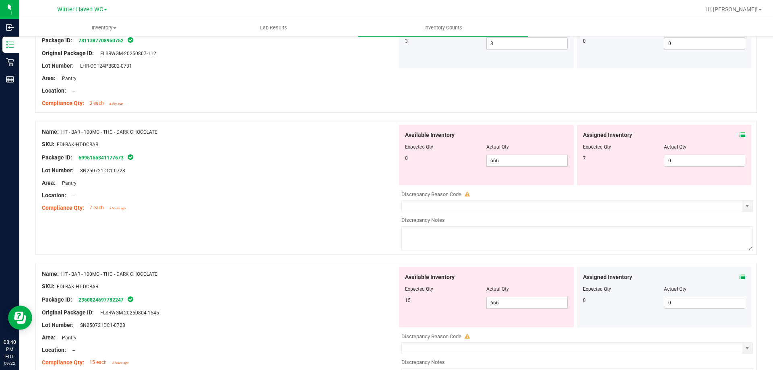
click at [338, 172] on div "Lot Number: SN250721DC1-0728" at bounding box center [220, 170] width 356 height 8
click at [740, 135] on icon at bounding box center [743, 135] width 6 height 6
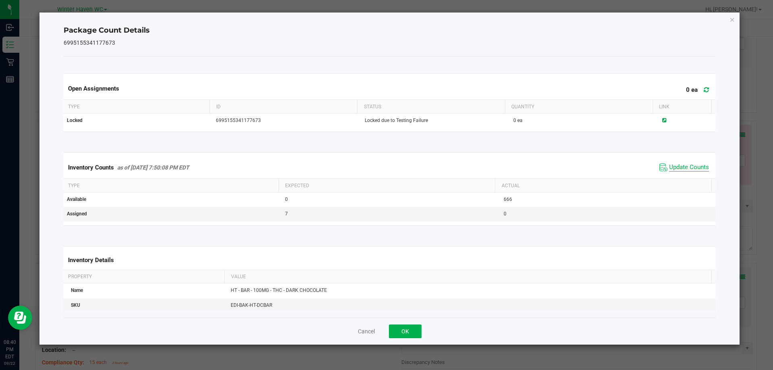
click at [685, 167] on span "Update Counts" at bounding box center [689, 168] width 40 height 8
click at [685, 167] on span "Update Counts" at bounding box center [689, 167] width 40 height 7
click at [685, 167] on span "Update Counts" at bounding box center [689, 168] width 40 height 8
click at [685, 167] on span "Update Counts" at bounding box center [689, 167] width 40 height 7
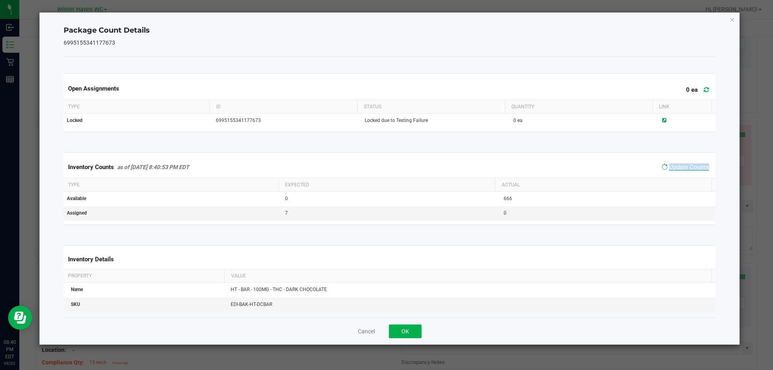
click at [685, 167] on span "Update Counts" at bounding box center [689, 167] width 40 height 7
click at [685, 167] on span "Update Counts" at bounding box center [689, 168] width 40 height 8
click at [685, 166] on span "Update Counts" at bounding box center [689, 168] width 40 height 8
click at [733, 19] on icon "Close" at bounding box center [733, 20] width 6 height 10
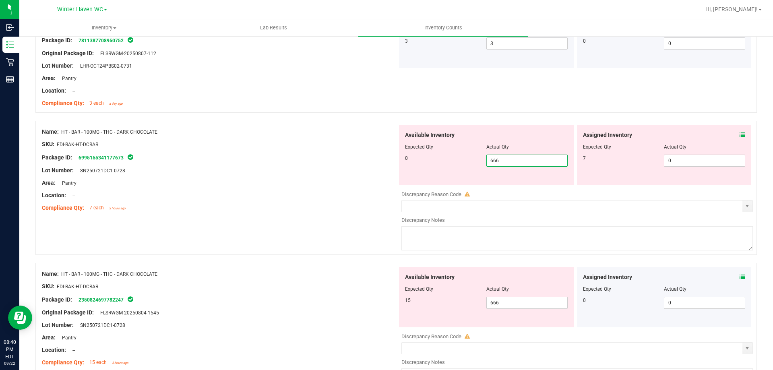
drag, startPoint x: 507, startPoint y: 160, endPoint x: 468, endPoint y: 165, distance: 39.4
click at [469, 165] on div "0 666 666" at bounding box center [486, 161] width 163 height 12
type input "0"
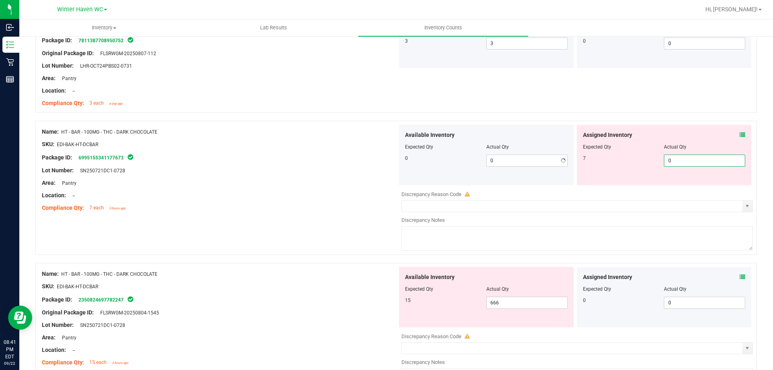
drag, startPoint x: 652, startPoint y: 161, endPoint x: 634, endPoint y: 161, distance: 17.7
click at [634, 161] on div "7 0 0" at bounding box center [664, 161] width 163 height 12
type input "7"
click at [302, 271] on div "Name: HT - BAR - 100MG - THC - DARK CHOCOLATE SKU: EDI-BAK-HT-DCBAR Package ID:…" at bounding box center [220, 318] width 356 height 103
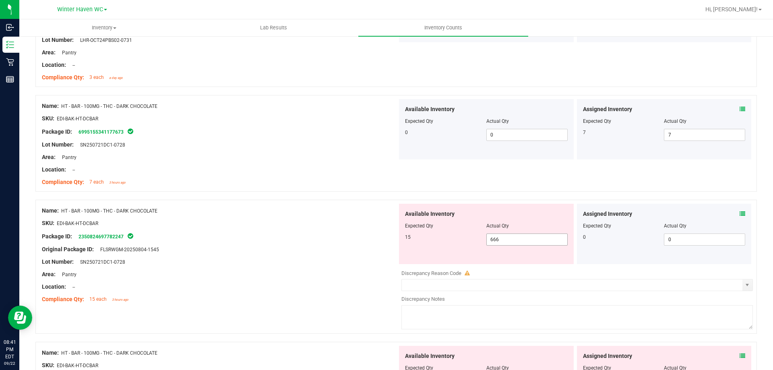
scroll to position [1933, 0]
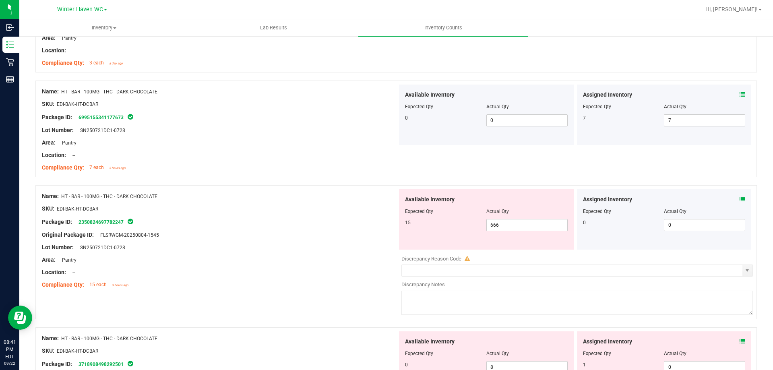
click at [740, 198] on icon at bounding box center [743, 200] width 6 height 6
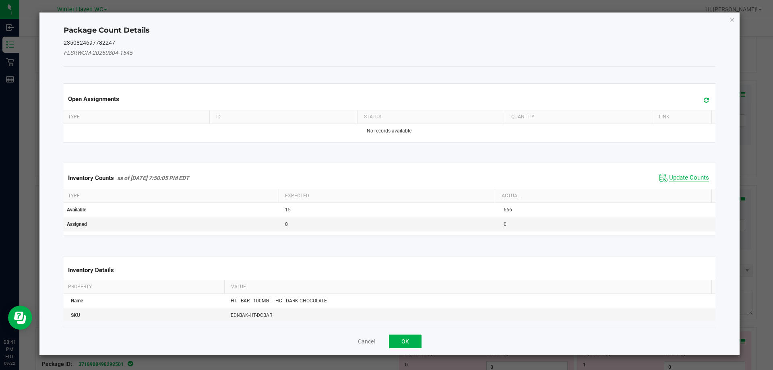
click at [687, 178] on span "Update Counts" at bounding box center [689, 178] width 40 height 8
click at [686, 178] on div "Inventory Counts as of [DATE] 7:50:05 PM EDT Update Counts" at bounding box center [390, 178] width 656 height 22
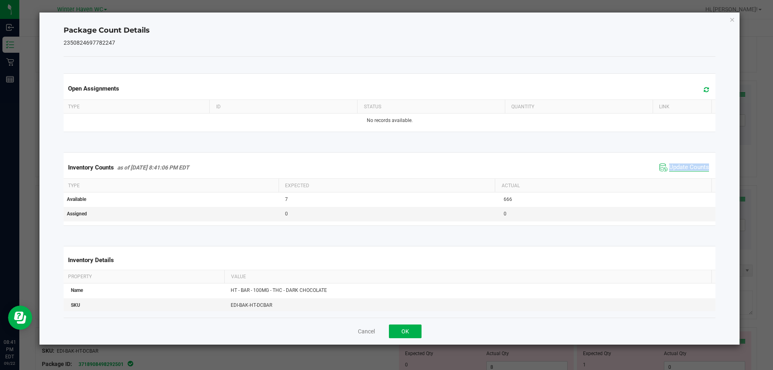
click at [686, 178] on div "Inventory Counts as of [DATE] 8:41:06 PM EDT Update Counts" at bounding box center [390, 168] width 656 height 22
click at [684, 167] on span "Update Counts" at bounding box center [689, 168] width 40 height 8
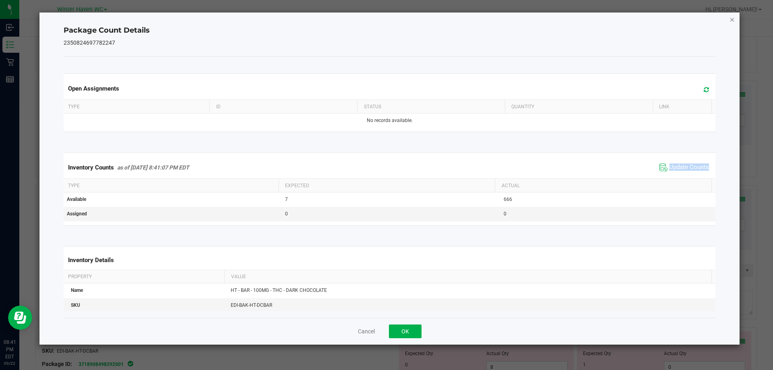
click at [732, 19] on icon "Close" at bounding box center [733, 20] width 6 height 10
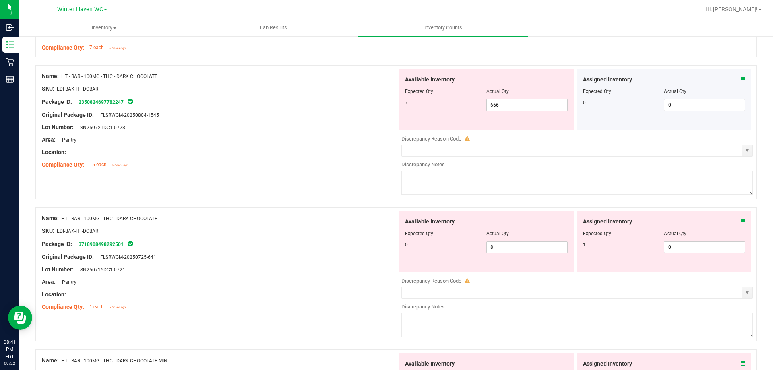
scroll to position [2054, 0]
click at [740, 220] on icon at bounding box center [743, 221] width 6 height 6
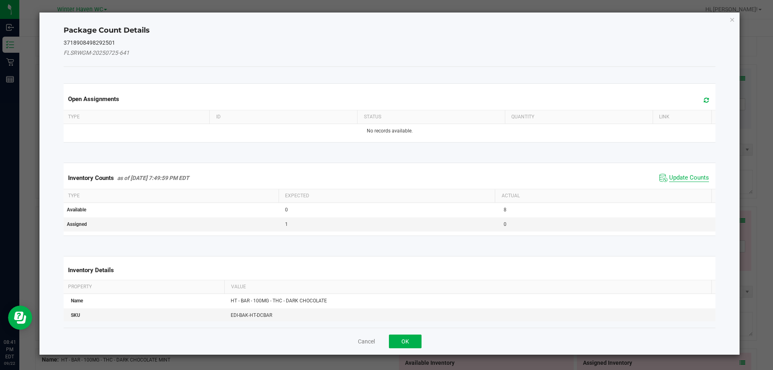
click at [677, 175] on span "Update Counts" at bounding box center [689, 178] width 40 height 8
click at [677, 176] on div "Inventory Counts as of [DATE] 7:49:59 PM EDT Update Counts" at bounding box center [390, 177] width 656 height 21
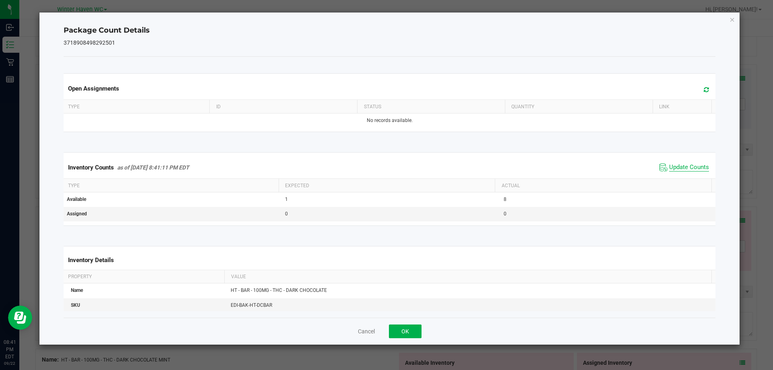
click at [675, 166] on span "Update Counts" at bounding box center [689, 168] width 40 height 8
click at [675, 166] on span "Update Counts" at bounding box center [689, 167] width 40 height 7
click at [733, 17] on icon "Close" at bounding box center [733, 20] width 6 height 10
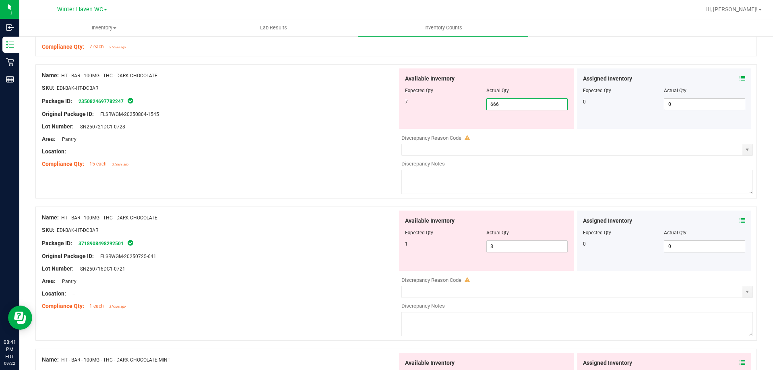
drag, startPoint x: 509, startPoint y: 103, endPoint x: 455, endPoint y: 110, distance: 54.5
click at [456, 110] on div "7 666 666" at bounding box center [486, 104] width 163 height 12
type input "7"
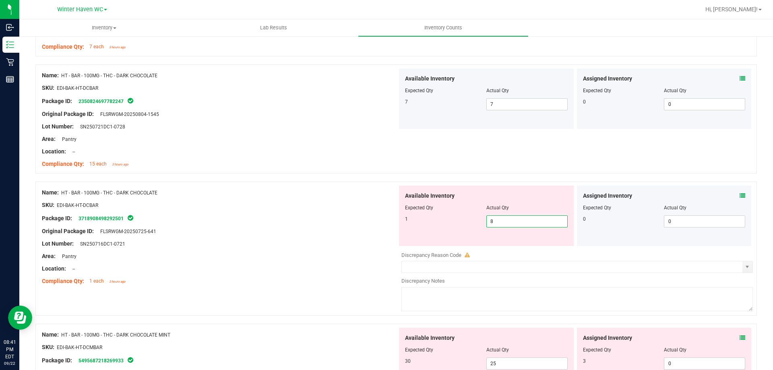
drag, startPoint x: 500, startPoint y: 244, endPoint x: 477, endPoint y: 231, distance: 26.4
click at [477, 231] on div "Available Inventory Expected Qty Actual Qty 1 8 8" at bounding box center [486, 216] width 175 height 60
type input "1"
click at [342, 253] on div "Area: Pantry" at bounding box center [220, 256] width 356 height 8
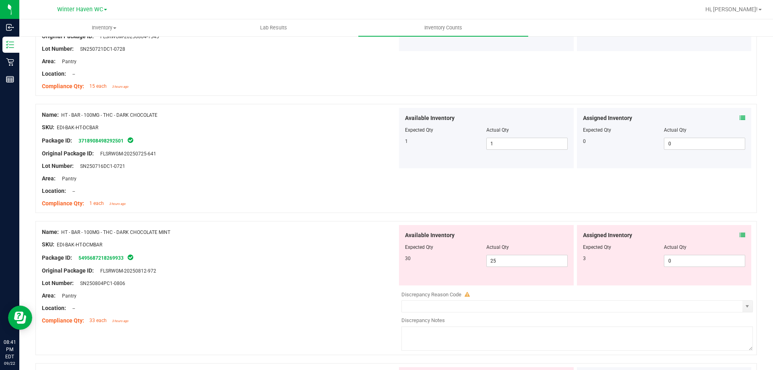
scroll to position [2135, 0]
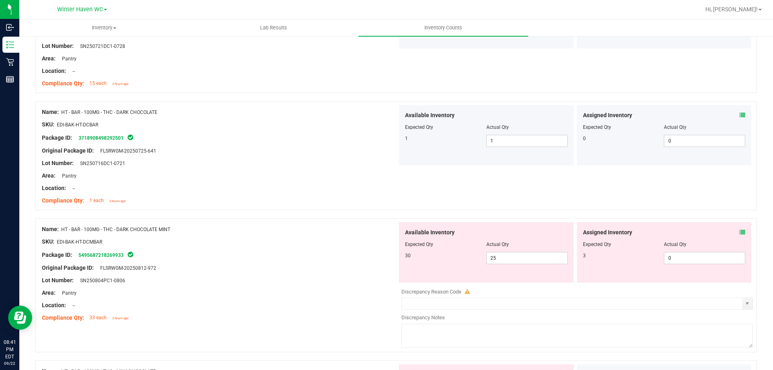
click at [369, 251] on div "Package ID: 5495687218269933" at bounding box center [220, 255] width 356 height 10
click at [740, 233] on icon at bounding box center [743, 233] width 6 height 6
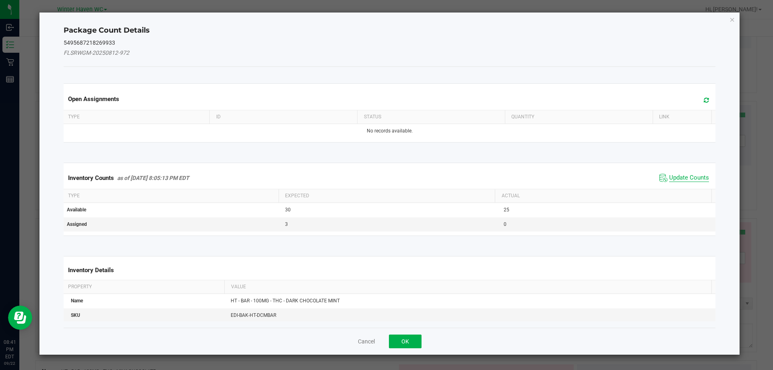
click at [671, 178] on span "Update Counts" at bounding box center [689, 178] width 40 height 8
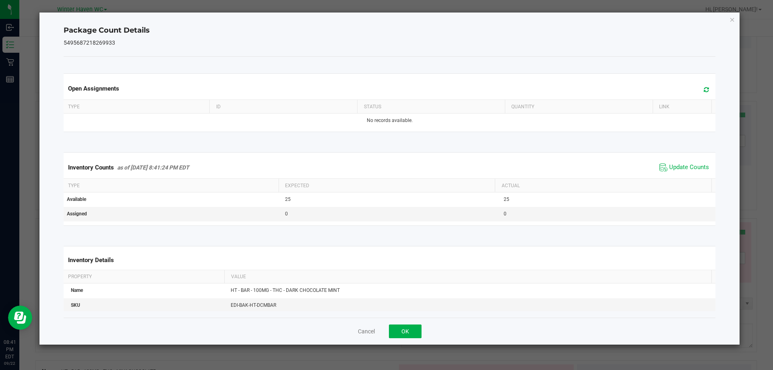
click at [672, 176] on div "Inventory Counts as of [DATE] 8:41:24 PM EDT Update Counts" at bounding box center [390, 168] width 656 height 22
click at [672, 174] on div "Inventory Counts as of [DATE] 8:41:24 PM EDT Update Counts" at bounding box center [390, 168] width 656 height 22
click at [731, 20] on icon "Close" at bounding box center [733, 20] width 6 height 10
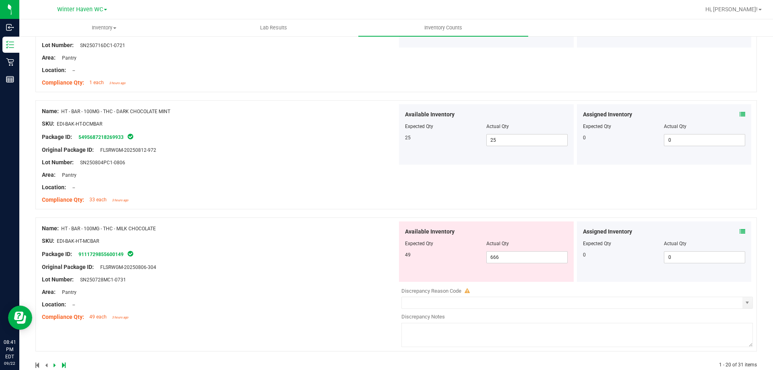
scroll to position [2270, 0]
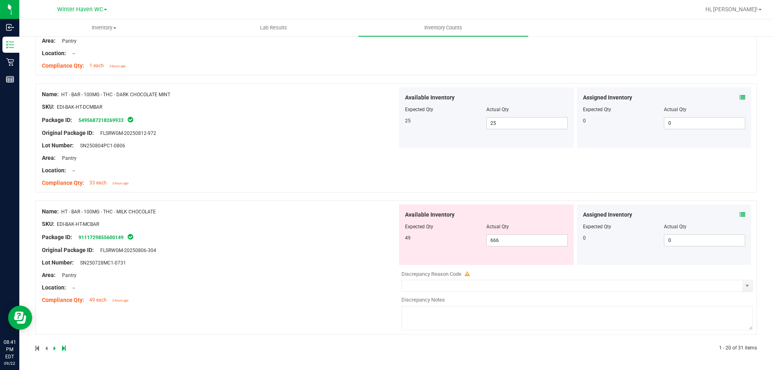
click at [740, 214] on icon at bounding box center [743, 215] width 6 height 6
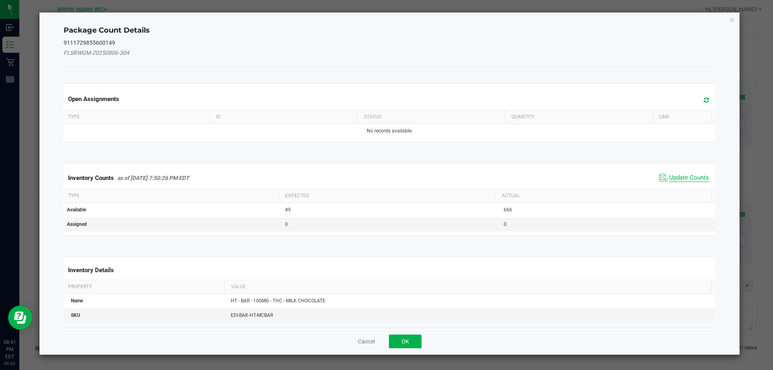
click at [676, 178] on span "Update Counts" at bounding box center [689, 178] width 40 height 8
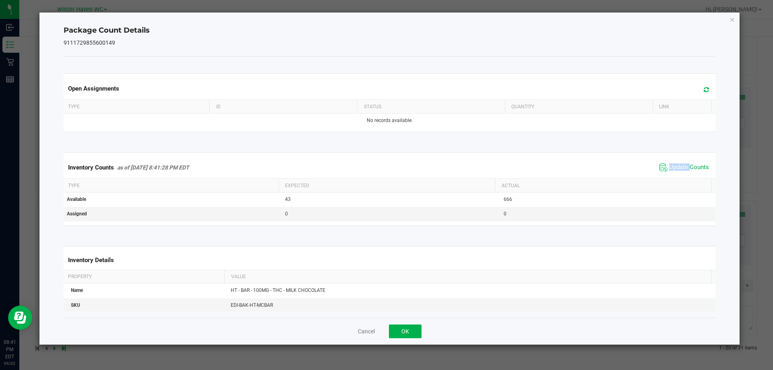
click at [677, 175] on div "Inventory Counts as of [DATE] 8:41:28 PM EDT Update Counts" at bounding box center [390, 168] width 656 height 22
click at [733, 18] on icon "Close" at bounding box center [733, 20] width 6 height 10
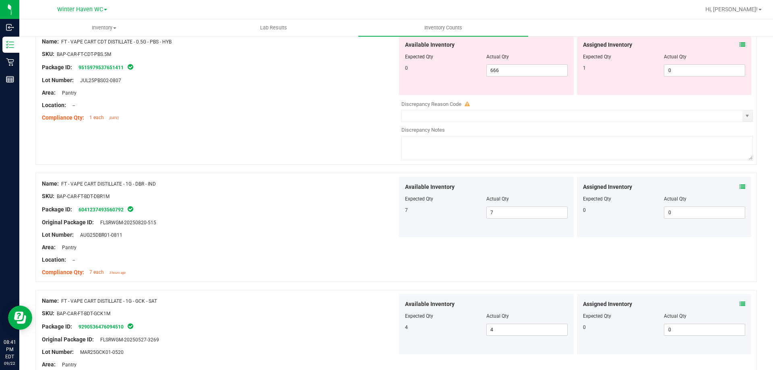
scroll to position [0, 0]
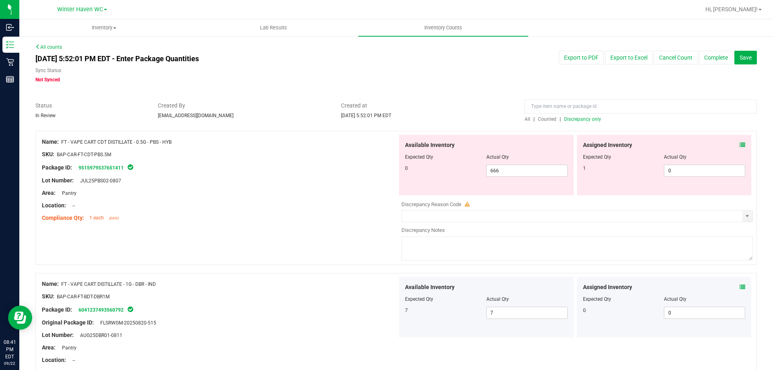
click at [581, 120] on span "Discrepancy only" at bounding box center [582, 119] width 37 height 6
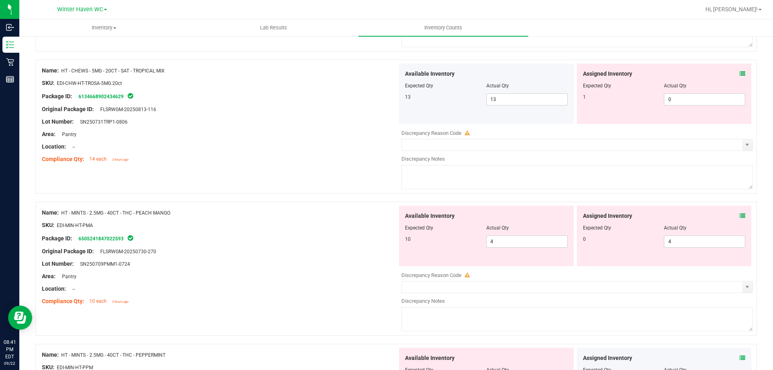
scroll to position [2205, 0]
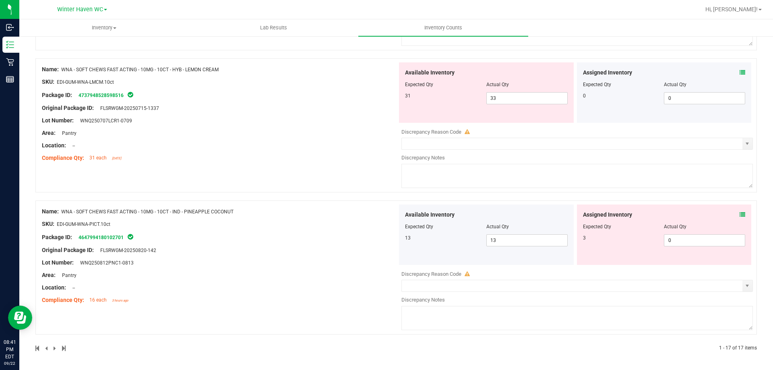
click at [740, 216] on icon at bounding box center [743, 215] width 6 height 6
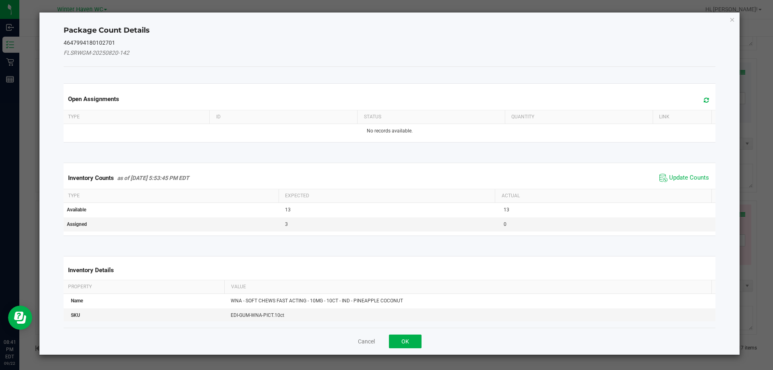
click at [686, 173] on span "Update Counts" at bounding box center [685, 178] width 54 height 12
click at [686, 173] on span "Update Counts" at bounding box center [686, 177] width 52 height 11
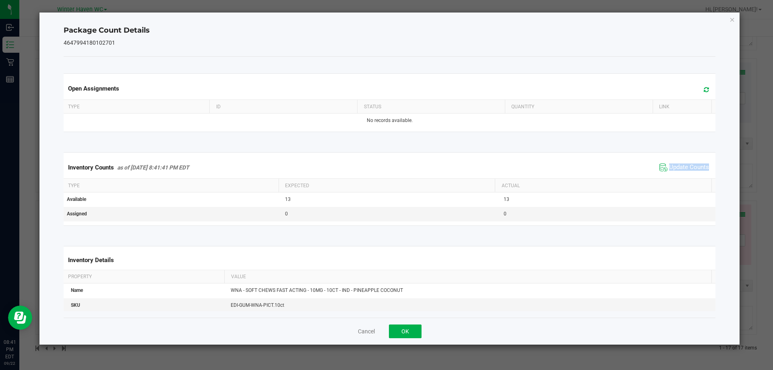
click at [685, 172] on span "Update Counts" at bounding box center [685, 168] width 54 height 12
click at [684, 171] on span "Update Counts" at bounding box center [689, 168] width 40 height 8
click at [734, 19] on icon "Close" at bounding box center [733, 20] width 6 height 10
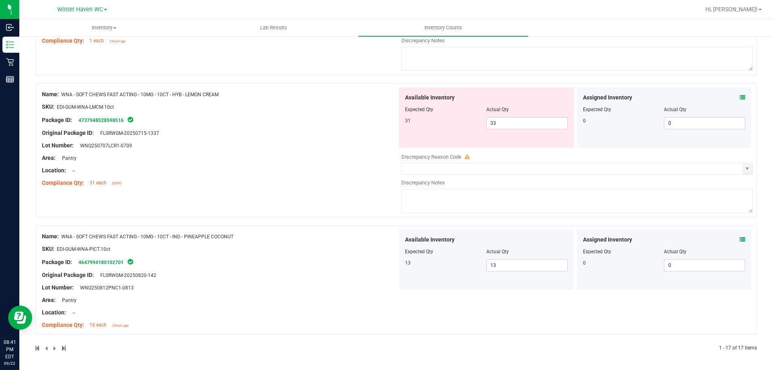
scroll to position [2180, 0]
click at [740, 98] on icon at bounding box center [743, 98] width 6 height 6
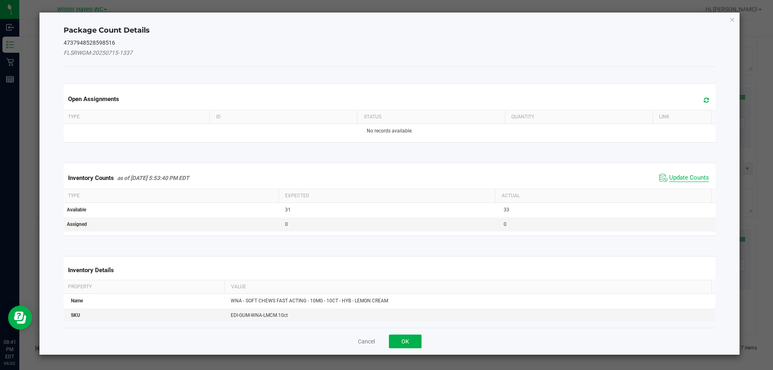
click at [681, 176] on span "Update Counts" at bounding box center [689, 178] width 40 height 8
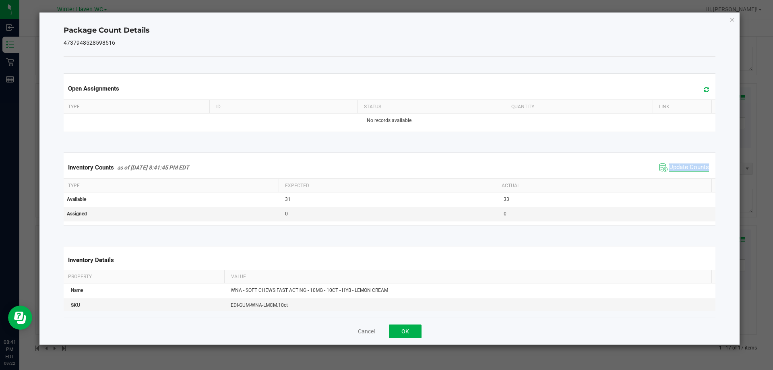
click at [681, 176] on div "Inventory Counts as of [DATE] 8:41:45 PM EDT Update Counts" at bounding box center [390, 168] width 656 height 22
click at [680, 175] on div "Inventory Counts as of [DATE] 8:41:45 PM EDT Update Counts" at bounding box center [390, 168] width 656 height 22
click at [732, 18] on icon "Close" at bounding box center [733, 20] width 6 height 10
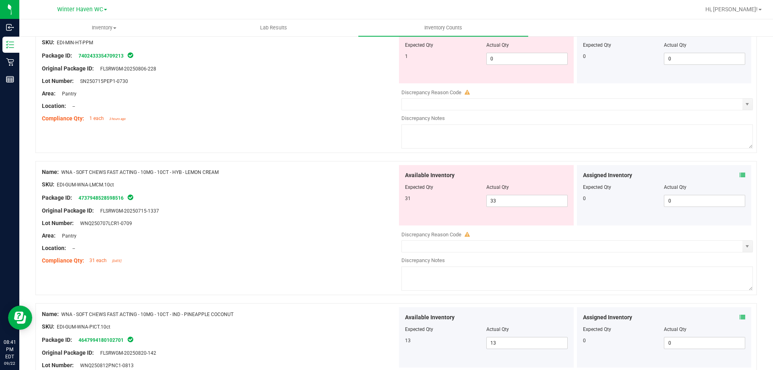
scroll to position [2100, 0]
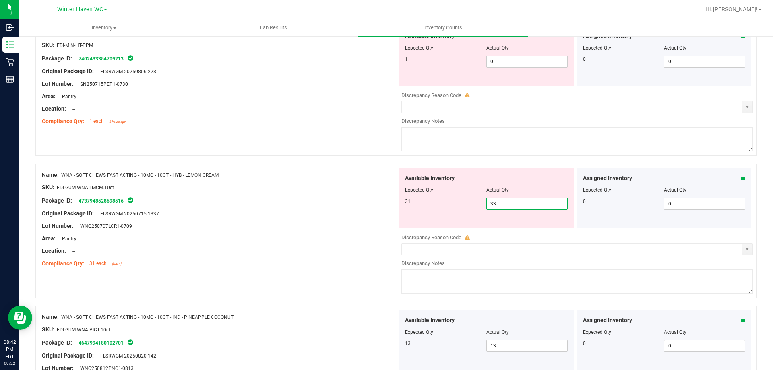
drag, startPoint x: 493, startPoint y: 201, endPoint x: 468, endPoint y: 202, distance: 25.4
click at [468, 202] on div "31 33 33" at bounding box center [486, 204] width 163 height 12
type input "31"
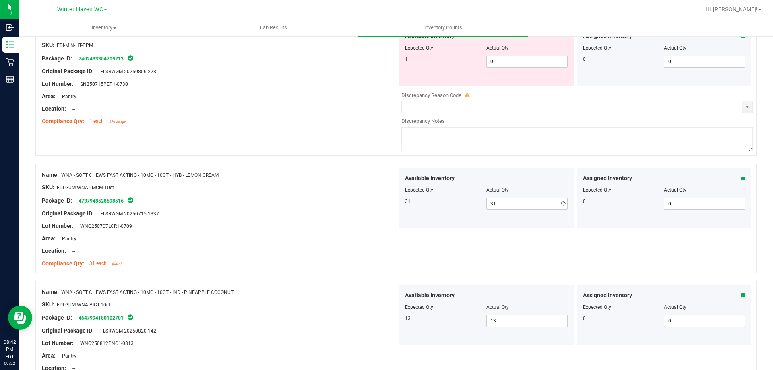
click at [406, 218] on div "Available Inventory Expected Qty Actual Qty 31 31 31" at bounding box center [486, 198] width 175 height 60
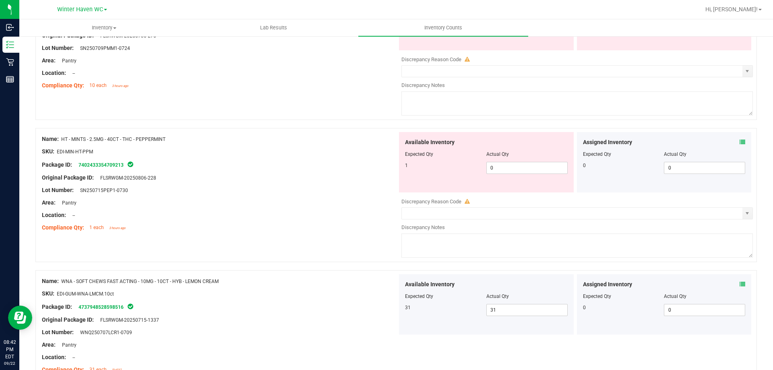
scroll to position [1979, 0]
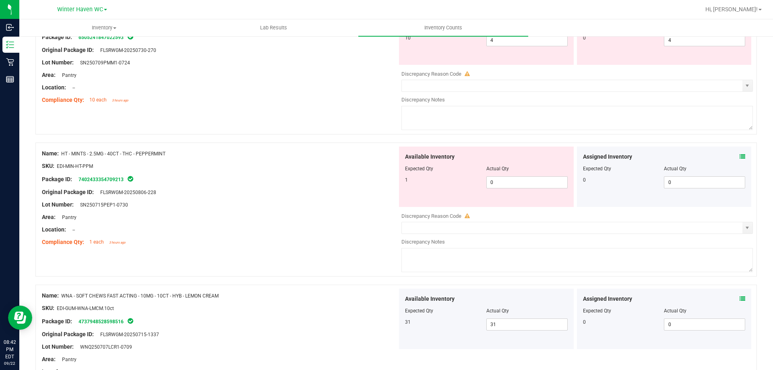
click at [321, 193] on div "Original Package ID: FLSRWGM-20250806-228" at bounding box center [220, 192] width 356 height 8
click at [740, 157] on icon at bounding box center [743, 157] width 6 height 6
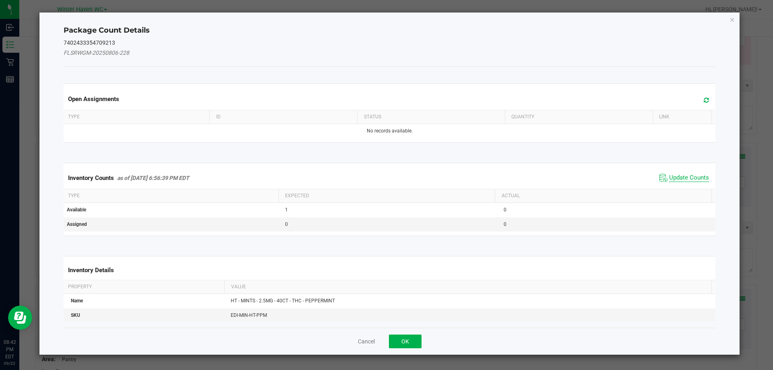
click at [680, 176] on span "Update Counts" at bounding box center [689, 178] width 40 height 8
click at [680, 176] on span "Update Counts" at bounding box center [689, 177] width 40 height 7
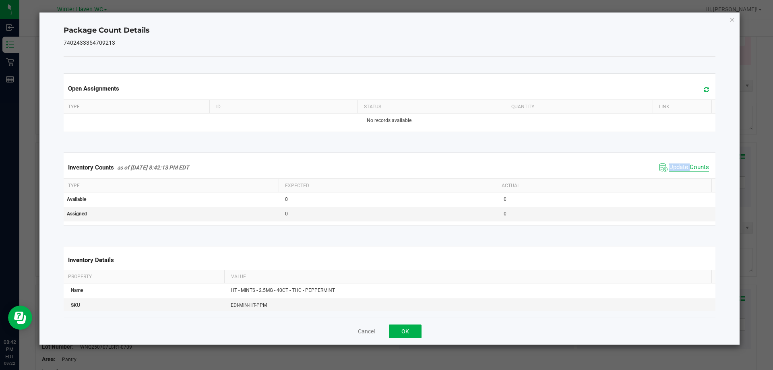
click at [680, 172] on span "Update Counts" at bounding box center [689, 168] width 40 height 8
click at [679, 170] on span "Update Counts" at bounding box center [689, 168] width 40 height 8
click at [732, 19] on icon "Close" at bounding box center [733, 20] width 6 height 10
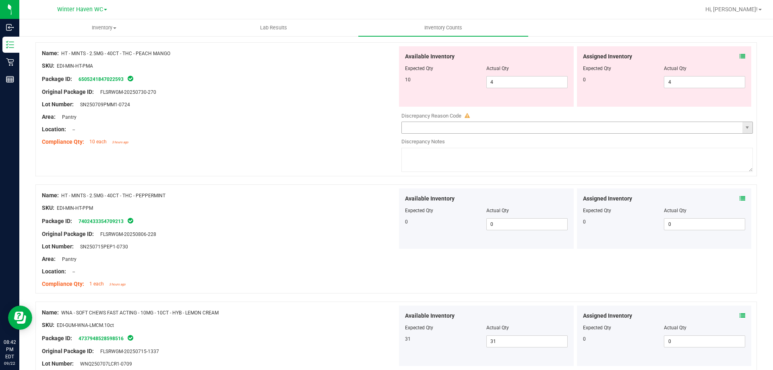
scroll to position [1898, 0]
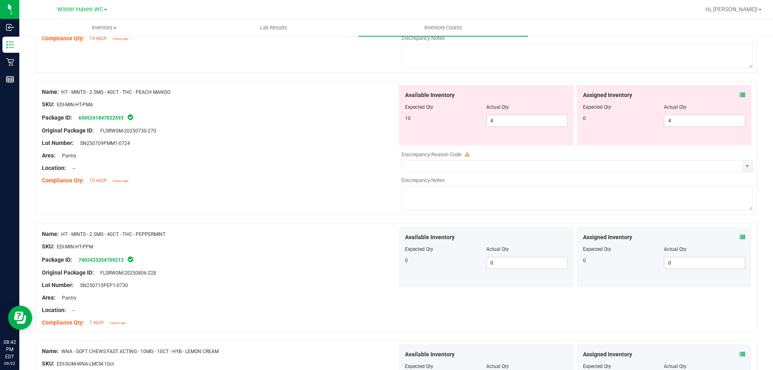
click at [740, 94] on icon at bounding box center [743, 95] width 6 height 6
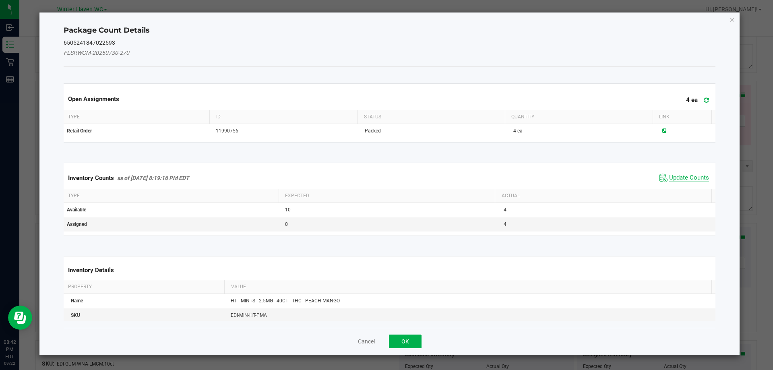
click at [669, 176] on span "Update Counts" at bounding box center [689, 178] width 40 height 8
click at [669, 176] on div "Inventory Counts as of [DATE] 8:19:16 PM EDT Update Counts" at bounding box center [390, 177] width 656 height 21
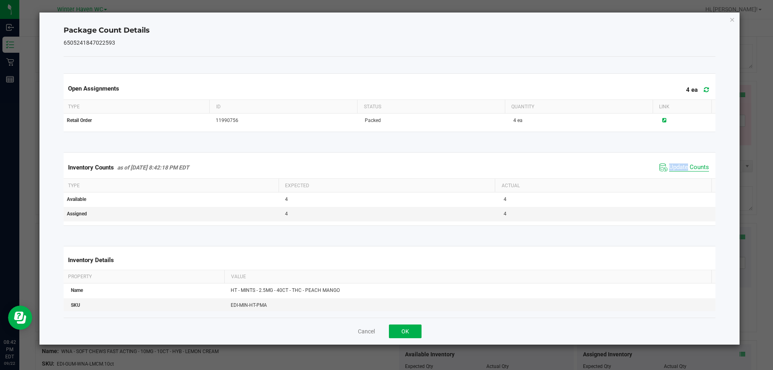
click at [679, 170] on span "Update Counts" at bounding box center [689, 168] width 40 height 8
click at [679, 168] on span "Update Counts" at bounding box center [689, 167] width 40 height 7
click at [734, 21] on icon "Close" at bounding box center [733, 20] width 6 height 10
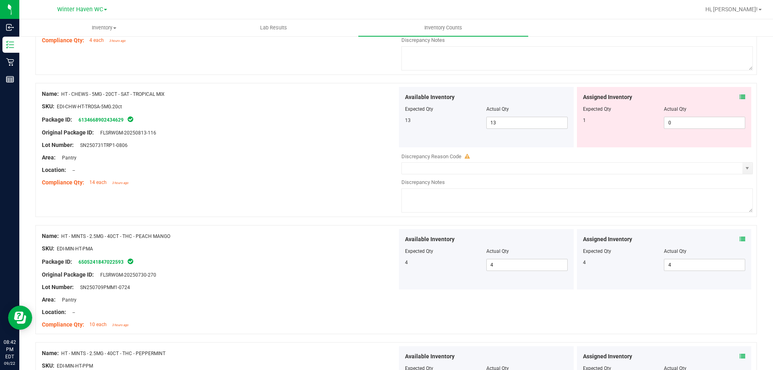
scroll to position [1737, 0]
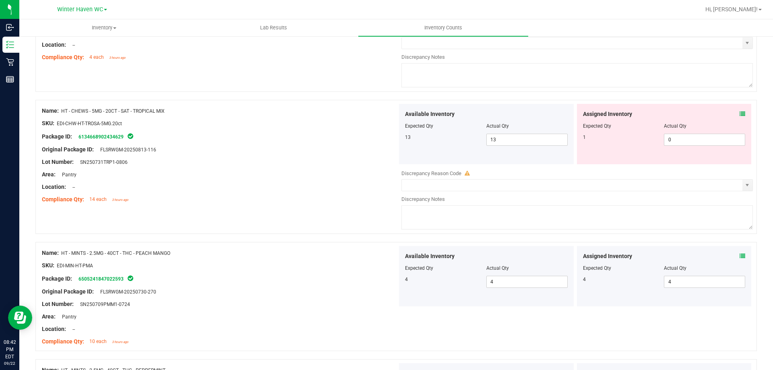
click at [365, 184] on div "Location: --" at bounding box center [220, 187] width 356 height 8
click at [740, 114] on icon at bounding box center [743, 114] width 6 height 6
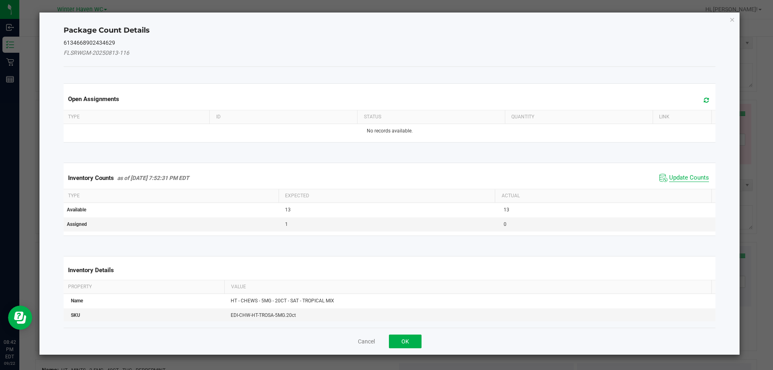
click at [678, 178] on span "Update Counts" at bounding box center [689, 178] width 40 height 8
click at [678, 178] on span "Update Counts" at bounding box center [689, 177] width 40 height 7
click at [678, 178] on div "Inventory Counts as of [DATE] 7:52:31 PM EDT Update Counts" at bounding box center [390, 177] width 656 height 21
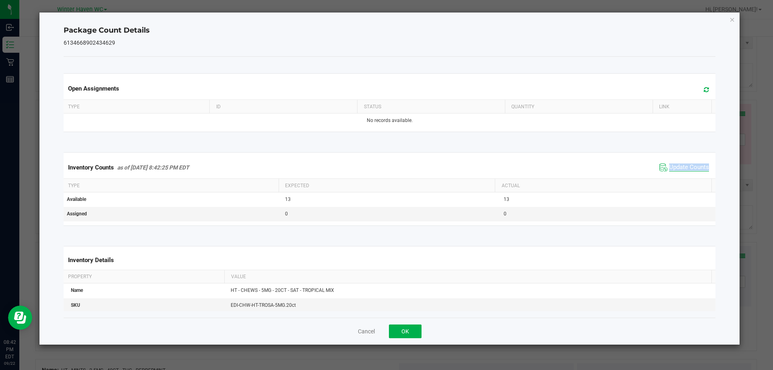
click at [676, 170] on span "Update Counts" at bounding box center [689, 168] width 40 height 8
click at [675, 169] on span "Update Counts" at bounding box center [689, 167] width 40 height 7
click at [733, 21] on icon "Close" at bounding box center [733, 20] width 6 height 10
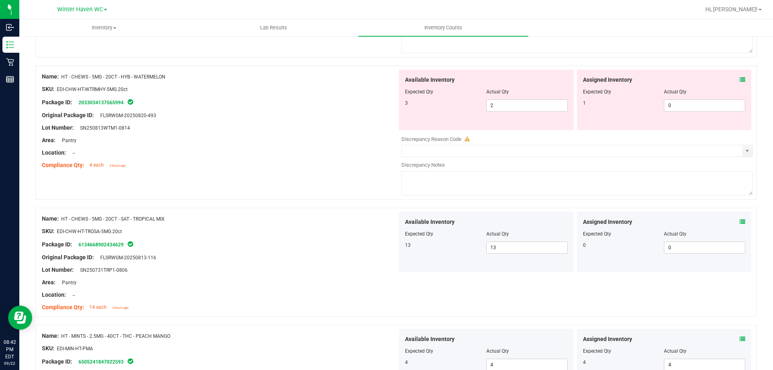
scroll to position [1616, 0]
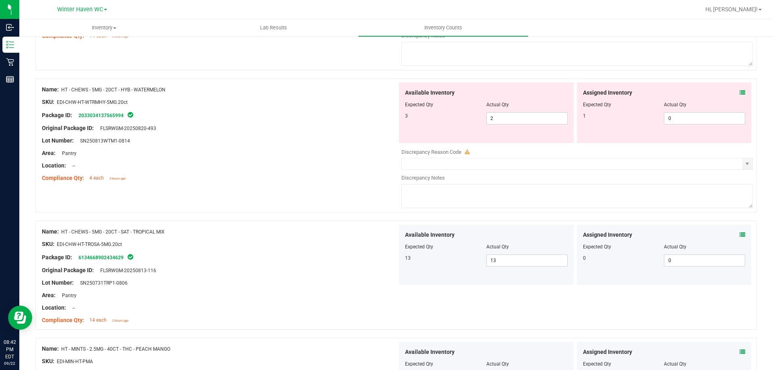
click at [326, 162] on div "Location: --" at bounding box center [220, 166] width 356 height 8
click at [740, 91] on icon at bounding box center [743, 93] width 6 height 6
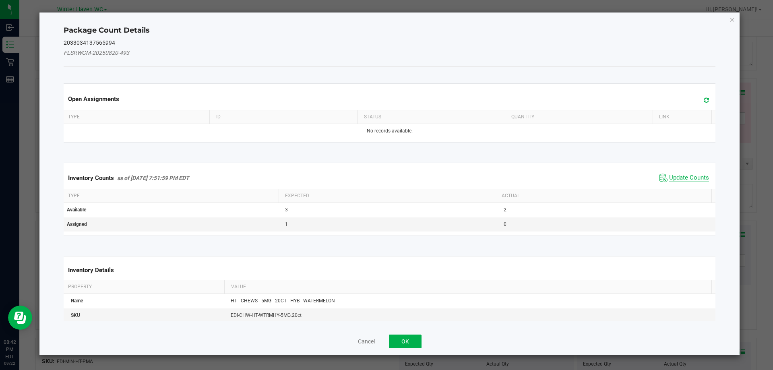
click at [678, 179] on span "Update Counts" at bounding box center [689, 178] width 40 height 8
click at [677, 175] on div "Inventory Counts as of [DATE] 7:51:59 PM EDT Update Counts" at bounding box center [390, 177] width 656 height 21
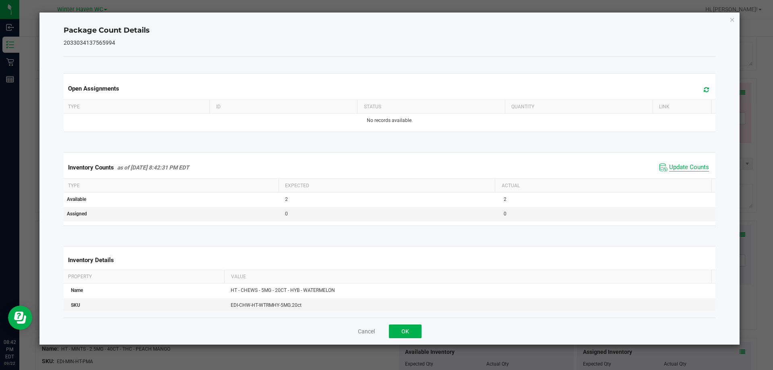
click at [673, 167] on span "Update Counts" at bounding box center [689, 168] width 40 height 8
click at [733, 21] on icon "Close" at bounding box center [733, 20] width 6 height 10
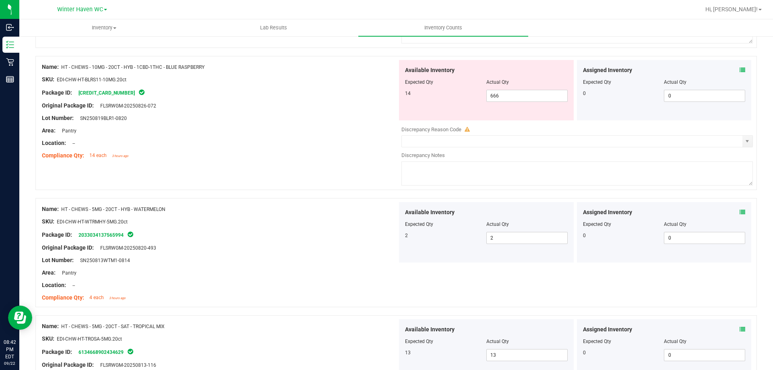
scroll to position [1496, 0]
click at [375, 148] on div "Location: --" at bounding box center [220, 144] width 356 height 8
click at [740, 72] on icon at bounding box center [743, 71] width 6 height 6
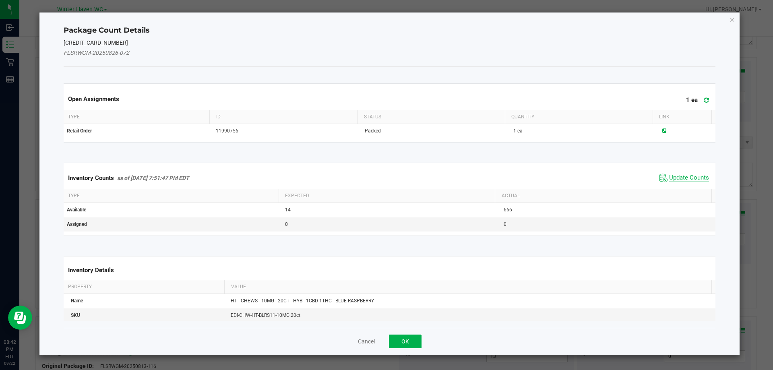
click at [677, 176] on span "Update Counts" at bounding box center [689, 178] width 40 height 8
click at [677, 176] on div "Inventory Counts as of [DATE] 7:51:47 PM EDT Update Counts" at bounding box center [390, 177] width 656 height 21
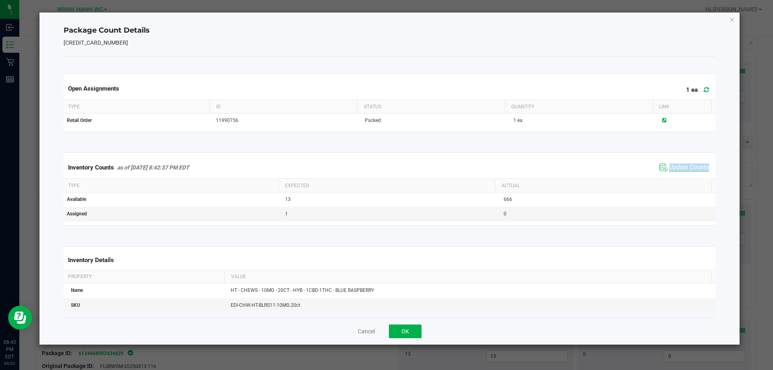
click at [677, 176] on div "Inventory Counts as of [DATE] 8:42:37 PM EDT Update Counts" at bounding box center [390, 168] width 656 height 22
click at [733, 18] on icon "Close" at bounding box center [733, 20] width 6 height 10
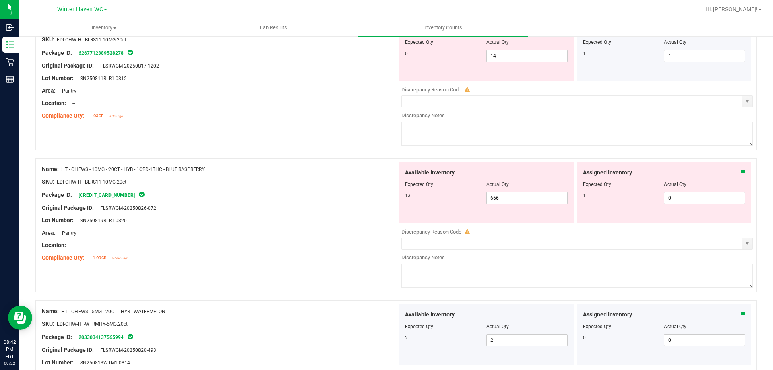
scroll to position [1375, 0]
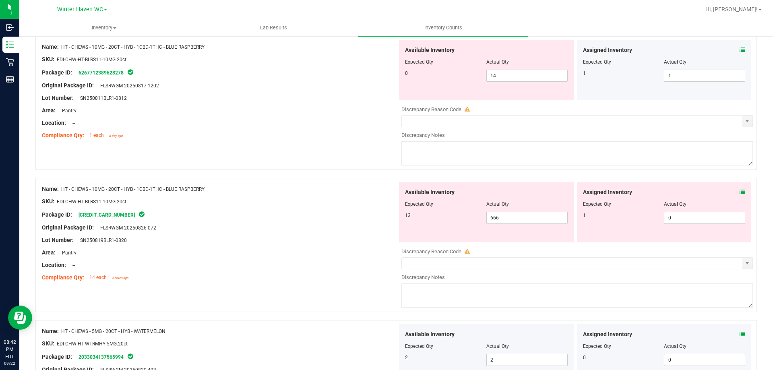
click at [740, 190] on icon at bounding box center [743, 192] width 6 height 6
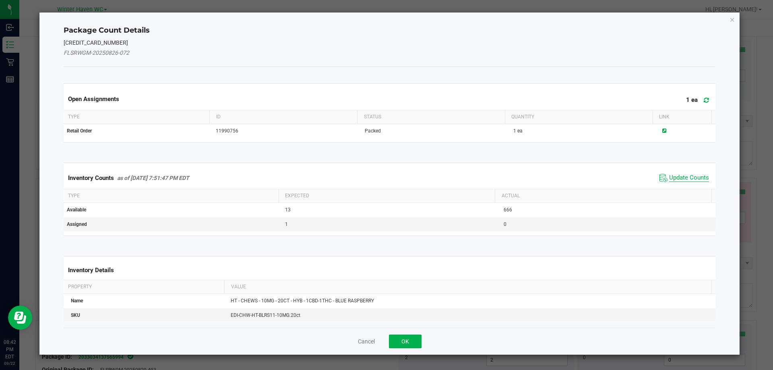
click at [679, 177] on span "Update Counts" at bounding box center [689, 178] width 40 height 8
click at [679, 177] on div "Inventory Counts as of [DATE] 7:51:47 PM EDT Update Counts" at bounding box center [390, 177] width 656 height 21
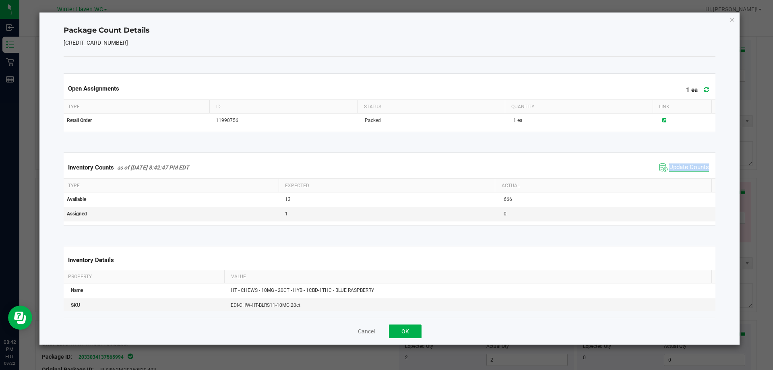
click at [676, 168] on span "Update Counts" at bounding box center [689, 168] width 40 height 8
click at [676, 168] on span "Update Counts" at bounding box center [689, 167] width 40 height 7
click at [731, 19] on icon "Close" at bounding box center [733, 20] width 6 height 10
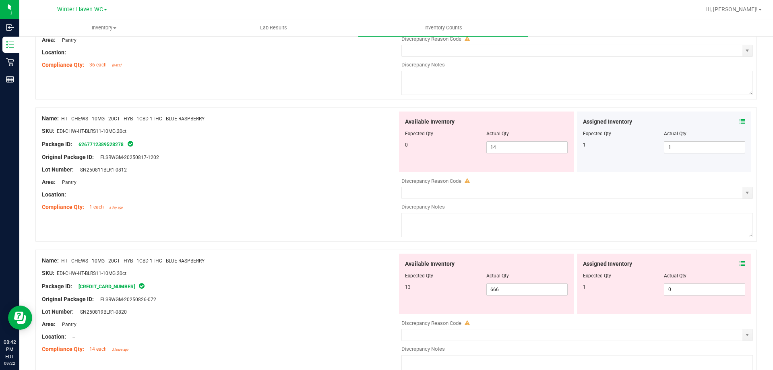
scroll to position [1294, 0]
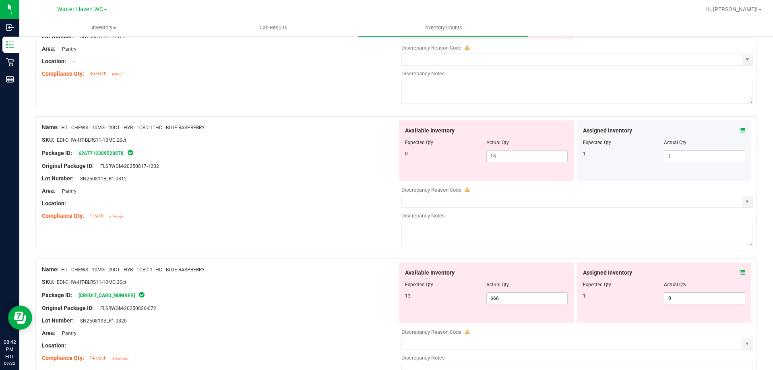
click at [740, 130] on icon at bounding box center [743, 131] width 6 height 6
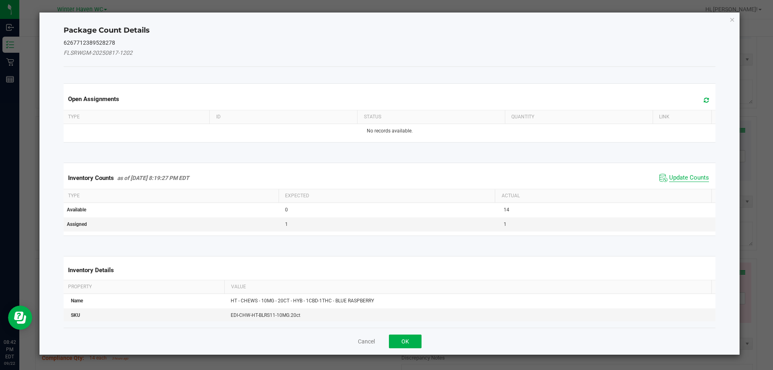
click at [677, 176] on span "Update Counts" at bounding box center [689, 178] width 40 height 8
click at [677, 176] on div "Inventory Counts as of [DATE] 8:19:27 PM EDT Update Counts" at bounding box center [390, 177] width 656 height 21
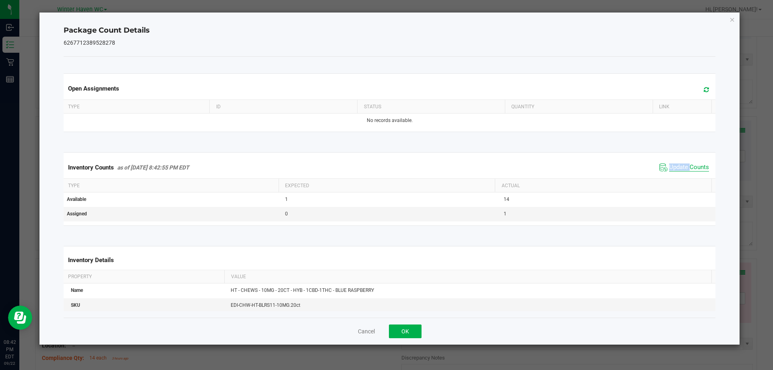
click at [675, 171] on span "Update Counts" at bounding box center [689, 168] width 40 height 8
click at [675, 169] on span "Update Counts" at bounding box center [689, 168] width 40 height 8
click at [675, 168] on span "Update Counts" at bounding box center [689, 168] width 40 height 8
click at [675, 168] on span "Update Counts" at bounding box center [689, 167] width 40 height 7
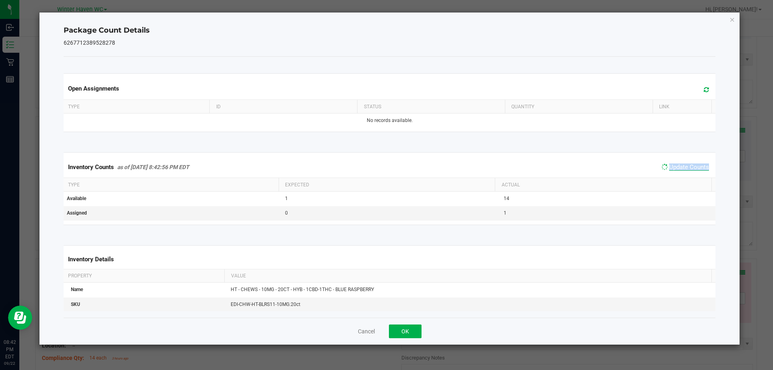
click at [675, 167] on span "Update Counts" at bounding box center [689, 167] width 40 height 7
click at [734, 21] on icon "Close" at bounding box center [733, 20] width 6 height 10
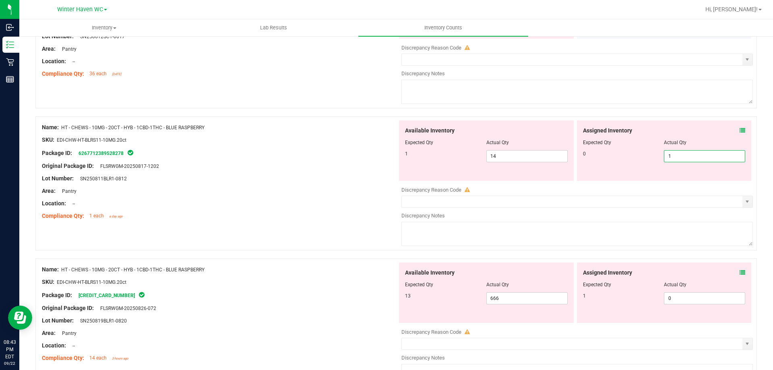
drag, startPoint x: 667, startPoint y: 155, endPoint x: 636, endPoint y: 155, distance: 31.8
click at [636, 155] on div "0 1 1" at bounding box center [664, 156] width 163 height 12
type input "0"
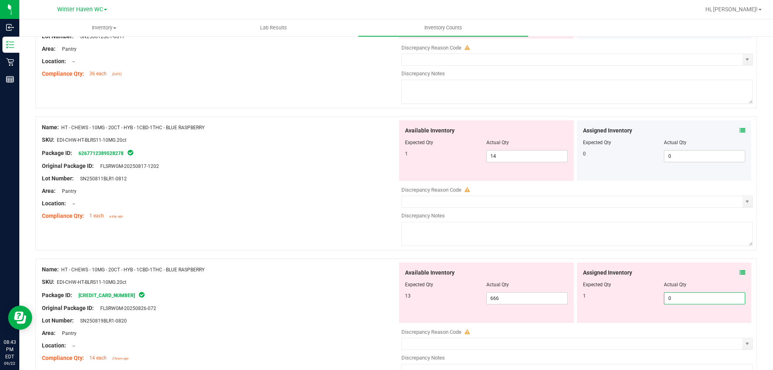
drag, startPoint x: 673, startPoint y: 296, endPoint x: 650, endPoint y: 300, distance: 23.2
click at [650, 300] on div "1 0 0" at bounding box center [664, 298] width 163 height 12
type input "1"
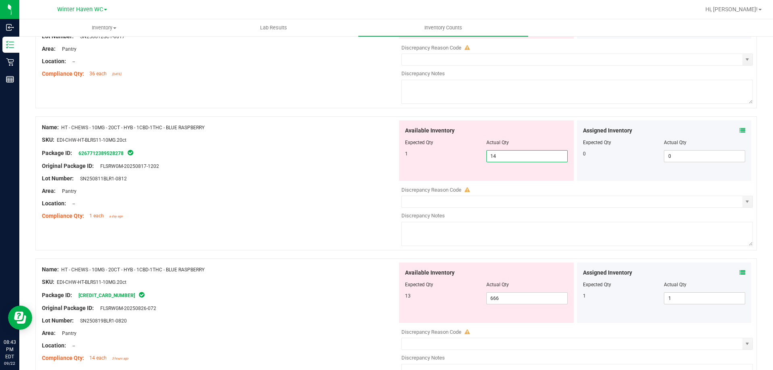
drag, startPoint x: 506, startPoint y: 157, endPoint x: 445, endPoint y: 158, distance: 60.8
click at [445, 158] on div "1 14 14" at bounding box center [486, 156] width 163 height 12
type input "1"
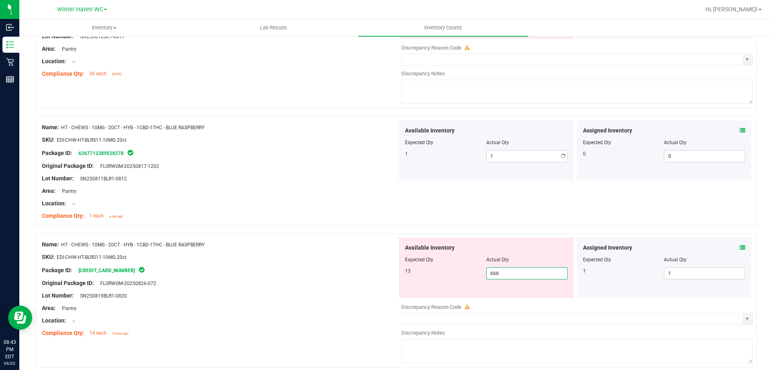
drag, startPoint x: 495, startPoint y: 297, endPoint x: 467, endPoint y: 290, distance: 28.4
click at [467, 290] on div "Available Inventory Expected Qty Actual Qty 13 666 666" at bounding box center [486, 268] width 175 height 60
type input "13"
click at [296, 257] on div "SKU: EDI-CHW-HT-BLRS11-10MG.20ct" at bounding box center [220, 257] width 356 height 8
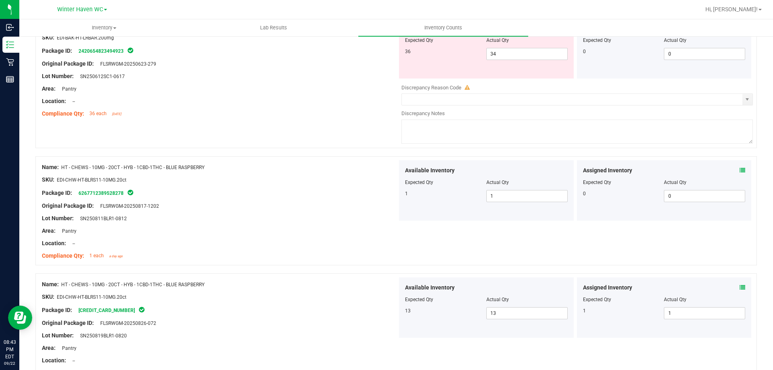
scroll to position [1173, 0]
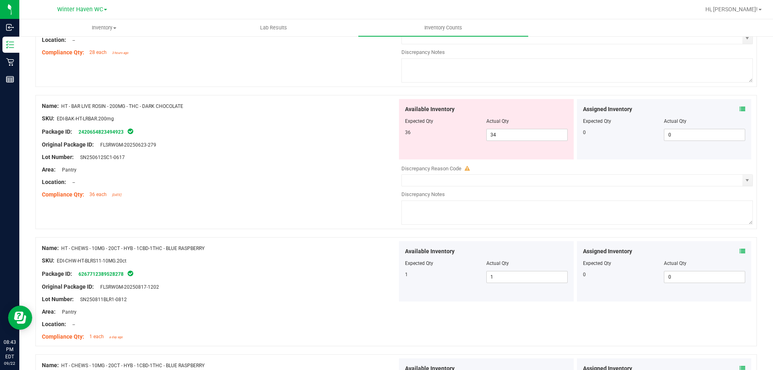
click at [366, 184] on div "Location: --" at bounding box center [220, 182] width 356 height 8
click at [740, 110] on icon at bounding box center [743, 109] width 6 height 6
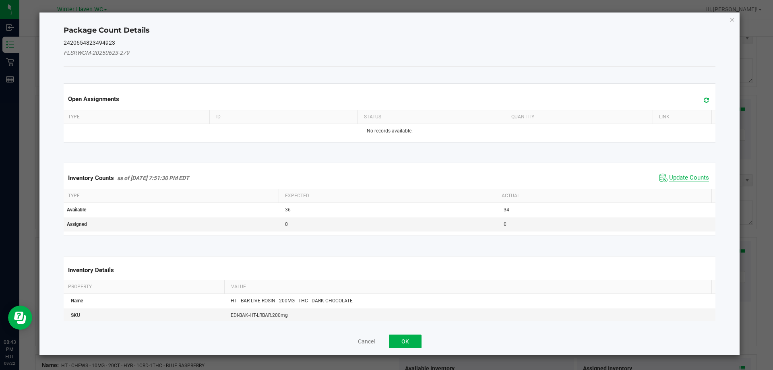
click at [672, 178] on span "Update Counts" at bounding box center [689, 178] width 40 height 8
click at [672, 178] on div "Inventory Counts as of [DATE] 7:51:30 PM EDT Update Counts" at bounding box center [390, 177] width 656 height 21
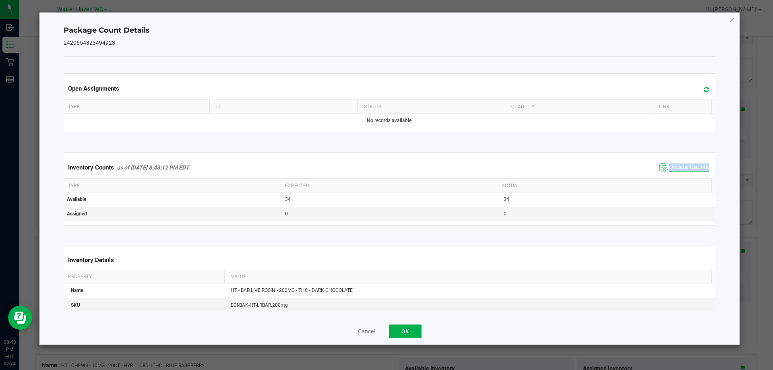
click at [672, 178] on div "Inventory Counts as of [DATE] 8:43:12 PM EDT Update Counts" at bounding box center [390, 168] width 656 height 22
click at [672, 173] on span "Update Counts" at bounding box center [685, 168] width 54 height 12
click at [672, 173] on div "Inventory Counts as of [DATE] 8:43:12 PM EDT Update Counts" at bounding box center [390, 167] width 656 height 21
click at [730, 18] on icon "Close" at bounding box center [733, 20] width 6 height 10
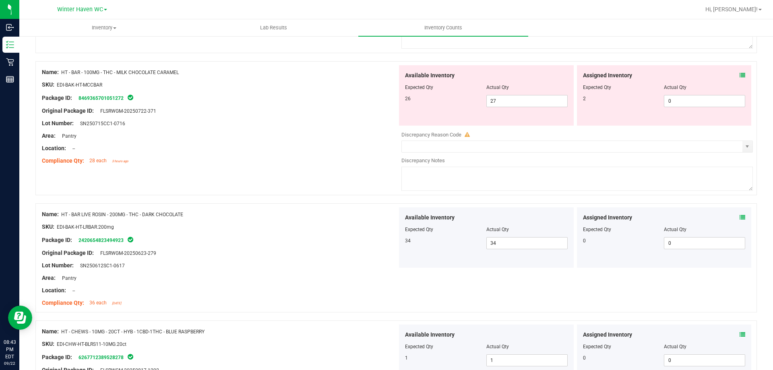
scroll to position [1052, 0]
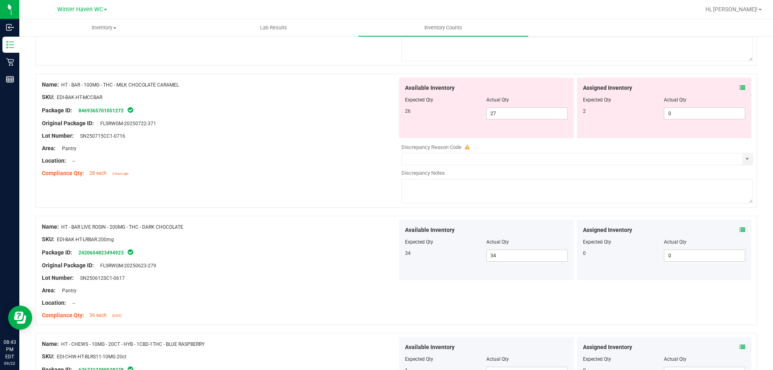
click
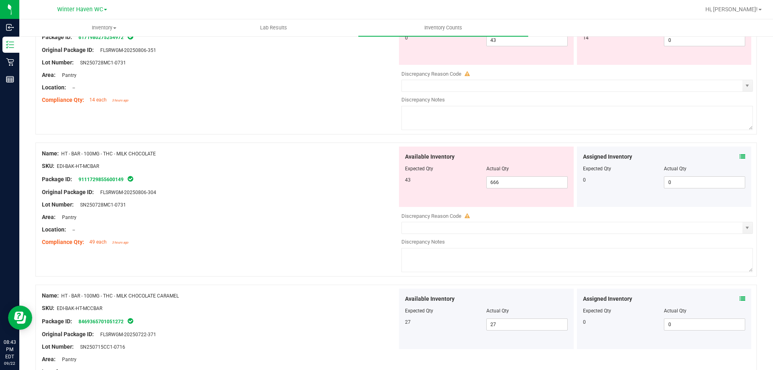
scroll to position [771, 0]
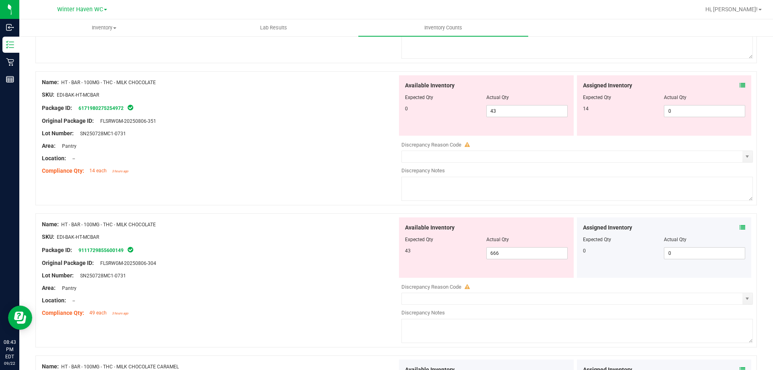
drag, startPoint x: 330, startPoint y: 150, endPoint x: 340, endPoint y: 150, distance: 10.1
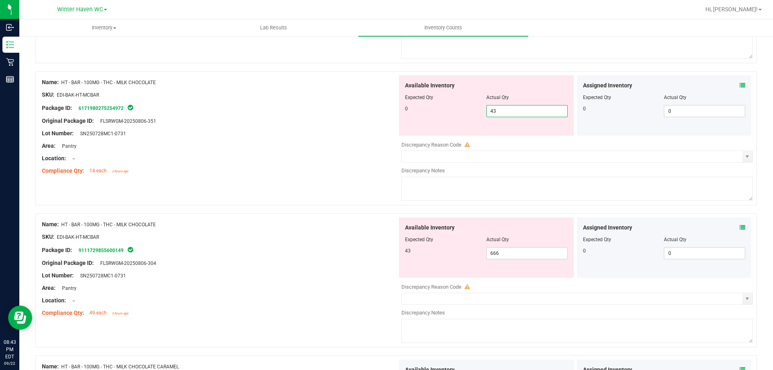
drag, startPoint x: 501, startPoint y: 112, endPoint x: 456, endPoint y: 116, distance: 45.7
type input "0"
drag, startPoint x: 501, startPoint y: 253, endPoint x: 440, endPoint y: 249, distance: 60.5
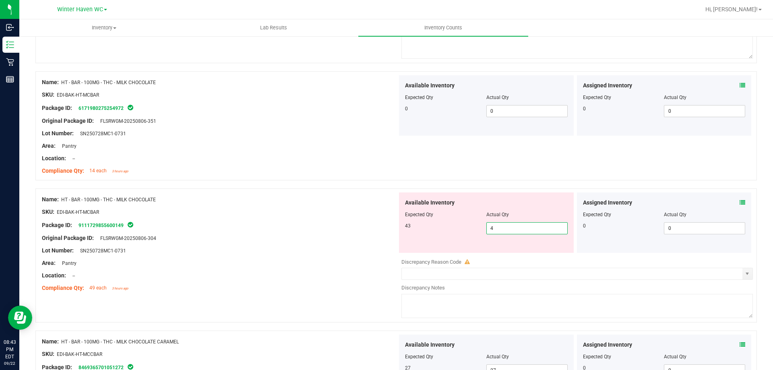
type input "43"
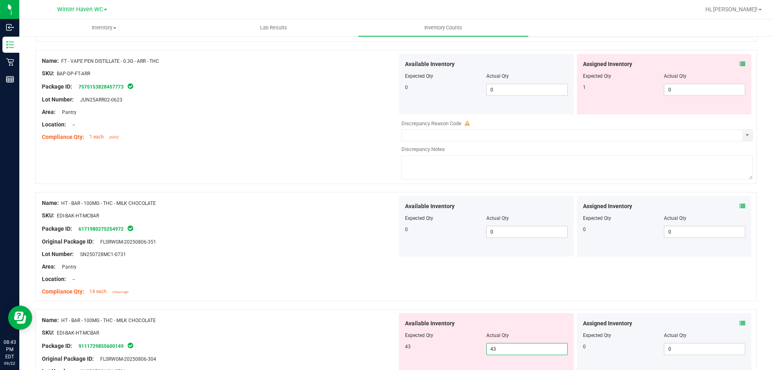
scroll to position [609, 0]
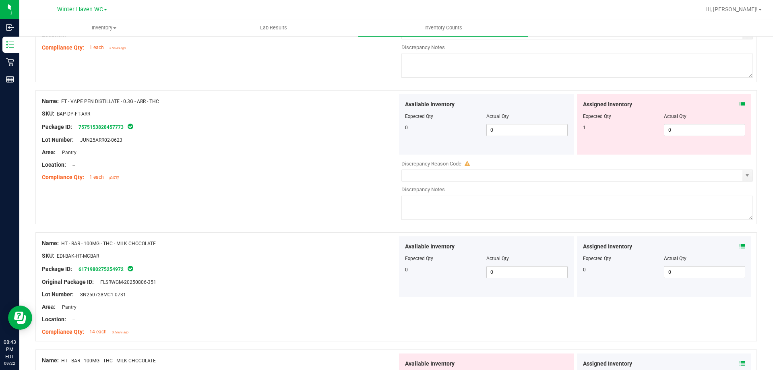
type input "43"
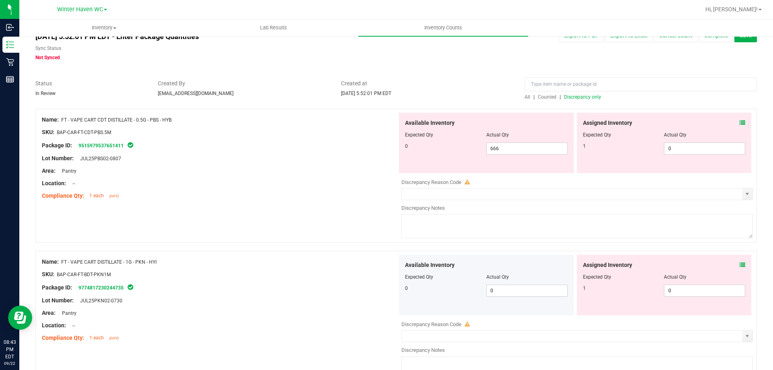
scroll to position [0, 0]
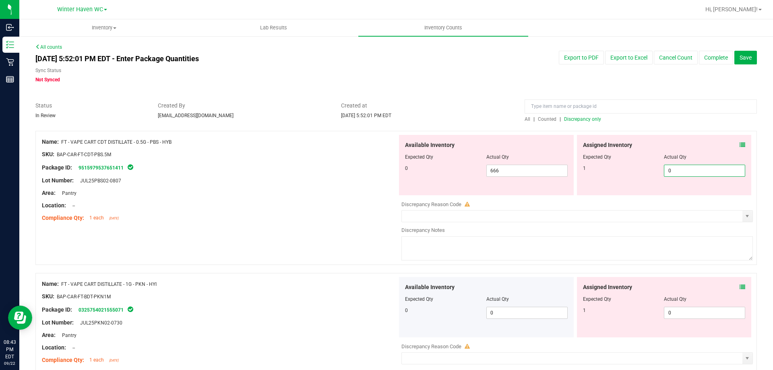
drag, startPoint x: 684, startPoint y: 170, endPoint x: 640, endPoint y: 170, distance: 43.9
type input "1"
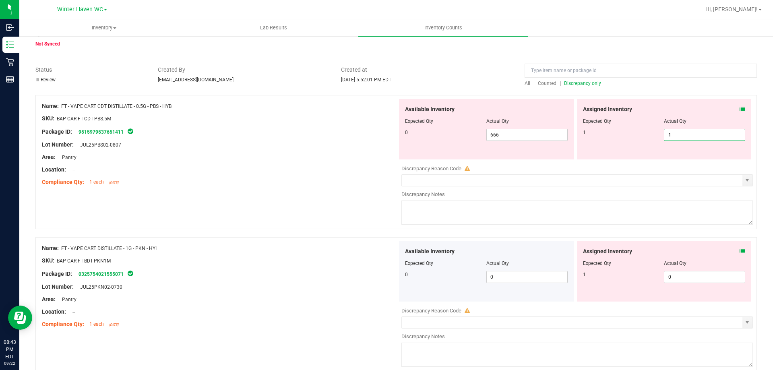
scroll to position [81, 0]
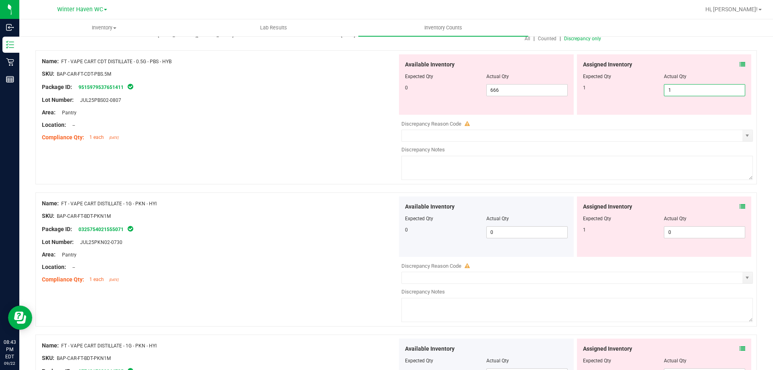
type input "1"
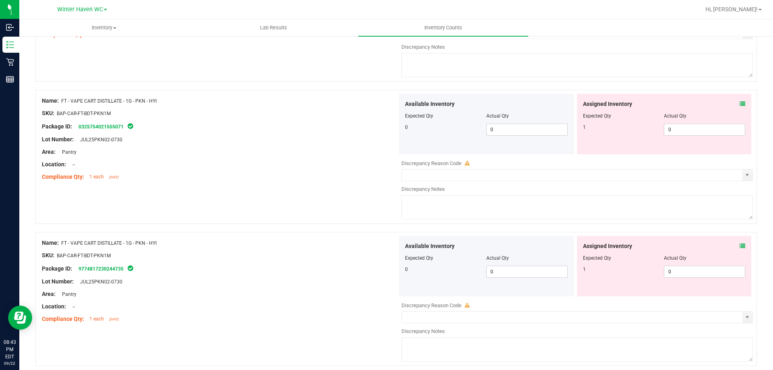
scroll to position [201, 0]
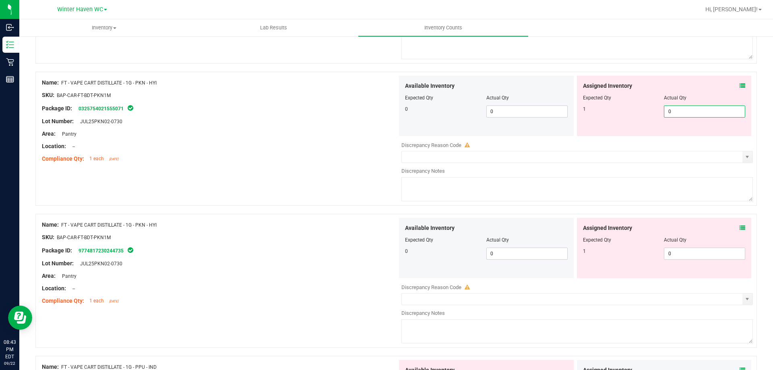
drag, startPoint x: 694, startPoint y: 113, endPoint x: 657, endPoint y: 108, distance: 37.4
drag, startPoint x: 657, startPoint y: 108, endPoint x: 691, endPoint y: 243, distance: 138.9
drag, startPoint x: 680, startPoint y: 110, endPoint x: 648, endPoint y: 119, distance: 32.6
type input "1"
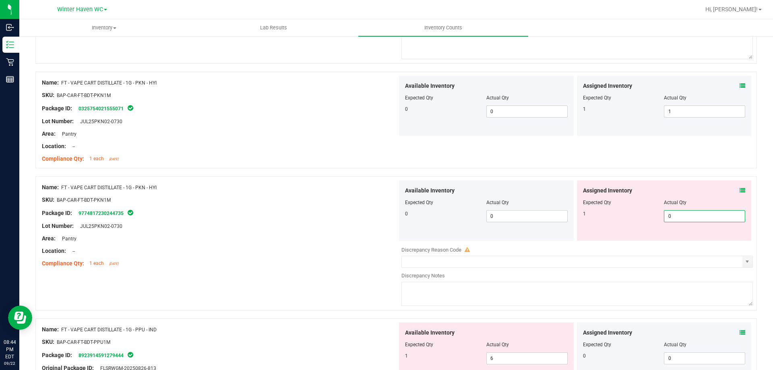
drag, startPoint x: 676, startPoint y: 251, endPoint x: 652, endPoint y: 245, distance: 24.9
type input "1"
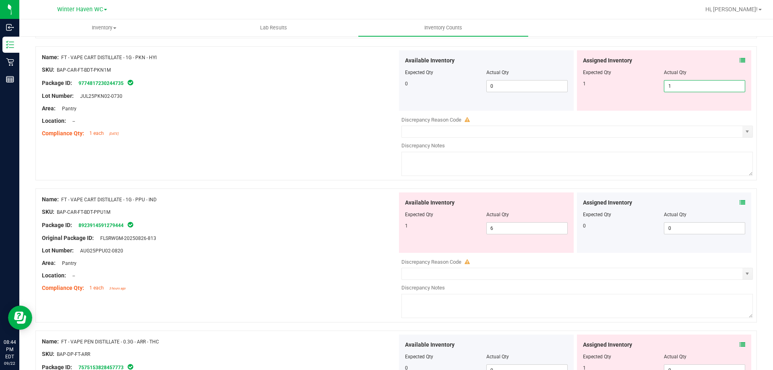
scroll to position [403, 0]
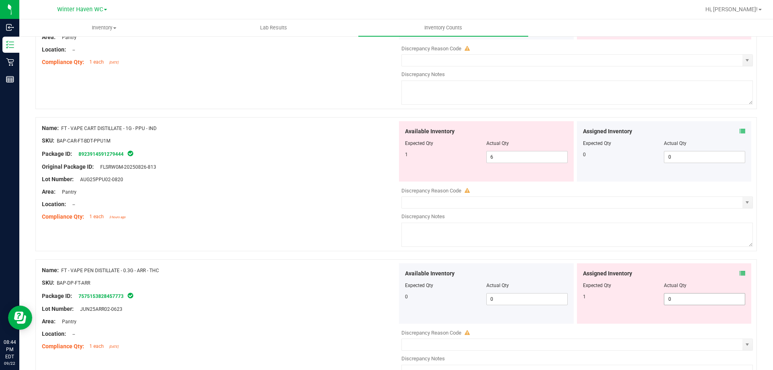
type input "1"
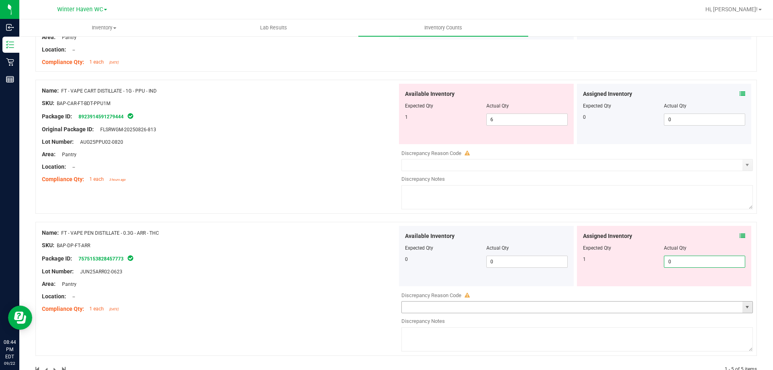
drag, startPoint x: 675, startPoint y: 299, endPoint x: 658, endPoint y: 300, distance: 17.8
type input "1"
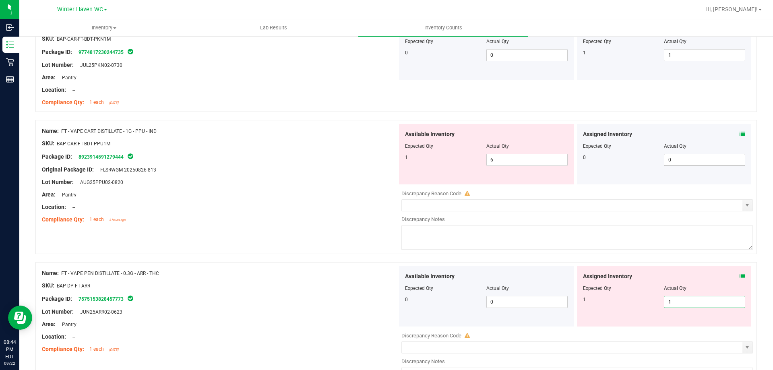
type input "1"
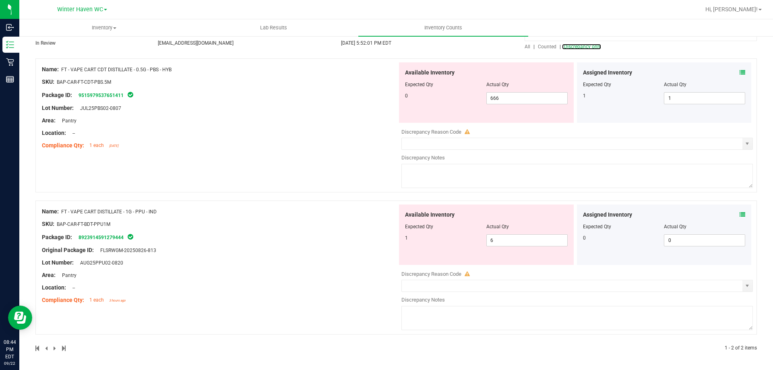
scroll to position [32, 0]
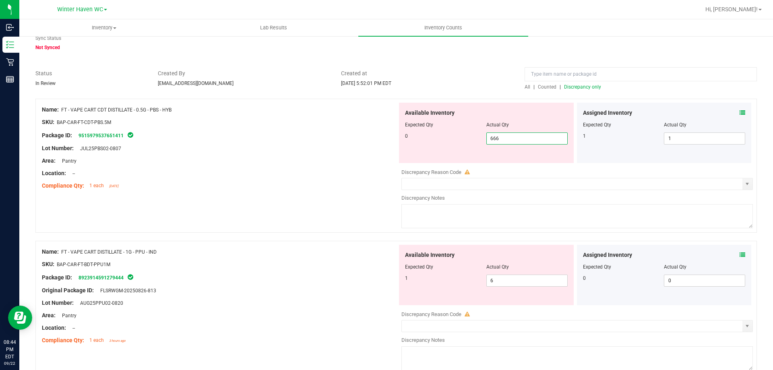
drag, startPoint x: 539, startPoint y: 140, endPoint x: 408, endPoint y: 125, distance: 131.7
type input "0"
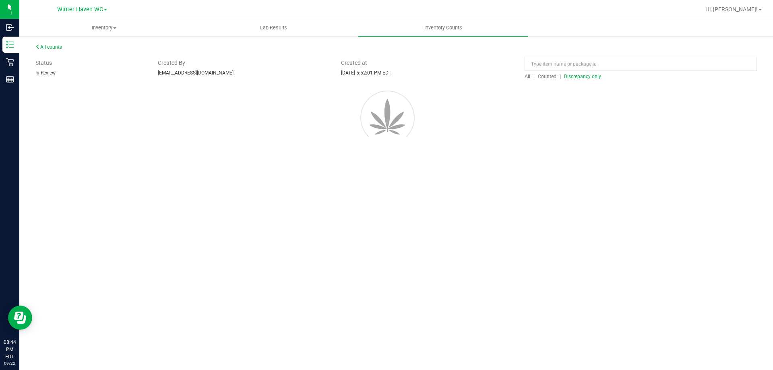
scroll to position [0, 0]
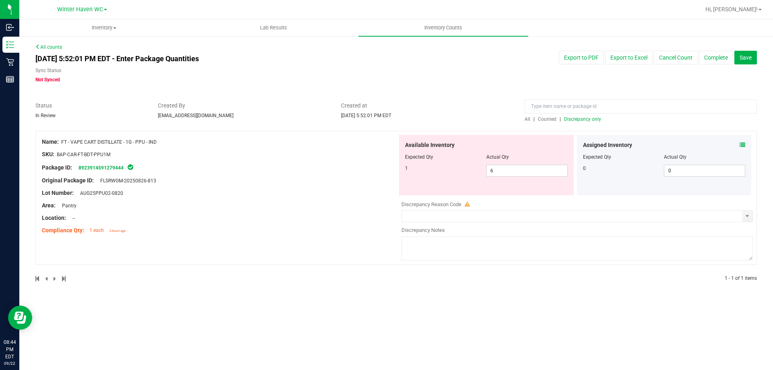
drag, startPoint x: 159, startPoint y: 141, endPoint x: 62, endPoint y: 146, distance: 97.6
copy span "FT - VAPE CART DISTILLATE - 1G - PPU - IND"
paste input "FT - VAPE CART DISTILLATE - 1G - PPU - IND"
type input "FT - VAPE CART DISTILLATE - 1G - PPU - IND"
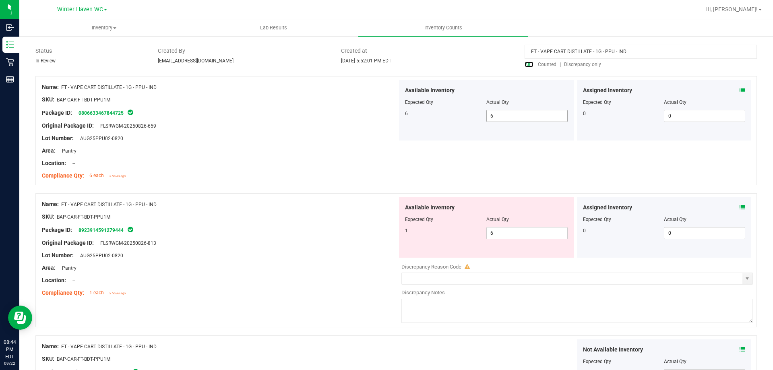
scroll to position [40, 0]
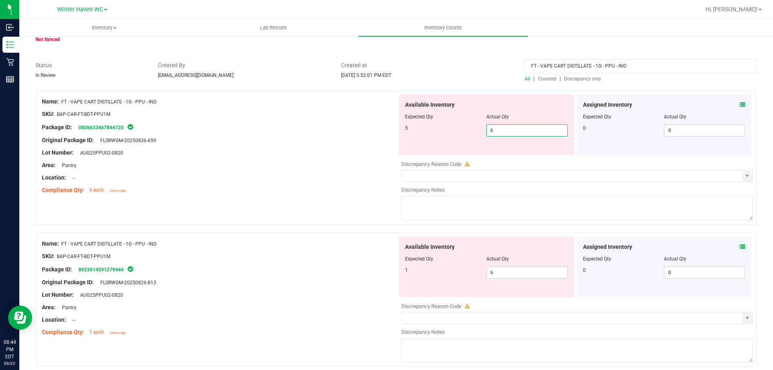
drag, startPoint x: 733, startPoint y: 19, endPoint x: 525, endPoint y: 133, distance: 237.4
drag, startPoint x: 523, startPoint y: 129, endPoint x: 446, endPoint y: 133, distance: 77.0
type input "5"
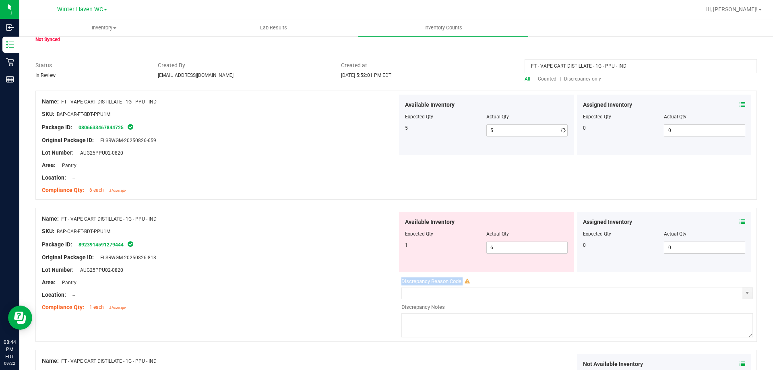
drag, startPoint x: 498, startPoint y: 279, endPoint x: 490, endPoint y: 273, distance: 10.2
drag, startPoint x: 497, startPoint y: 249, endPoint x: 481, endPoint y: 249, distance: 15.7
type input "1"
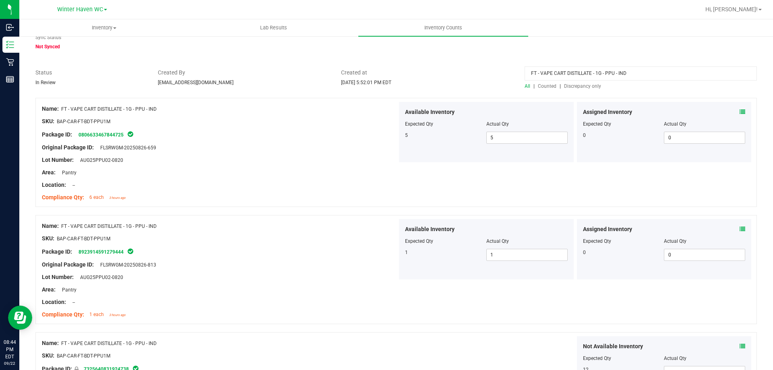
scroll to position [0, 0]
